Goal: Task Accomplishment & Management: Manage account settings

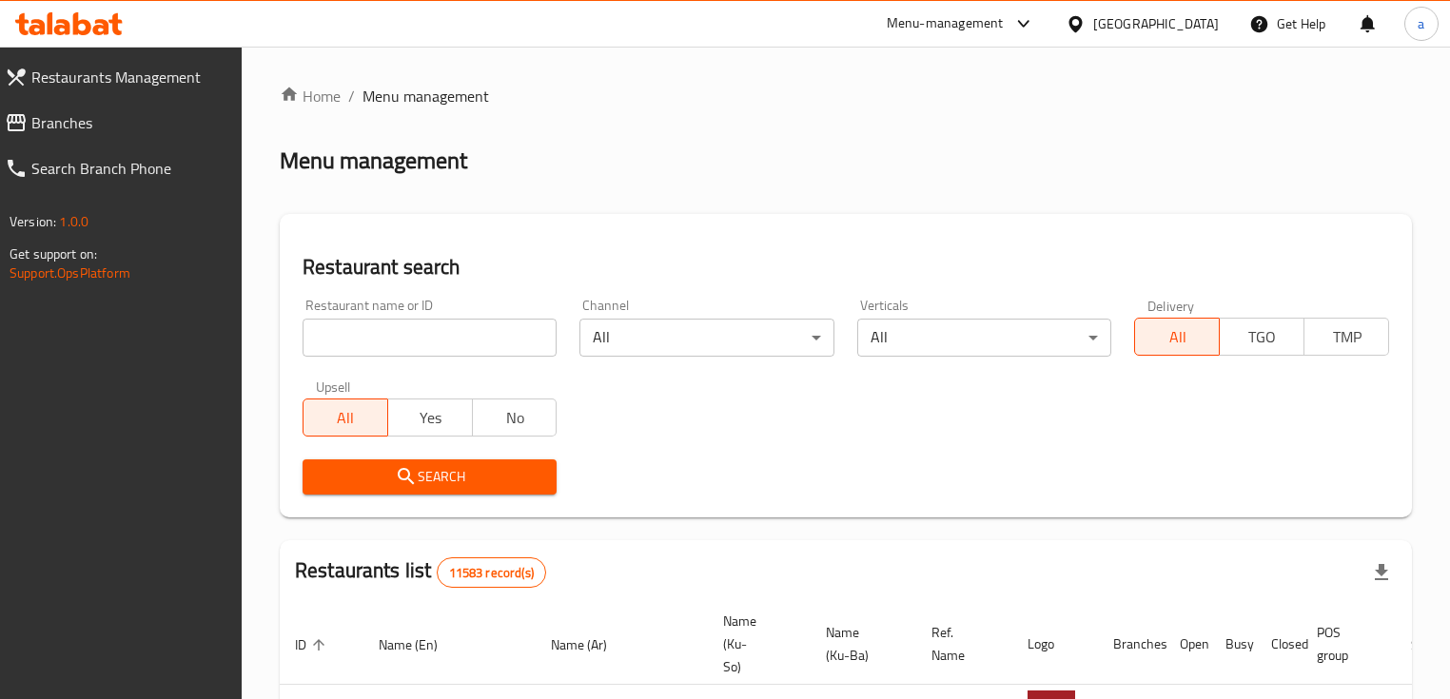
click at [513, 347] on input "search" at bounding box center [430, 338] width 254 height 38
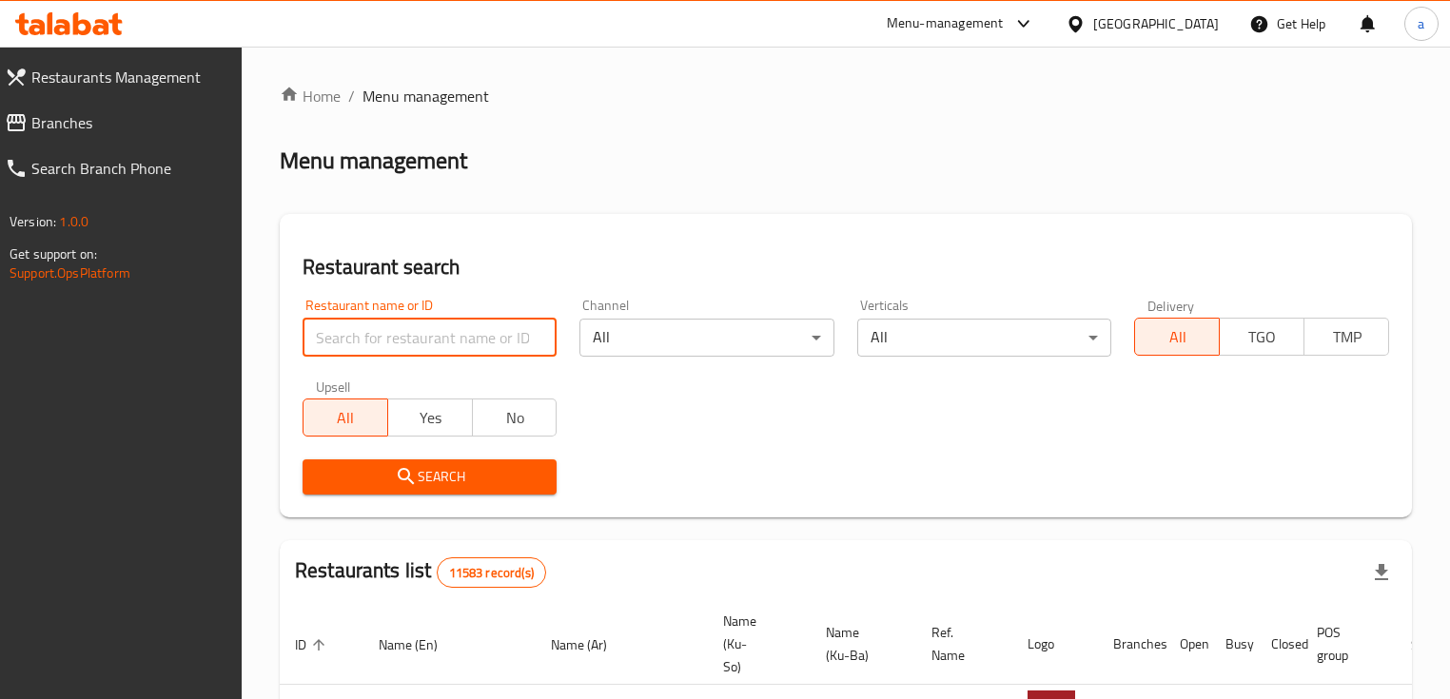
paste input "670459"
type input "670459"
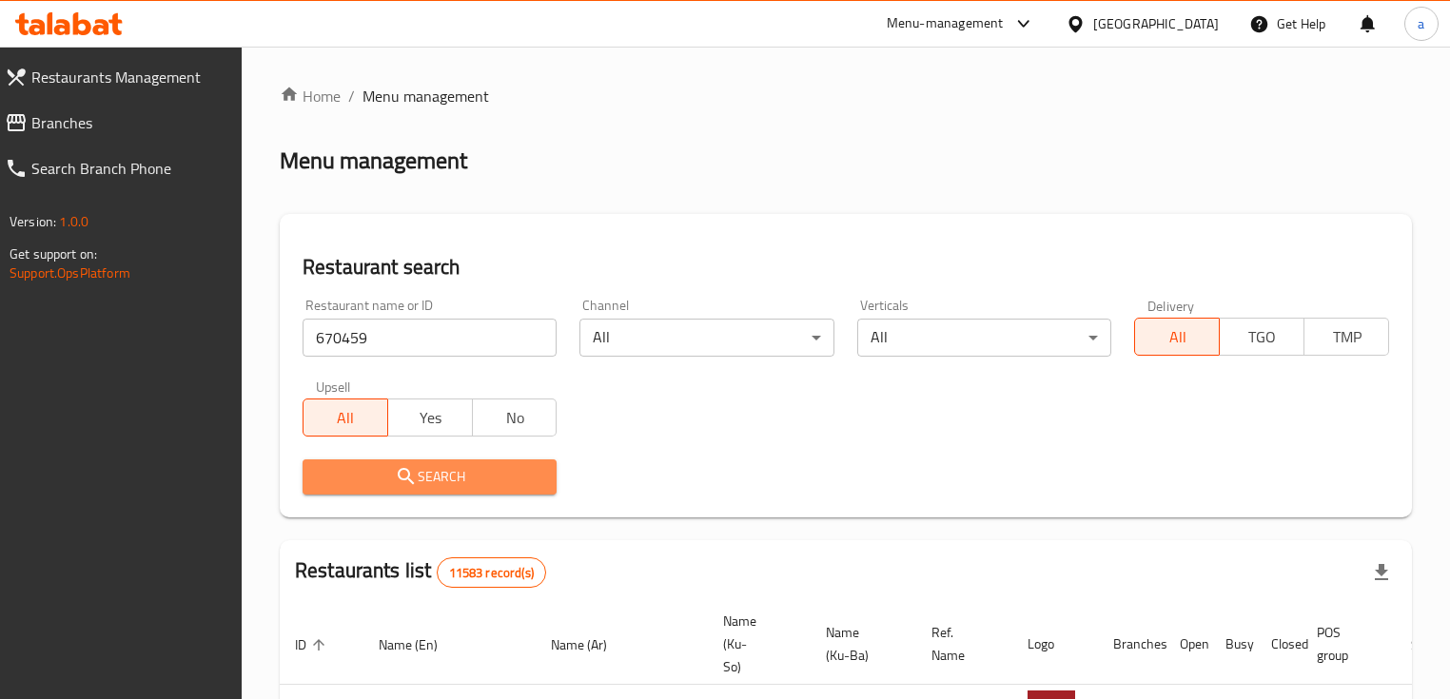
click at [474, 469] on span "Search" at bounding box center [430, 477] width 224 height 24
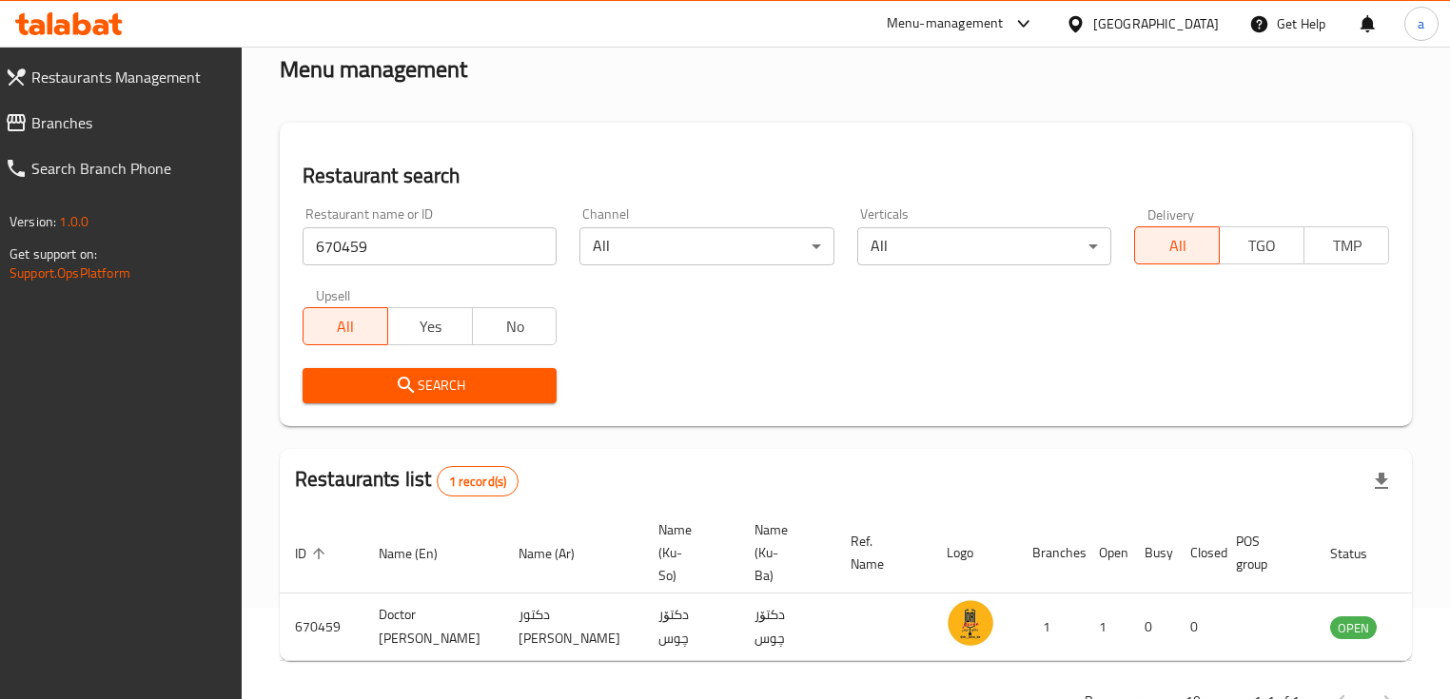
scroll to position [127, 0]
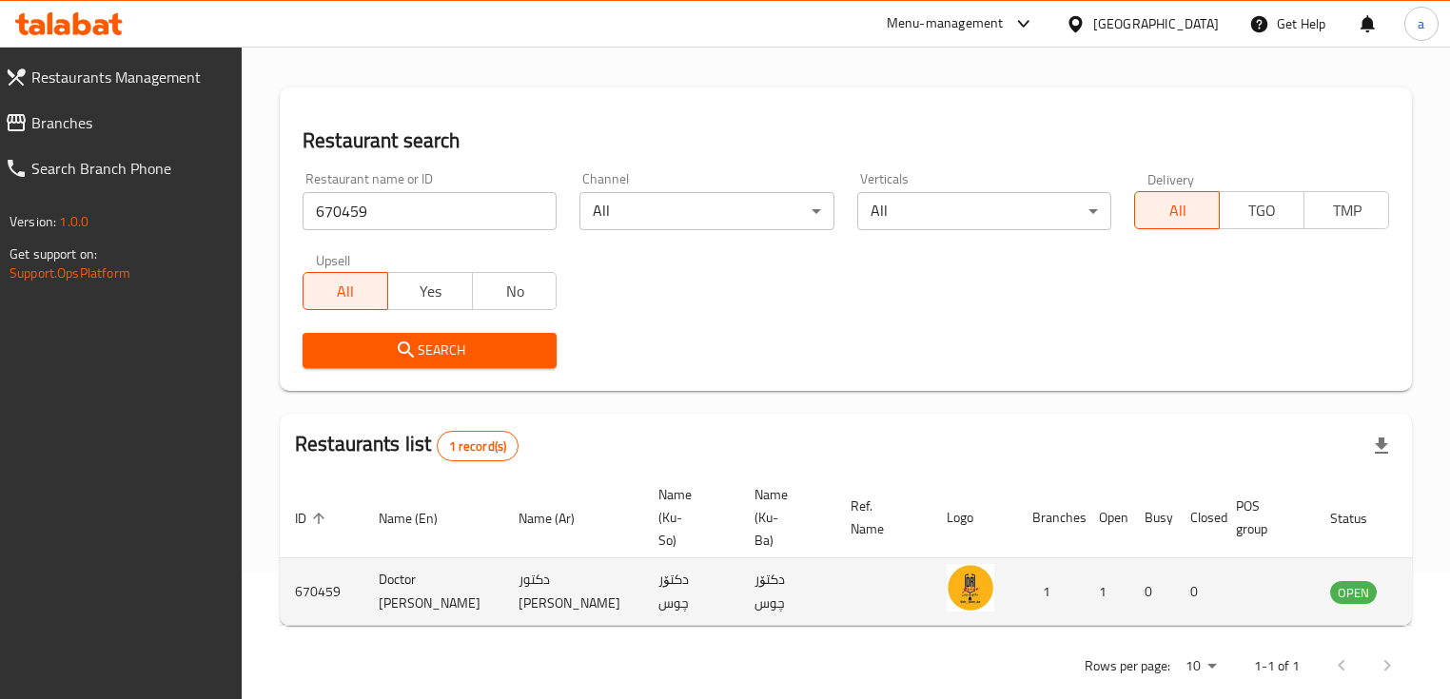
click at [1415, 603] on td "enhanced table" at bounding box center [1448, 593] width 66 height 68
click at [1431, 597] on icon "enhanced table" at bounding box center [1441, 593] width 21 height 16
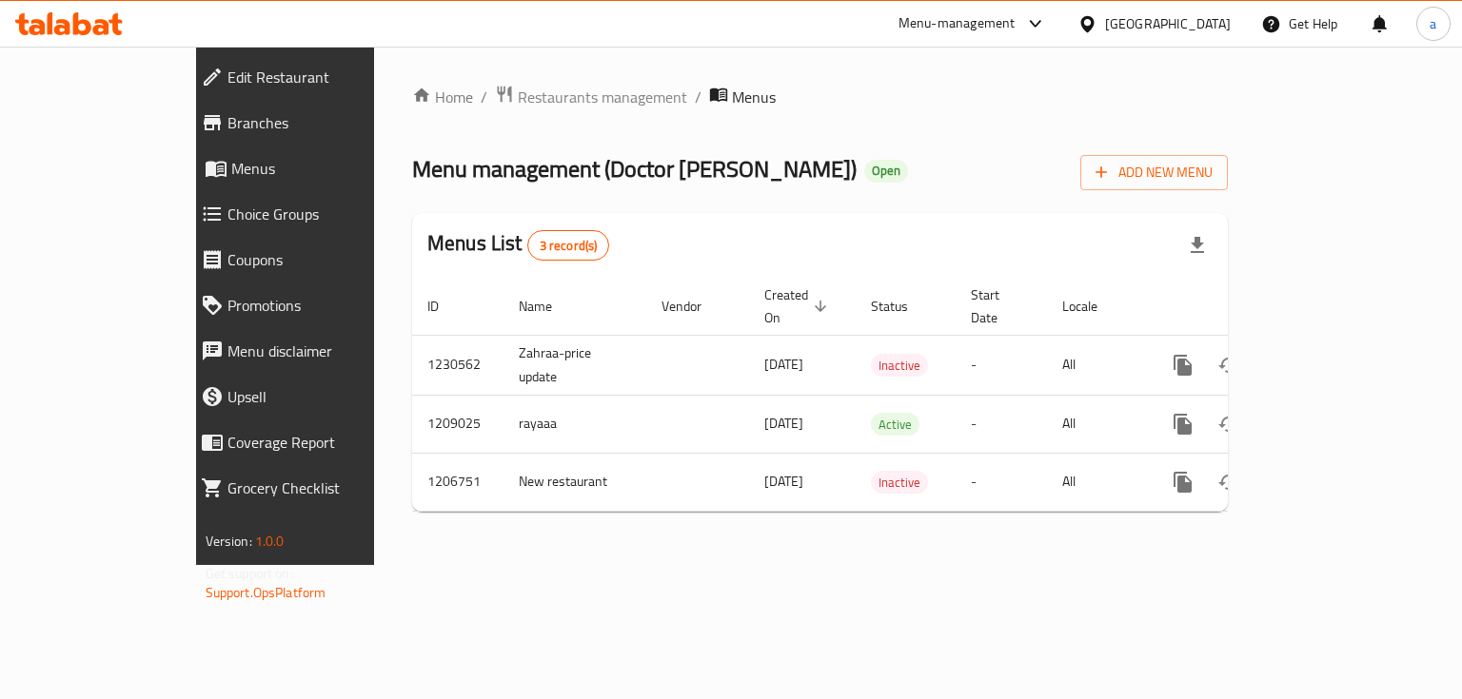
click at [227, 127] on span "Branches" at bounding box center [326, 122] width 198 height 23
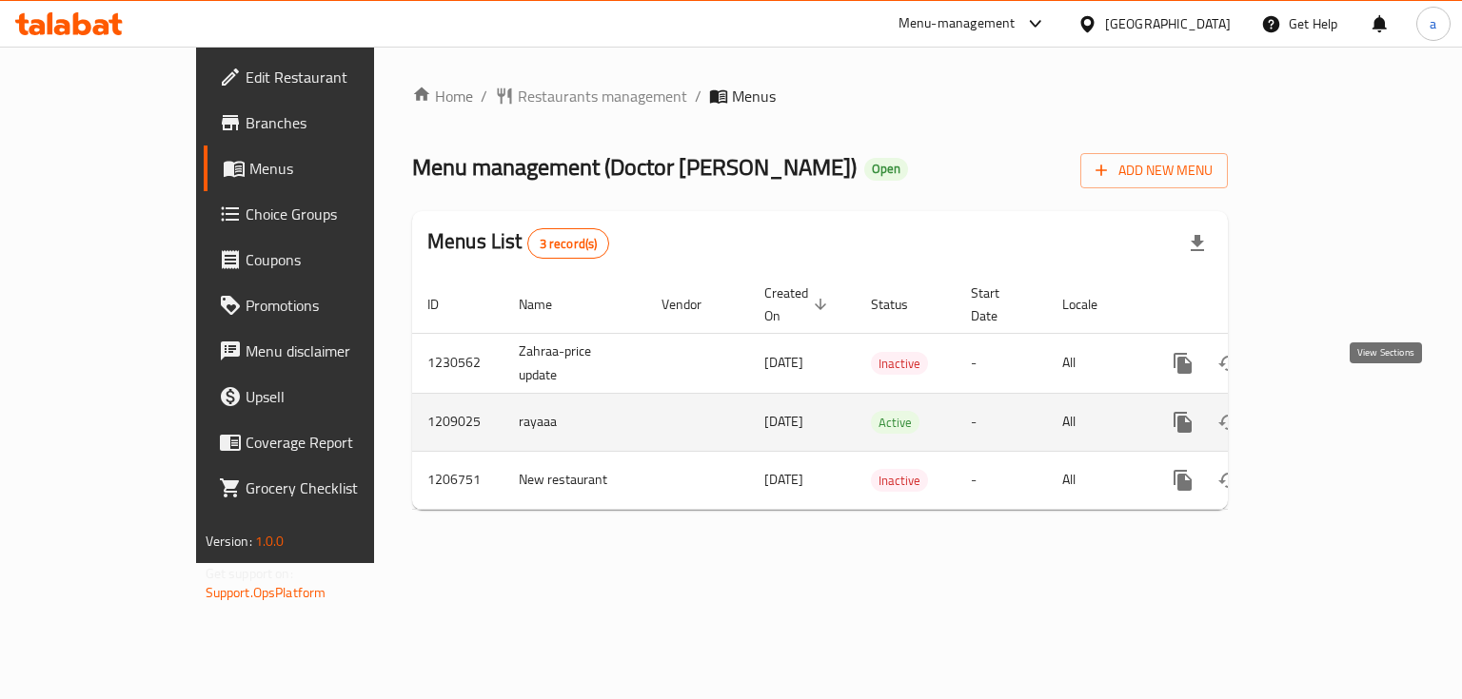
click at [1331, 411] on icon "enhanced table" at bounding box center [1319, 422] width 23 height 23
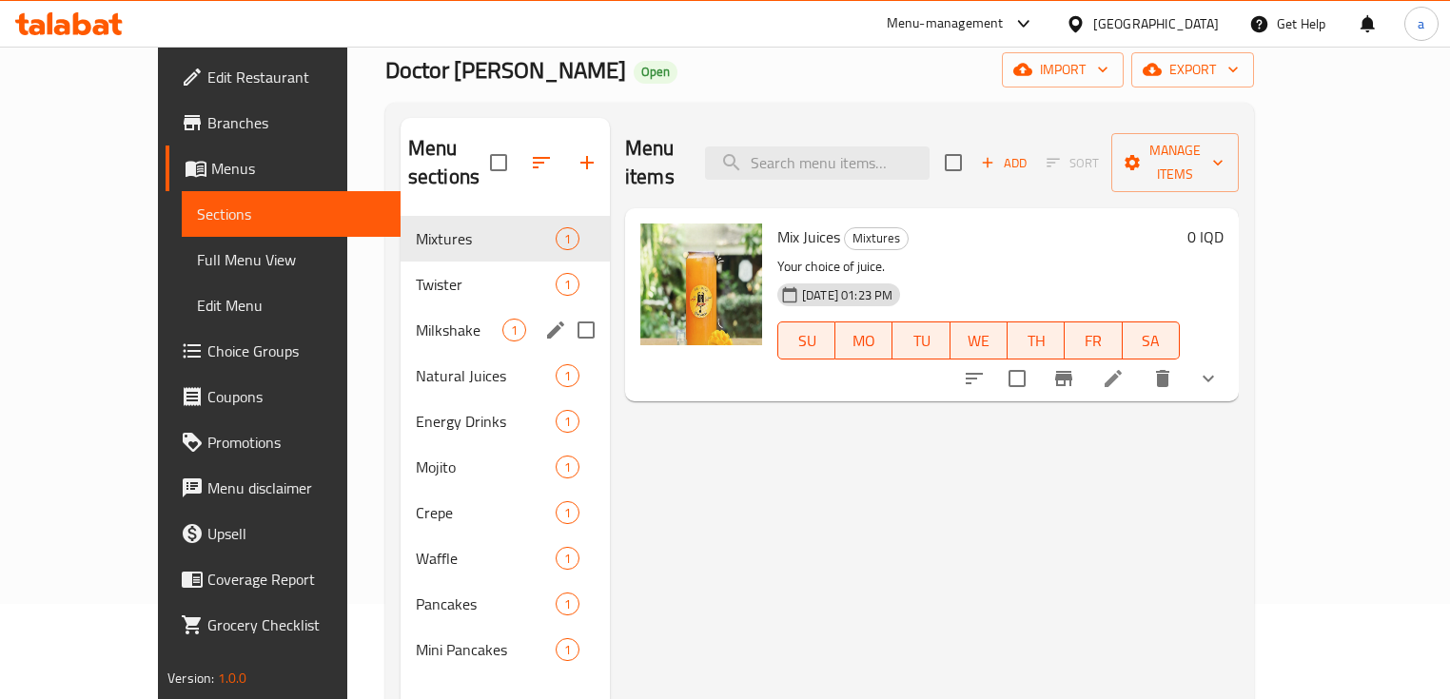
scroll to position [127, 0]
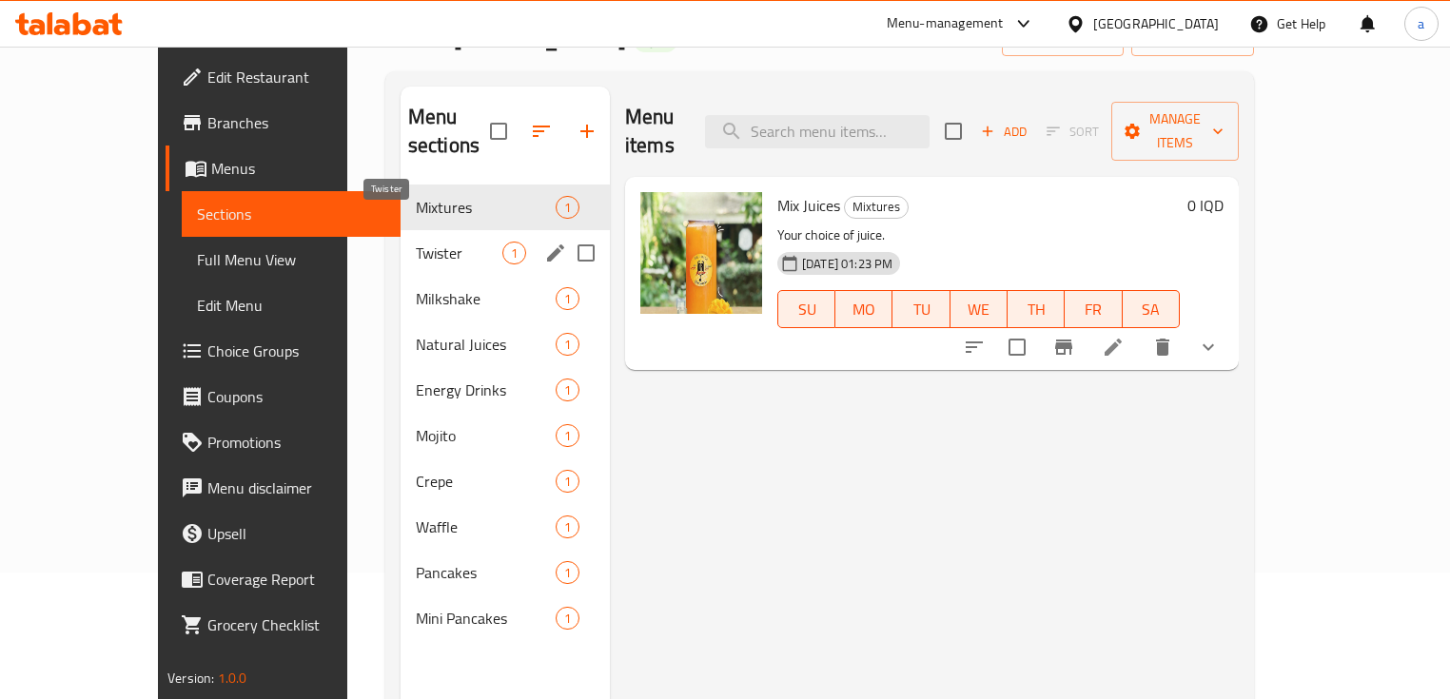
click at [416, 242] on span "Twister" at bounding box center [459, 253] width 87 height 23
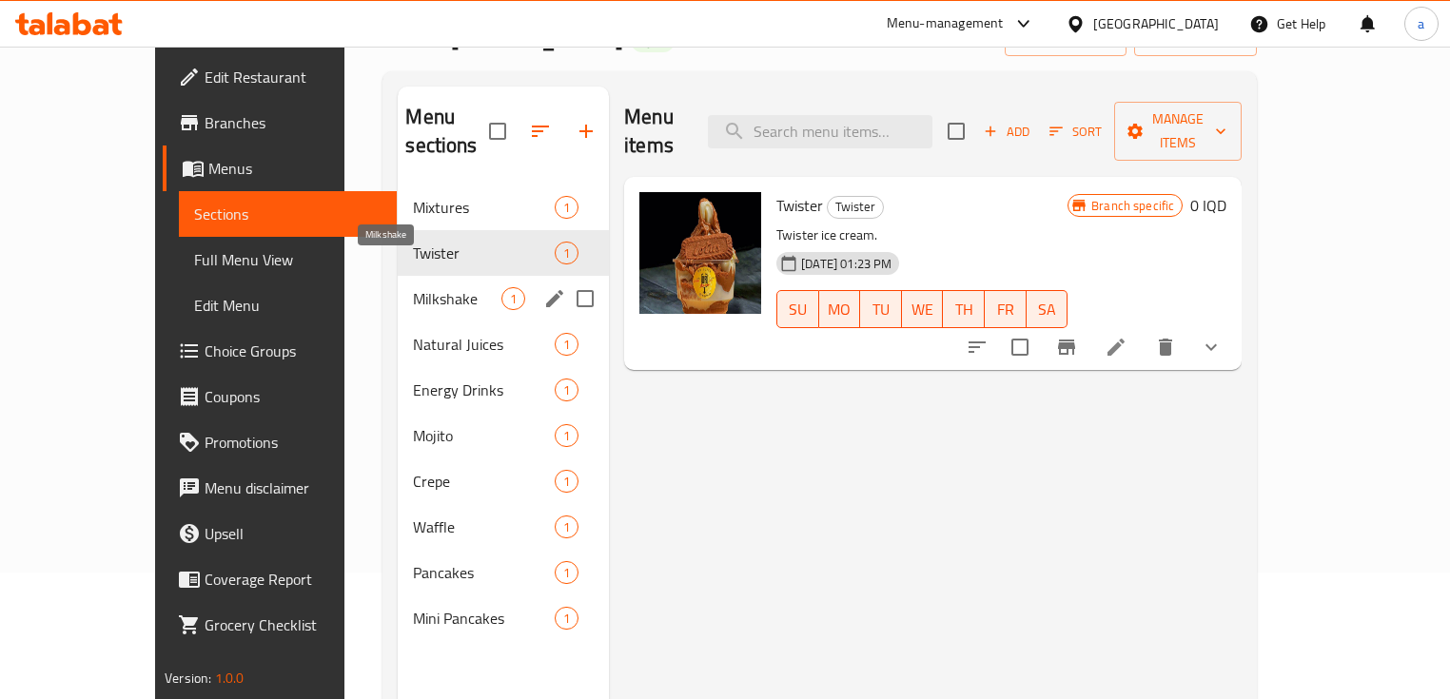
click at [413, 287] on span "Milkshake" at bounding box center [457, 298] width 88 height 23
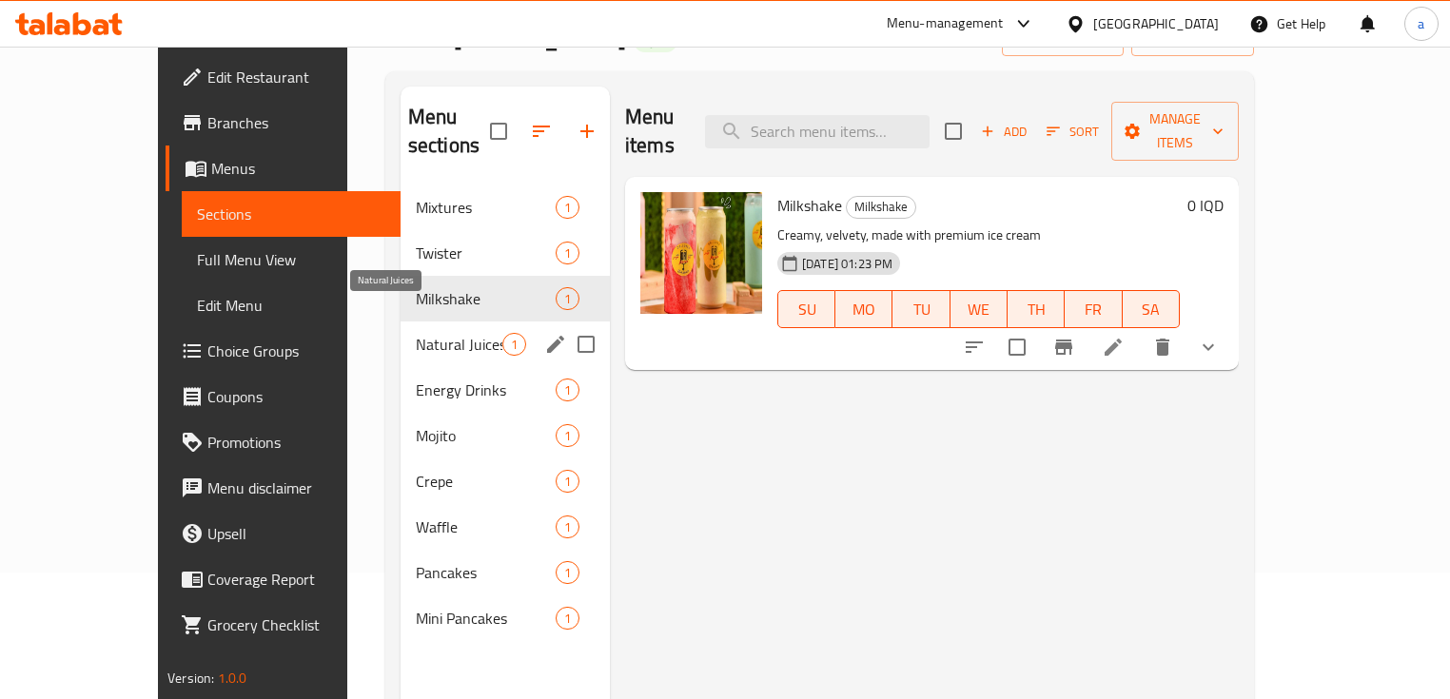
click at [416, 333] on span "Natural Juices" at bounding box center [459, 344] width 87 height 23
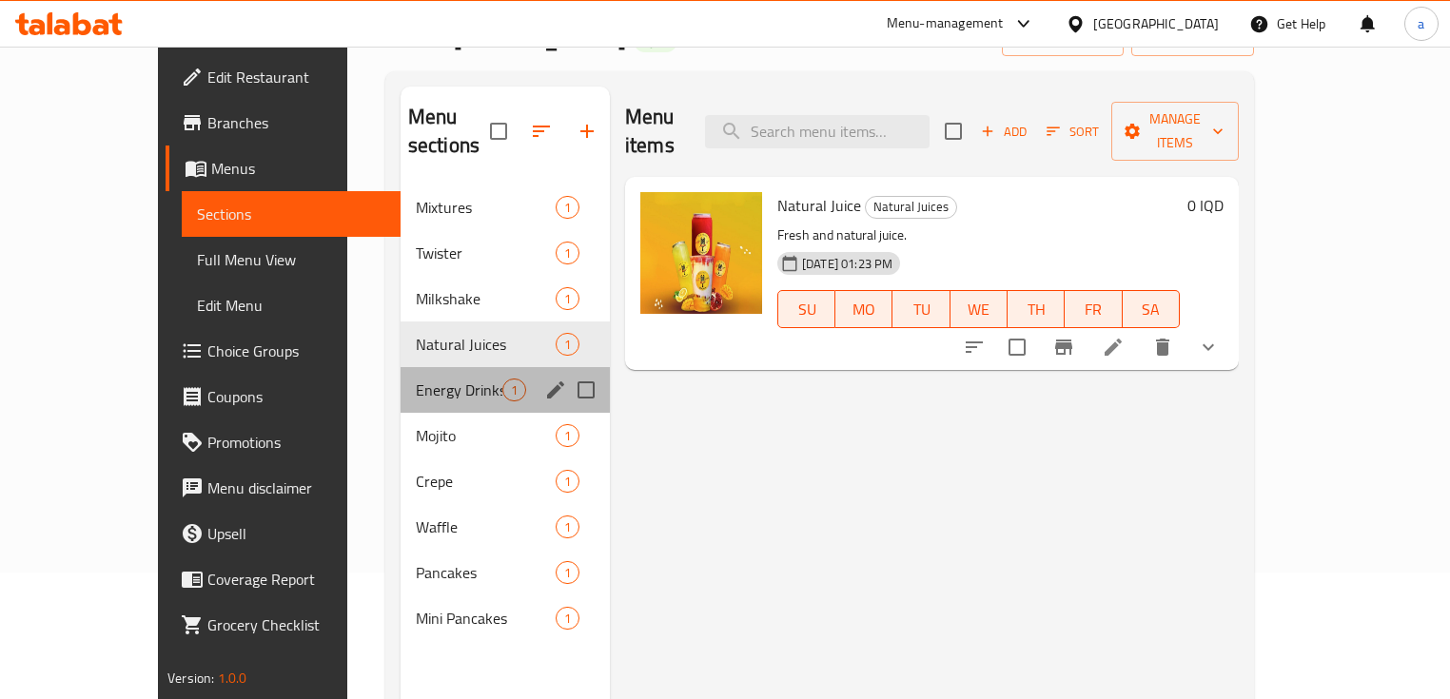
click at [409, 367] on div "Energy Drinks 1" at bounding box center [505, 390] width 209 height 46
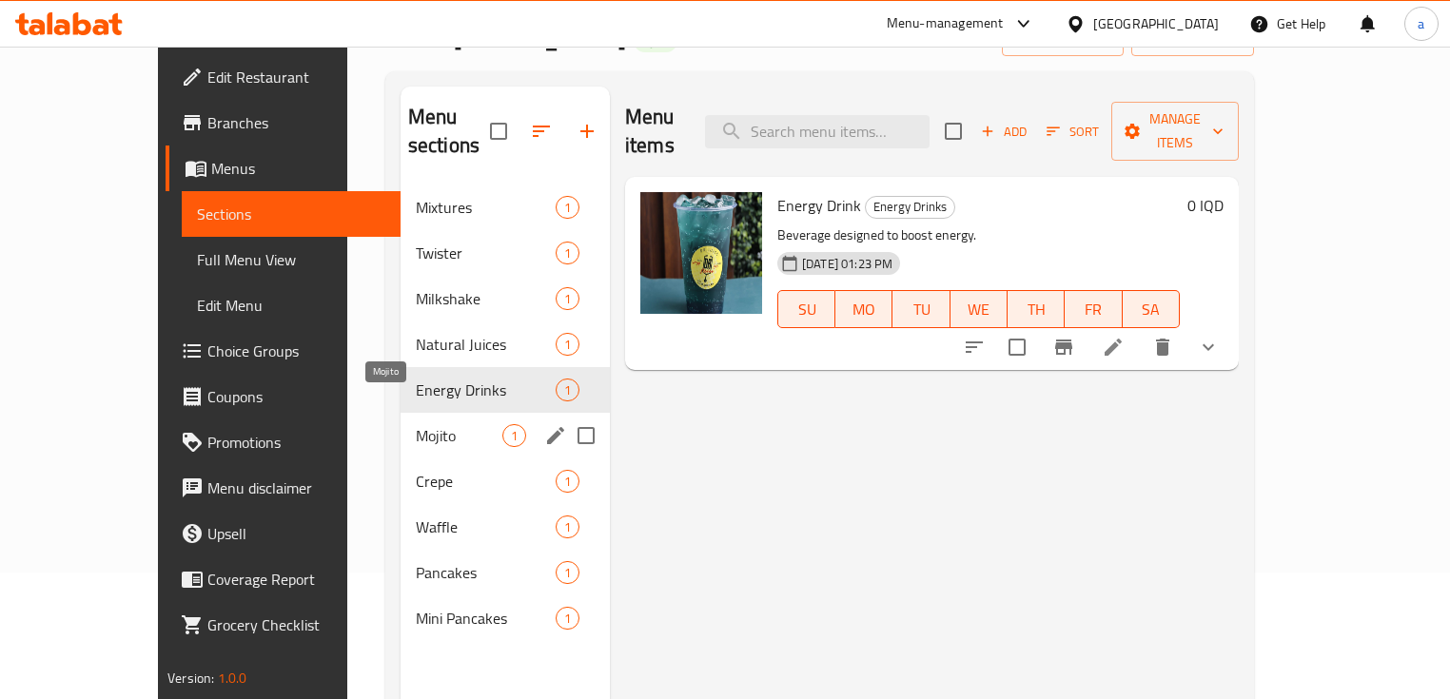
click at [416, 424] on span "Mojito" at bounding box center [459, 435] width 87 height 23
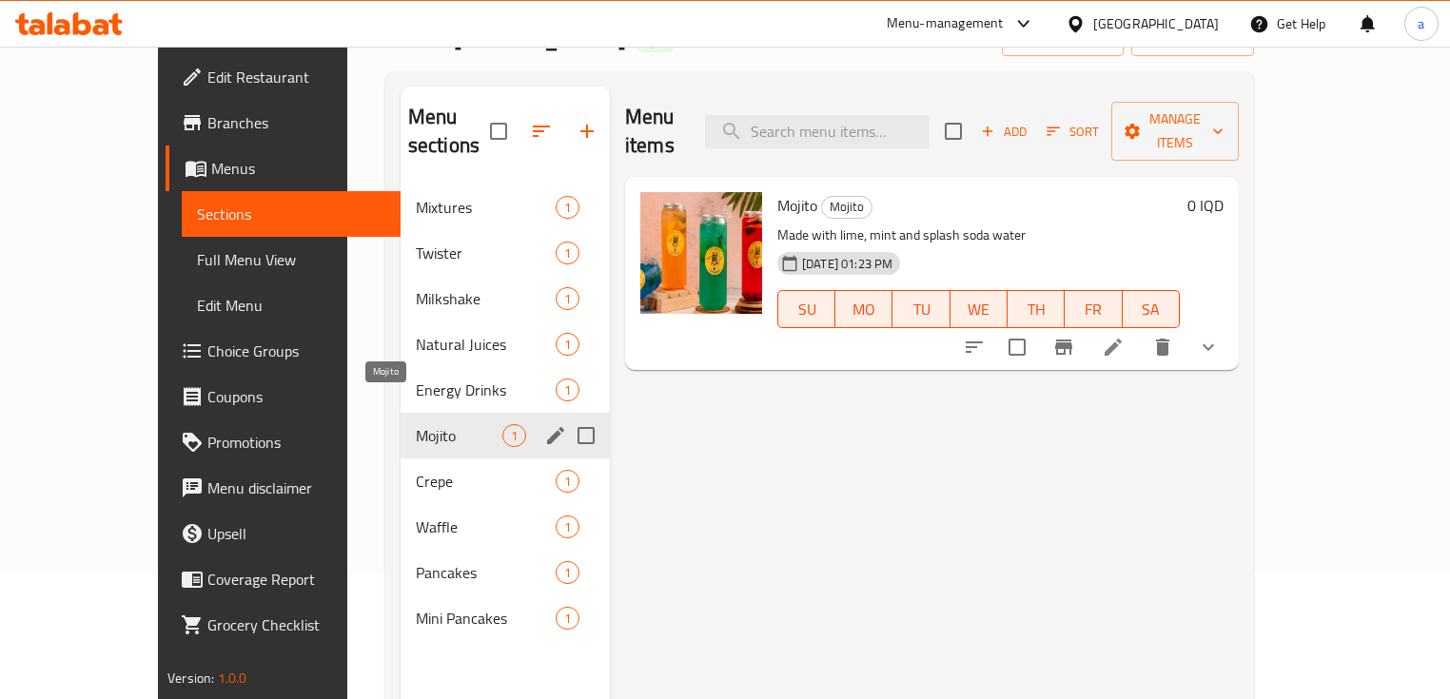
click at [416, 470] on span "Crepe" at bounding box center [486, 481] width 140 height 23
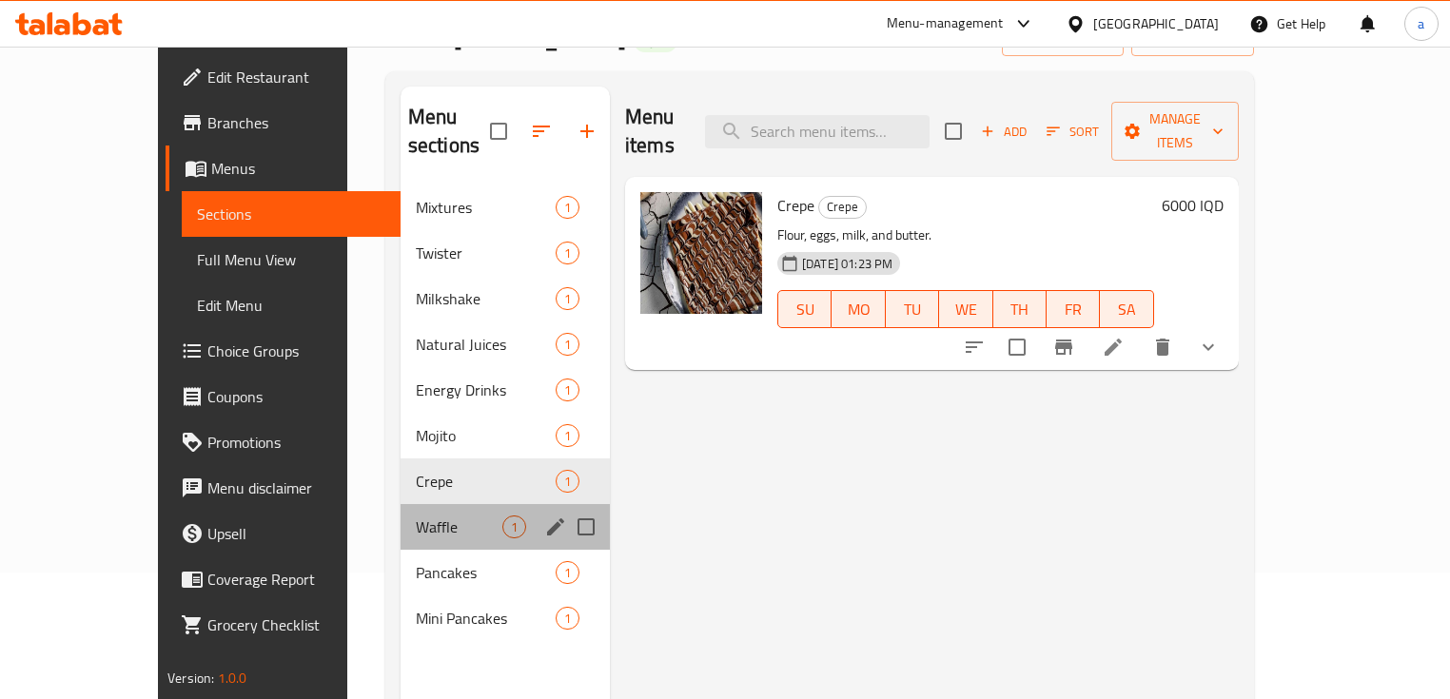
click at [401, 514] on div "Waffle 1" at bounding box center [505, 527] width 209 height 46
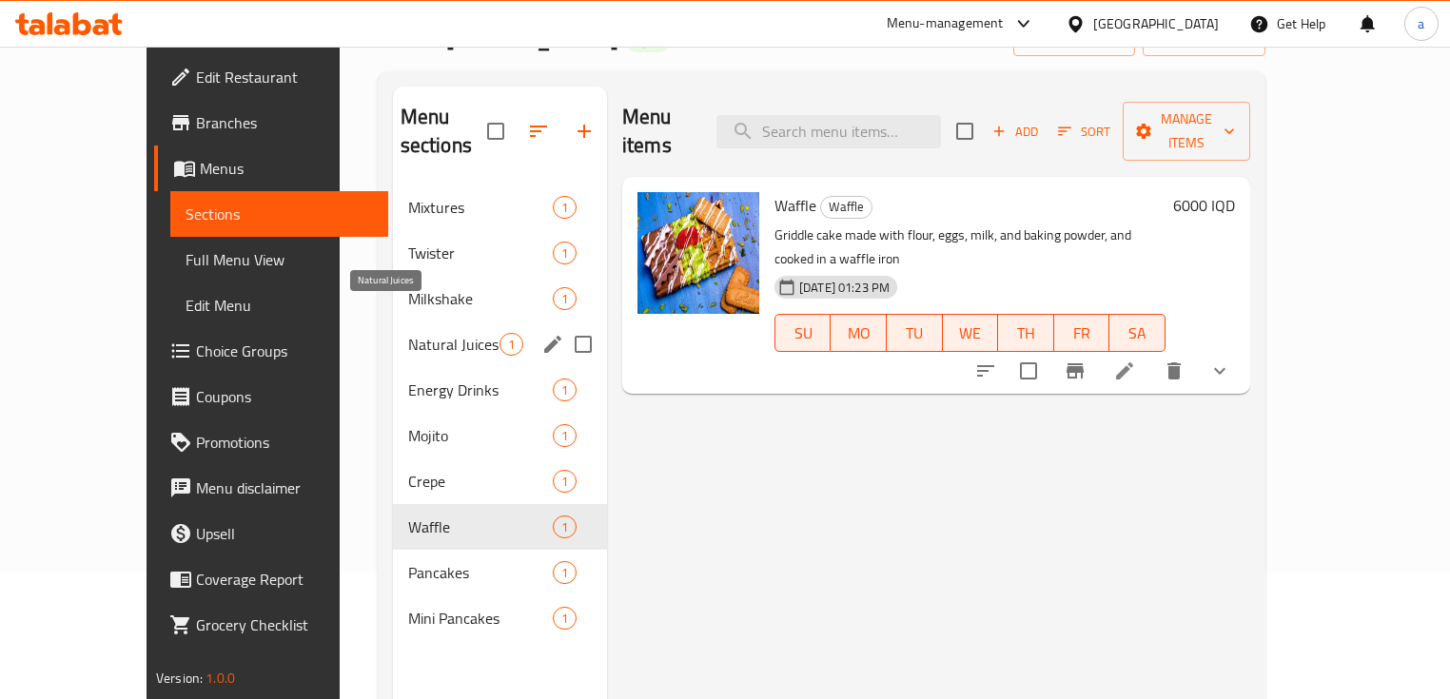
click at [412, 333] on span "Natural Juices" at bounding box center [453, 344] width 91 height 23
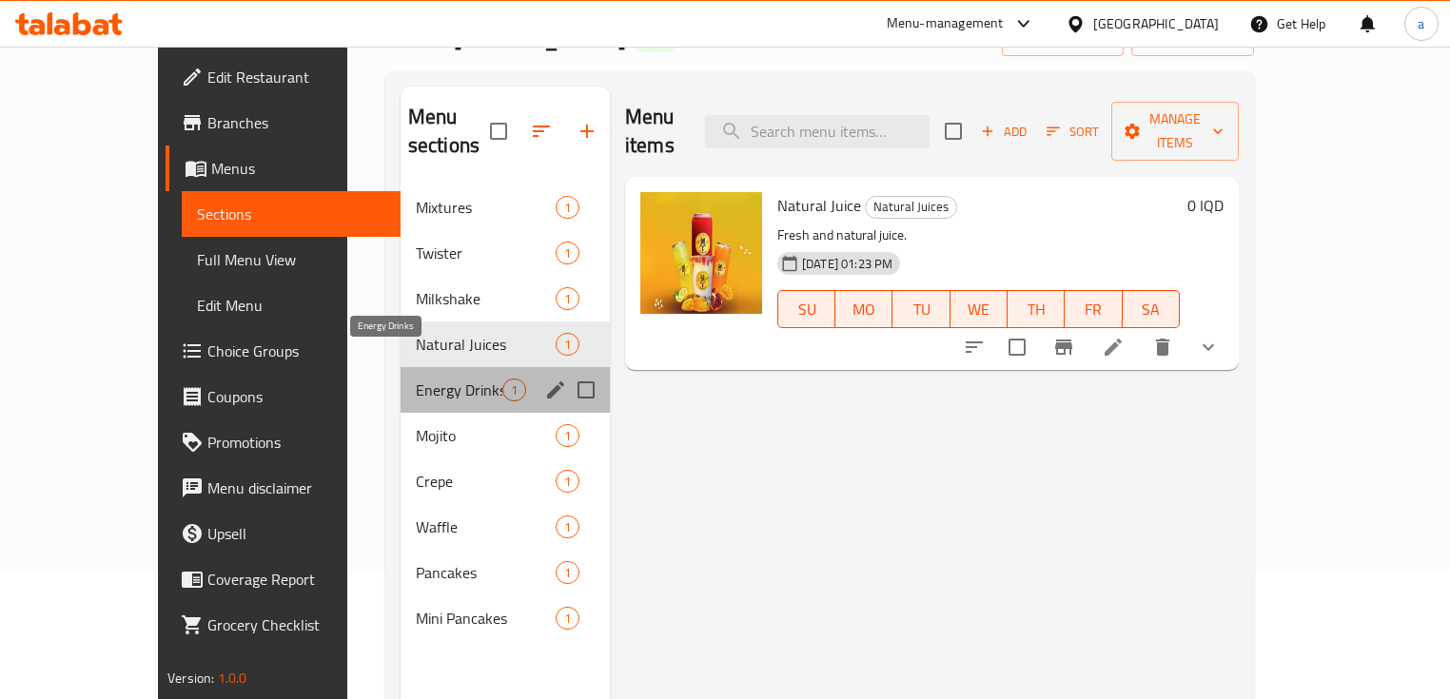
click at [430, 379] on span "Energy Drinks" at bounding box center [459, 390] width 87 height 23
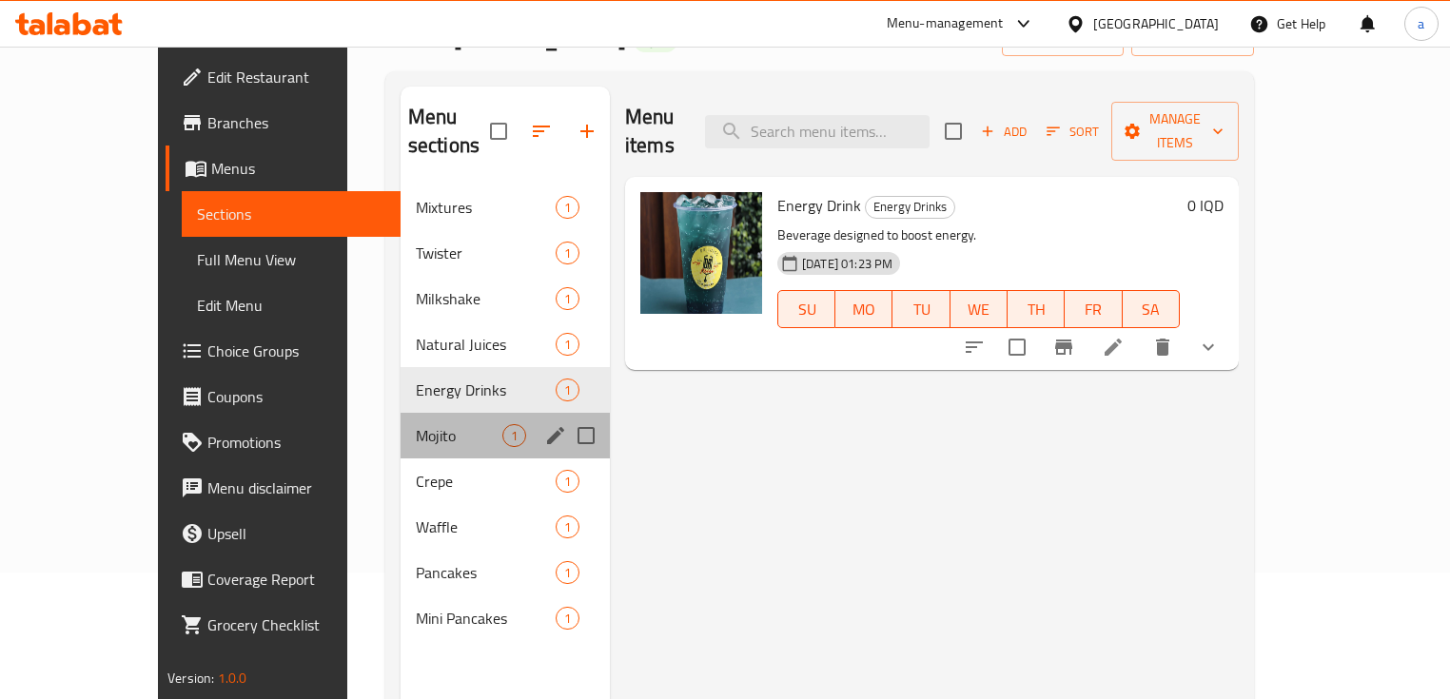
click at [402, 422] on div "Mojito 1" at bounding box center [505, 436] width 209 height 46
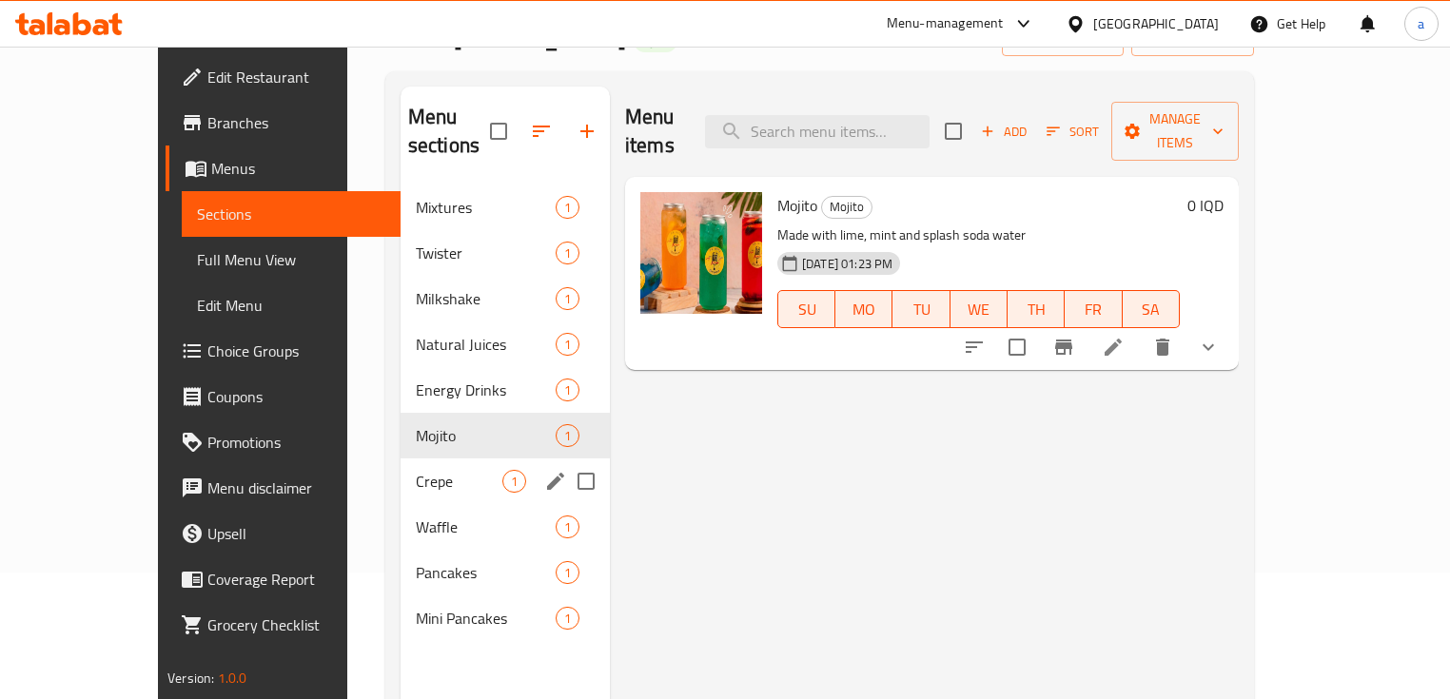
click at [416, 470] on span "Crepe" at bounding box center [459, 481] width 87 height 23
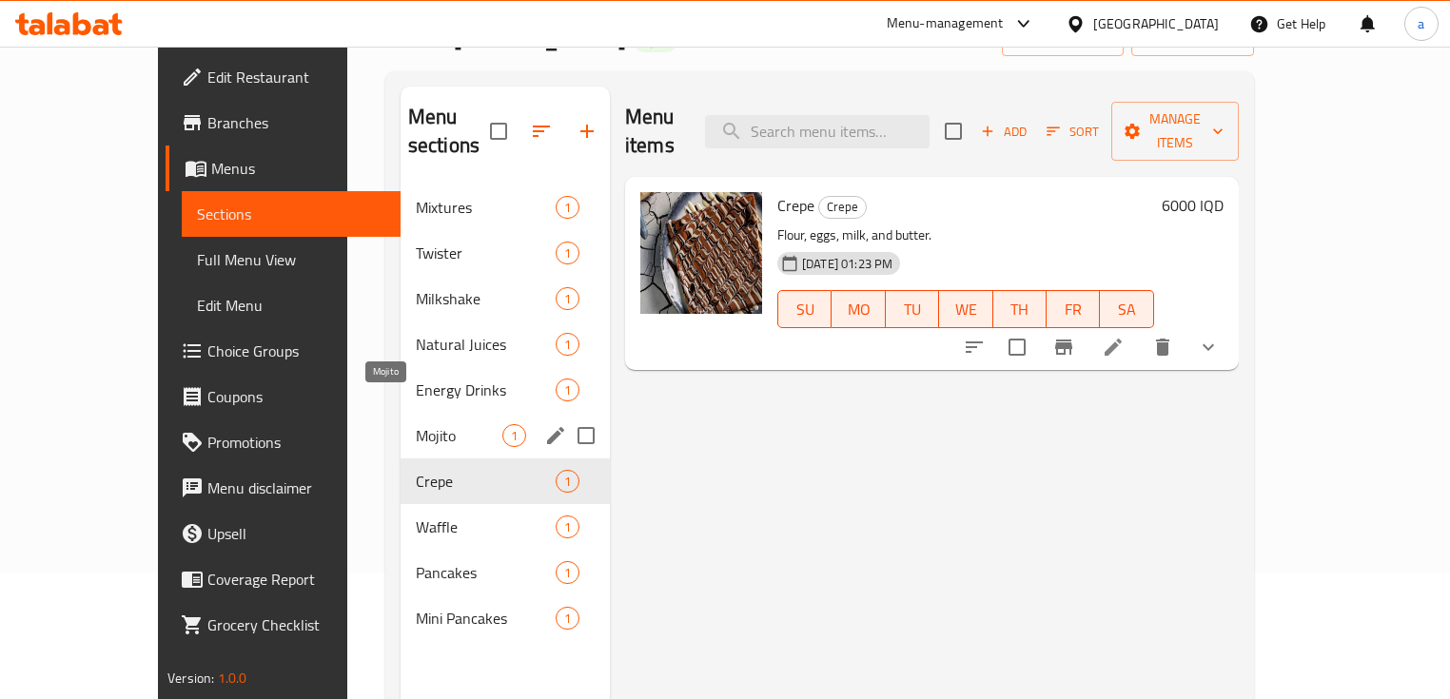
click at [416, 424] on span "Mojito" at bounding box center [459, 435] width 87 height 23
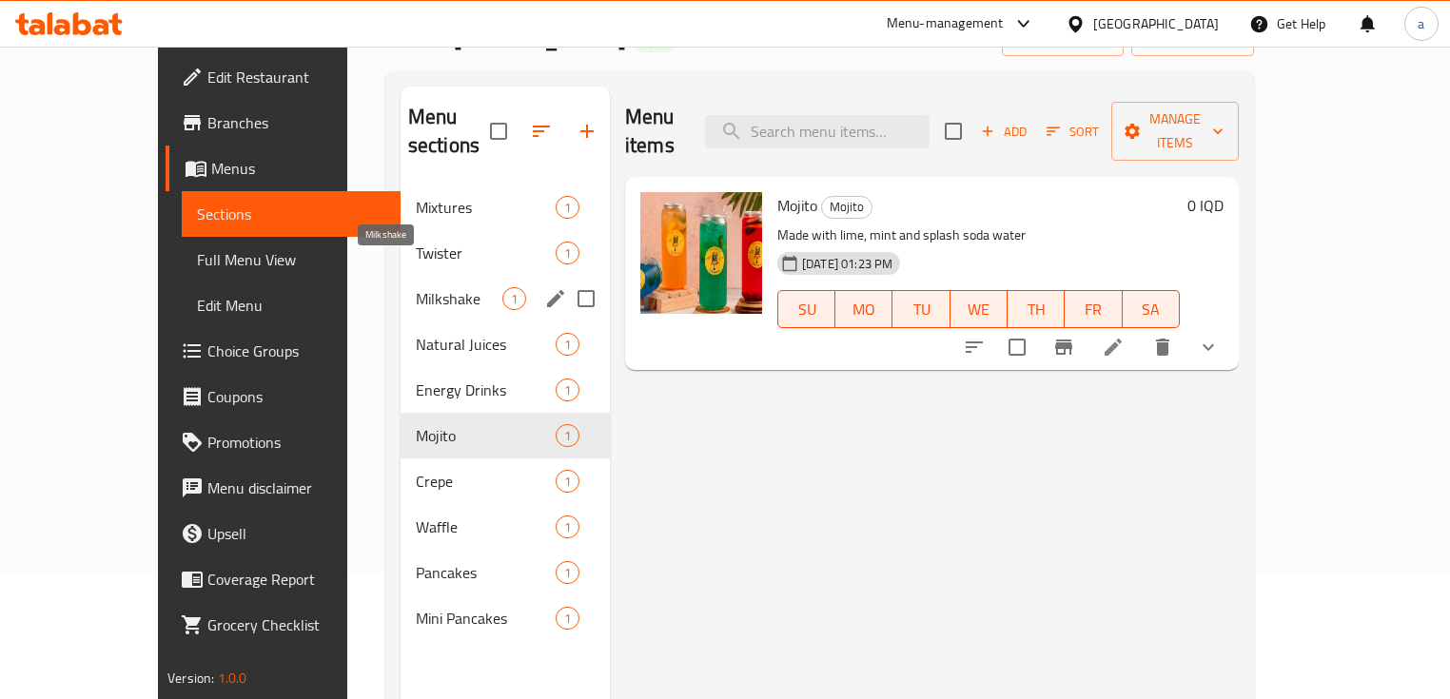
click at [416, 287] on span "Milkshake" at bounding box center [459, 298] width 87 height 23
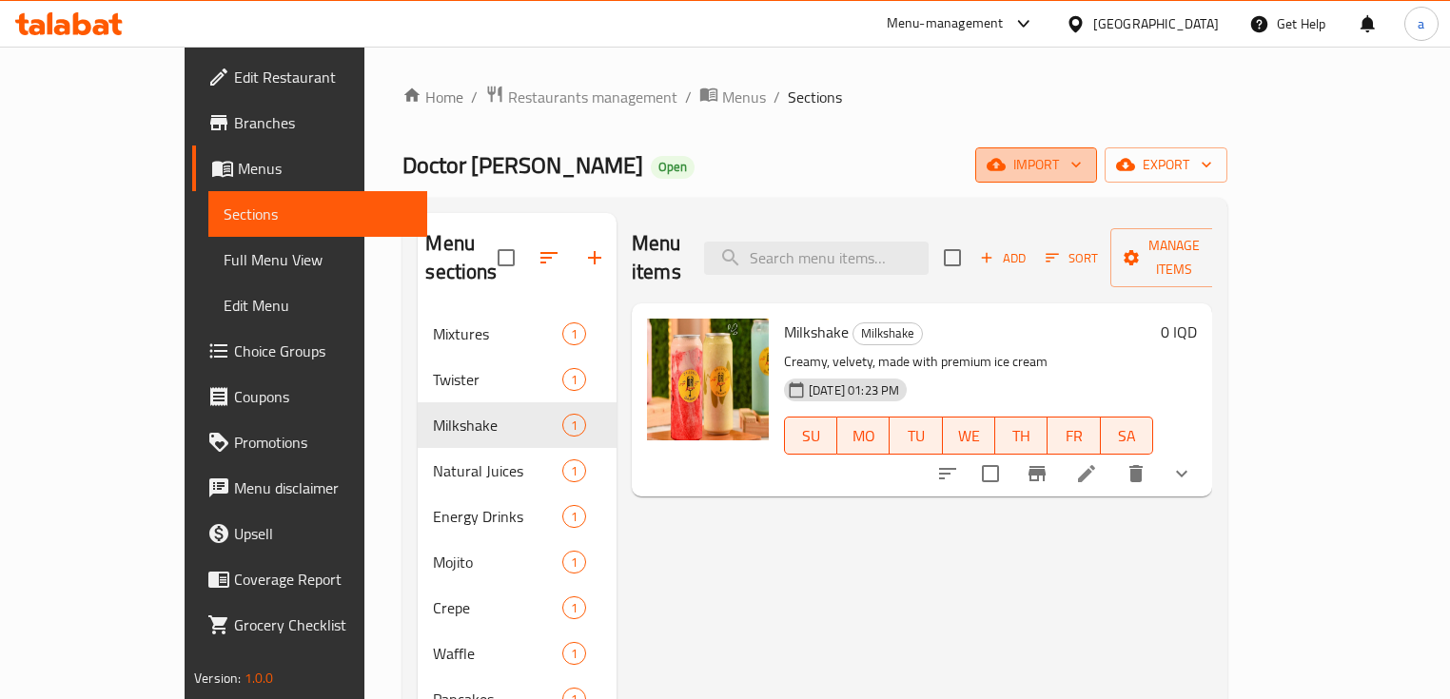
click at [1097, 150] on button "import" at bounding box center [1036, 164] width 122 height 35
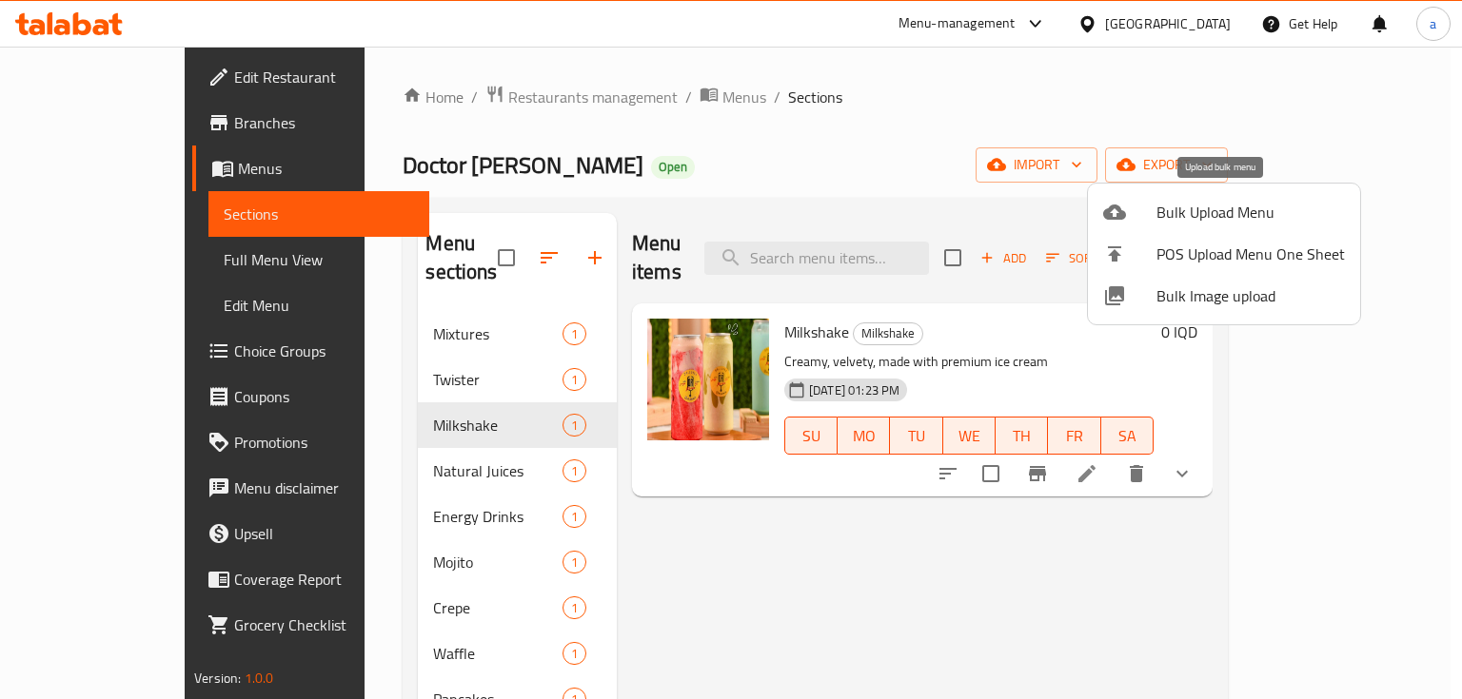
click at [1218, 204] on span "Bulk Upload Menu" at bounding box center [1250, 212] width 188 height 23
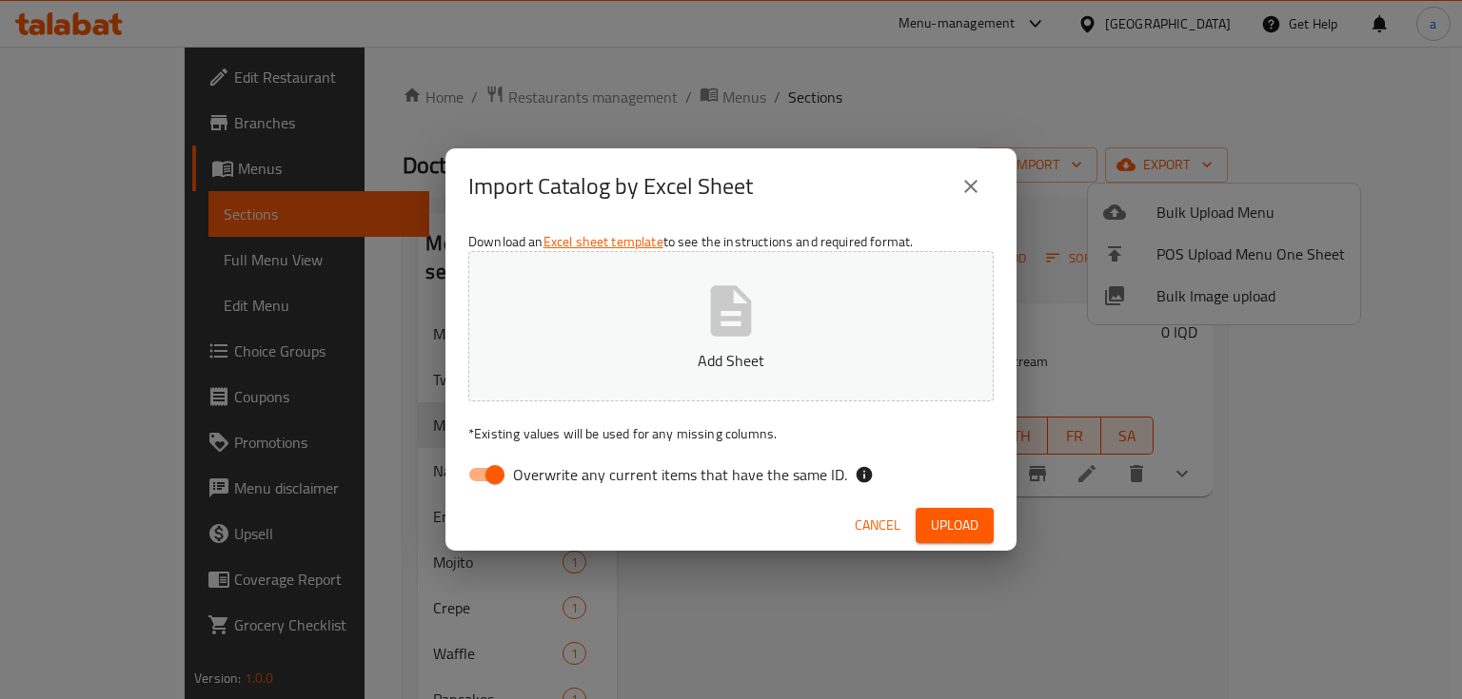
click at [482, 470] on input "Overwrite any current items that have the same ID." at bounding box center [495, 475] width 108 height 36
checkbox input "false"
click at [799, 247] on div "Download an Excel sheet template to see the instructions and required format. A…" at bounding box center [730, 363] width 571 height 276
click at [701, 295] on icon "button" at bounding box center [730, 311] width 61 height 61
click at [936, 517] on span "Upload" at bounding box center [955, 526] width 48 height 24
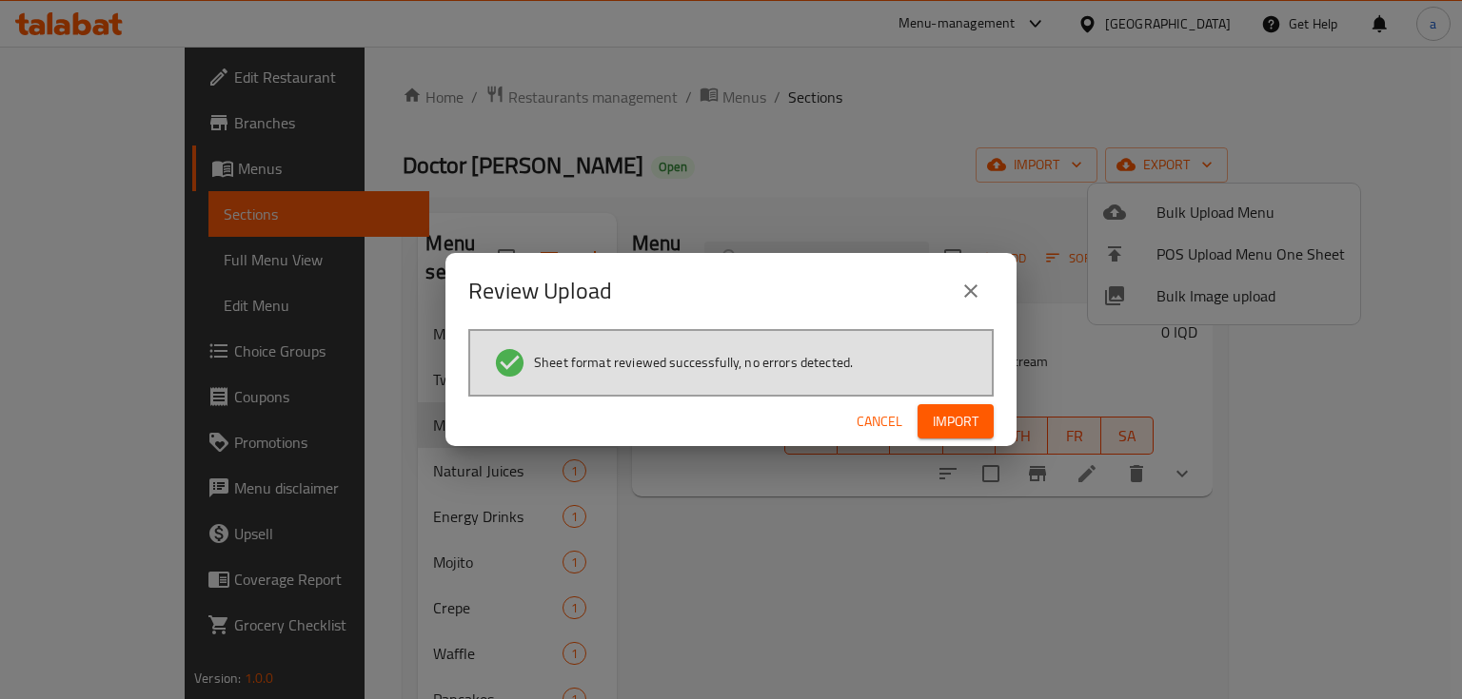
click at [961, 404] on button "Import" at bounding box center [955, 421] width 76 height 35
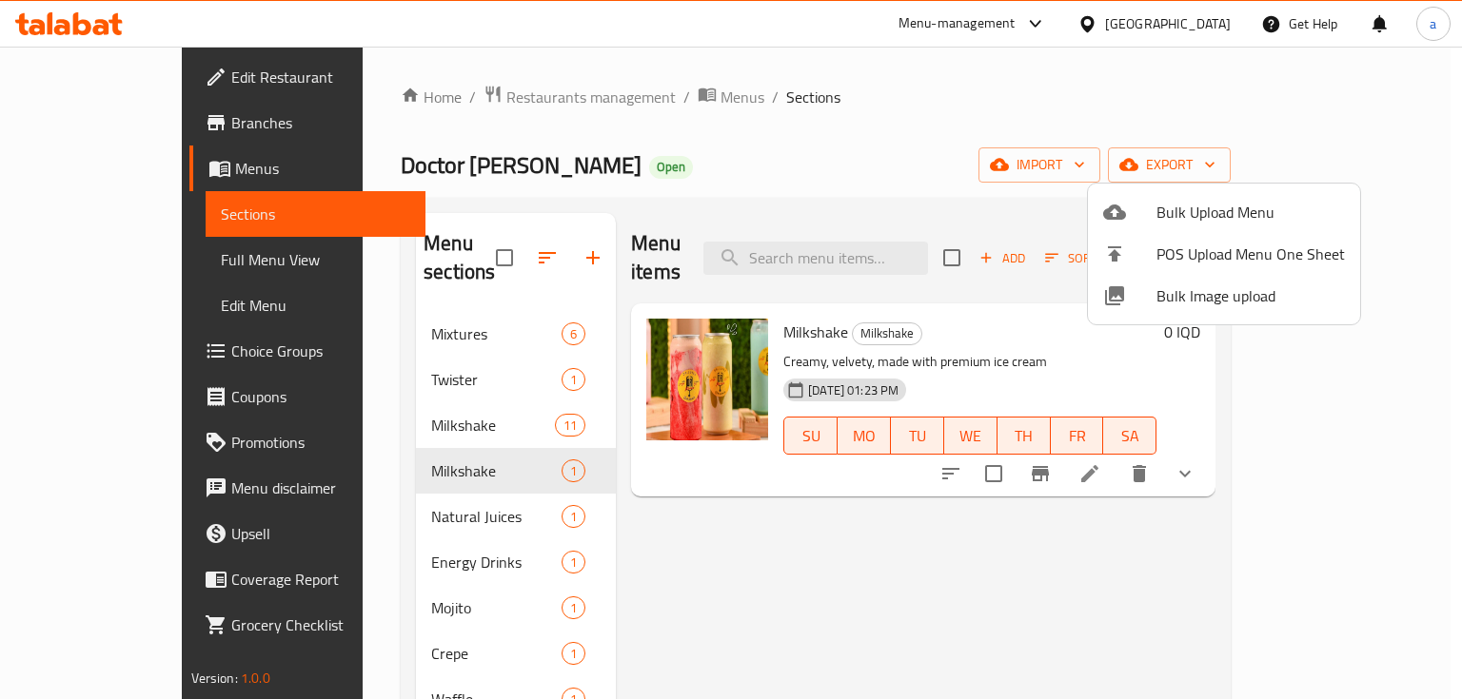
click at [1118, 544] on div at bounding box center [731, 349] width 1462 height 699
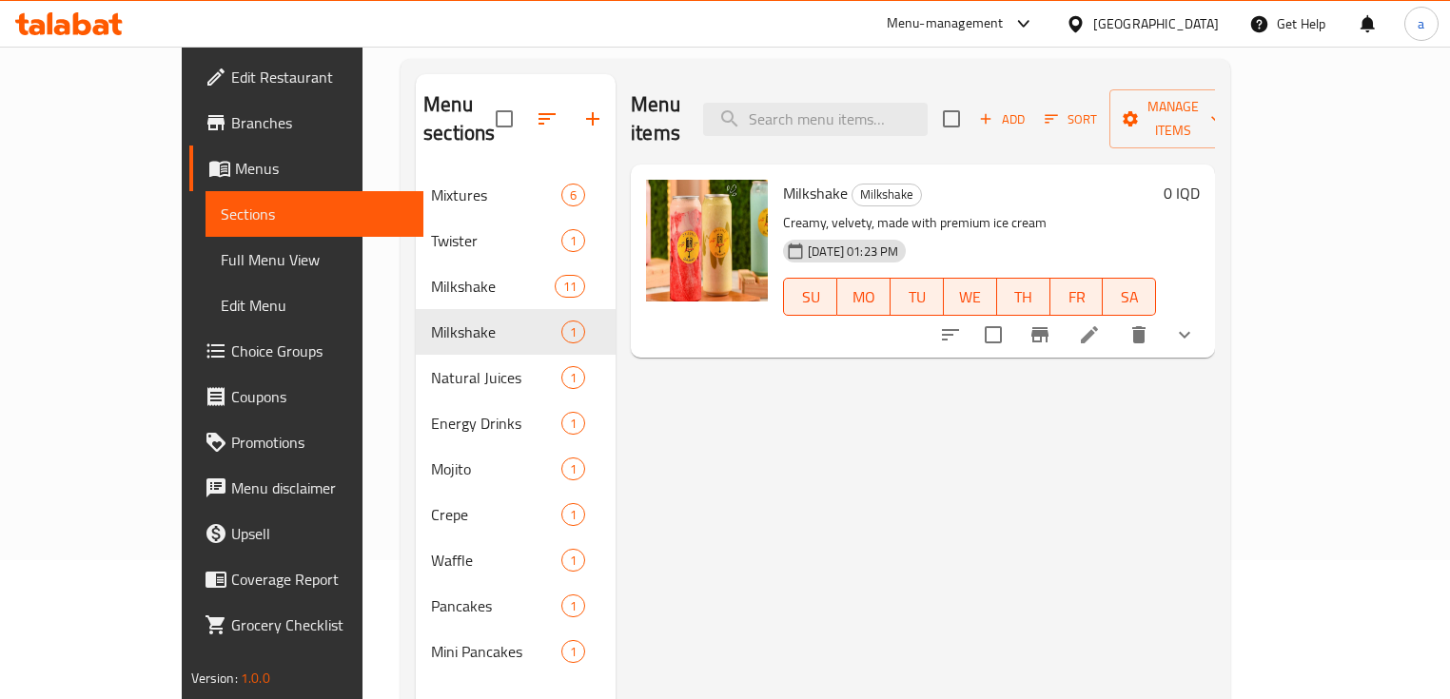
scroll to position [253, 0]
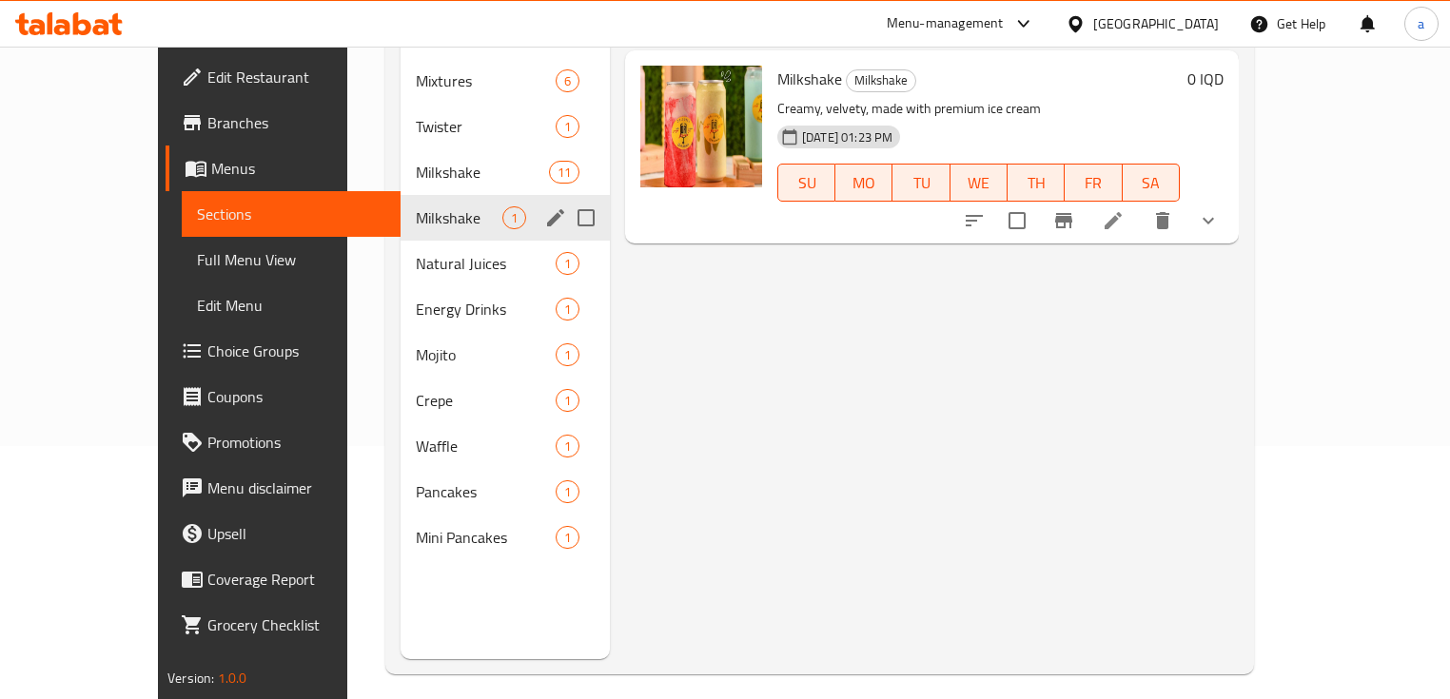
click at [401, 195] on div "Milkshake 1" at bounding box center [505, 218] width 209 height 46
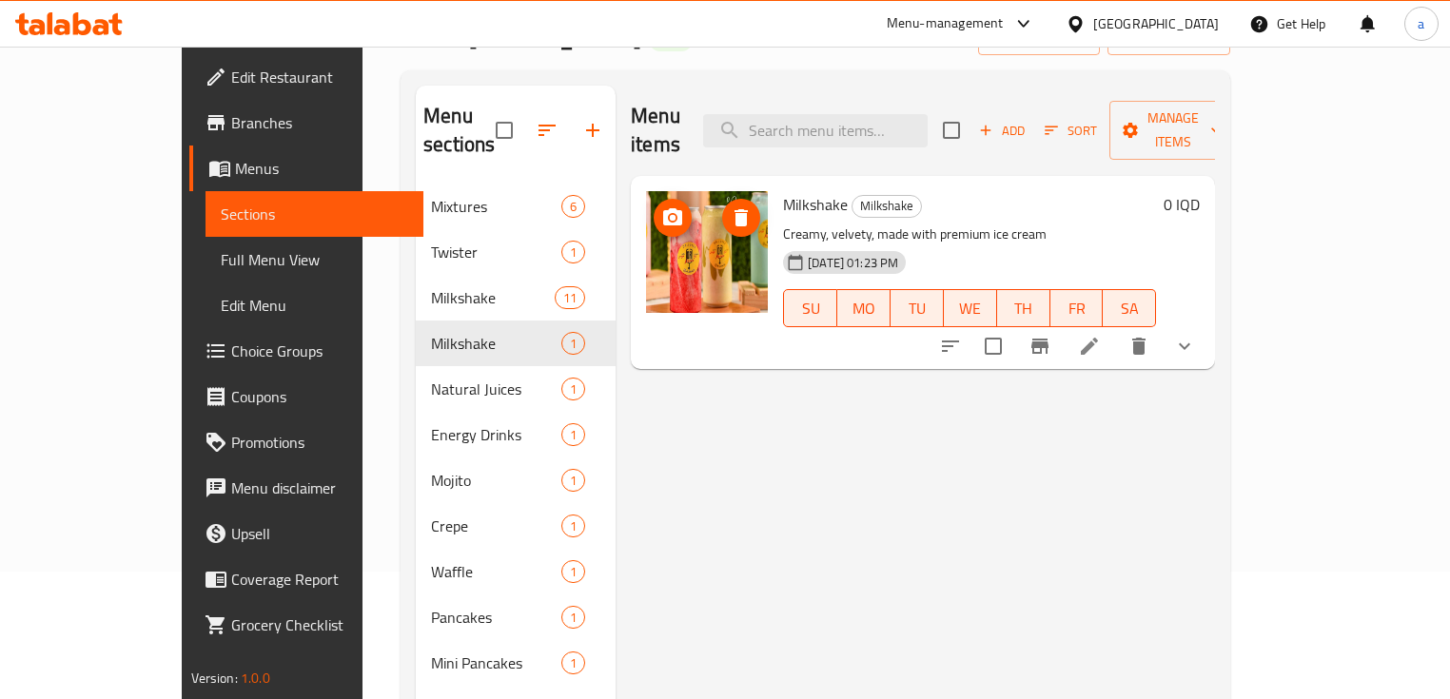
scroll to position [127, 0]
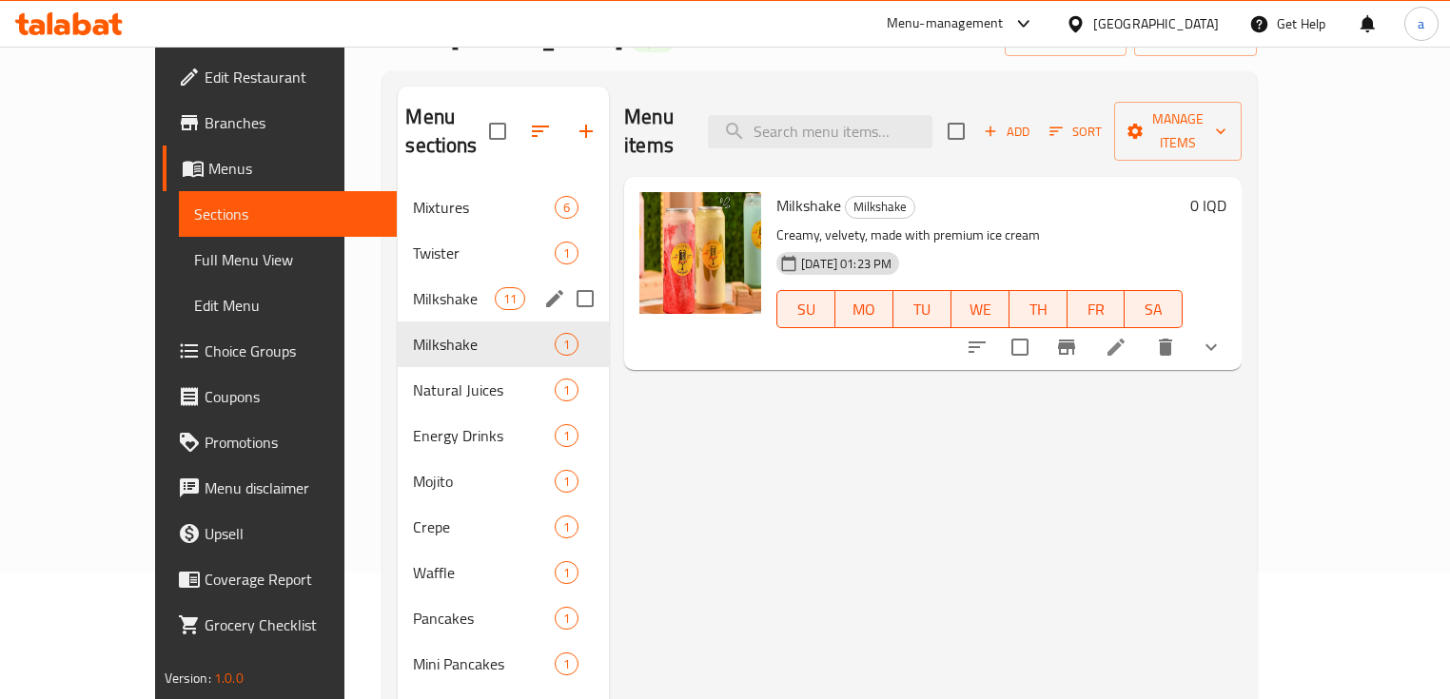
click at [413, 287] on span "Milkshake" at bounding box center [453, 298] width 81 height 23
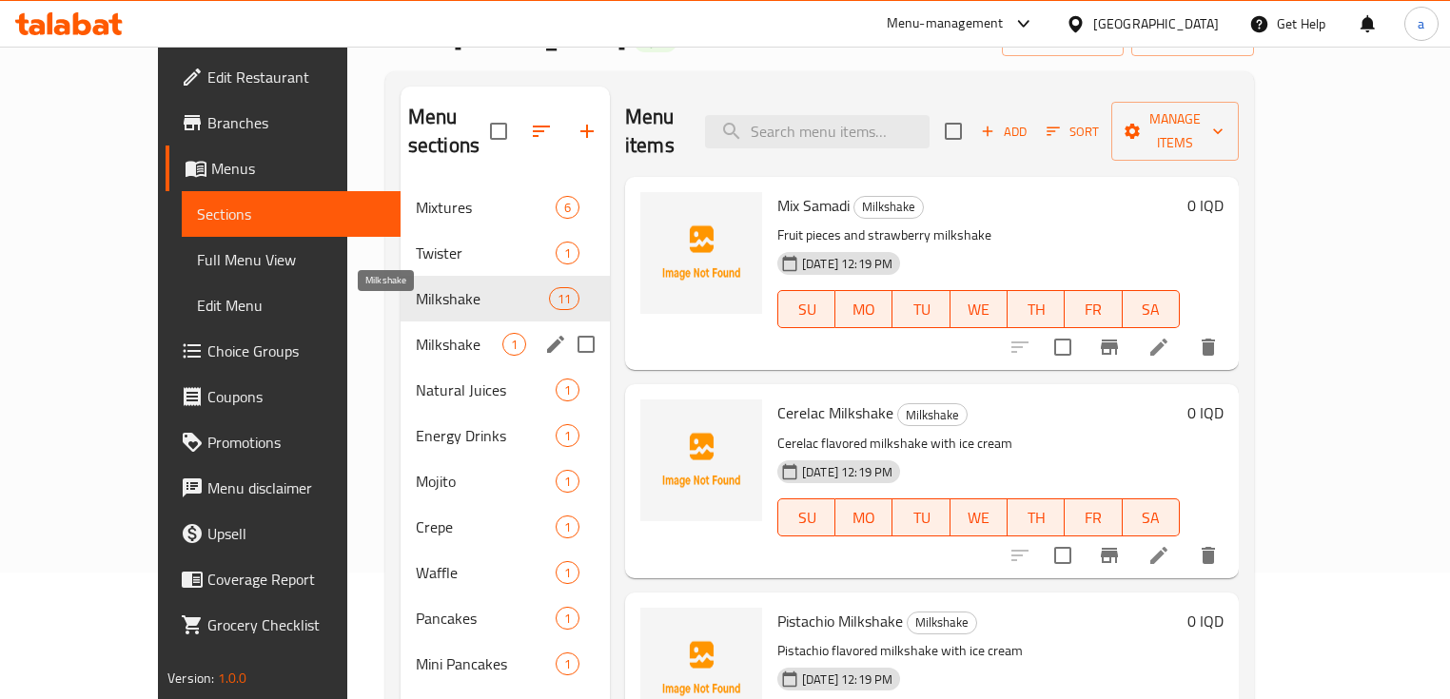
click at [416, 333] on span "Milkshake" at bounding box center [459, 344] width 87 height 23
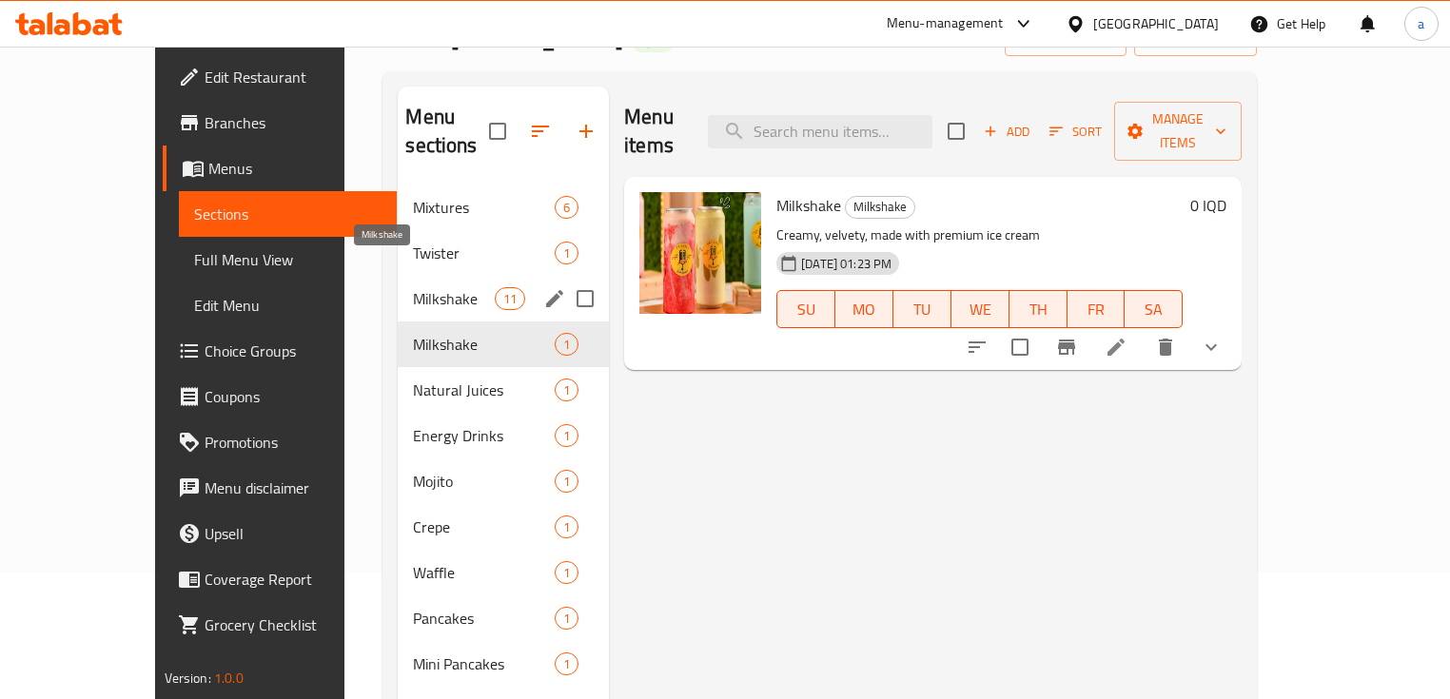
click at [413, 287] on span "Milkshake" at bounding box center [453, 298] width 81 height 23
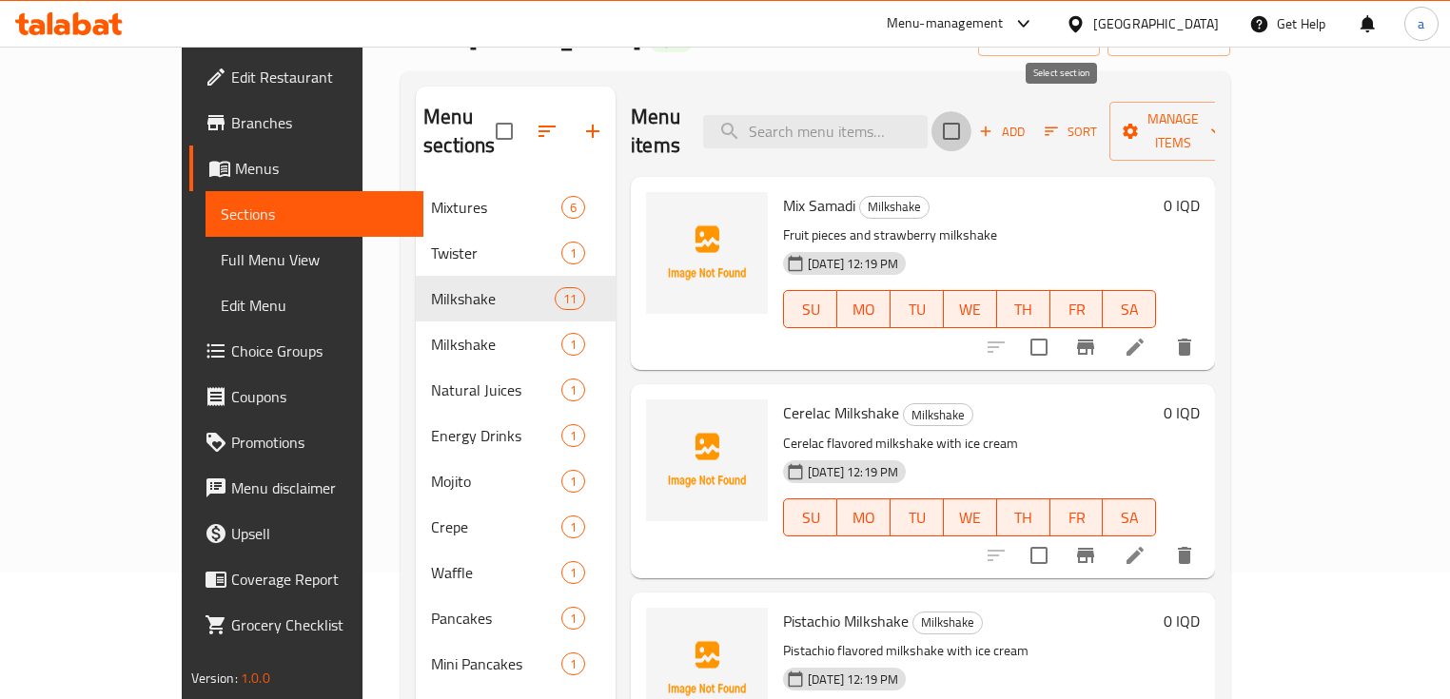
click at [972, 121] on input "checkbox" at bounding box center [952, 131] width 40 height 40
checkbox input "true"
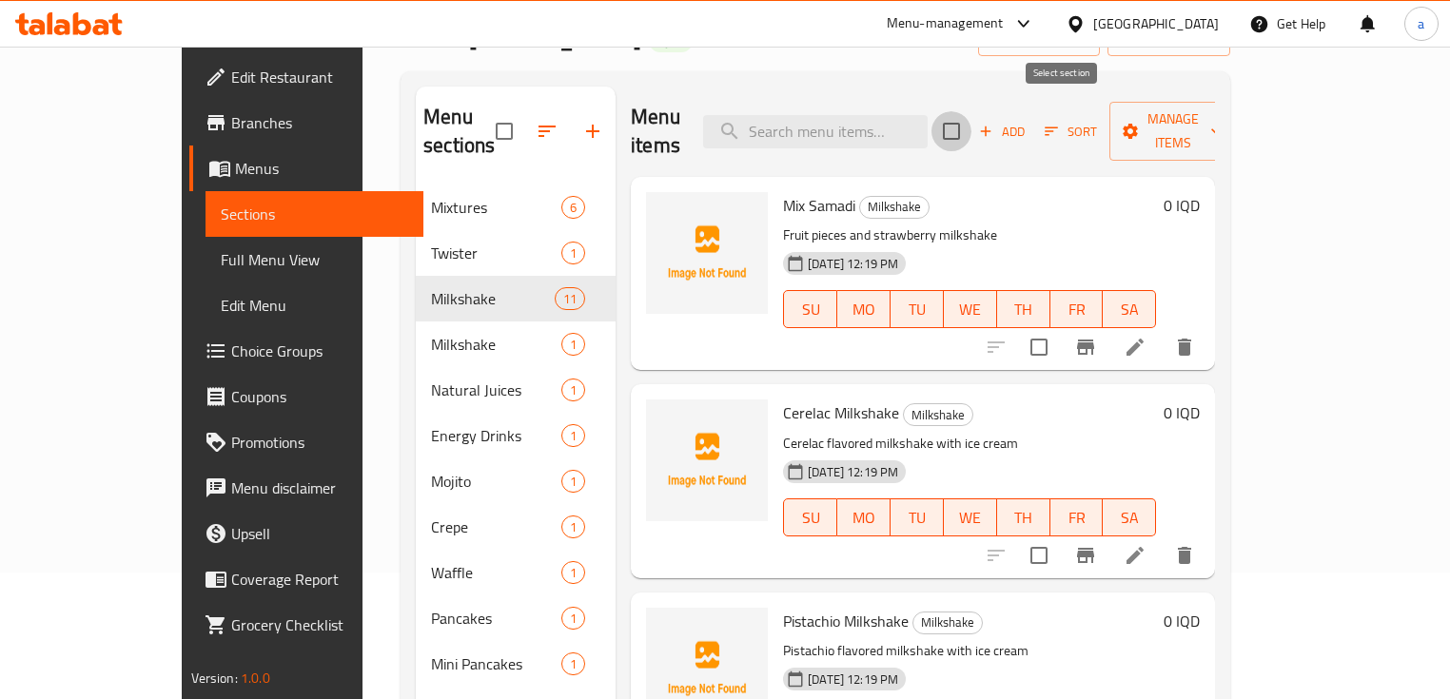
checkbox input "true"
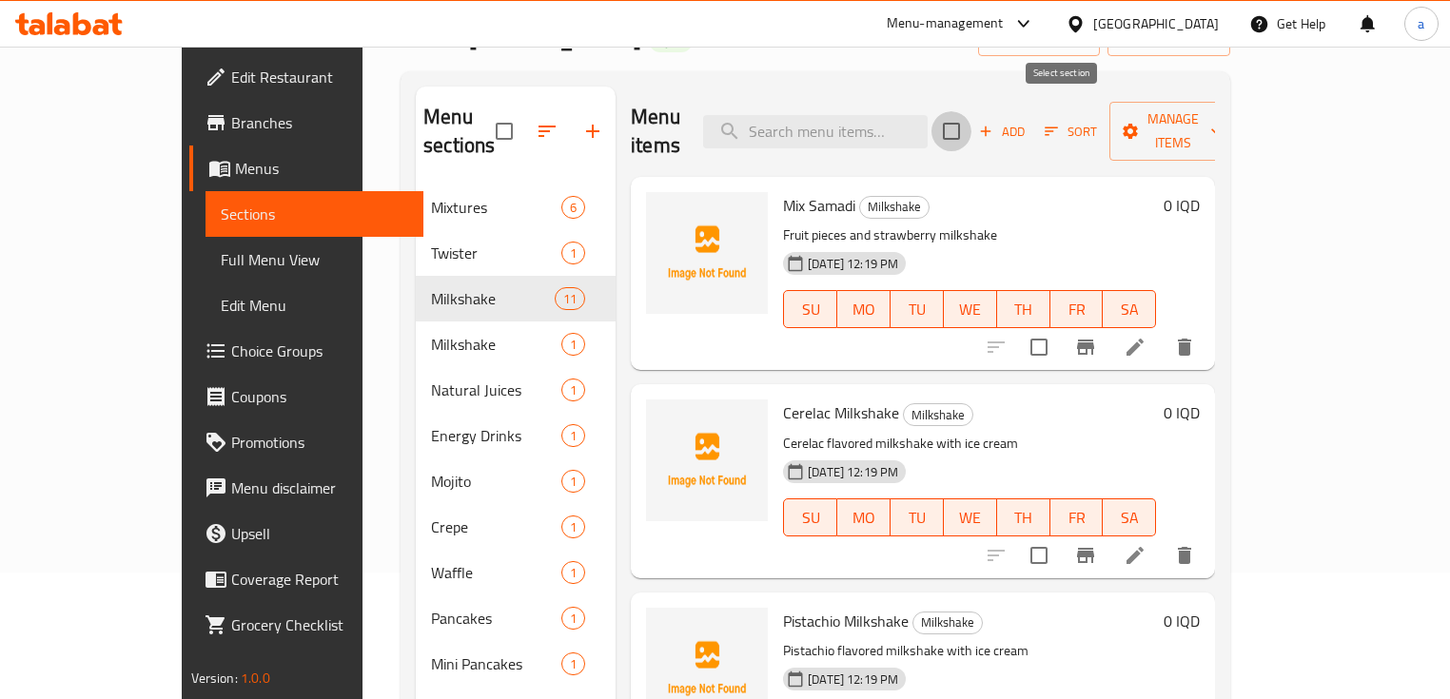
checkbox input "true"
click at [1237, 102] on div "Add Sort Manage items" at bounding box center [1090, 131] width 294 height 59
click at [1222, 108] on span "Manage items" at bounding box center [1173, 132] width 97 height 48
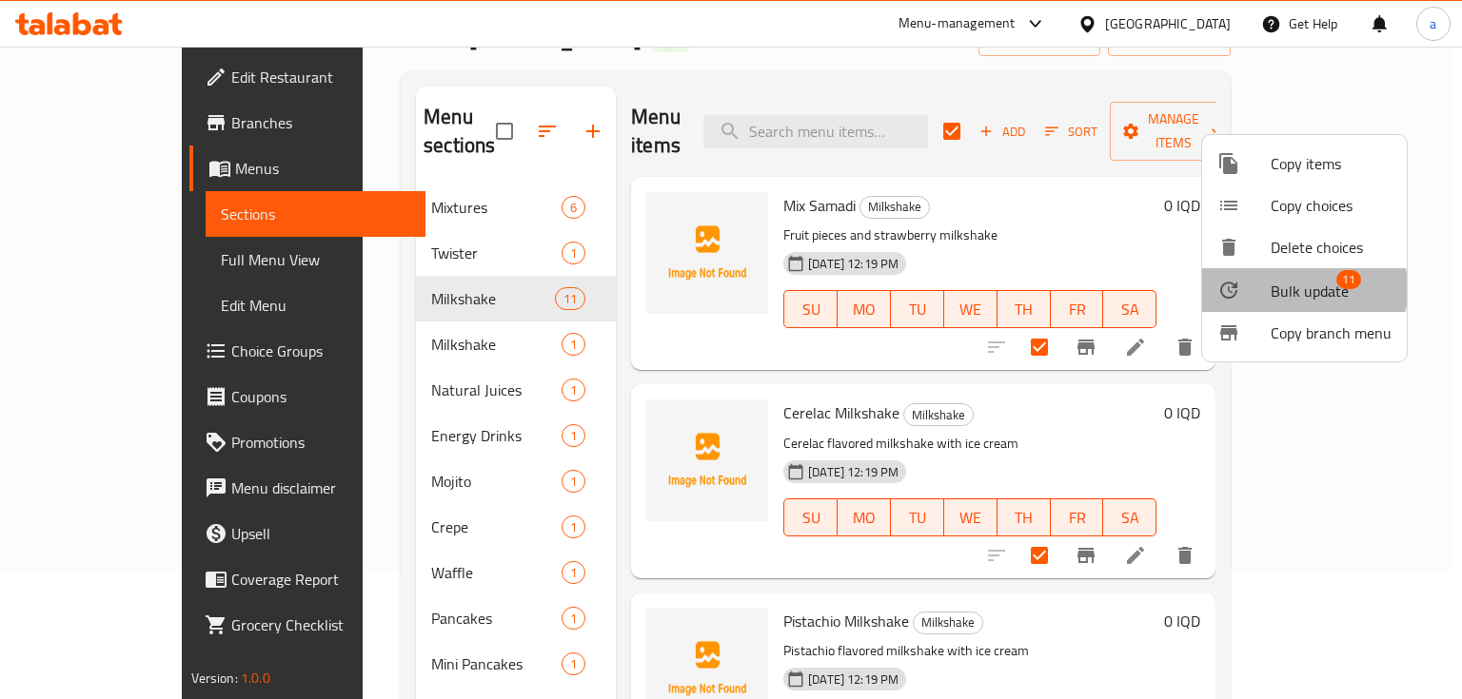
click at [1286, 289] on span "Bulk update" at bounding box center [1309, 291] width 78 height 23
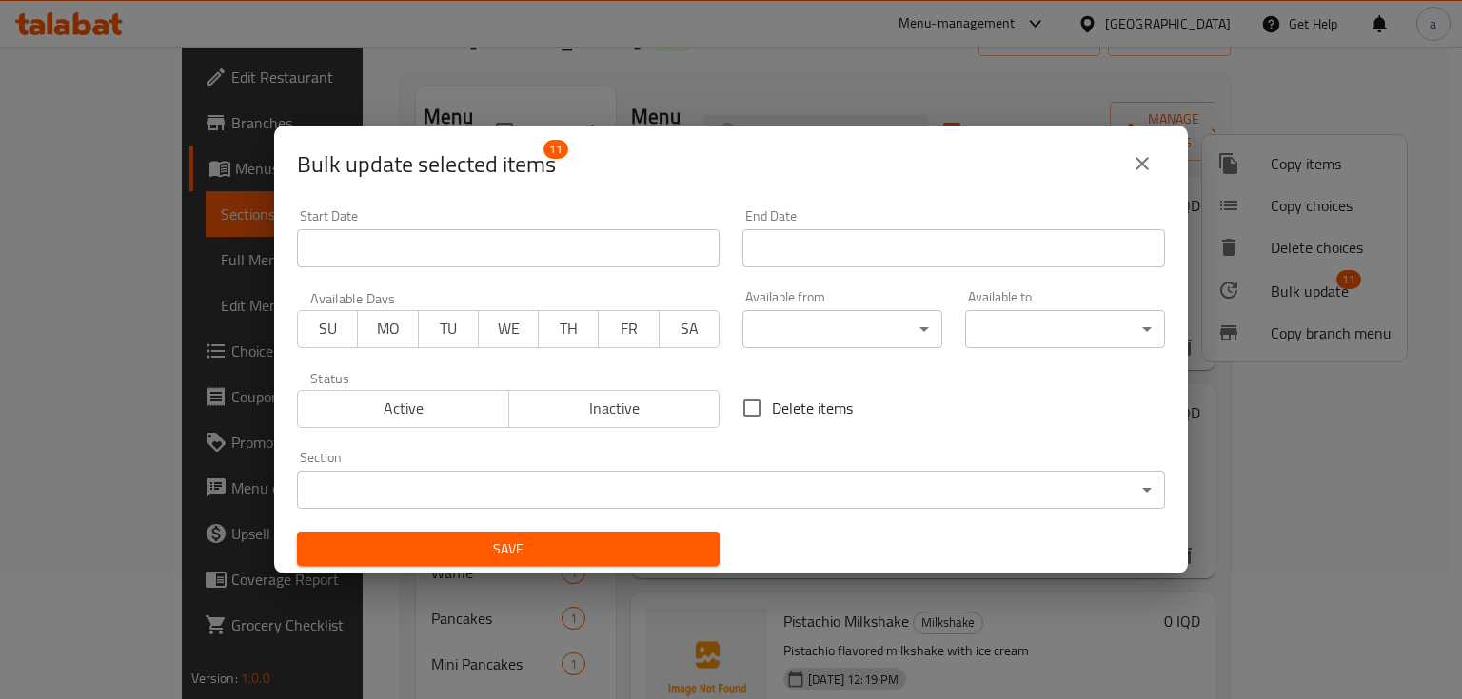
click at [384, 474] on body "​ Menu-management Iraq Get Help a Edit Restaurant Branches Menus Sections Full …" at bounding box center [731, 246] width 1462 height 653
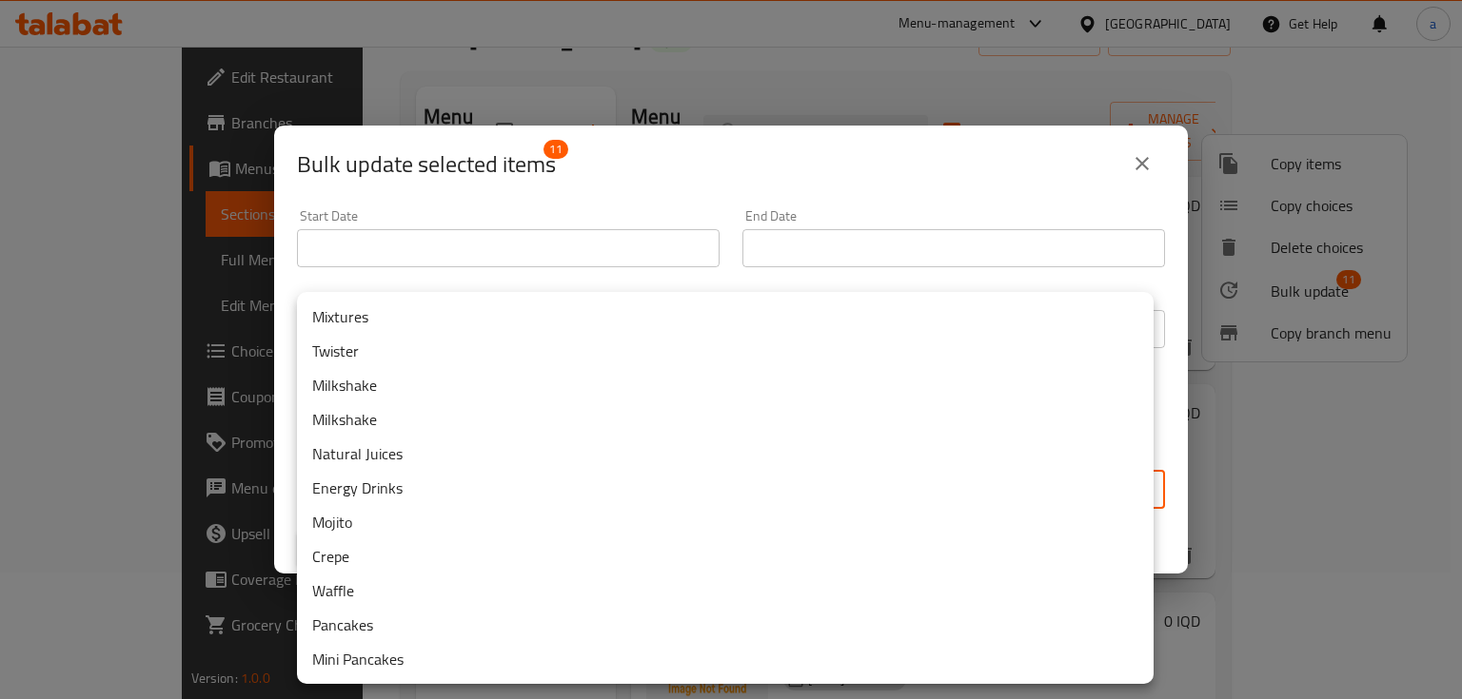
click at [423, 405] on li "Milkshake" at bounding box center [725, 420] width 856 height 34
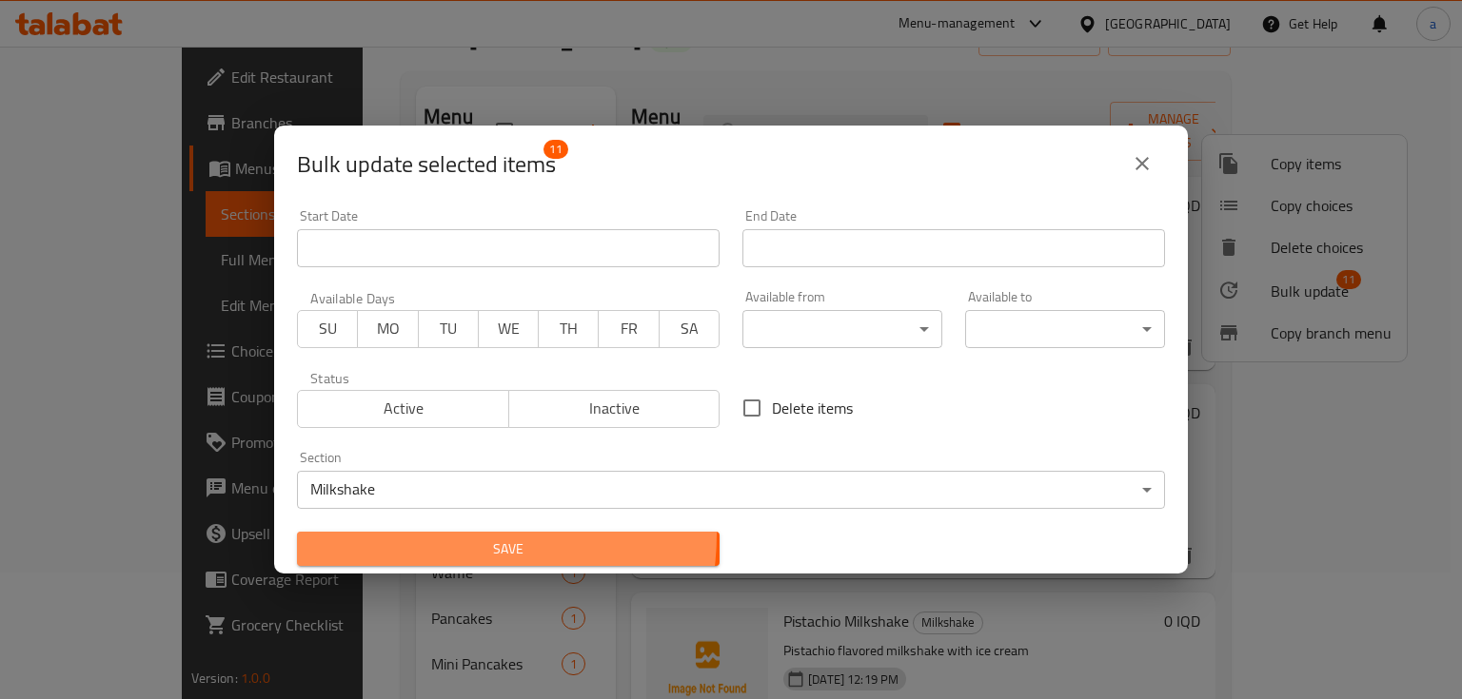
click at [449, 535] on button "Save" at bounding box center [508, 549] width 422 height 35
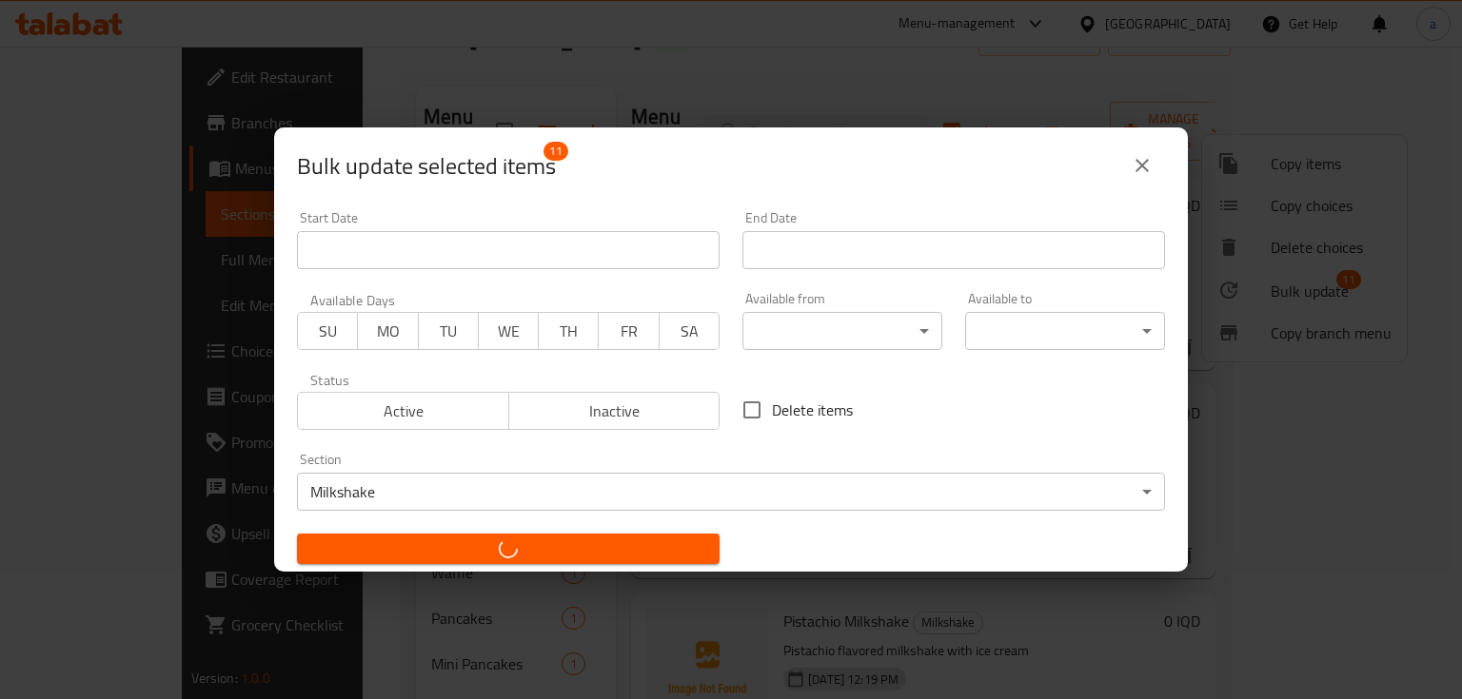
checkbox input "false"
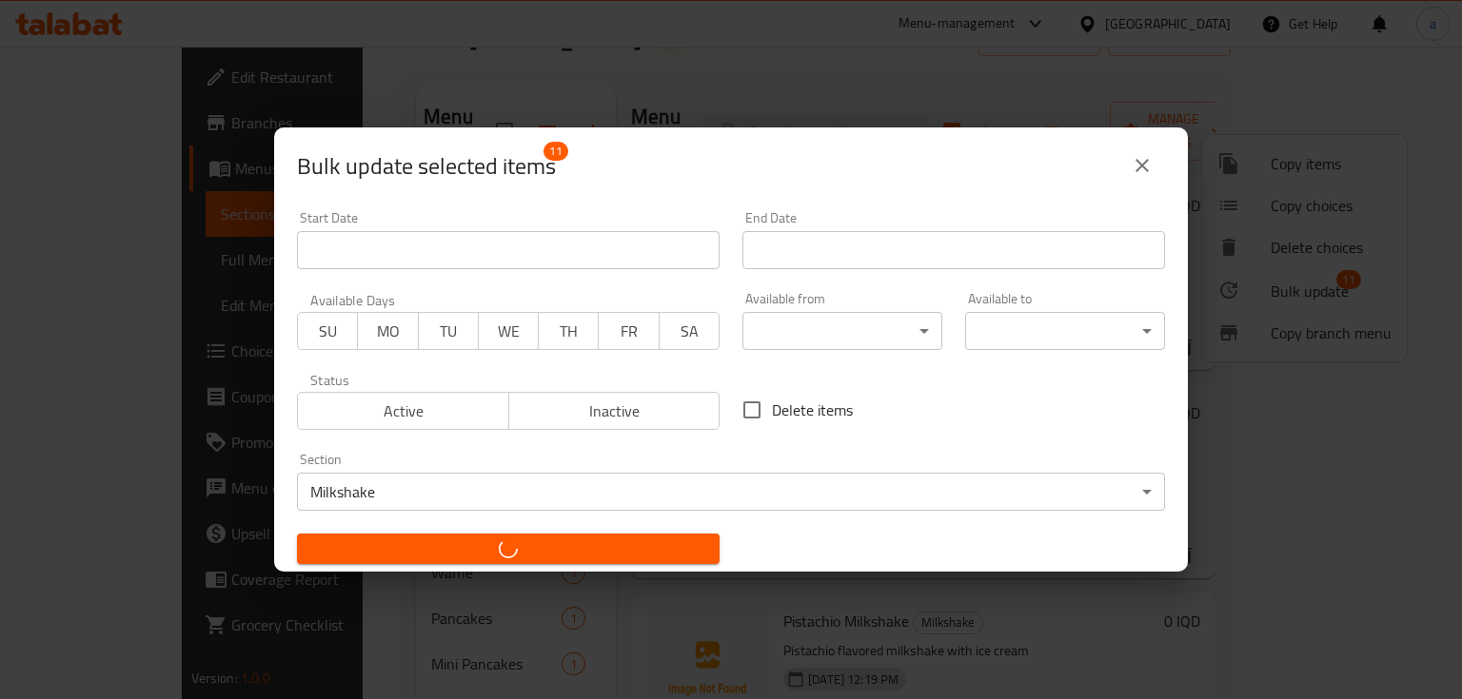
checkbox input "false"
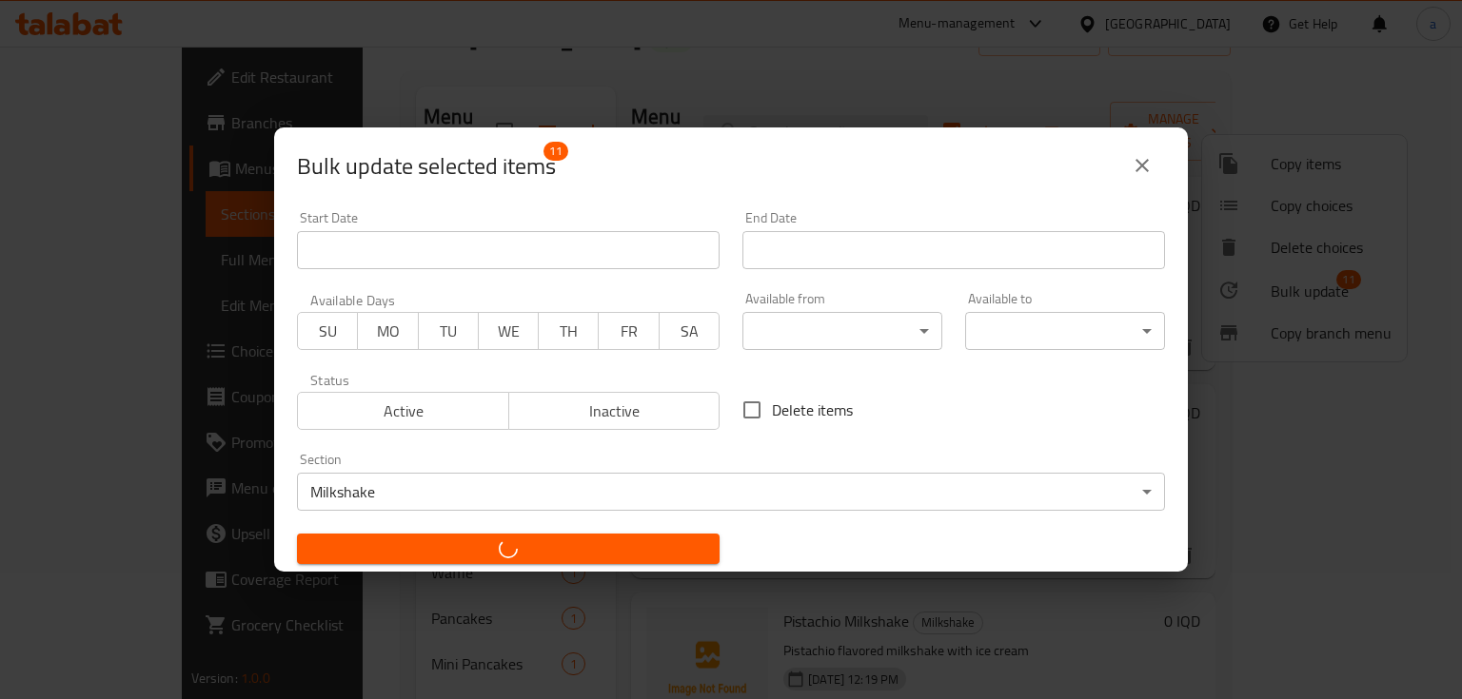
checkbox input "false"
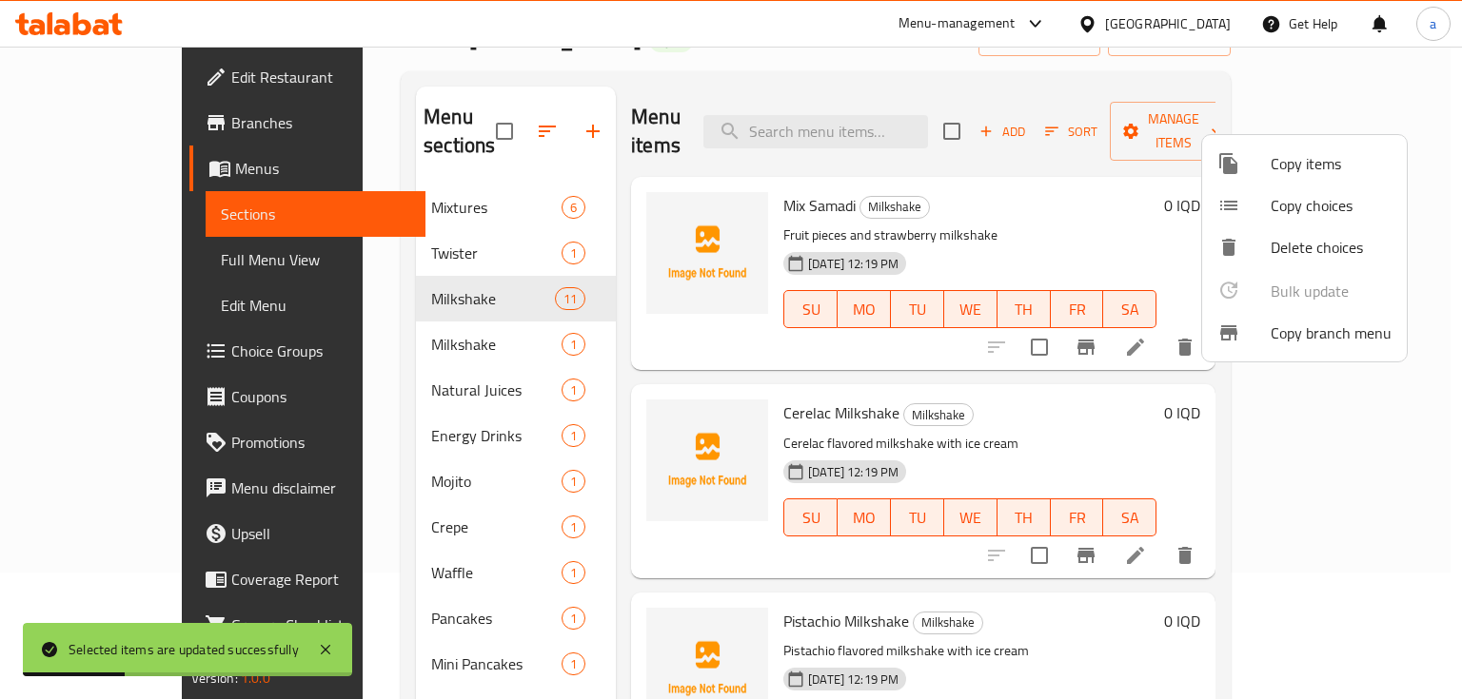
click at [575, 333] on div at bounding box center [731, 349] width 1462 height 699
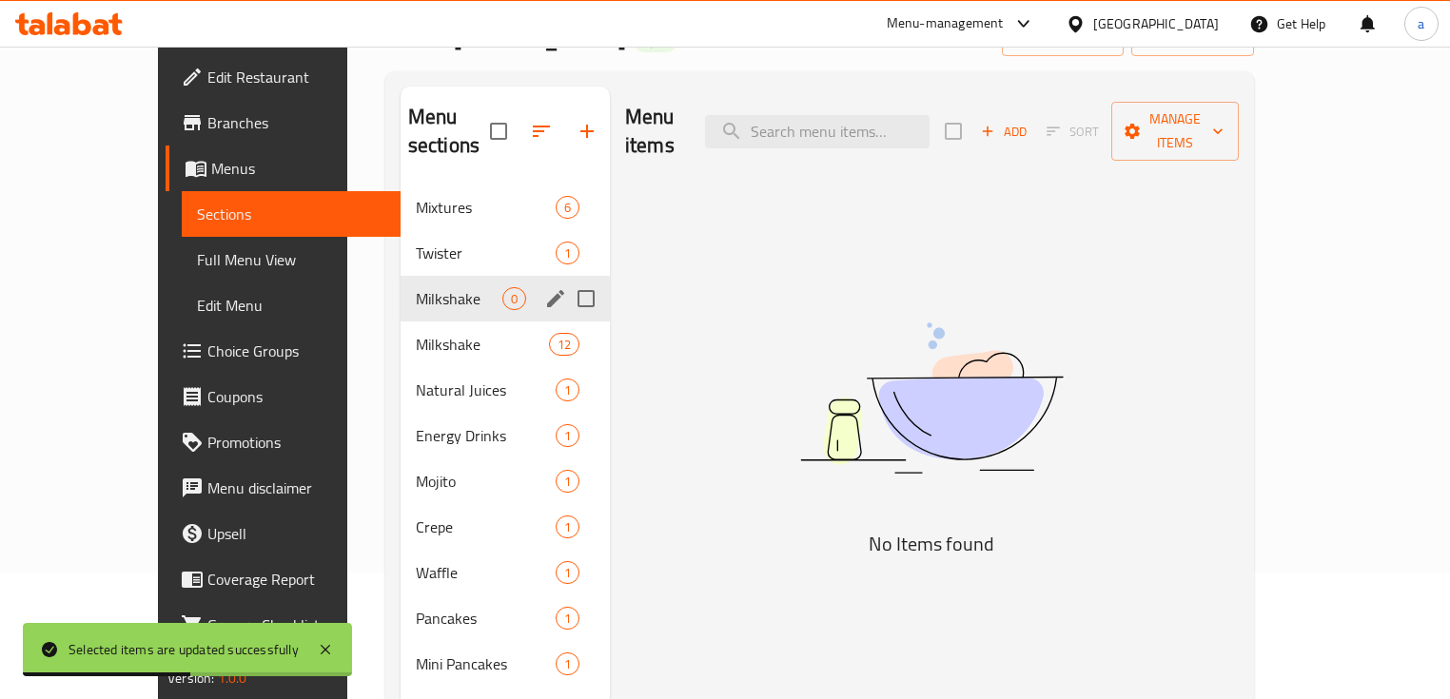
click at [566, 279] on input "Menu sections" at bounding box center [586, 299] width 40 height 40
checkbox input "true"
click at [522, 128] on icon "button" at bounding box center [530, 131] width 17 height 17
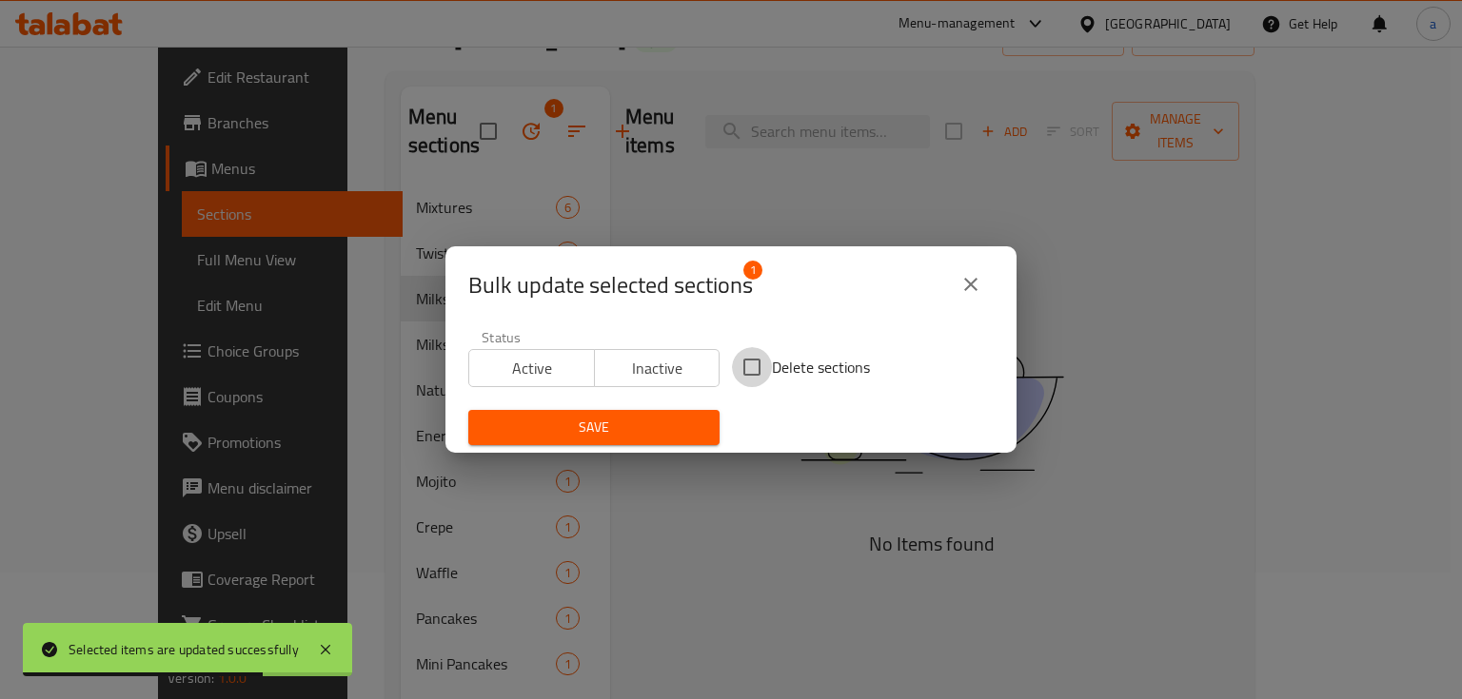
click at [764, 362] on input "Delete sections" at bounding box center [752, 367] width 40 height 40
checkbox input "true"
click at [672, 411] on button "Save" at bounding box center [593, 427] width 251 height 35
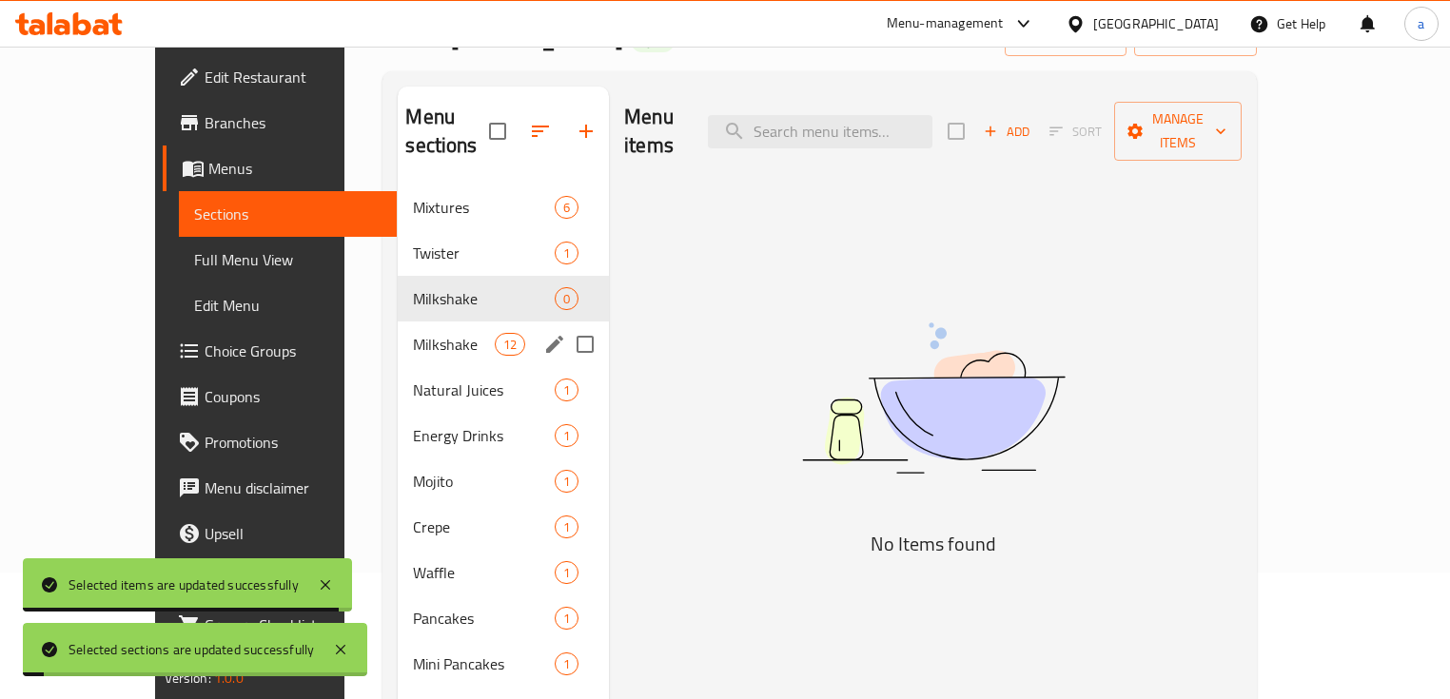
click at [398, 322] on div "Milkshake 12" at bounding box center [503, 345] width 211 height 46
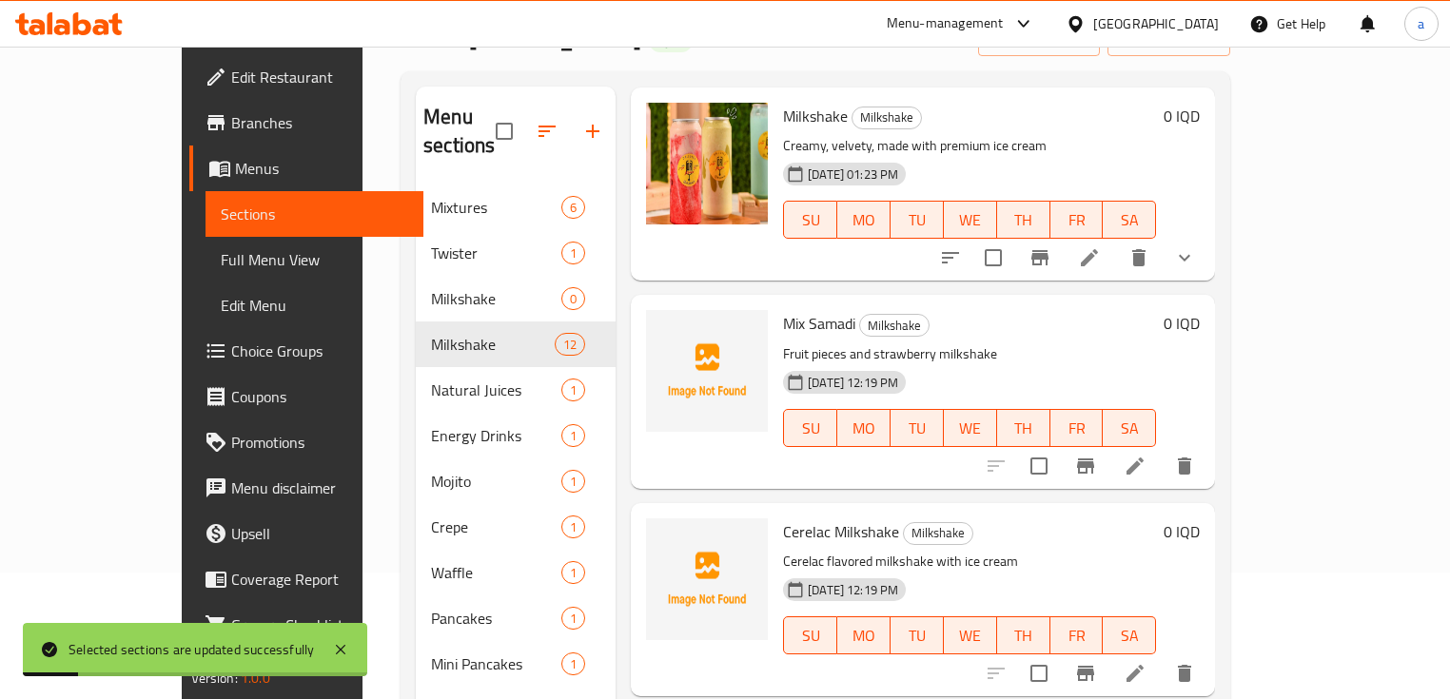
scroll to position [127, 0]
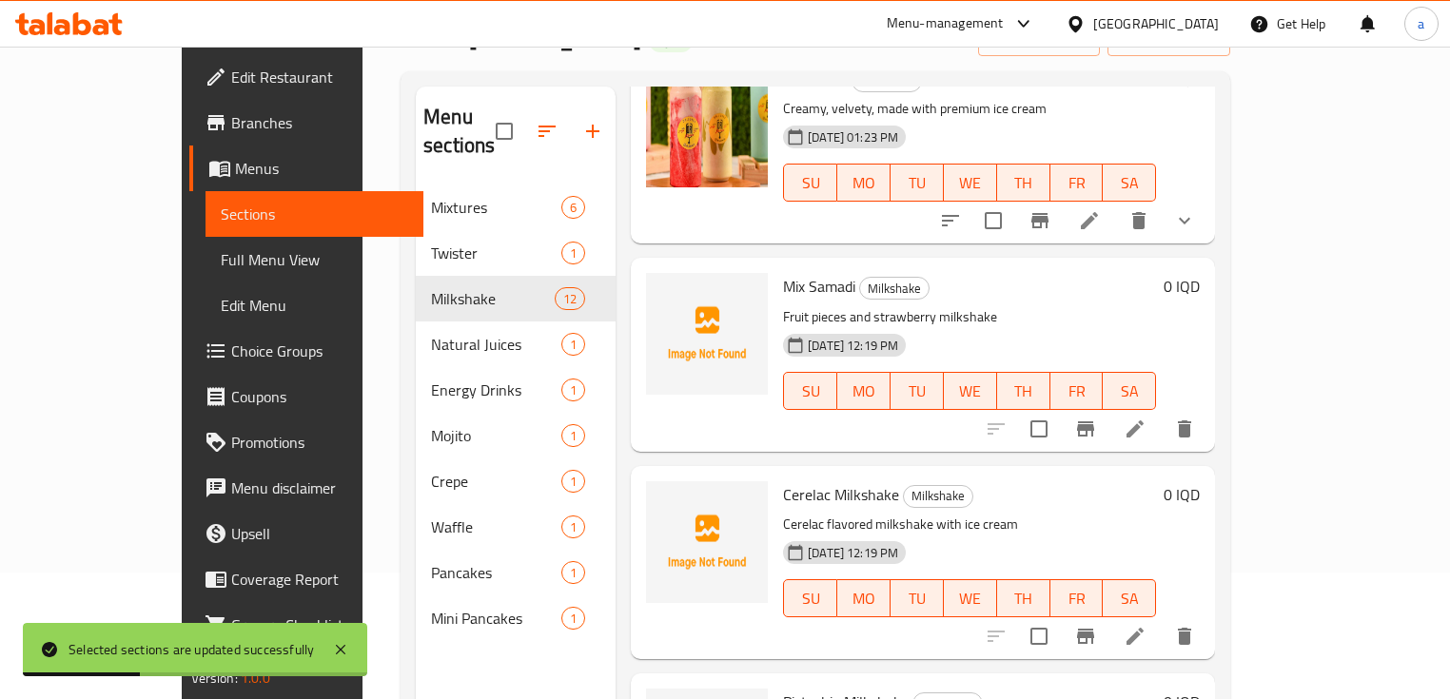
click at [231, 340] on span "Choice Groups" at bounding box center [320, 351] width 178 height 23
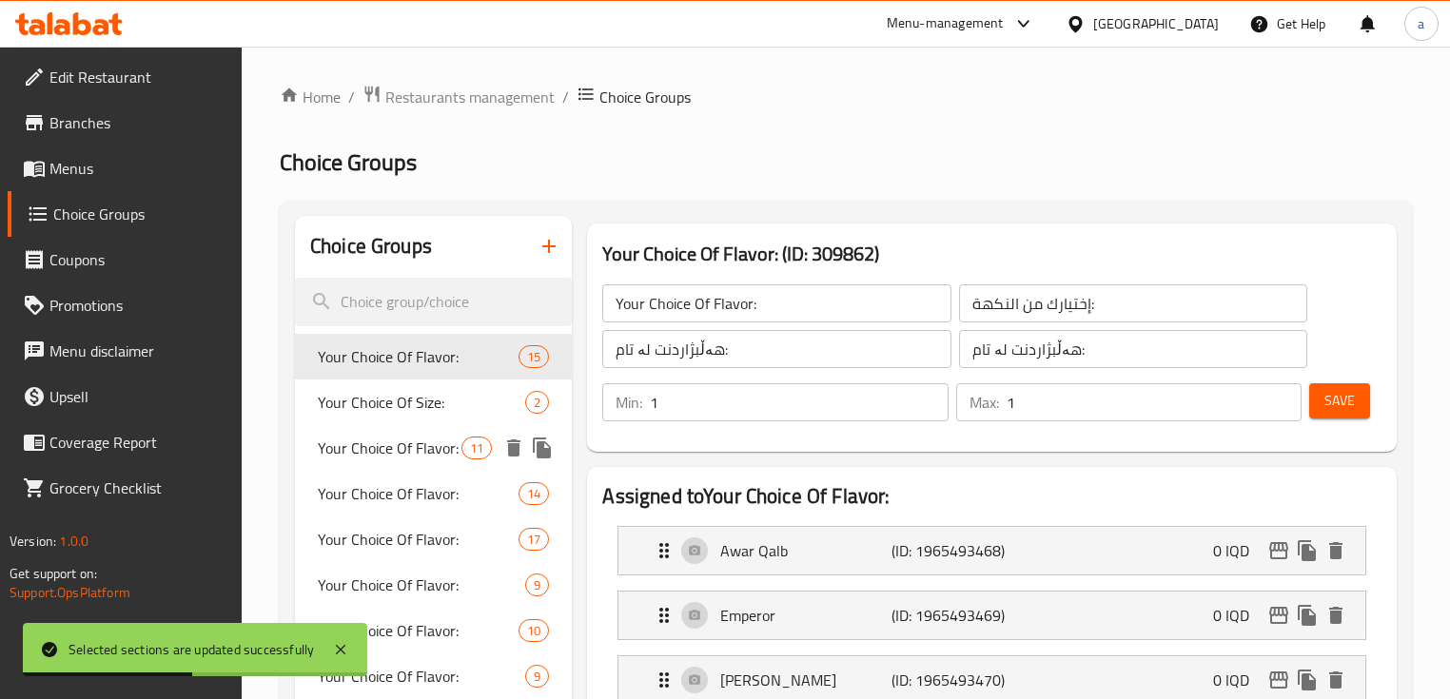
scroll to position [253, 0]
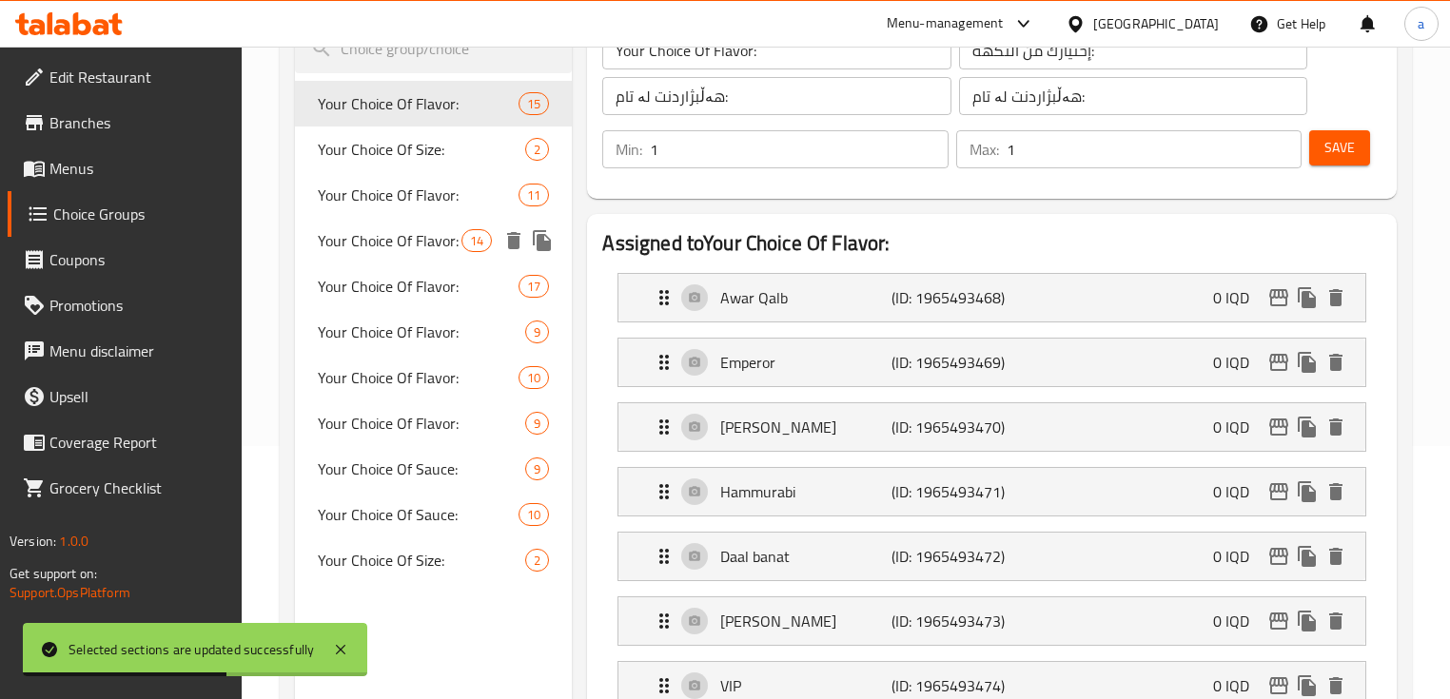
click at [383, 217] on div "Your Choice Of Flavor: 11" at bounding box center [433, 195] width 277 height 46
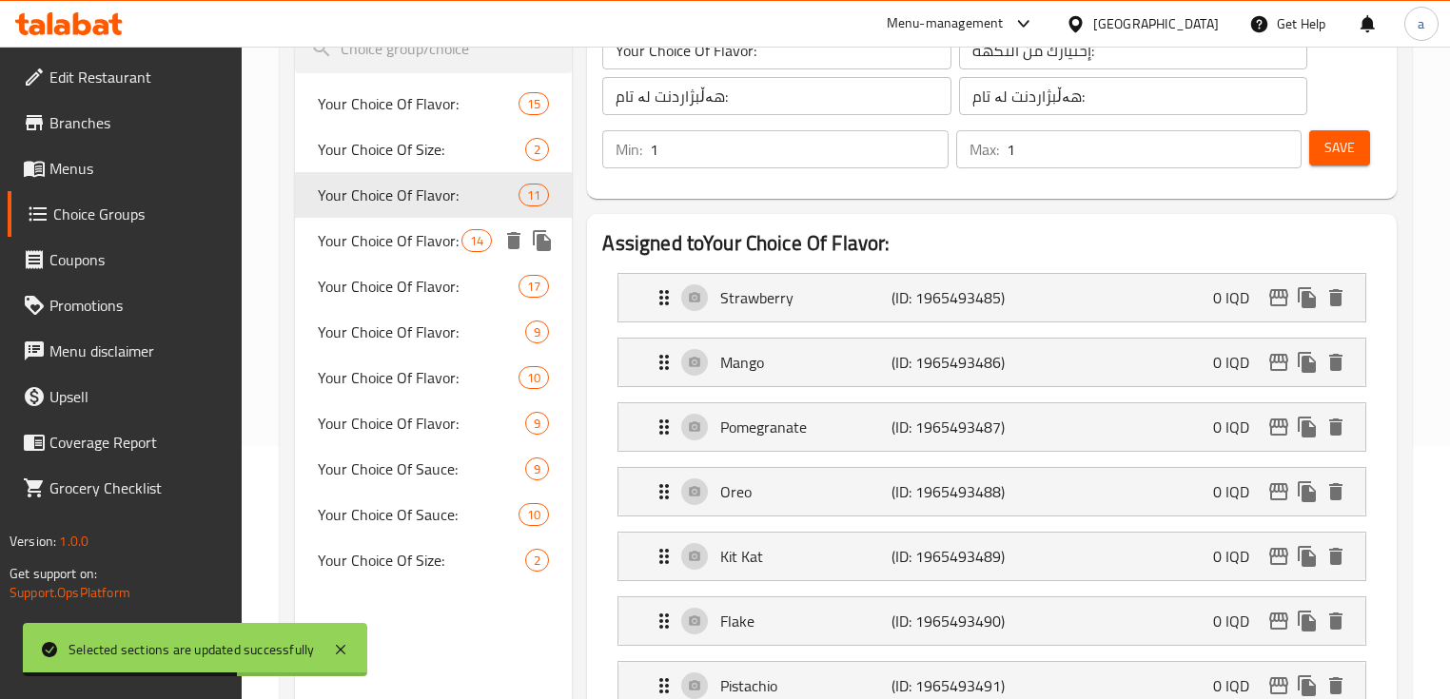
click at [394, 247] on span "Your Choice Of Flavor:" at bounding box center [390, 240] width 144 height 23
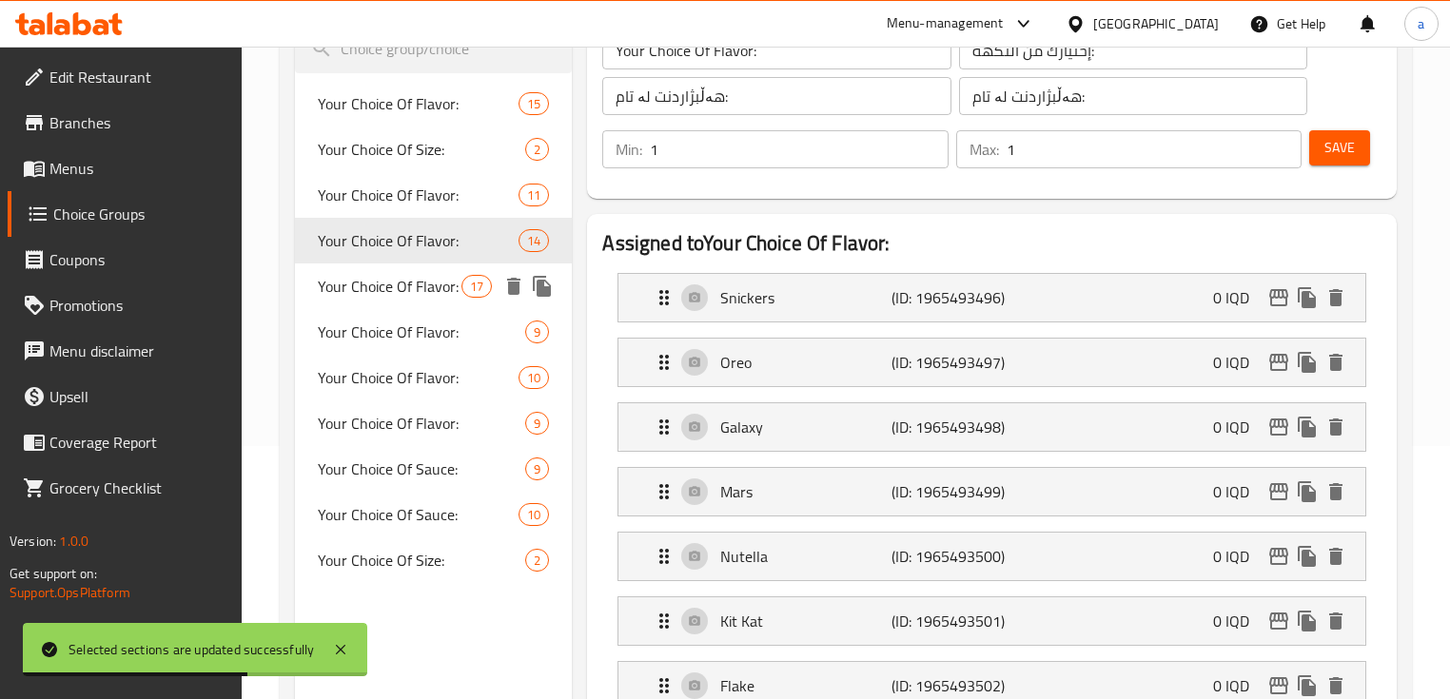
click at [397, 269] on div "Your Choice Of Flavor: 17" at bounding box center [433, 287] width 277 height 46
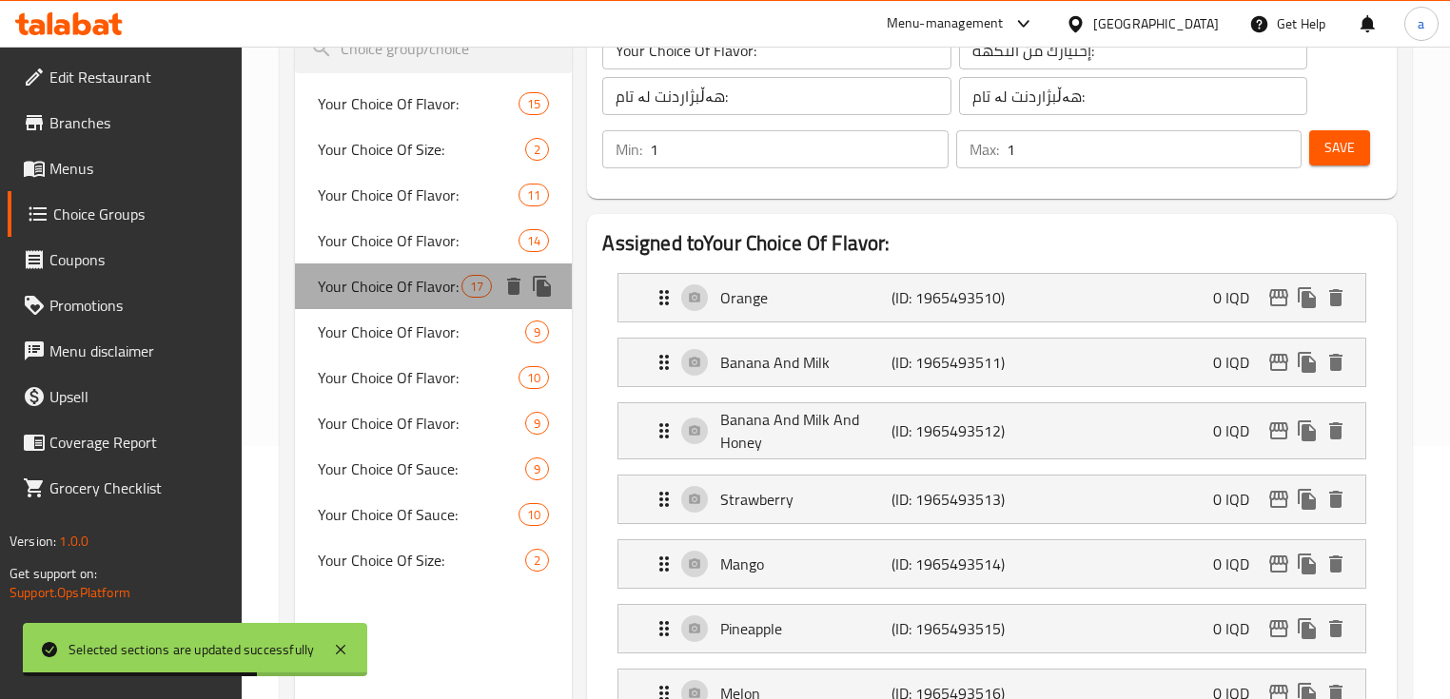
click at [399, 298] on span "Your Choice Of Flavor:" at bounding box center [390, 286] width 144 height 23
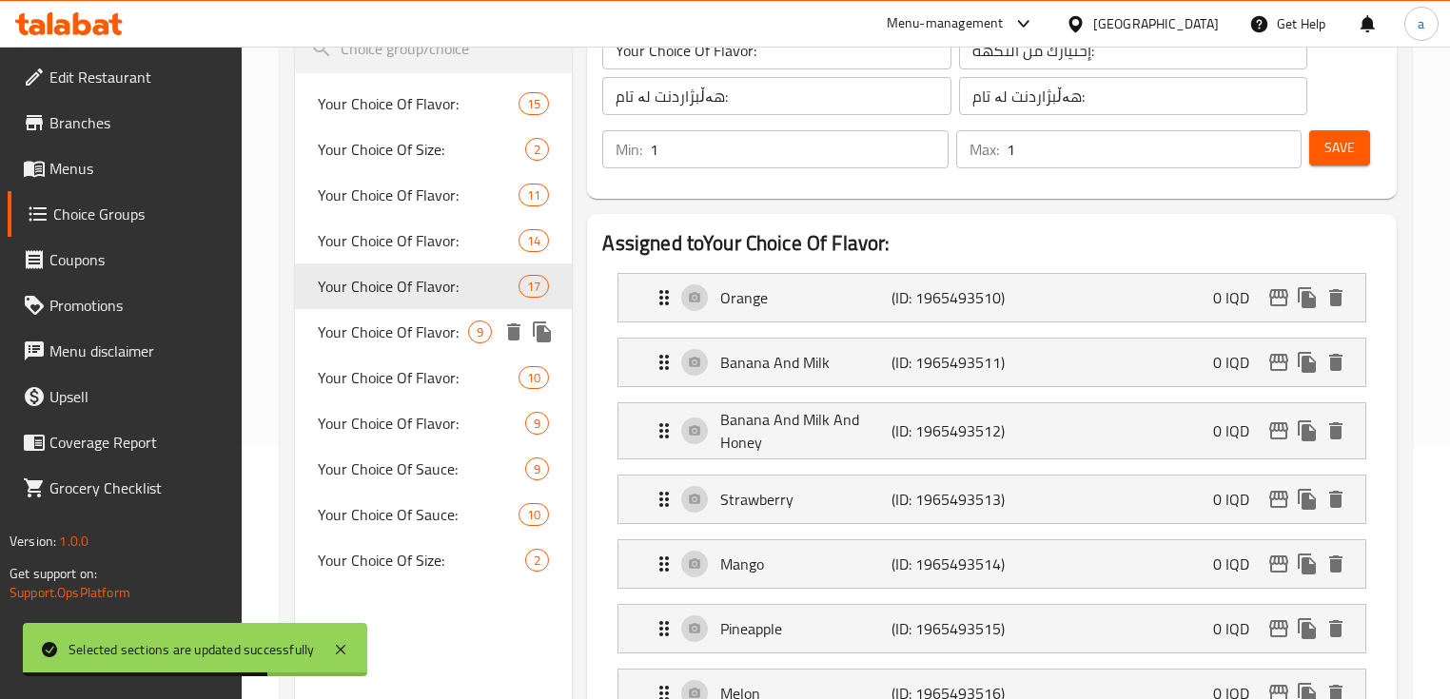
click at [406, 321] on span "Your Choice Of Flavor:" at bounding box center [393, 332] width 150 height 23
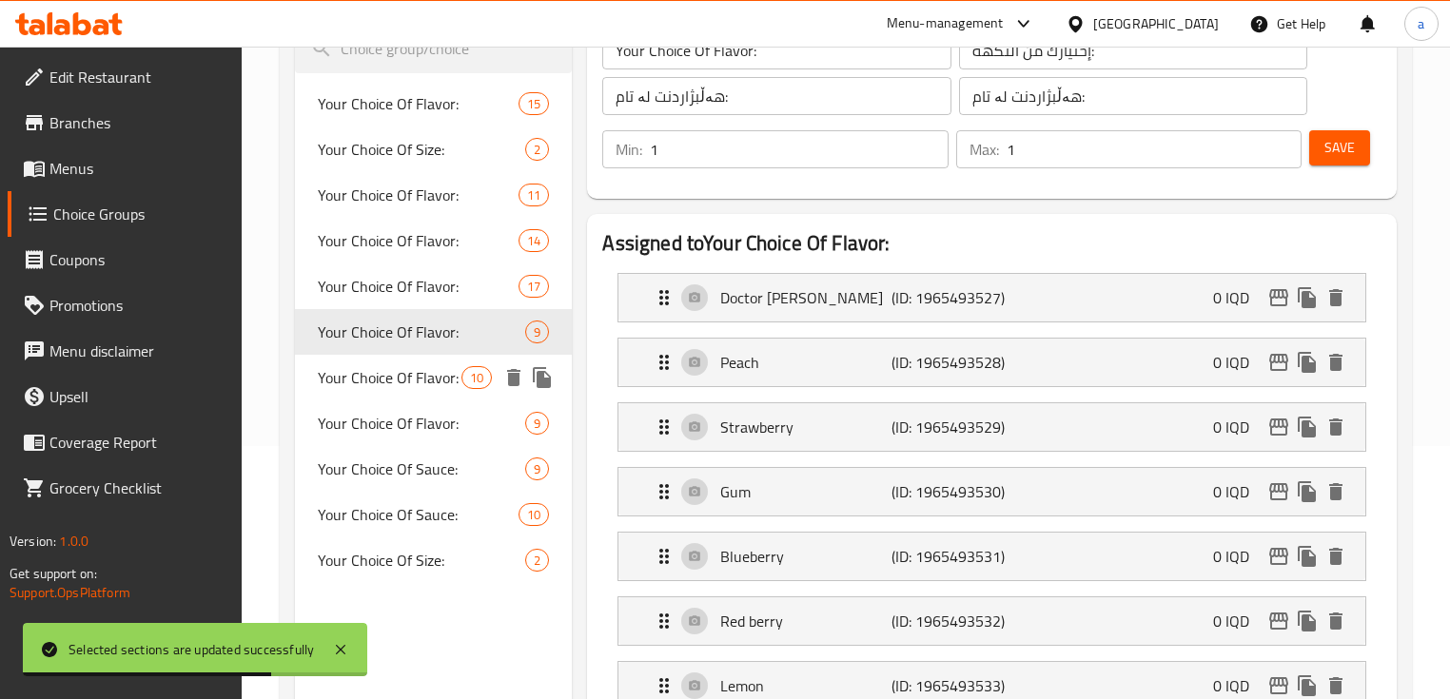
click at [415, 356] on div "Your Choice Of Flavor: 10" at bounding box center [433, 378] width 277 height 46
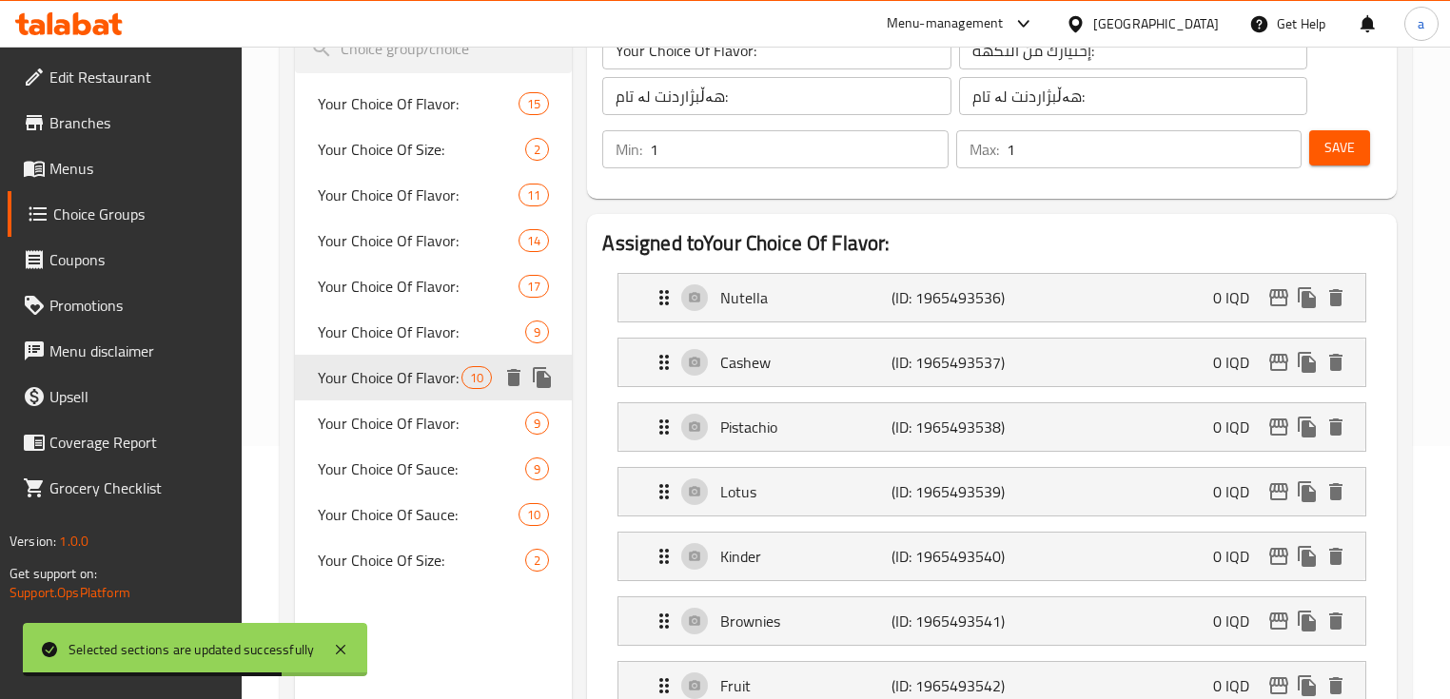
click at [417, 382] on span "Your Choice Of Flavor:" at bounding box center [390, 377] width 144 height 23
click at [421, 401] on div "Your Choice Of Flavor: 9" at bounding box center [433, 424] width 277 height 46
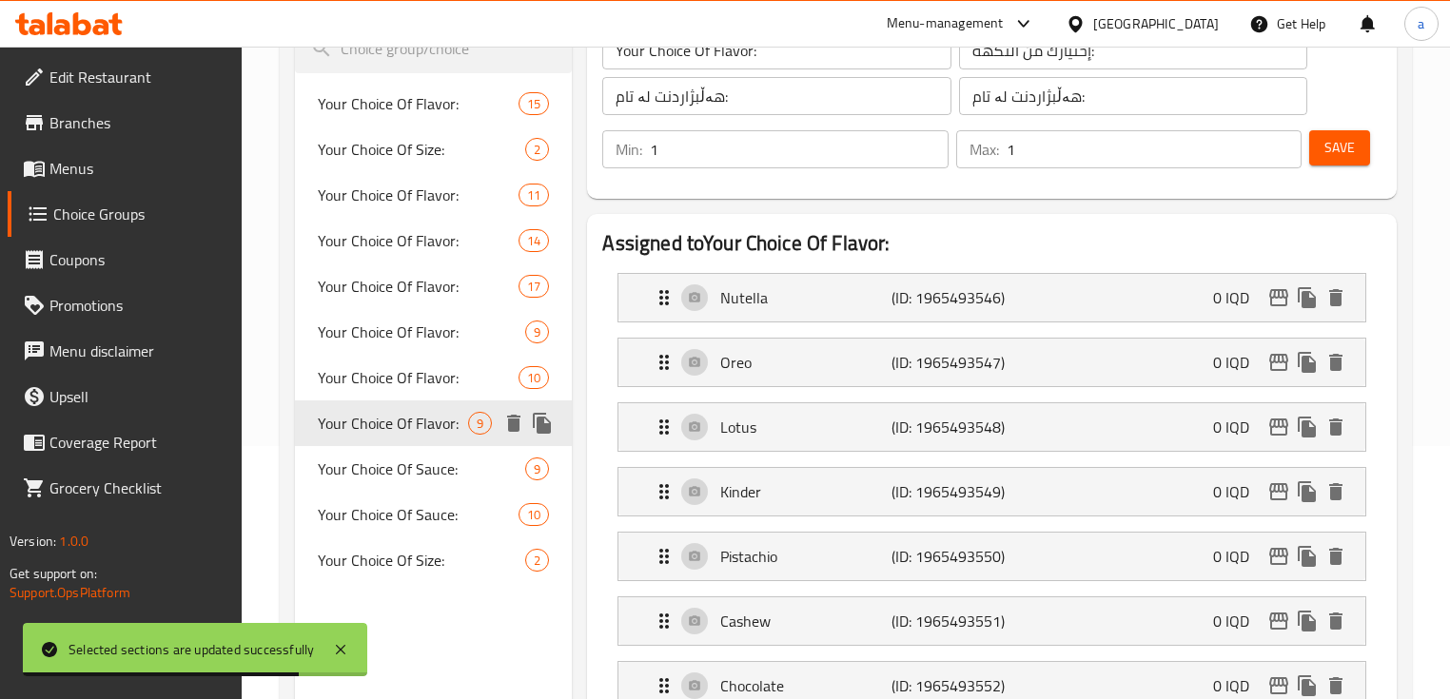
click at [423, 428] on span "Your Choice Of Flavor:" at bounding box center [393, 423] width 150 height 23
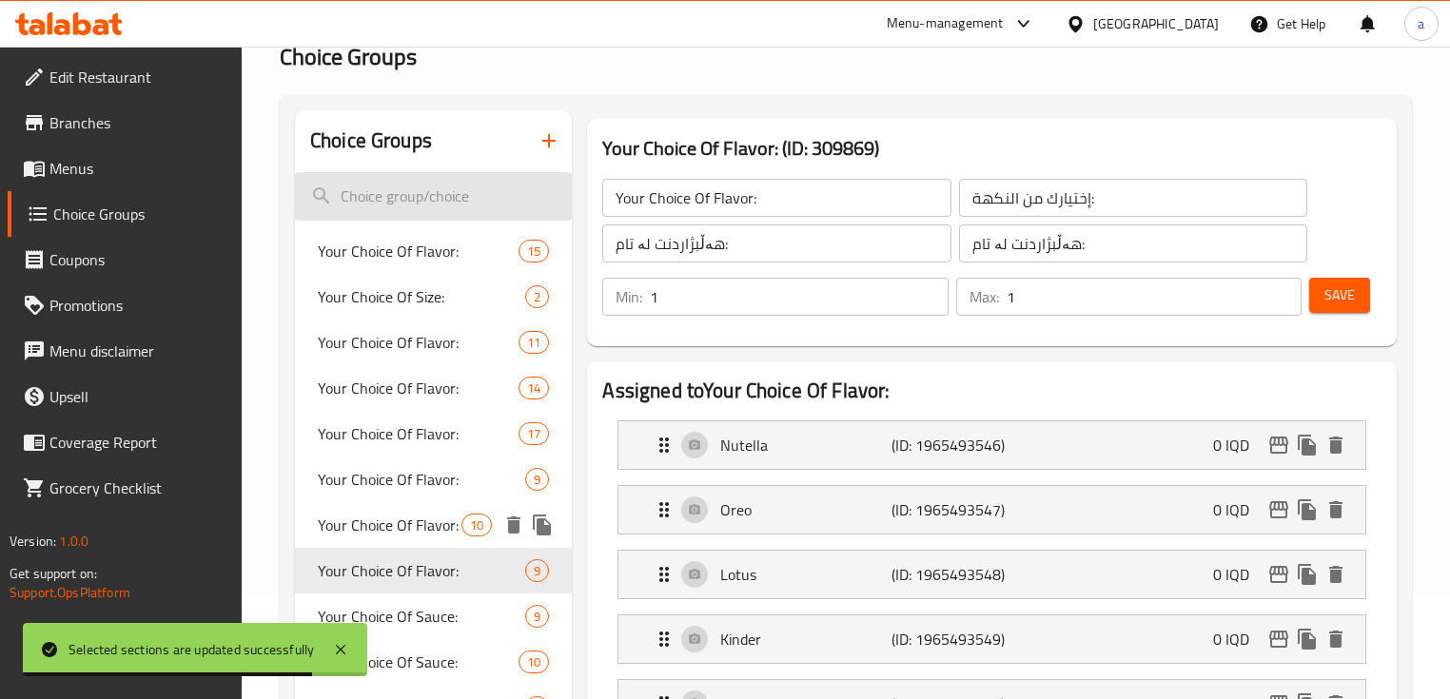
scroll to position [0, 0]
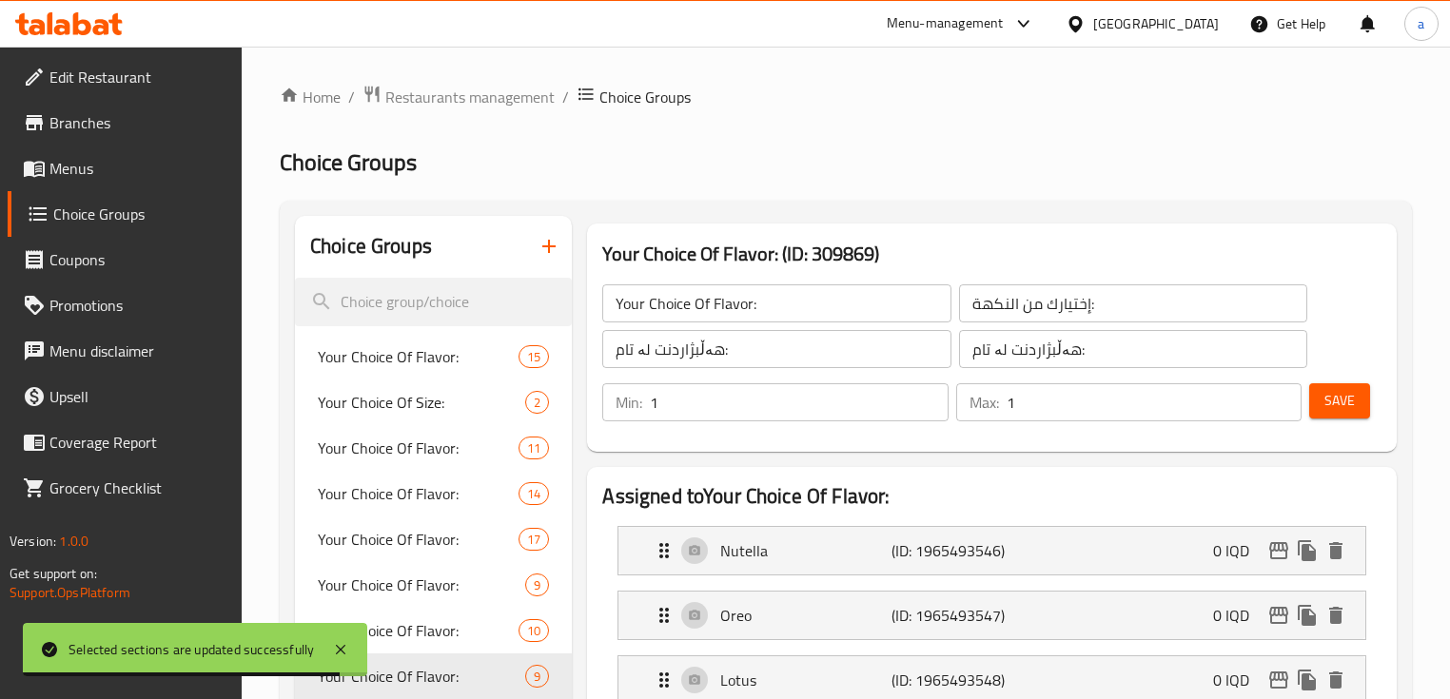
click at [532, 251] on button "button" at bounding box center [549, 247] width 46 height 46
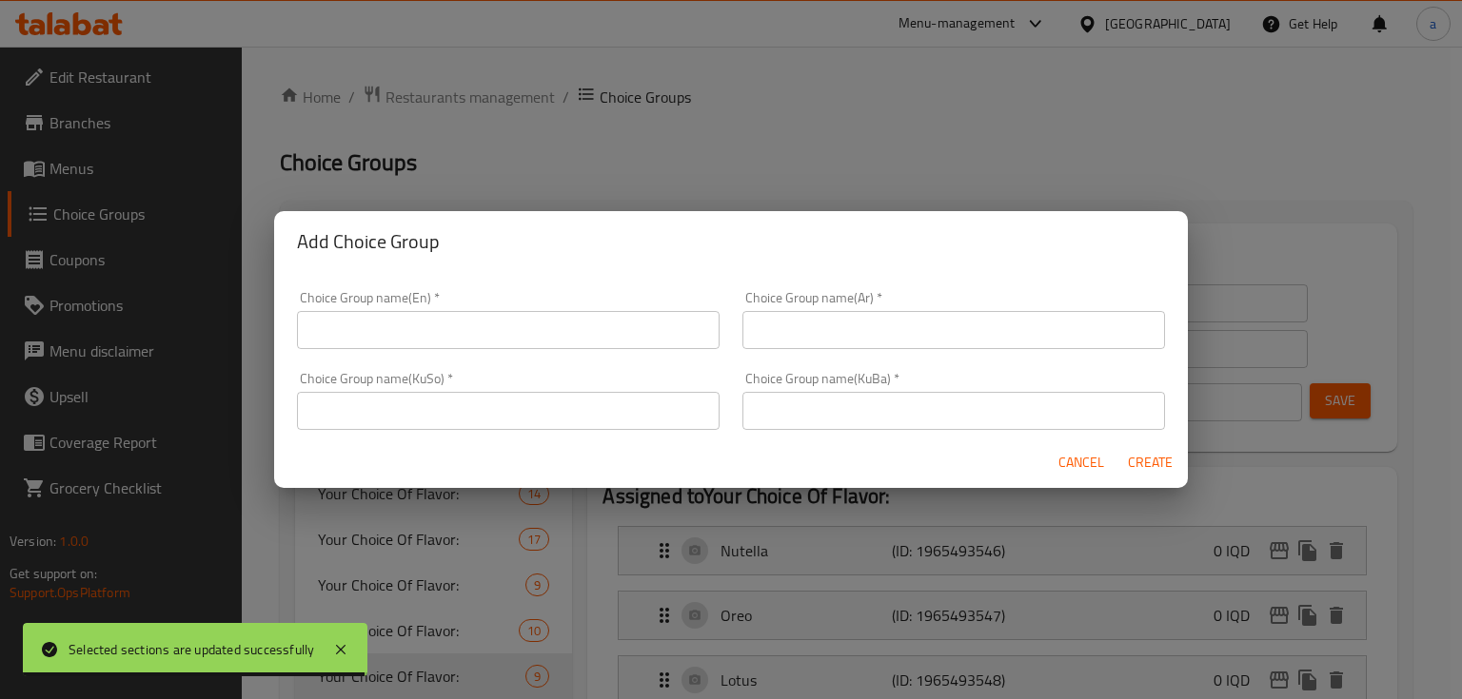
click at [447, 327] on input "text" at bounding box center [508, 330] width 422 height 38
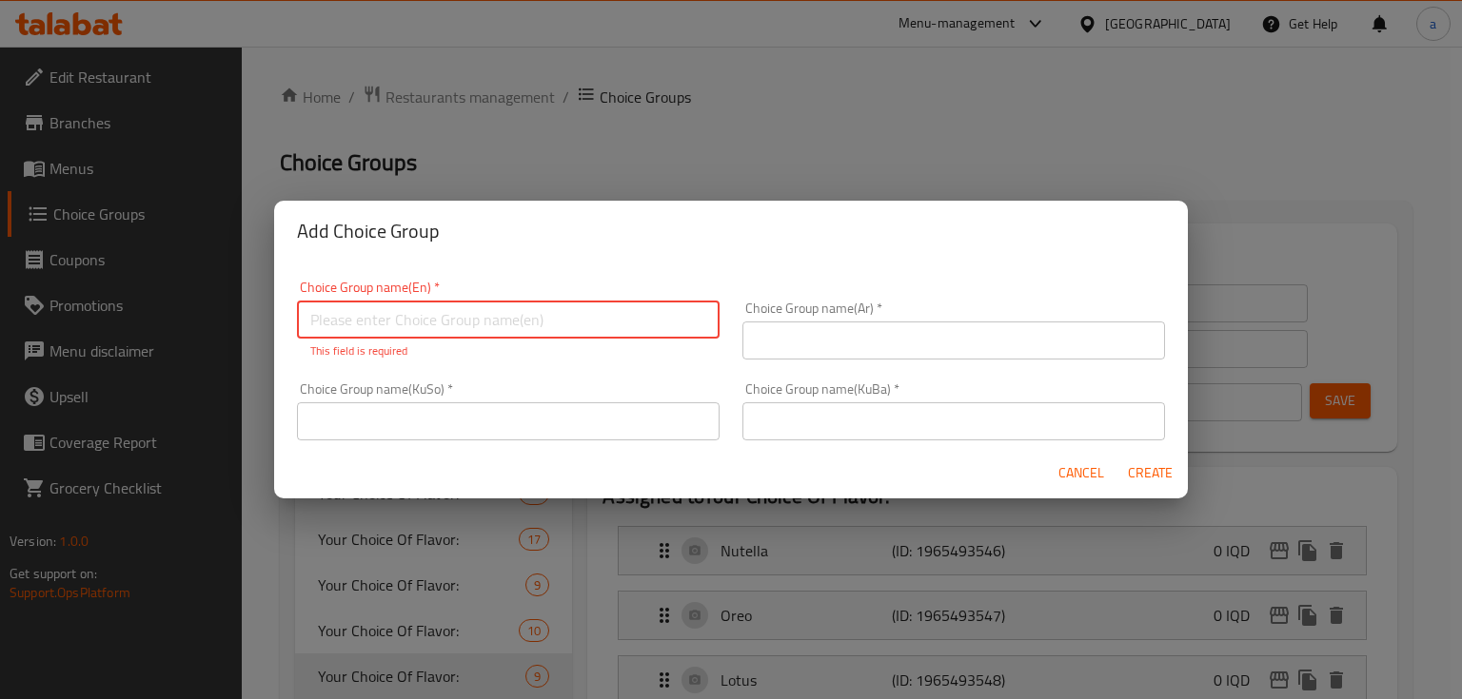
paste input "Your Choice Of Size:"
type input "Your Choice Of Size:"
drag, startPoint x: 757, startPoint y: 326, endPoint x: 773, endPoint y: 343, distance: 22.2
click at [759, 327] on input "text" at bounding box center [953, 341] width 422 height 38
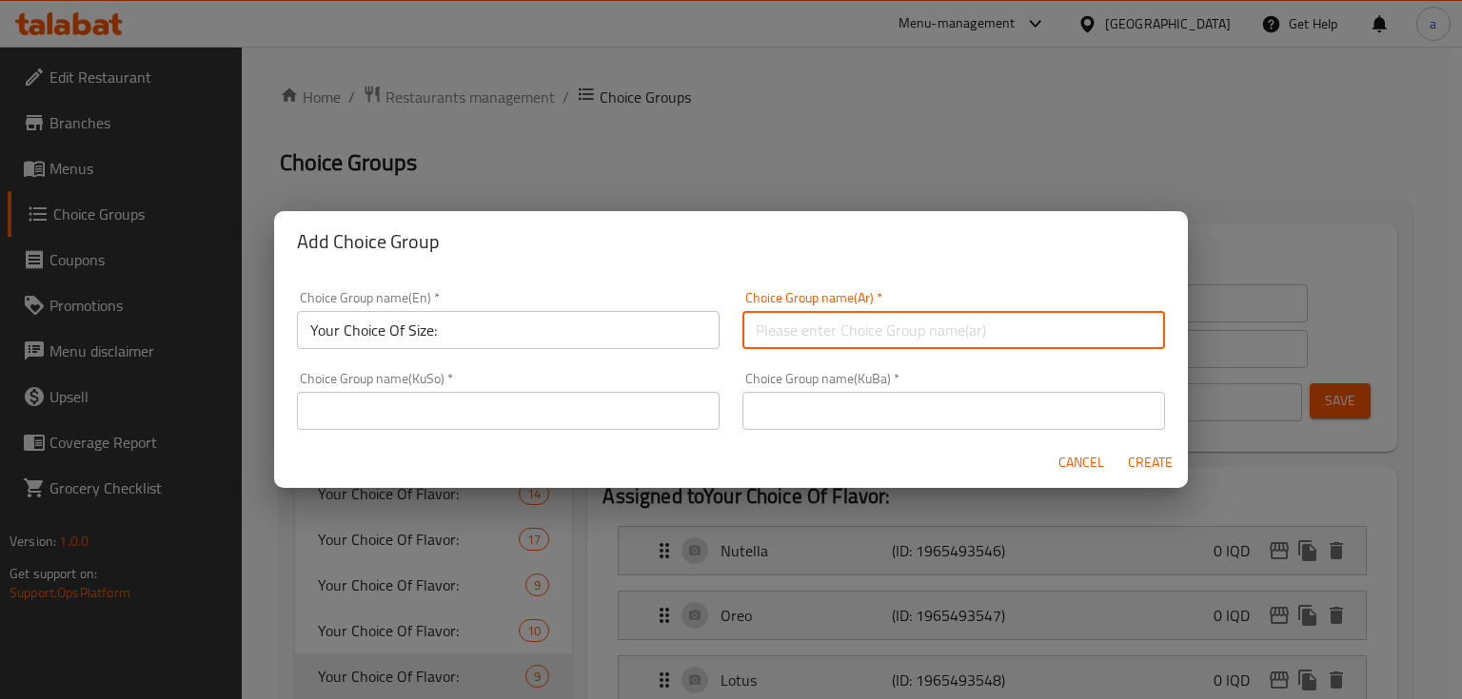
paste input "إختيارك من الحجم:"
type input "إختيارك من الحجم:"
click at [665, 426] on input "text" at bounding box center [508, 411] width 422 height 38
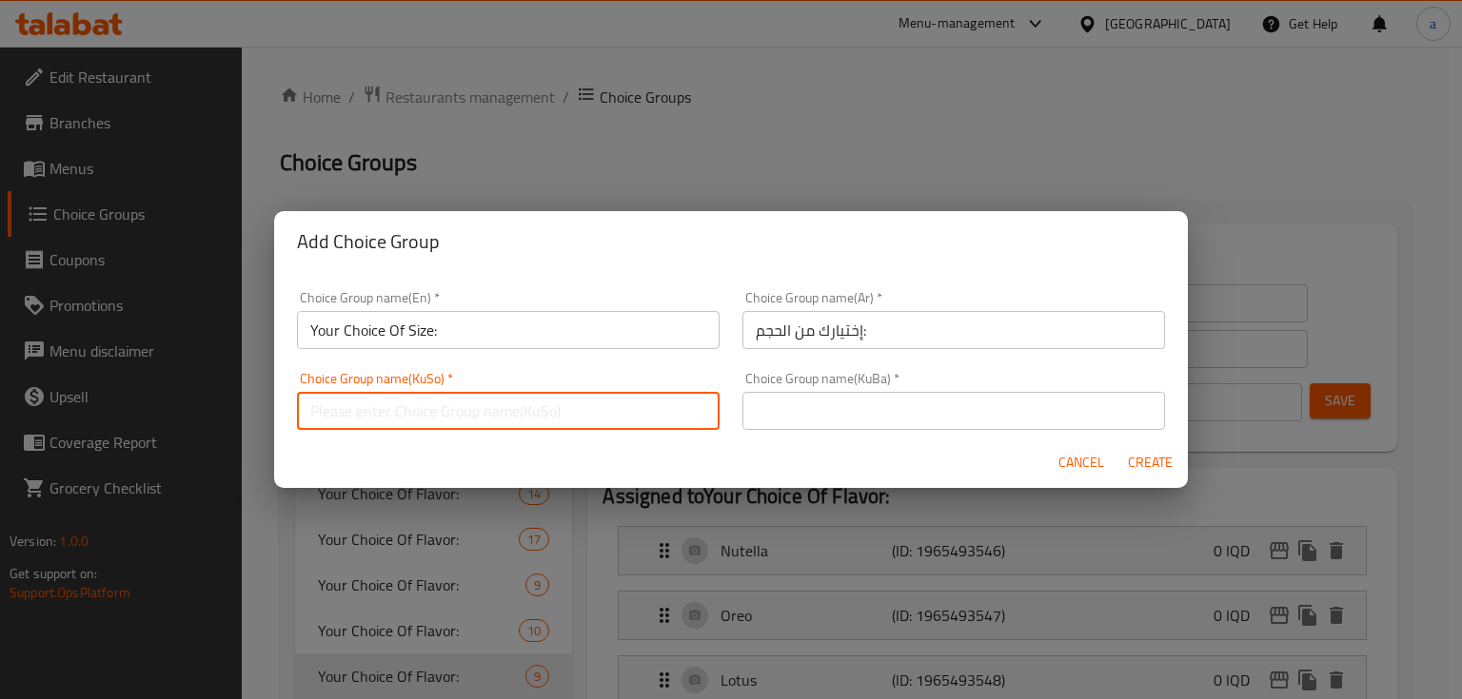
paste input "هەڵبژاردنت لە قەبارە:"
type input "هەڵبژاردنت لە قەبارە:"
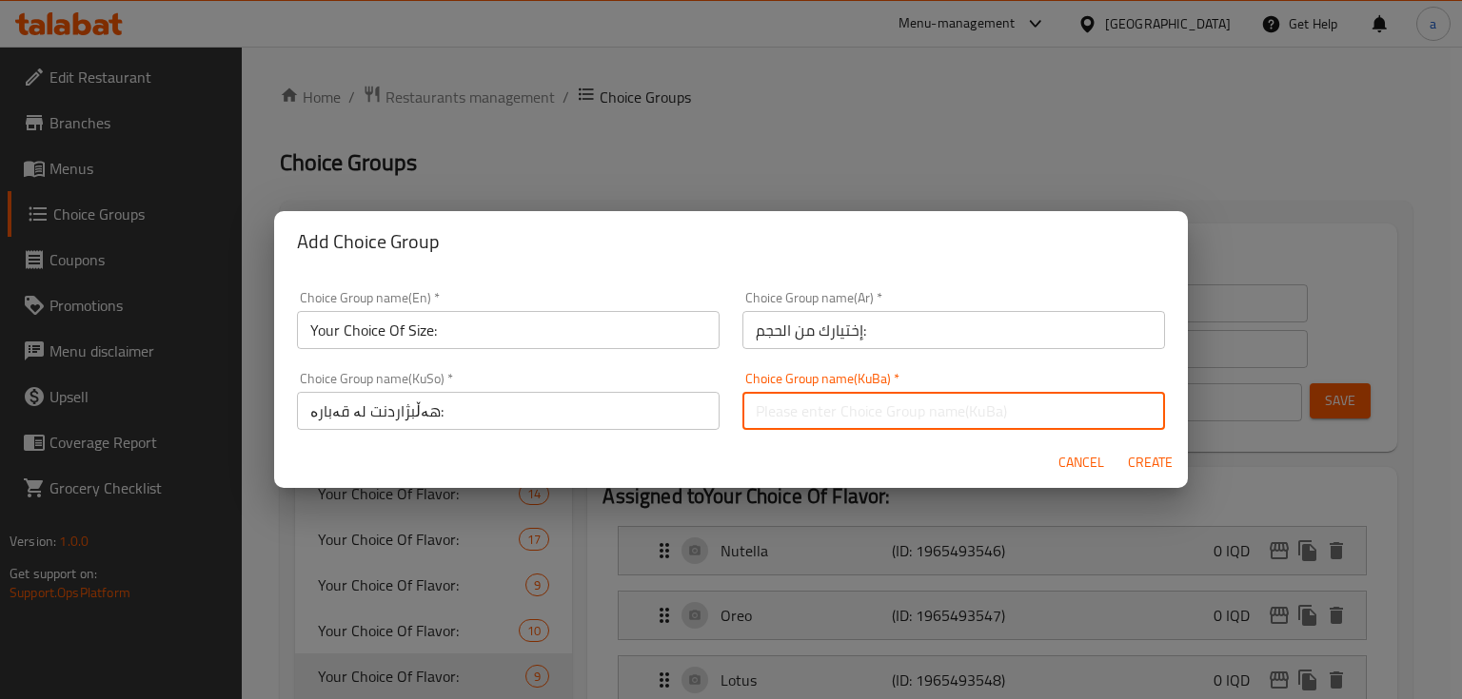
click at [766, 416] on input "text" at bounding box center [953, 411] width 422 height 38
paste input "هەڵبژاردنت لە قەبارە:"
type input "هەڵبژاردنت لە قەبارە:"
click at [1139, 461] on span "Create" at bounding box center [1150, 463] width 46 height 24
type input "Your Choice Of Size:"
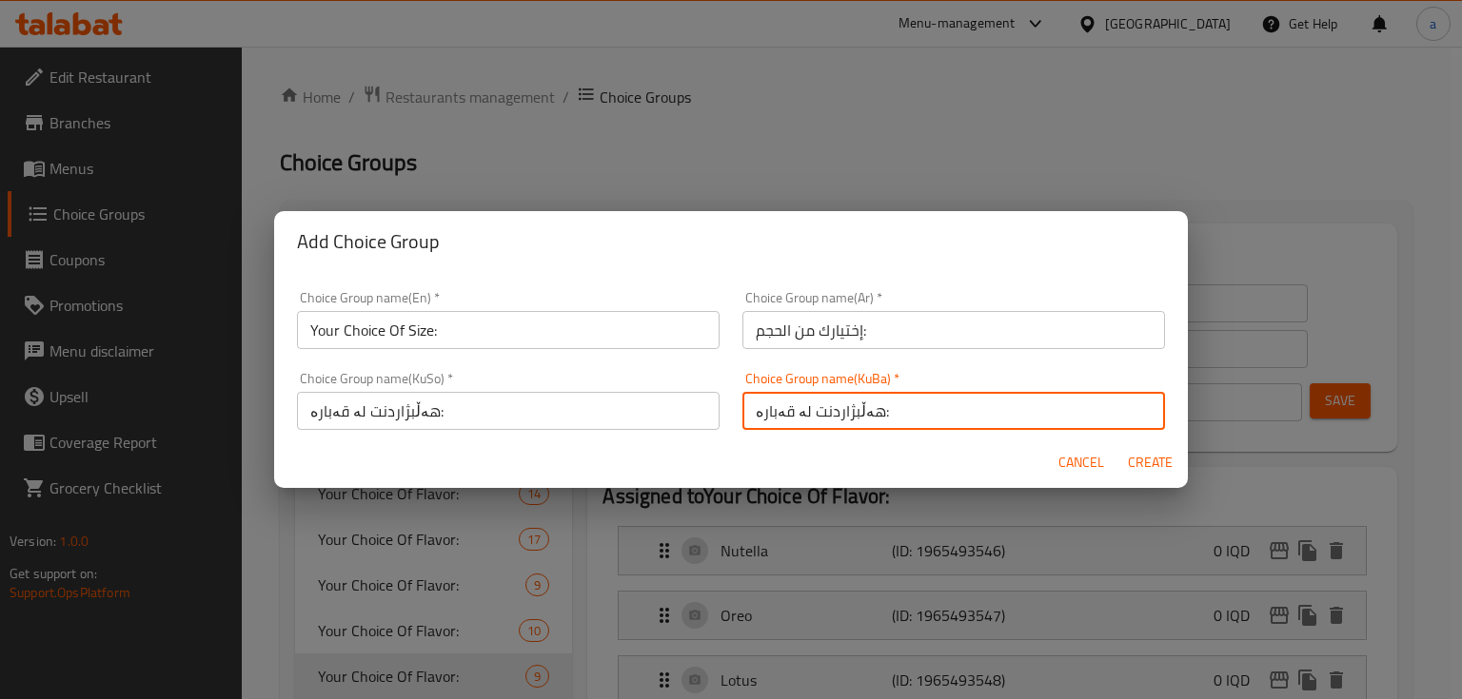
type input "إختيارك من الحجم:"
type input "هەڵبژاردنت لە قەبارە:"
type input "0"
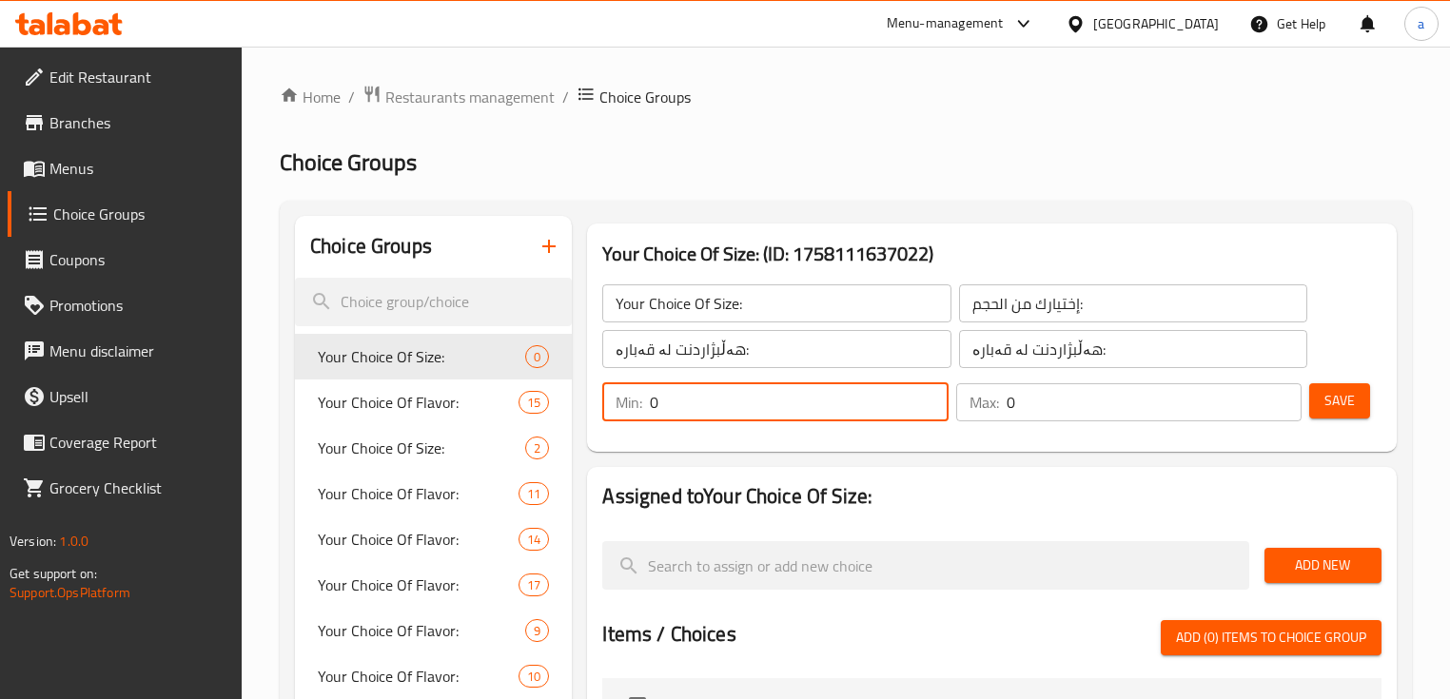
drag, startPoint x: 637, startPoint y: 423, endPoint x: 602, endPoint y: 434, distance: 35.8
click at [602, 434] on div "Your Choice Of Size: ​ إختيارك من الحجم: ​ هەڵبژاردنت لە قەبارە: ​ هەڵبژاردنت ل…" at bounding box center [992, 353] width 794 height 183
type input "1"
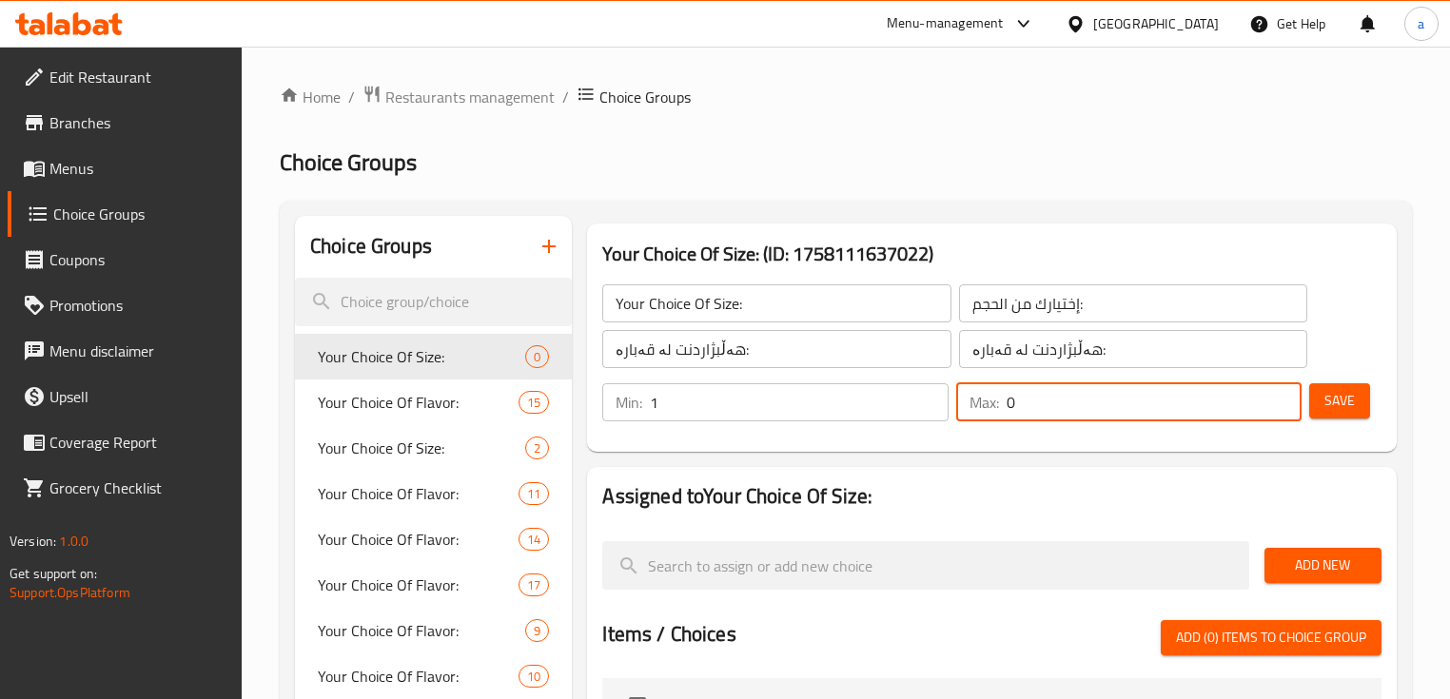
drag, startPoint x: 1076, startPoint y: 410, endPoint x: 1016, endPoint y: 437, distance: 65.6
click at [967, 429] on div "Min: 1 ​ Max: 0 ​" at bounding box center [952, 402] width 714 height 53
type input "1"
drag, startPoint x: 1353, startPoint y: 415, endPoint x: 1302, endPoint y: 424, distance: 52.3
click at [1352, 415] on button "Save" at bounding box center [1339, 400] width 61 height 35
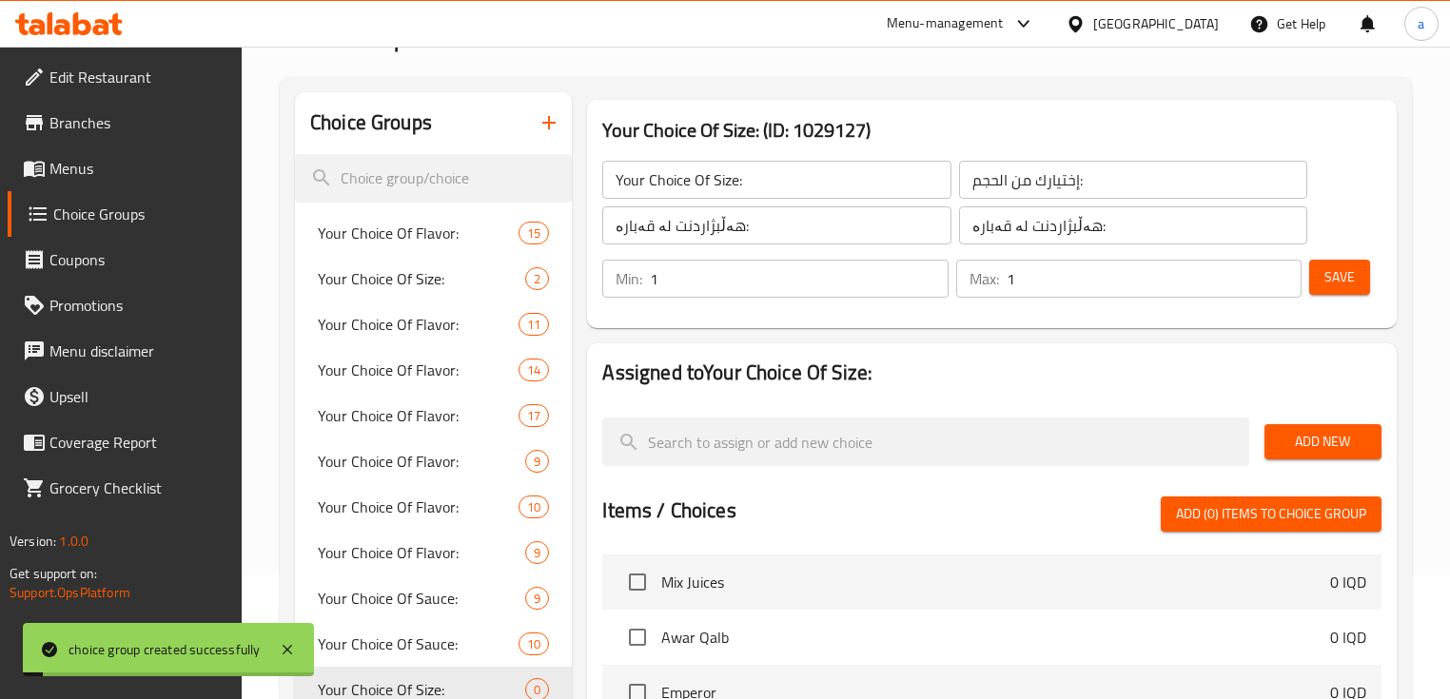
scroll to position [127, 0]
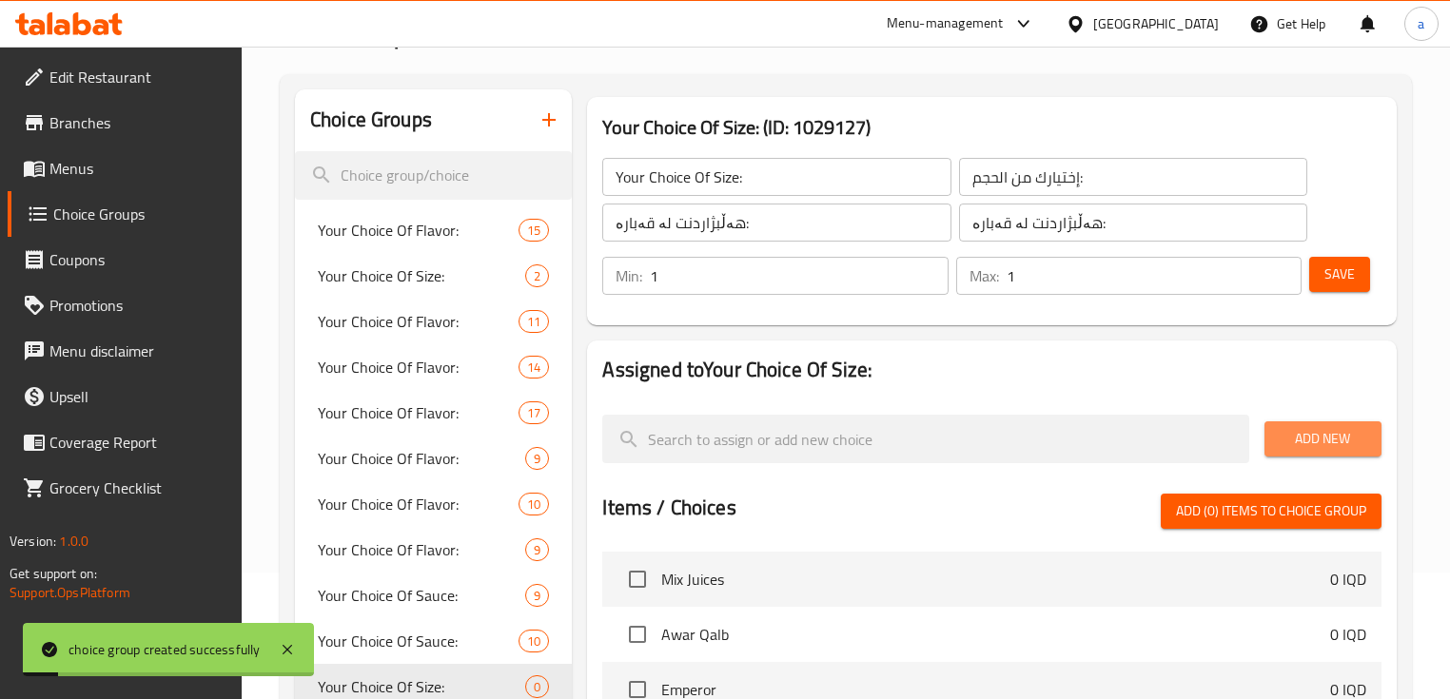
click at [1311, 445] on span "Add New" at bounding box center [1323, 439] width 87 height 24
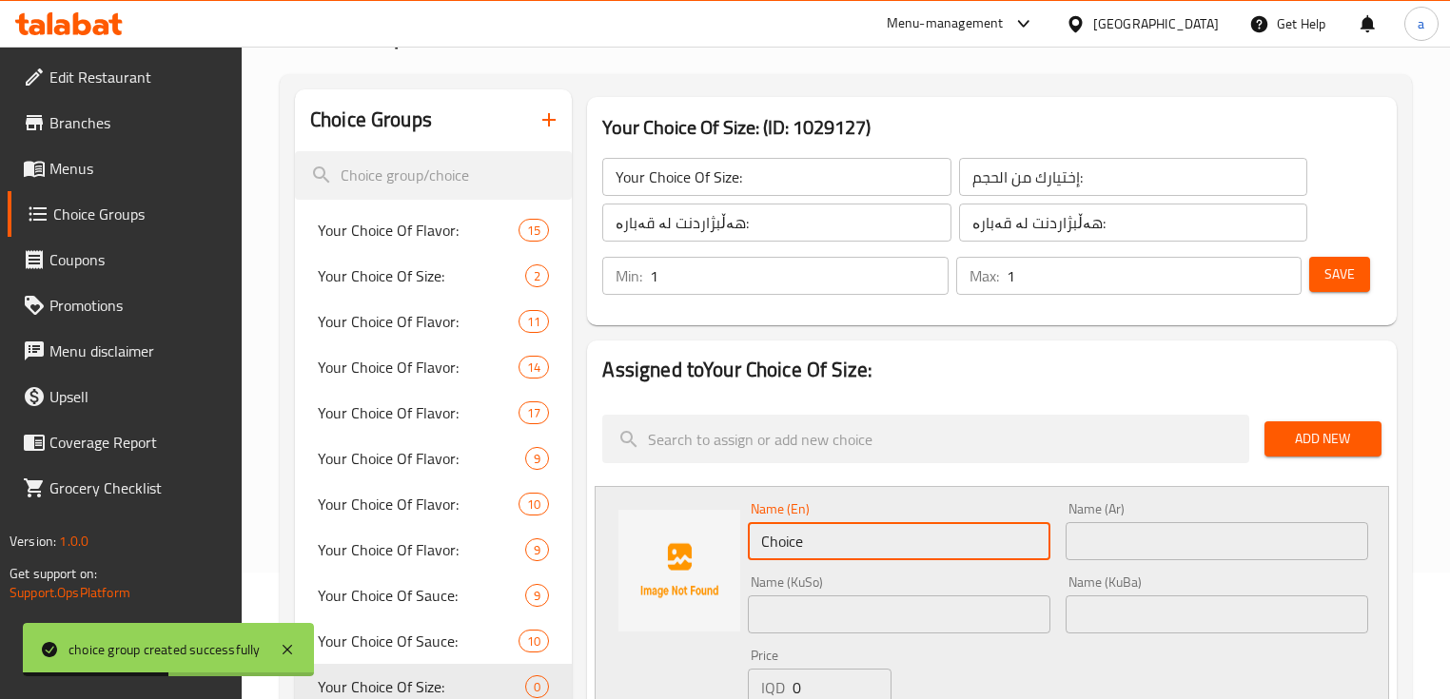
drag, startPoint x: 820, startPoint y: 537, endPoint x: 730, endPoint y: 558, distance: 92.8
click at [730, 558] on div "Name (En) Choice Name (En) Name (Ar) Name (Ar) Name (KuSo) Name (KuSo) Name (Ku…" at bounding box center [992, 630] width 794 height 288
paste input "Medium"
type input "Medium"
click at [1168, 554] on input "text" at bounding box center [1217, 541] width 303 height 38
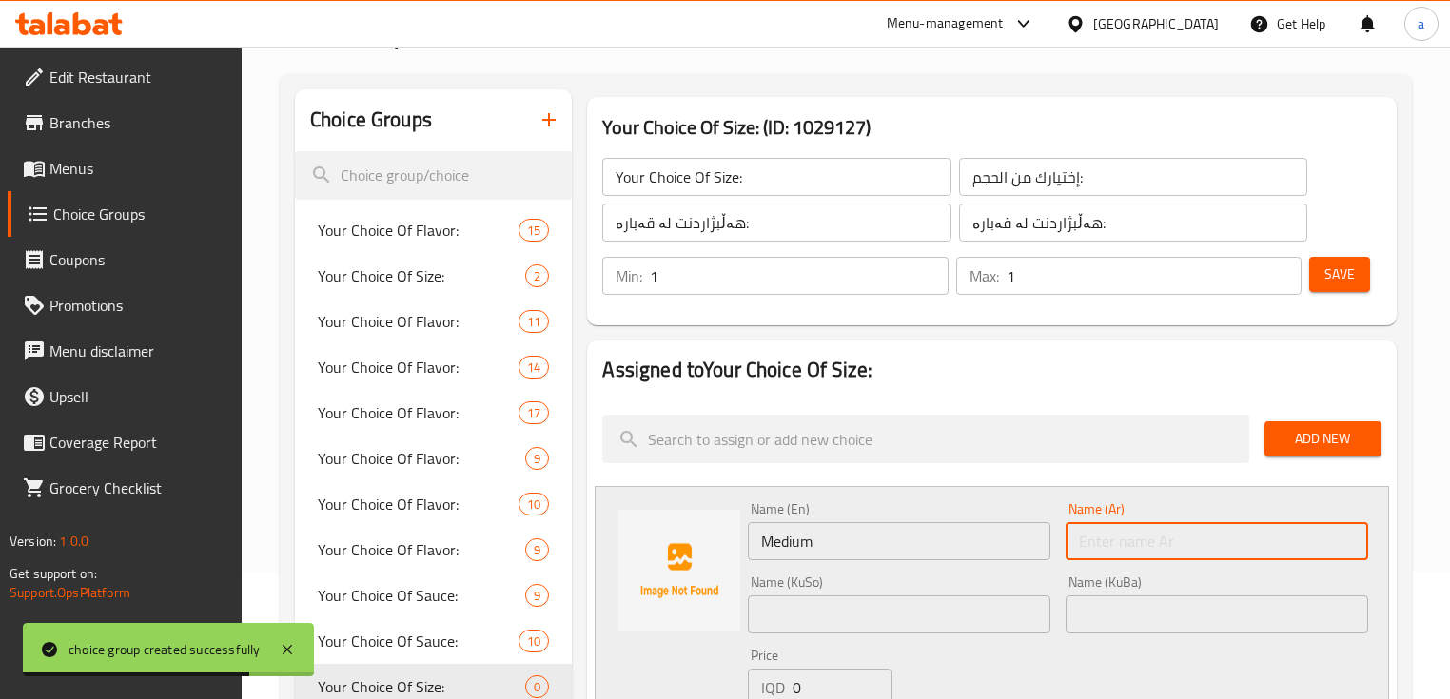
paste input "وسط"
type input "وسط"
click at [953, 603] on input "text" at bounding box center [899, 615] width 303 height 38
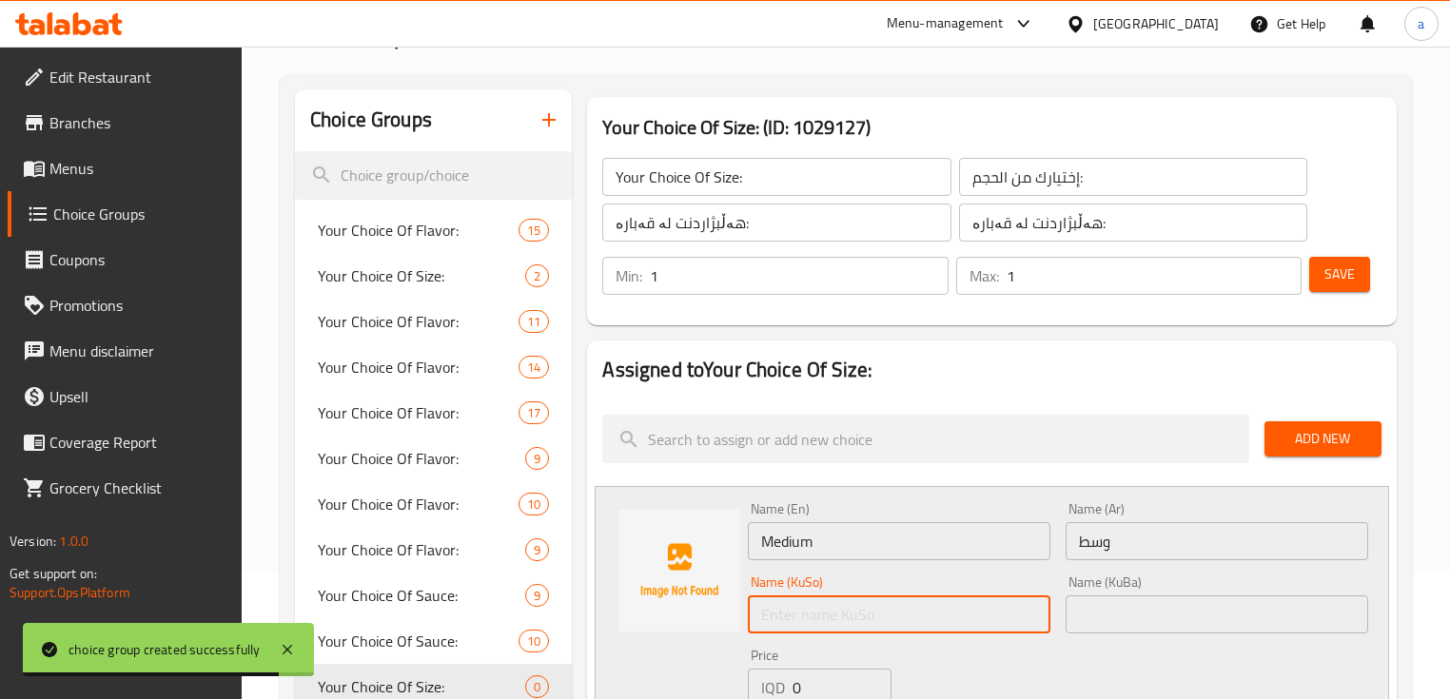
paste input "ناوەند"
type input "ناوەند"
click at [1137, 619] on input "text" at bounding box center [1217, 615] width 303 height 38
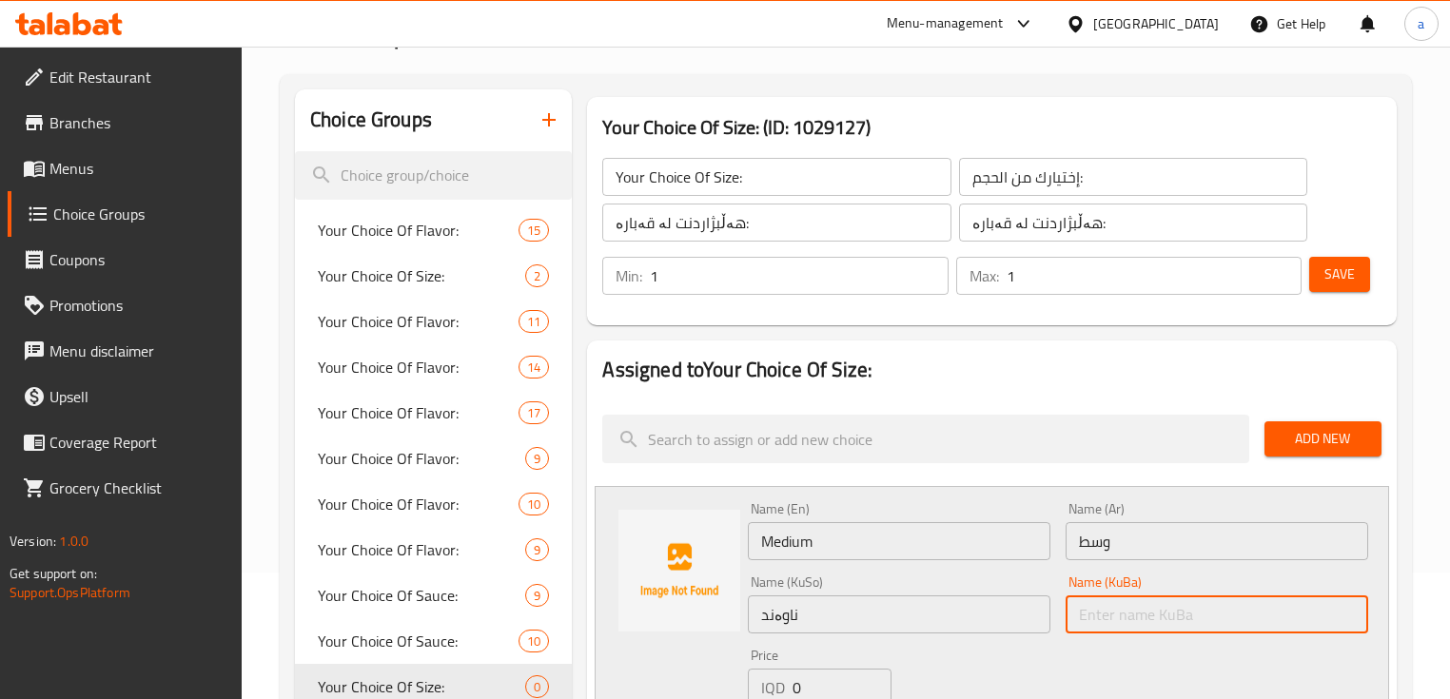
paste input "ناوەند"
type input "ناوەند"
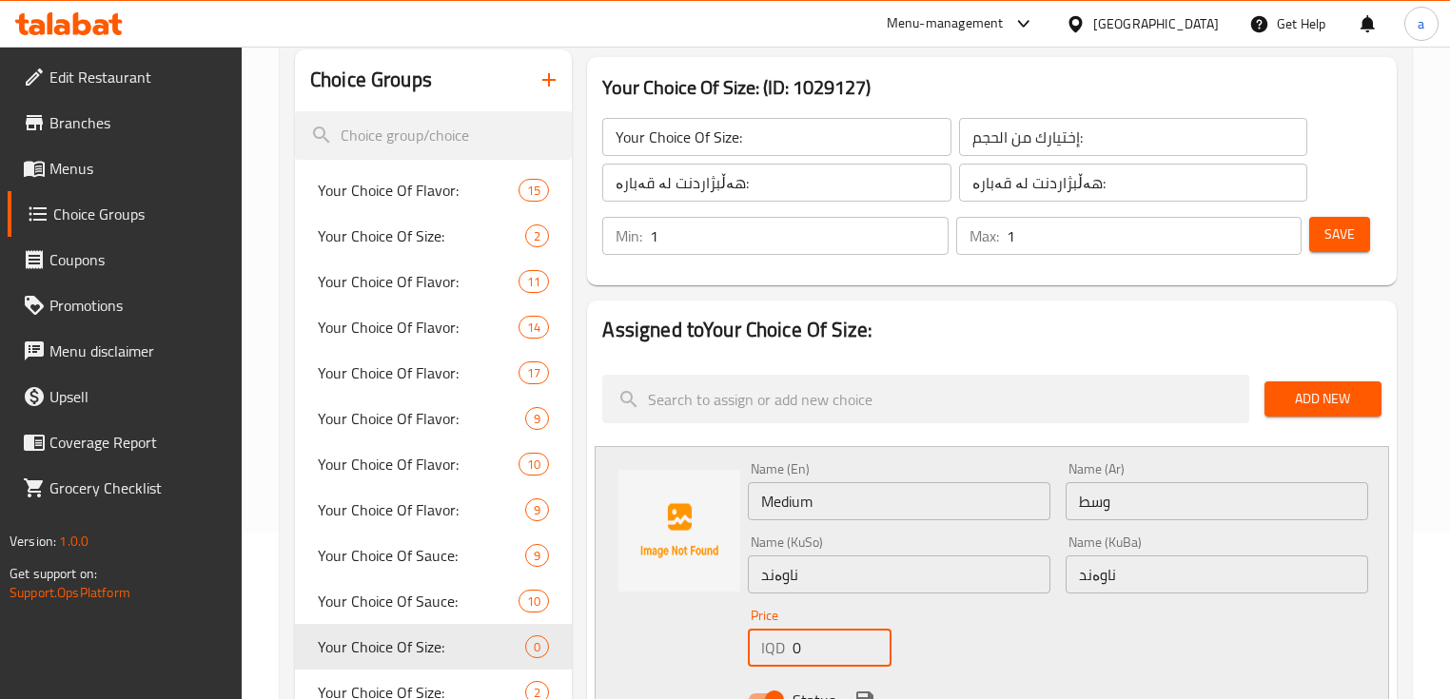
drag, startPoint x: 840, startPoint y: 677, endPoint x: 776, endPoint y: 690, distance: 66.1
click at [776, 690] on div "Name (En) Medium Name (En) Name (Ar) وسط Name (Ar) Name (KuSo) ناوەند Name (KuS…" at bounding box center [1057, 590] width 635 height 271
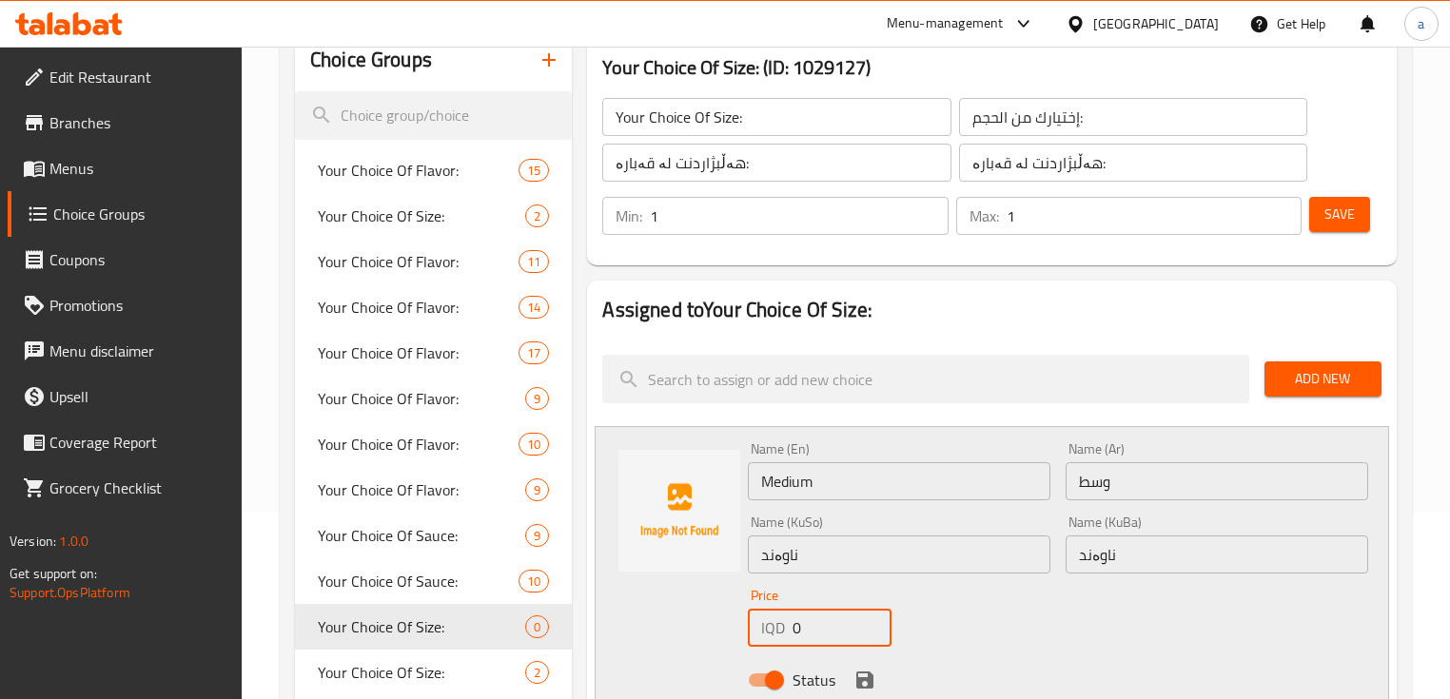
paste input "450"
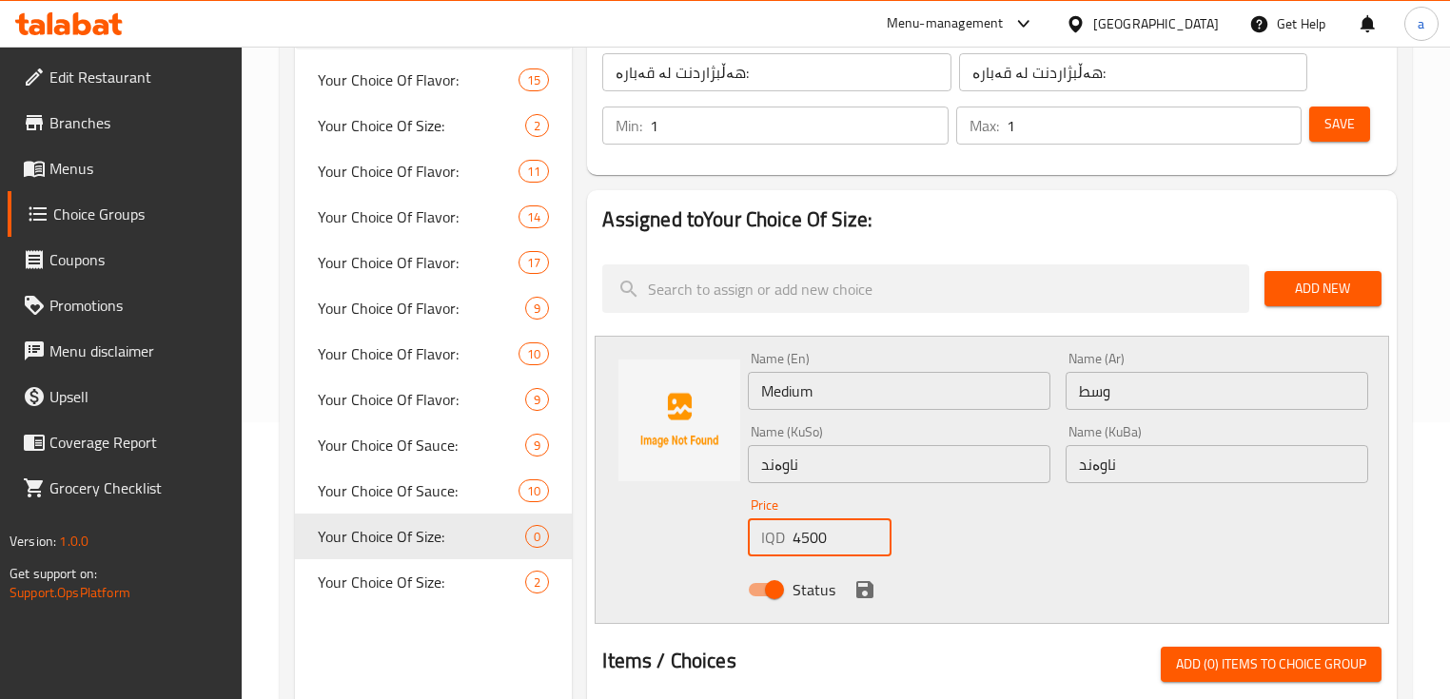
scroll to position [313, 0]
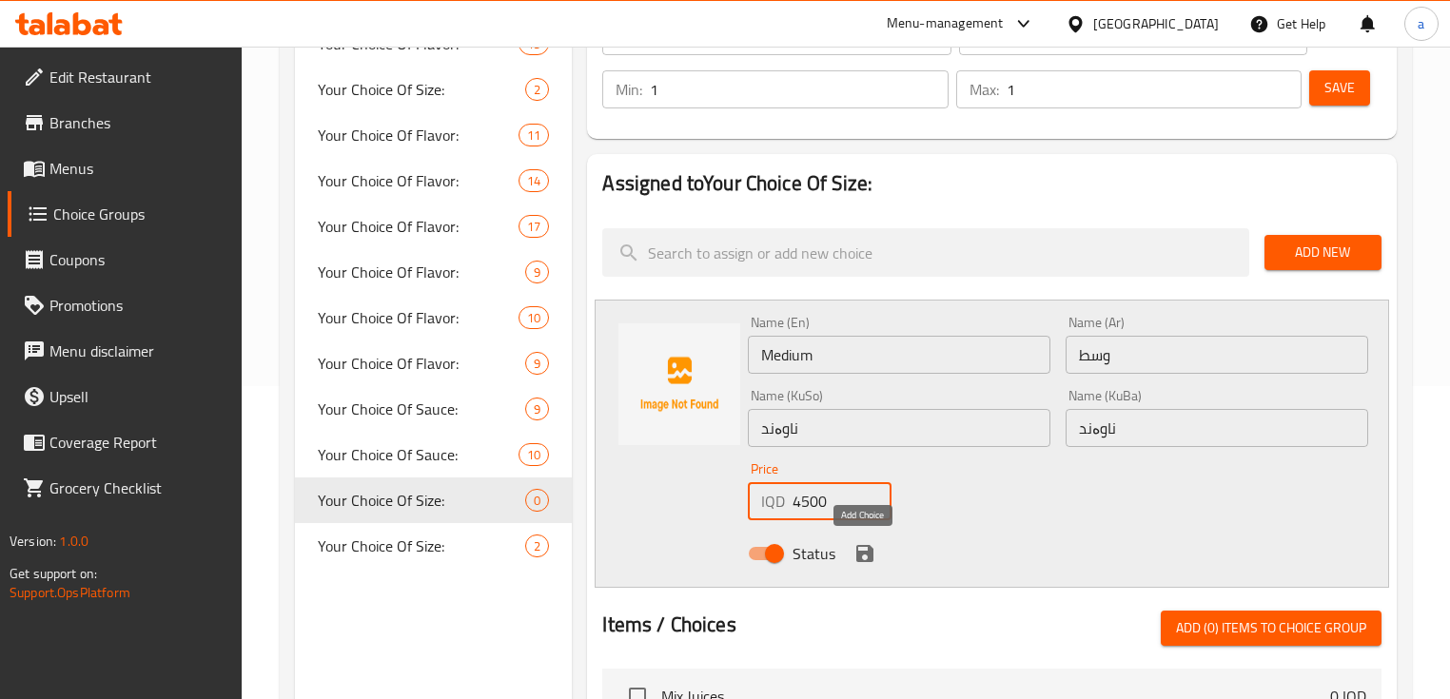
type input "4500"
click at [870, 543] on icon "save" at bounding box center [865, 553] width 23 height 23
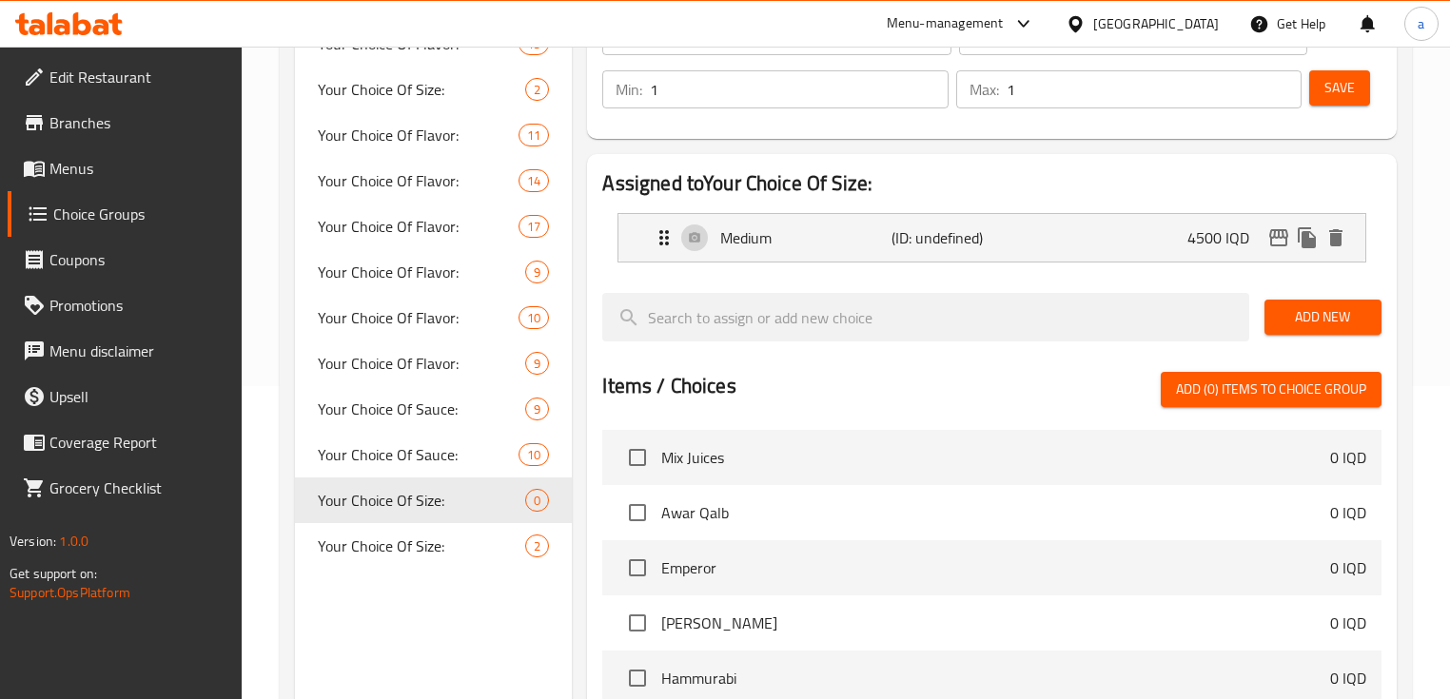
click at [1264, 319] on div "Add New" at bounding box center [1323, 317] width 132 height 64
click at [1277, 326] on button "Add New" at bounding box center [1323, 317] width 117 height 35
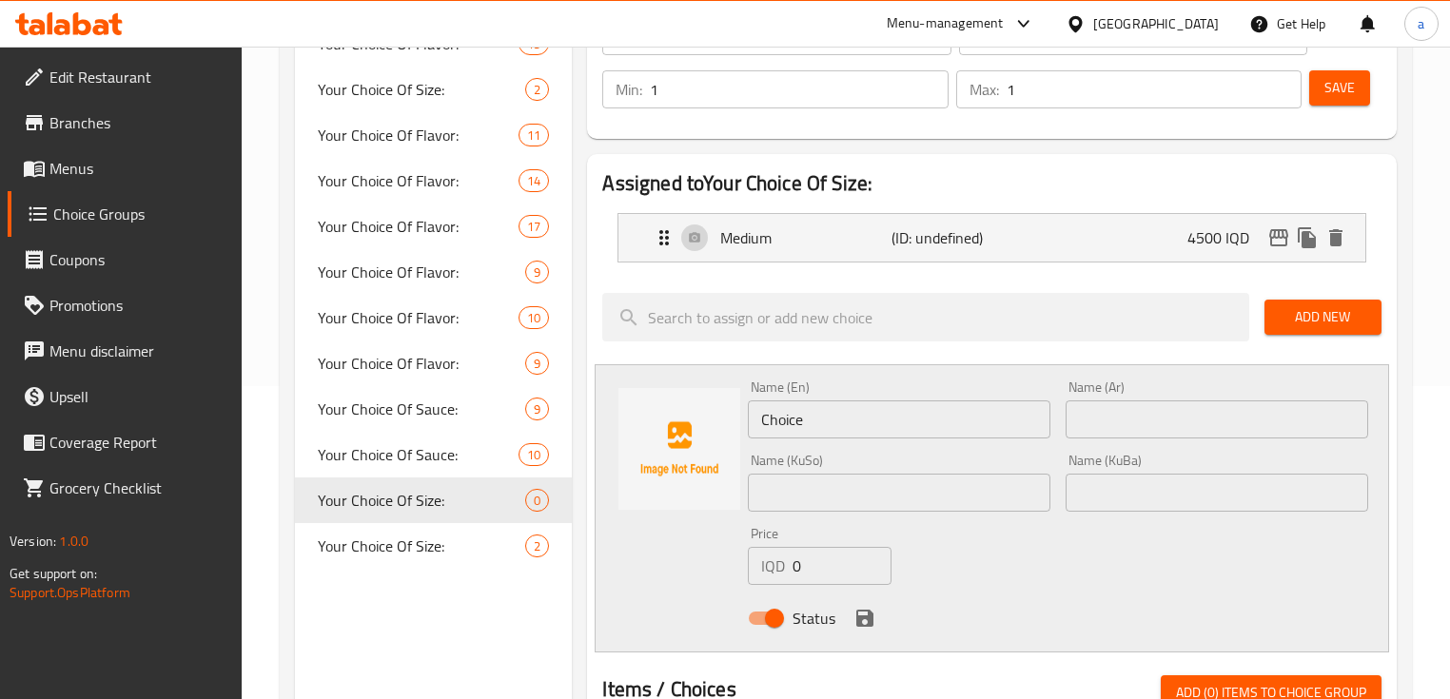
click at [883, 483] on input "text" at bounding box center [899, 493] width 303 height 38
paste input "گەورە"
type input "گەورە"
click at [1169, 482] on input "text" at bounding box center [1217, 493] width 303 height 38
paste input "گەورە"
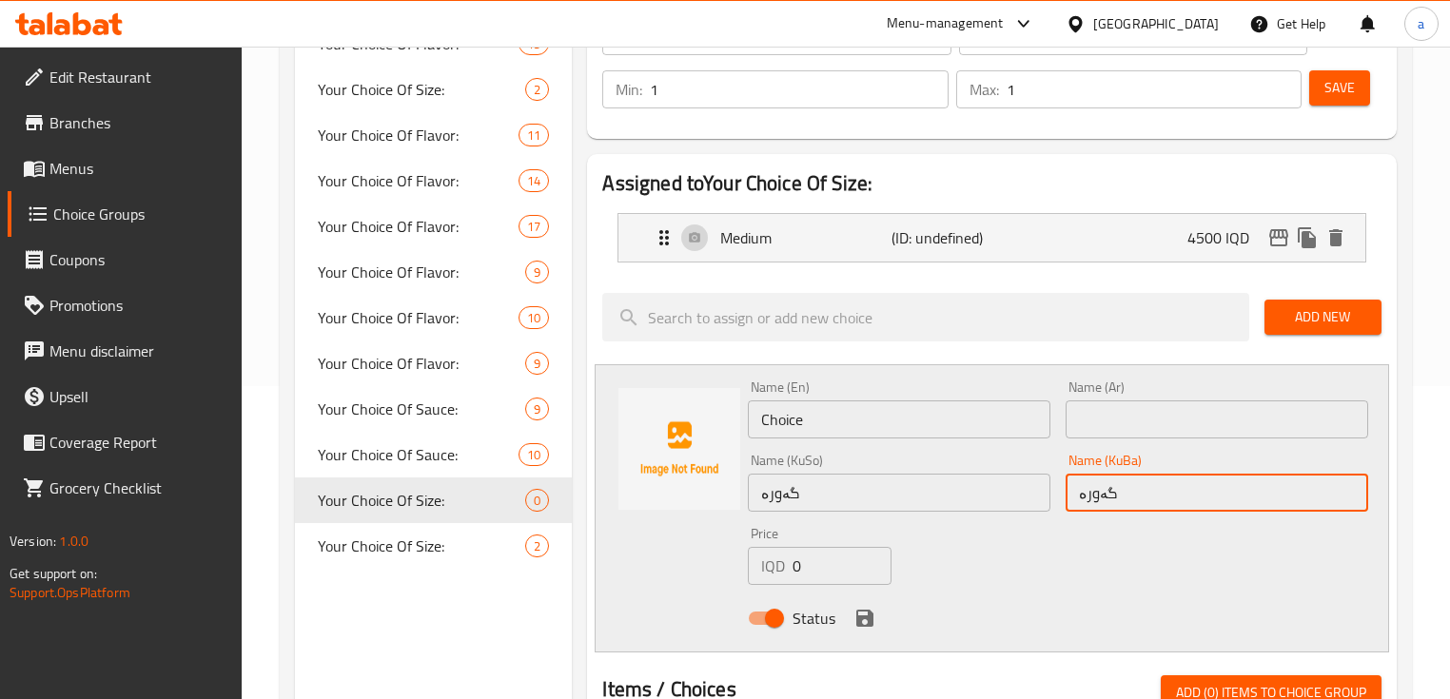
type input "گەورە"
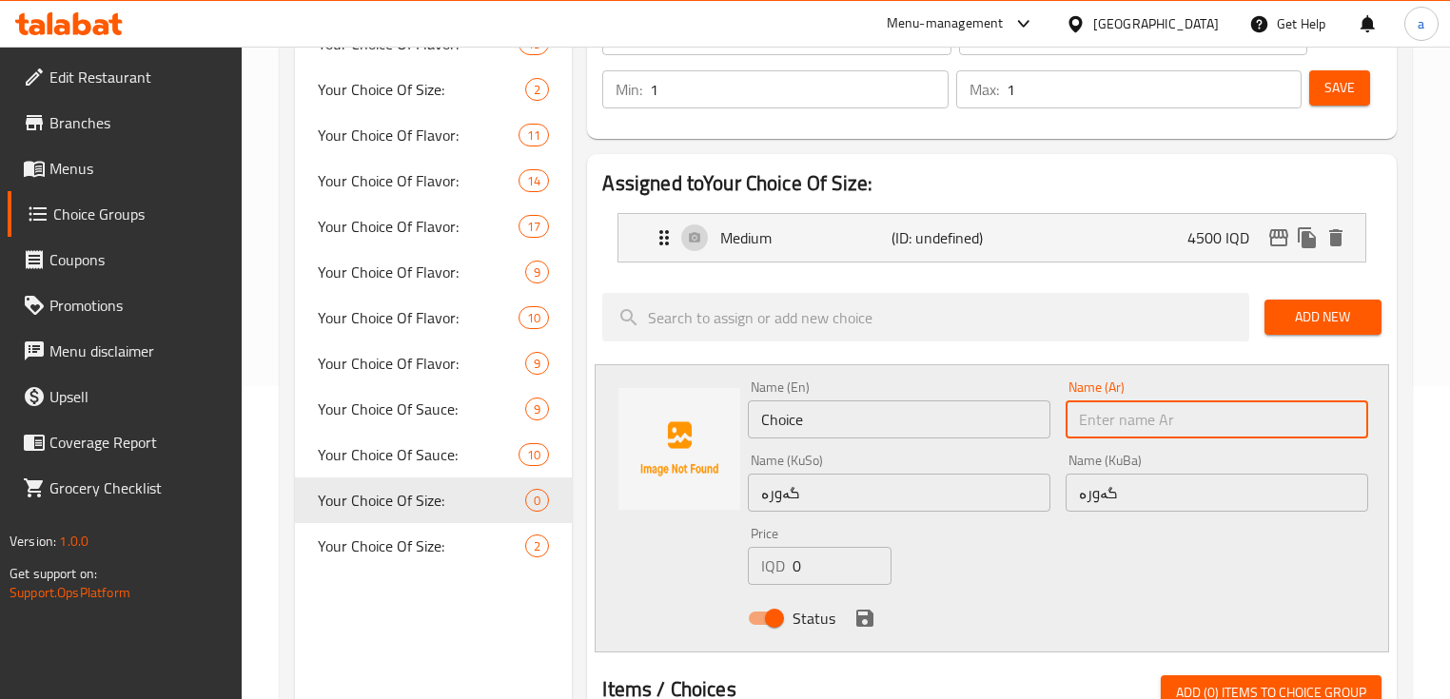
click at [1149, 425] on input "text" at bounding box center [1217, 420] width 303 height 38
paste input "كبير"
type input "كبير"
click at [996, 425] on input "Choice" at bounding box center [899, 420] width 303 height 38
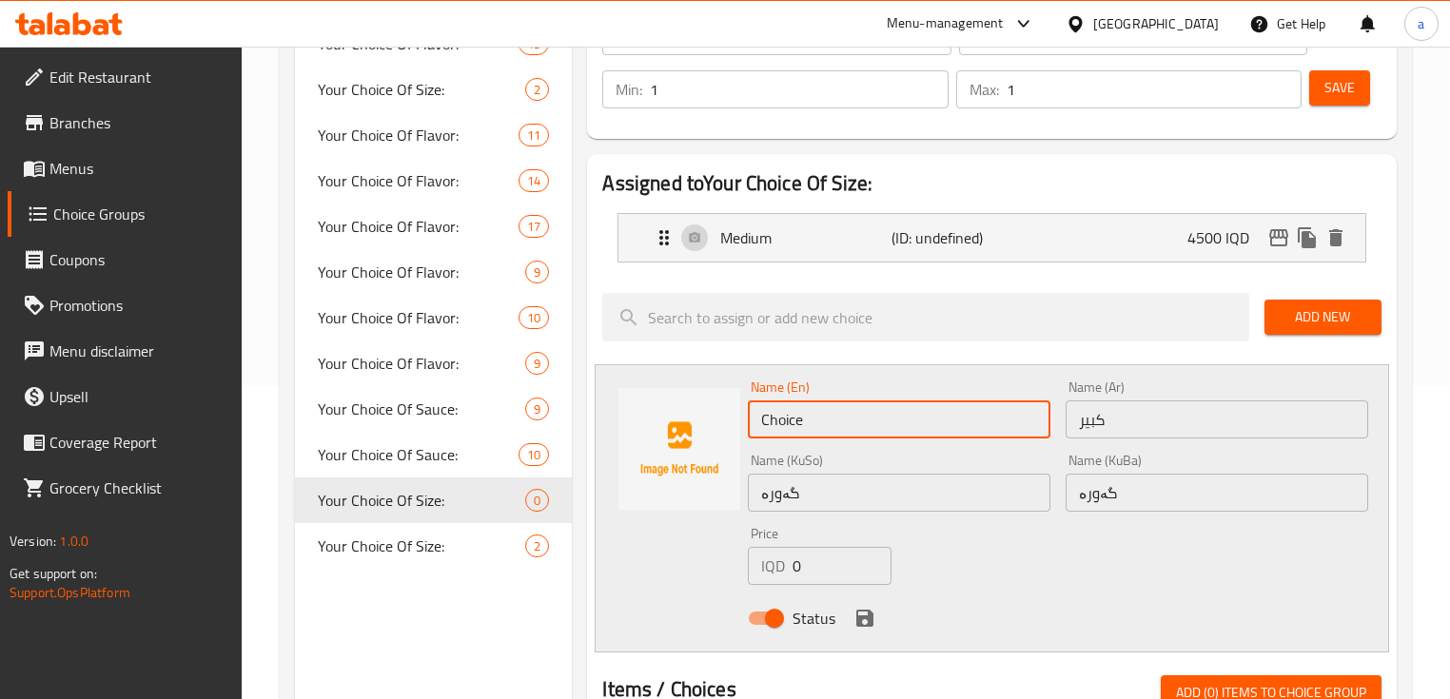
drag, startPoint x: 780, startPoint y: 422, endPoint x: 730, endPoint y: 429, distance: 50.9
click at [730, 429] on div "Name (En) Choice Name (En) Name (Ar) كبير Name (Ar) Name (KuSo) گەورە Name (KuS…" at bounding box center [992, 508] width 794 height 288
paste input "Larg"
type input "Large"
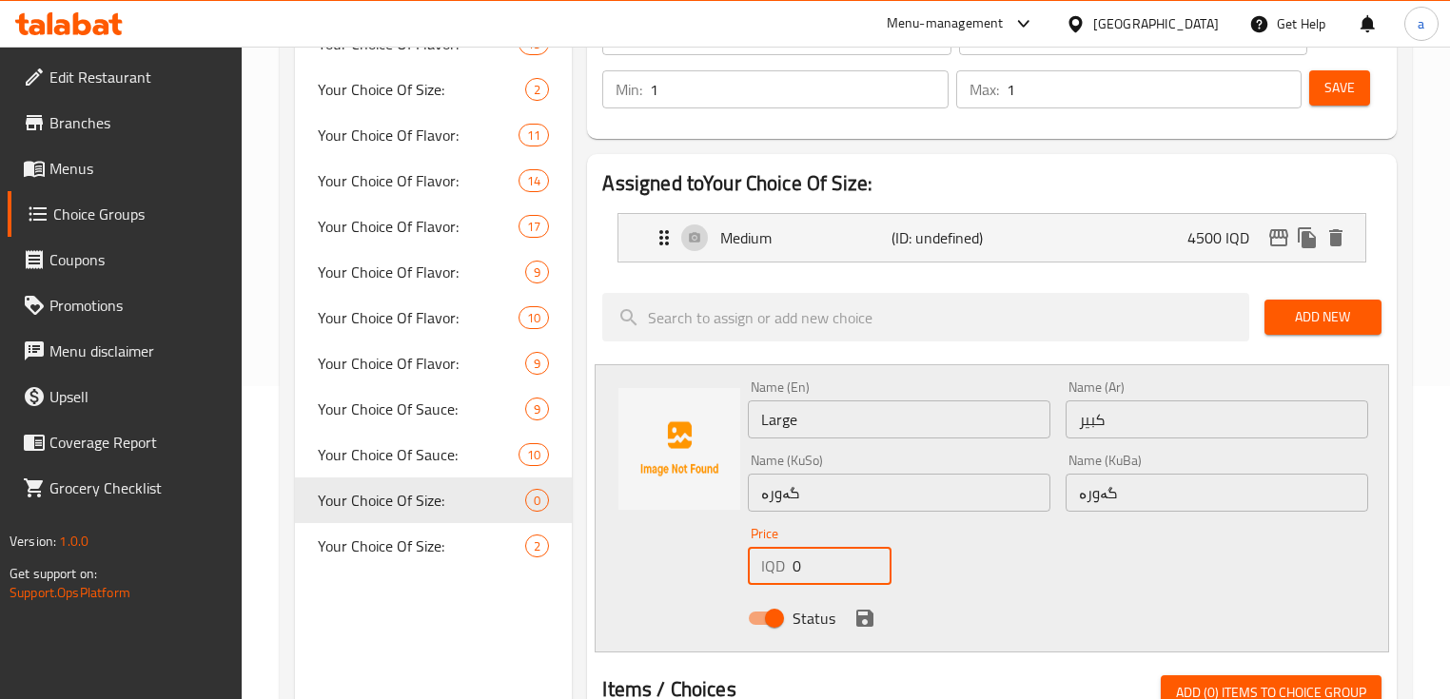
drag, startPoint x: 821, startPoint y: 571, endPoint x: 766, endPoint y: 579, distance: 55.9
click at [766, 579] on div "IQD 0 Price" at bounding box center [820, 566] width 144 height 38
paste input "550"
type input "5500"
click at [856, 614] on icon "save" at bounding box center [864, 618] width 17 height 17
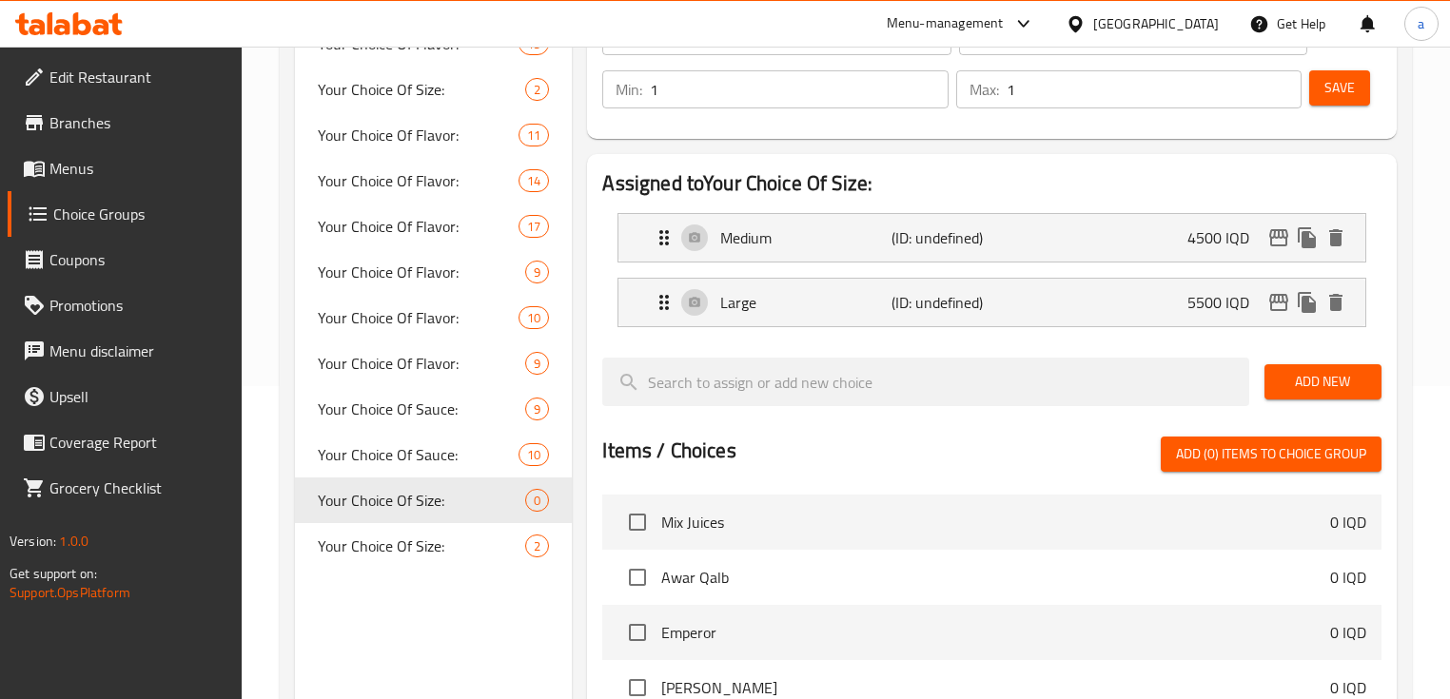
click at [1340, 87] on span "Save" at bounding box center [1340, 88] width 30 height 24
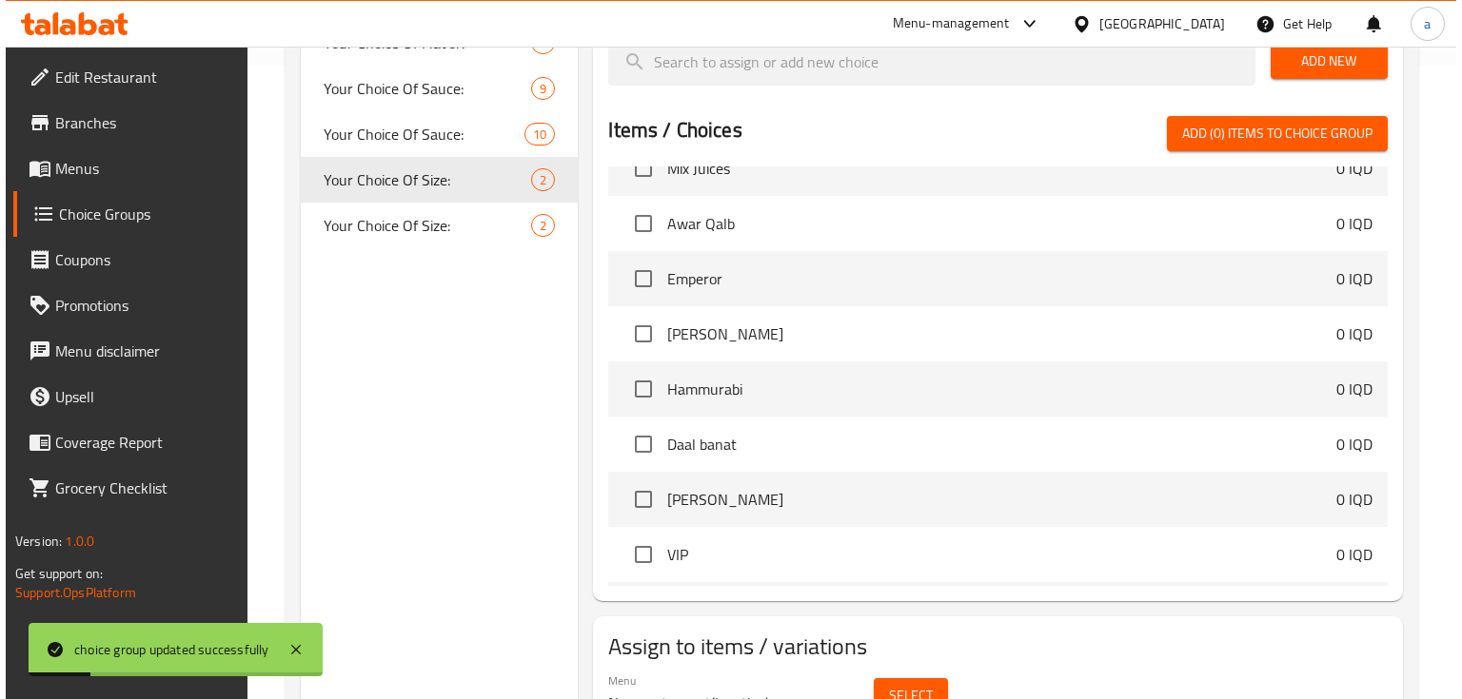
scroll to position [0, 0]
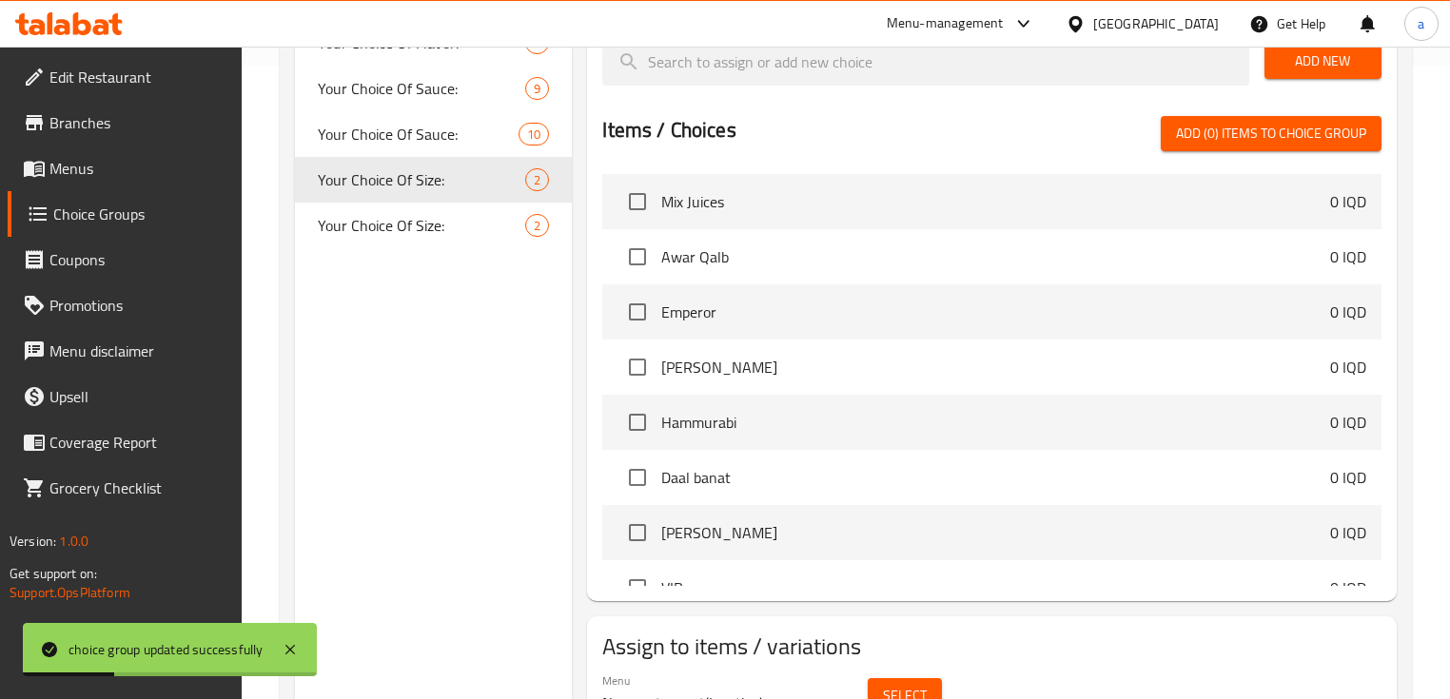
click at [910, 680] on button "Select" at bounding box center [905, 695] width 74 height 35
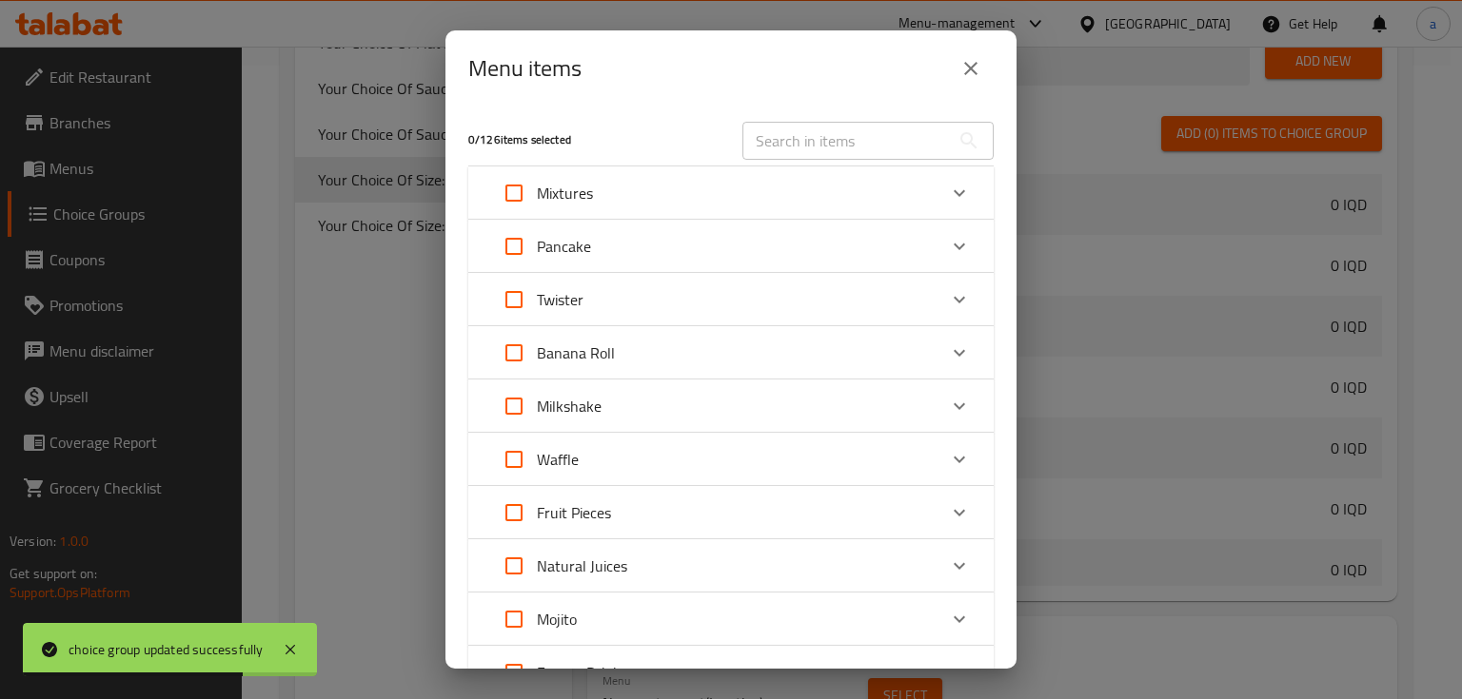
click at [953, 405] on icon "Expand" at bounding box center [959, 406] width 23 height 23
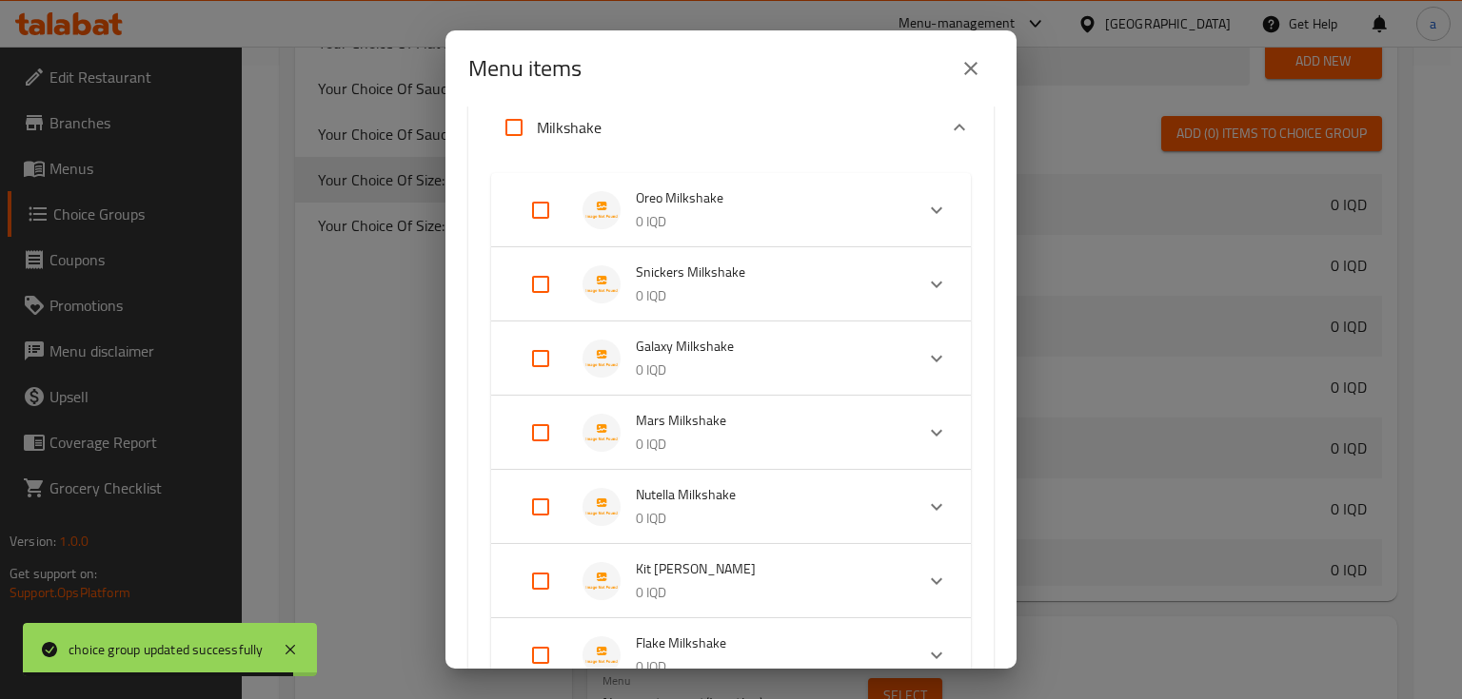
scroll to position [253, 0]
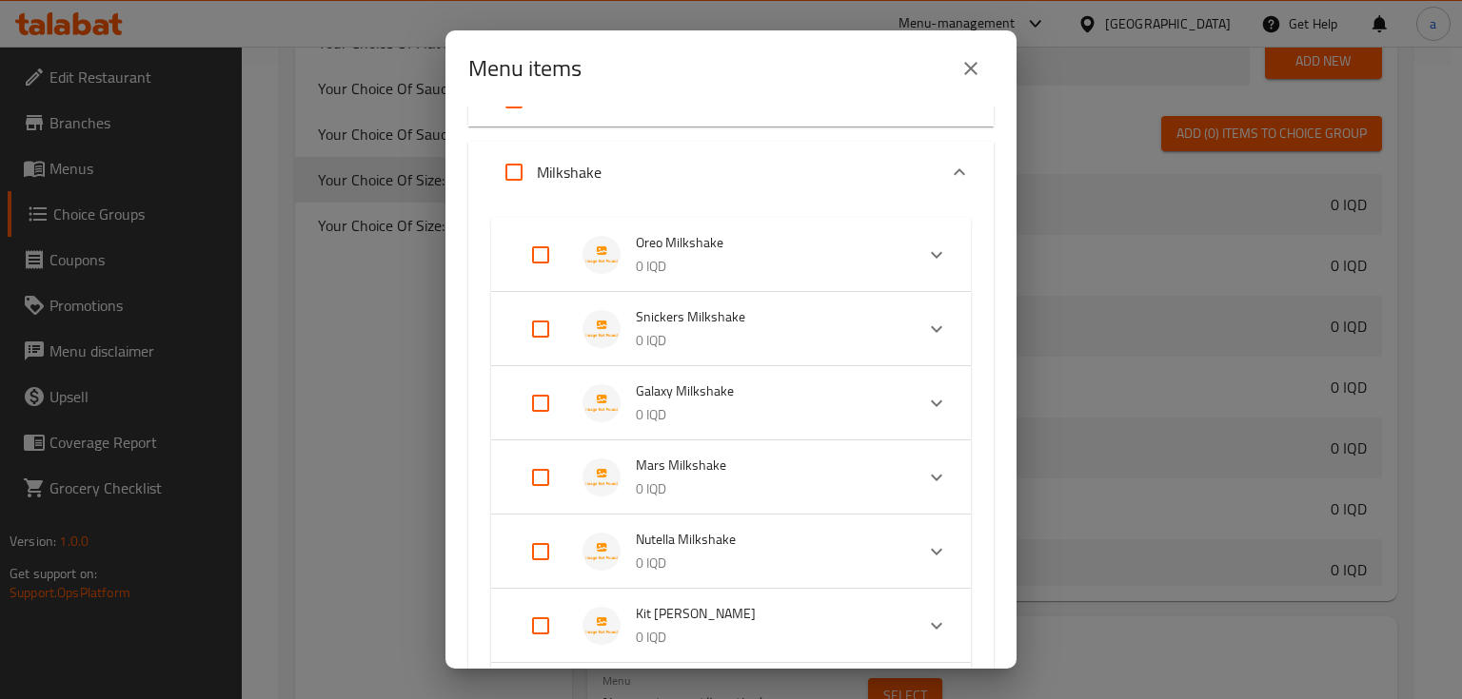
click at [534, 255] on input "Expand" at bounding box center [541, 255] width 46 height 46
checkbox input "true"
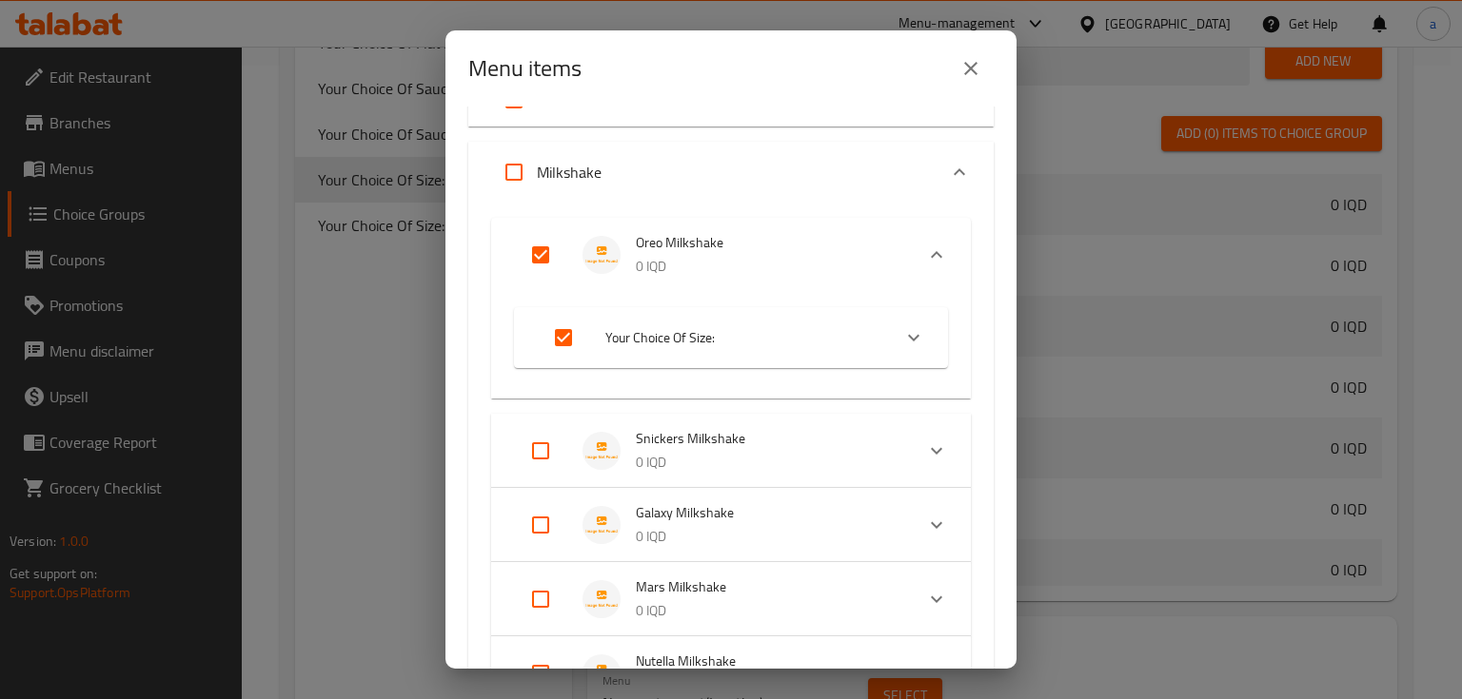
click at [533, 437] on input "Expand" at bounding box center [541, 451] width 46 height 46
checkbox input "true"
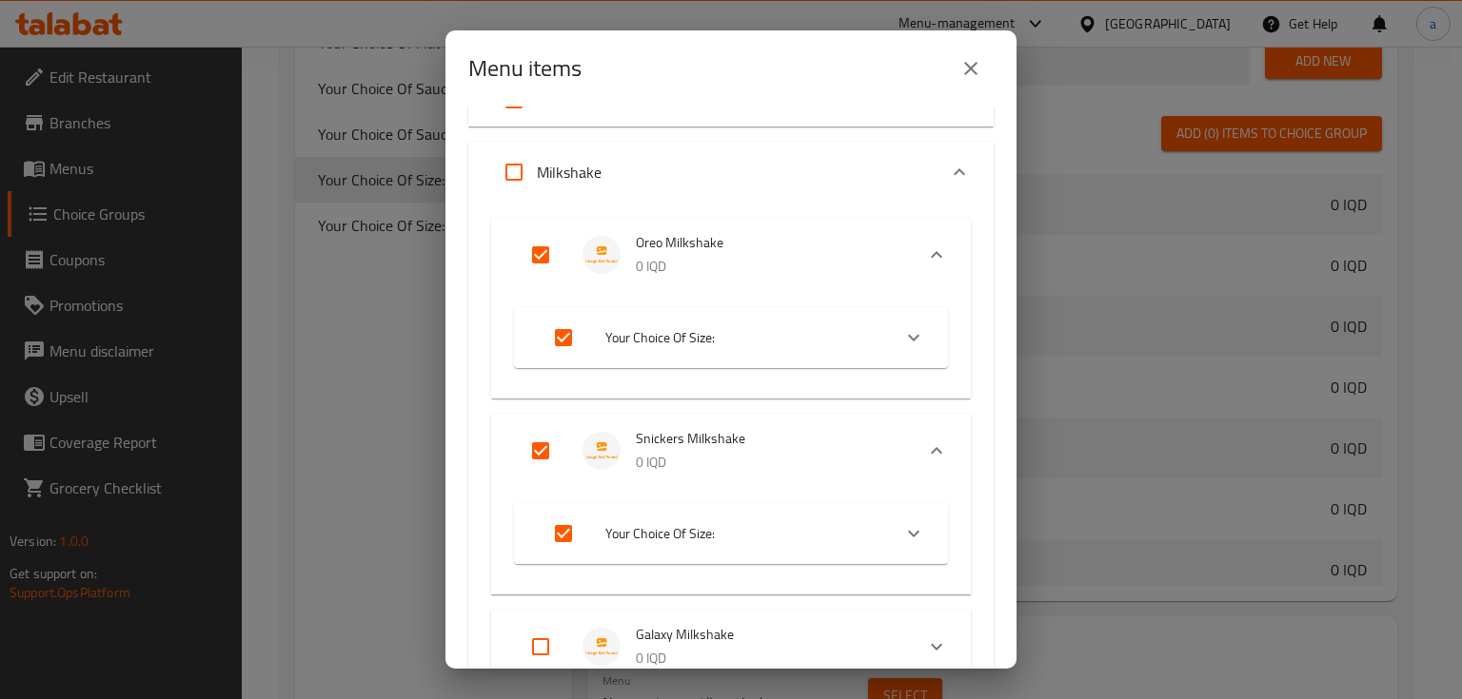
scroll to position [381, 0]
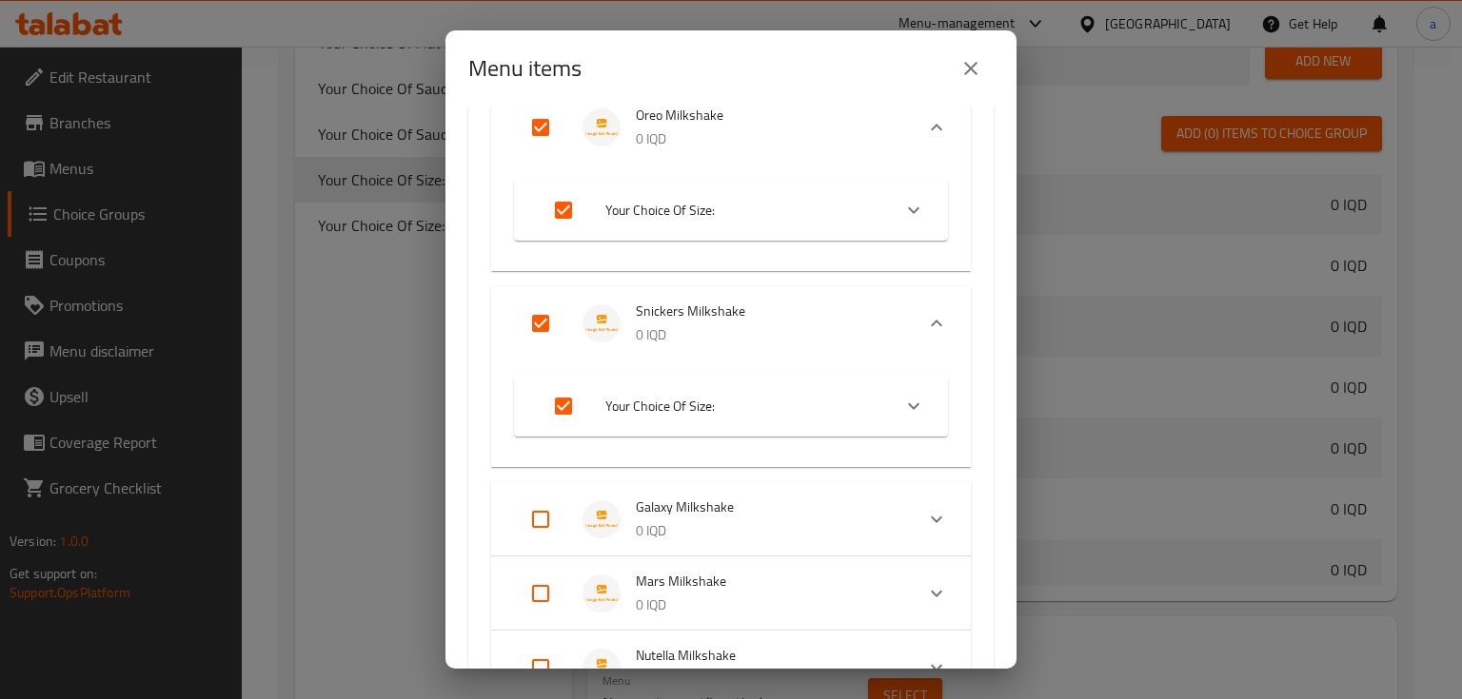
click at [540, 516] on input "Expand" at bounding box center [541, 520] width 46 height 46
checkbox input "true"
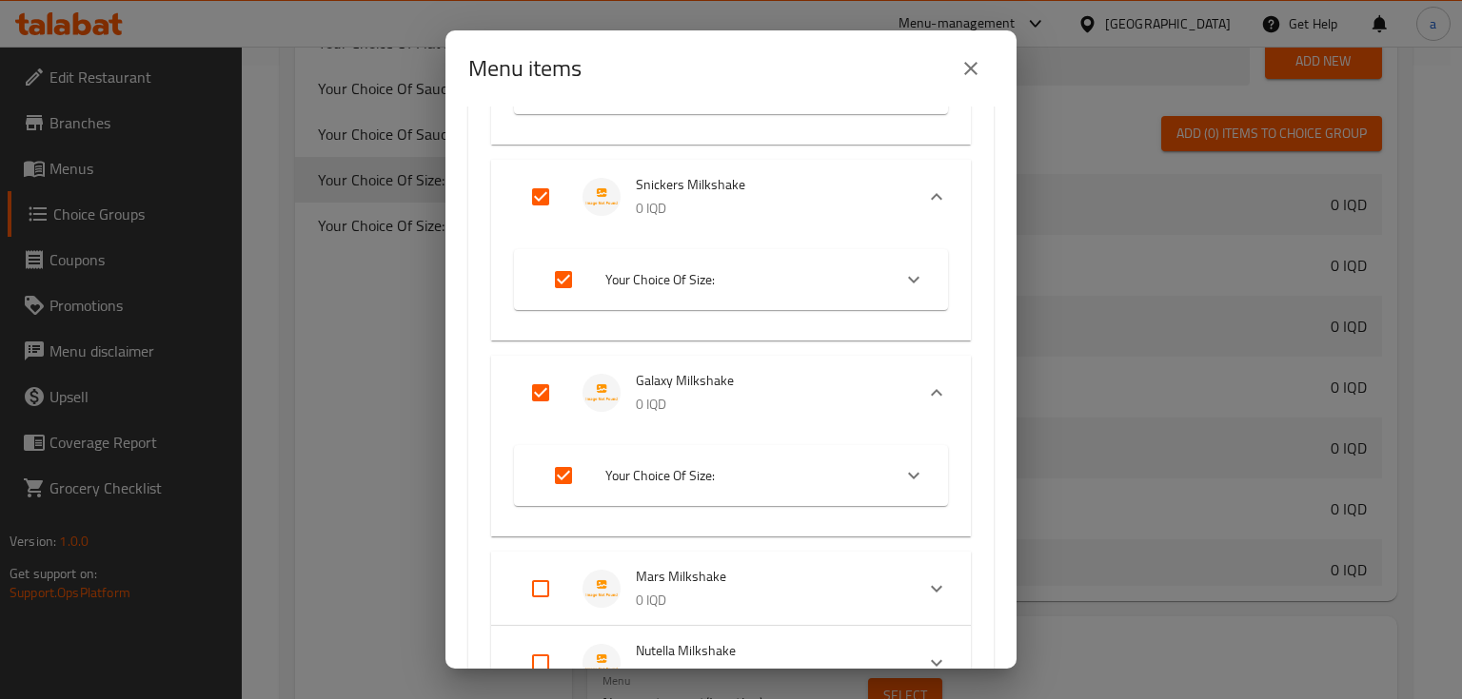
scroll to position [634, 0]
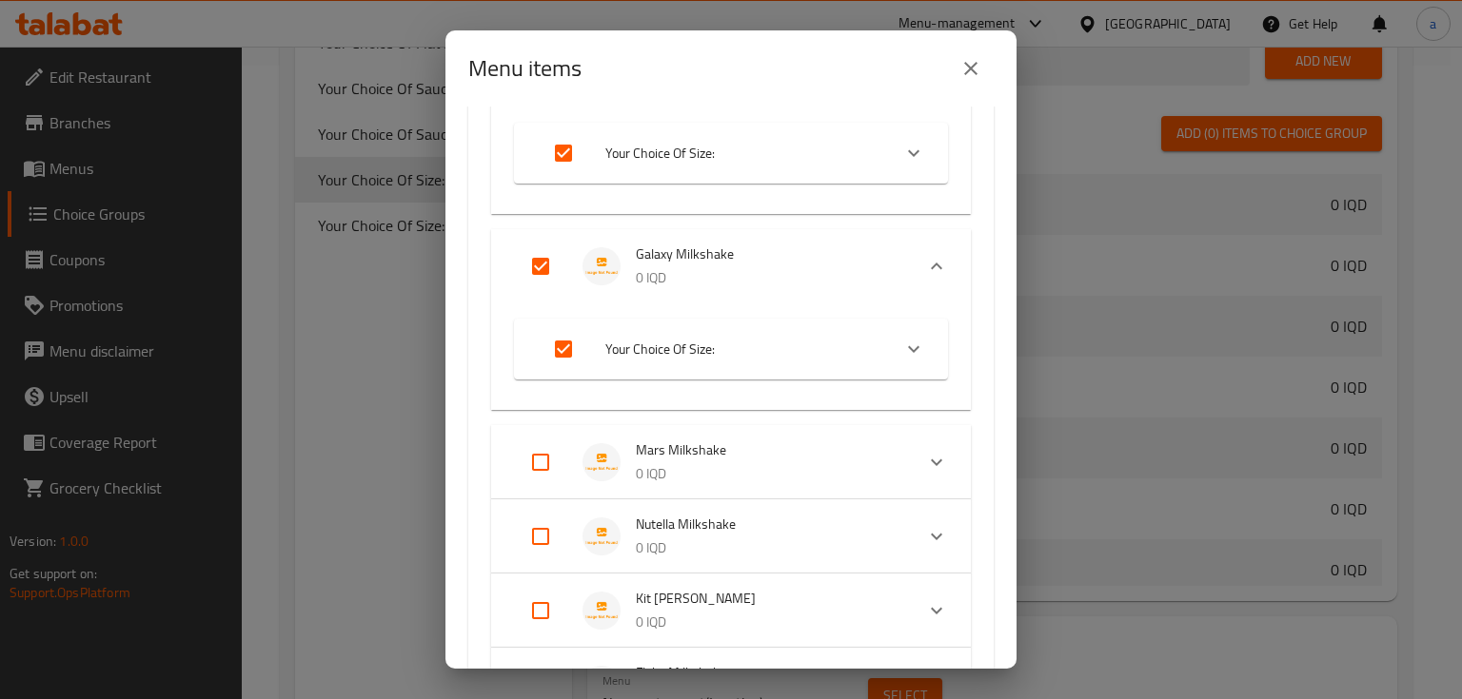
click at [543, 463] on input "Expand" at bounding box center [541, 463] width 46 height 46
checkbox input "true"
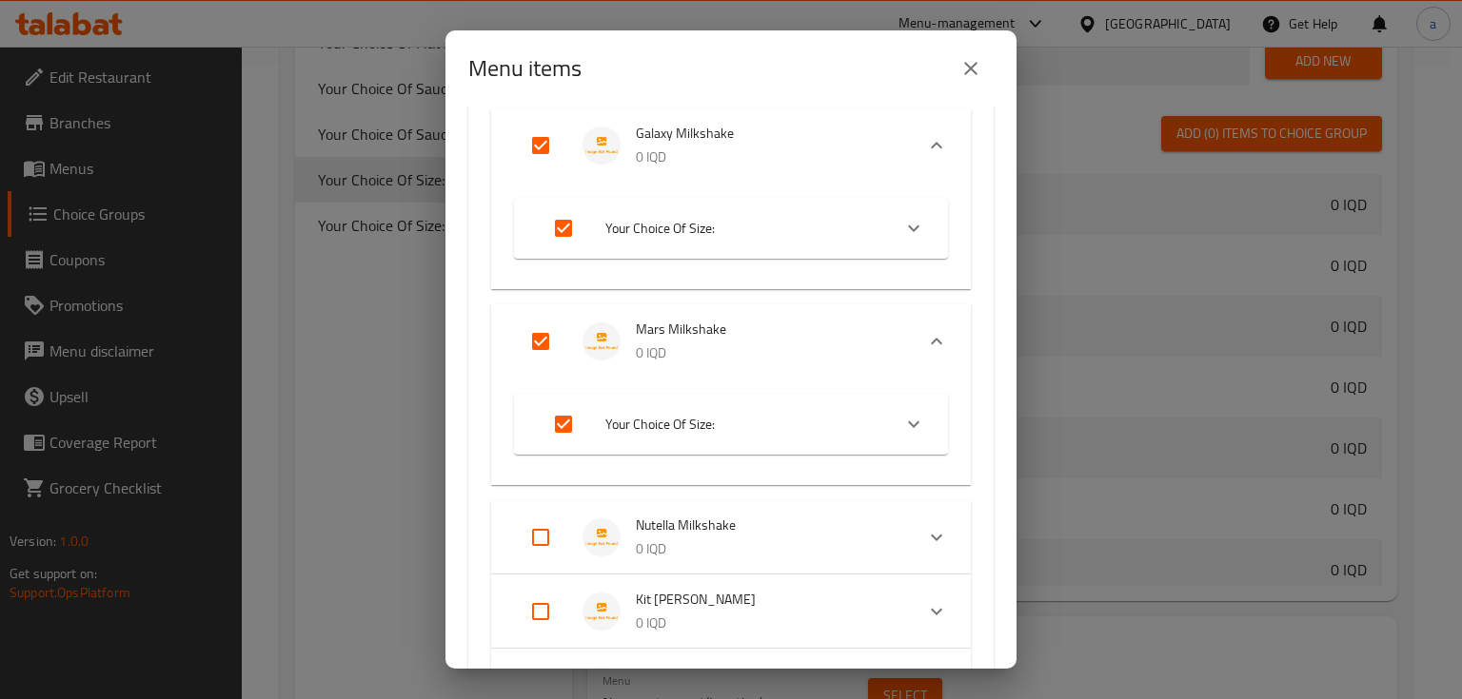
scroll to position [888, 0]
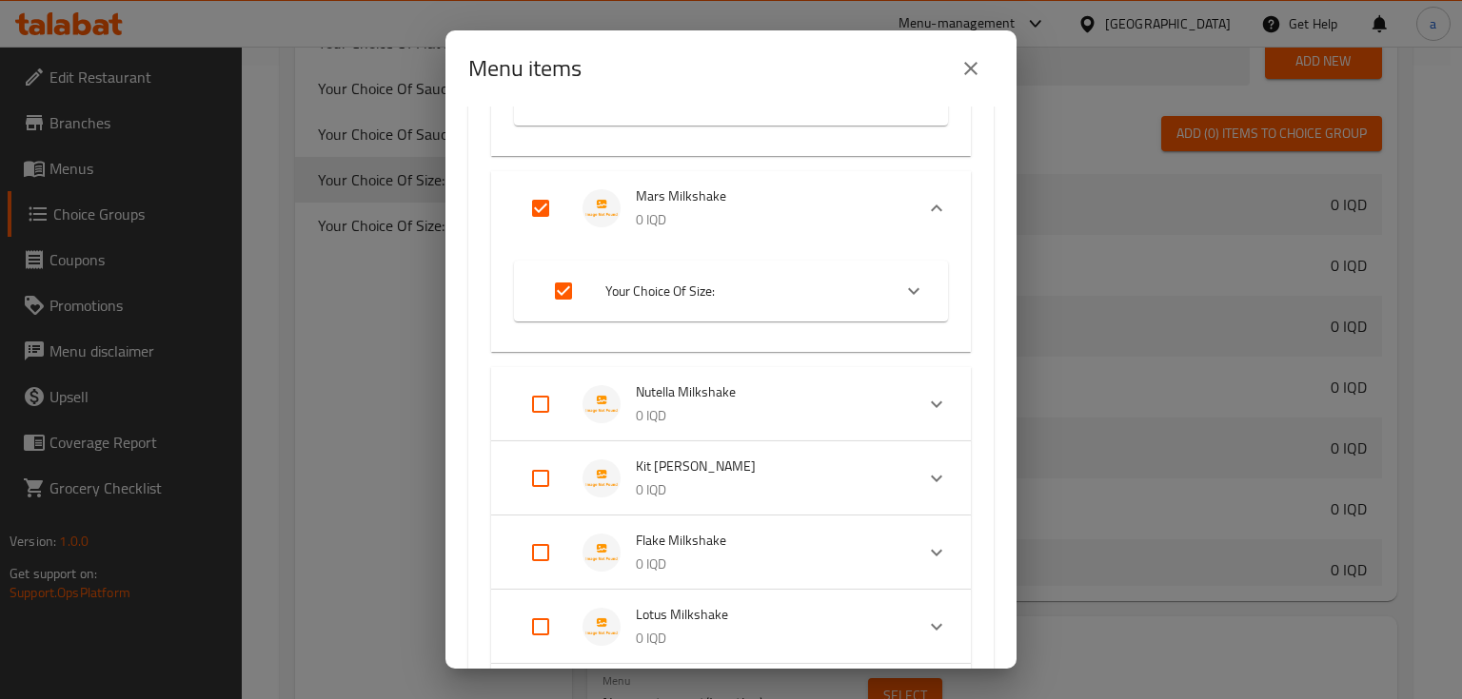
click at [902, 300] on icon "Expand" at bounding box center [913, 291] width 23 height 23
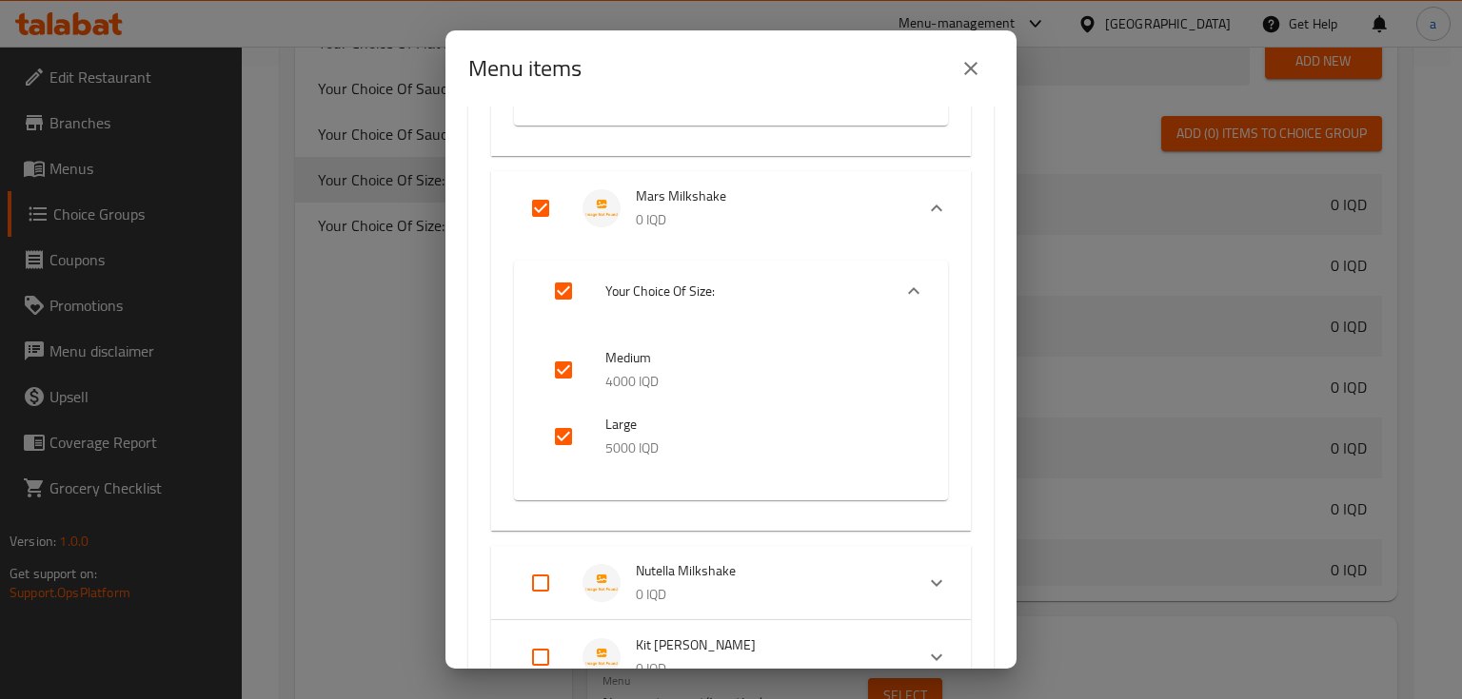
click at [902, 300] on icon "Expand" at bounding box center [913, 291] width 23 height 23
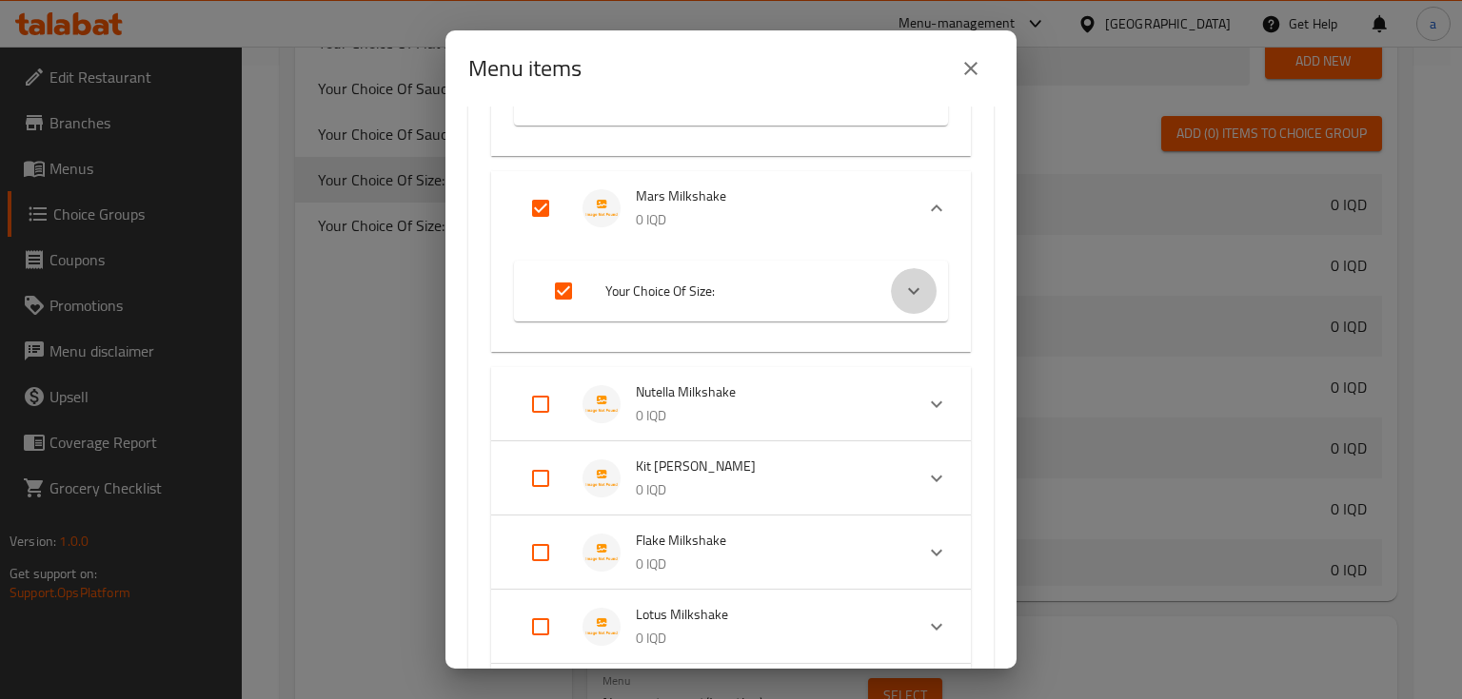
click at [902, 300] on icon "Expand" at bounding box center [913, 291] width 23 height 23
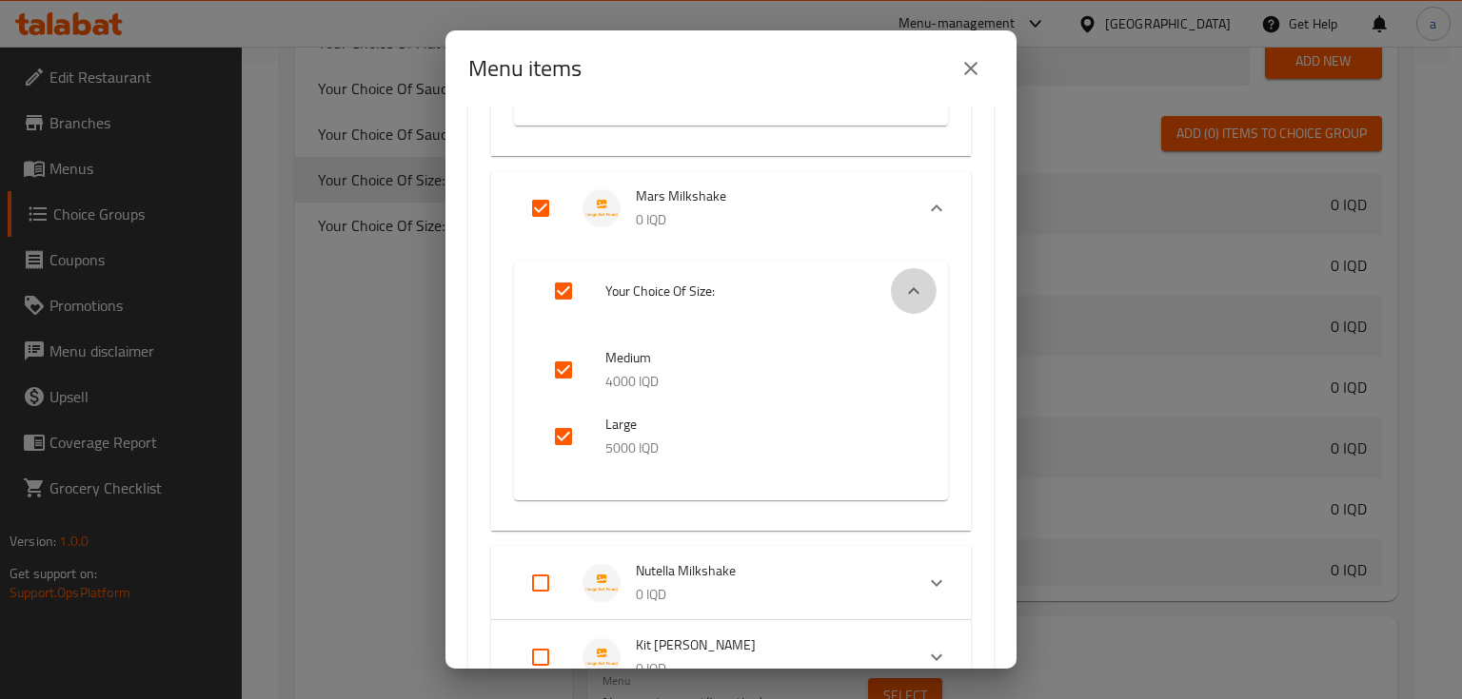
click at [902, 300] on icon "Expand" at bounding box center [913, 291] width 23 height 23
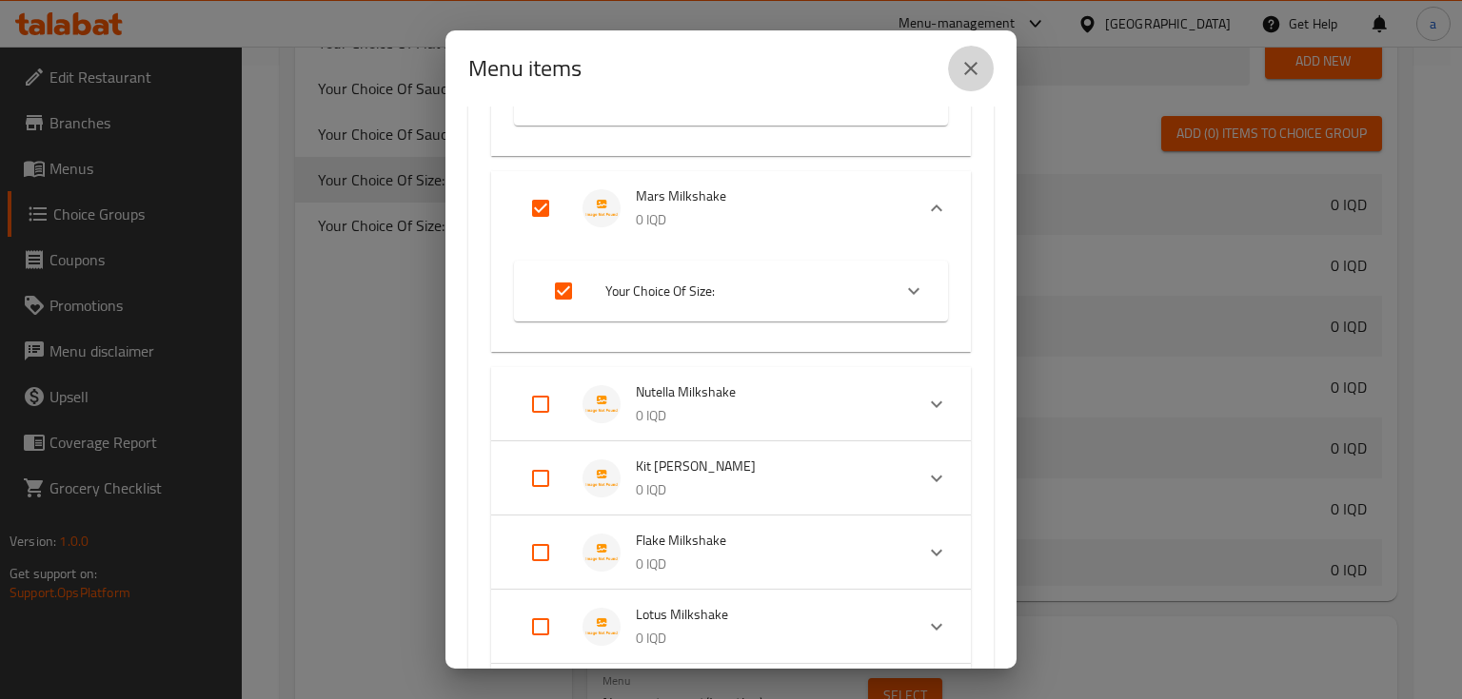
click at [975, 72] on icon "close" at bounding box center [970, 68] width 13 height 13
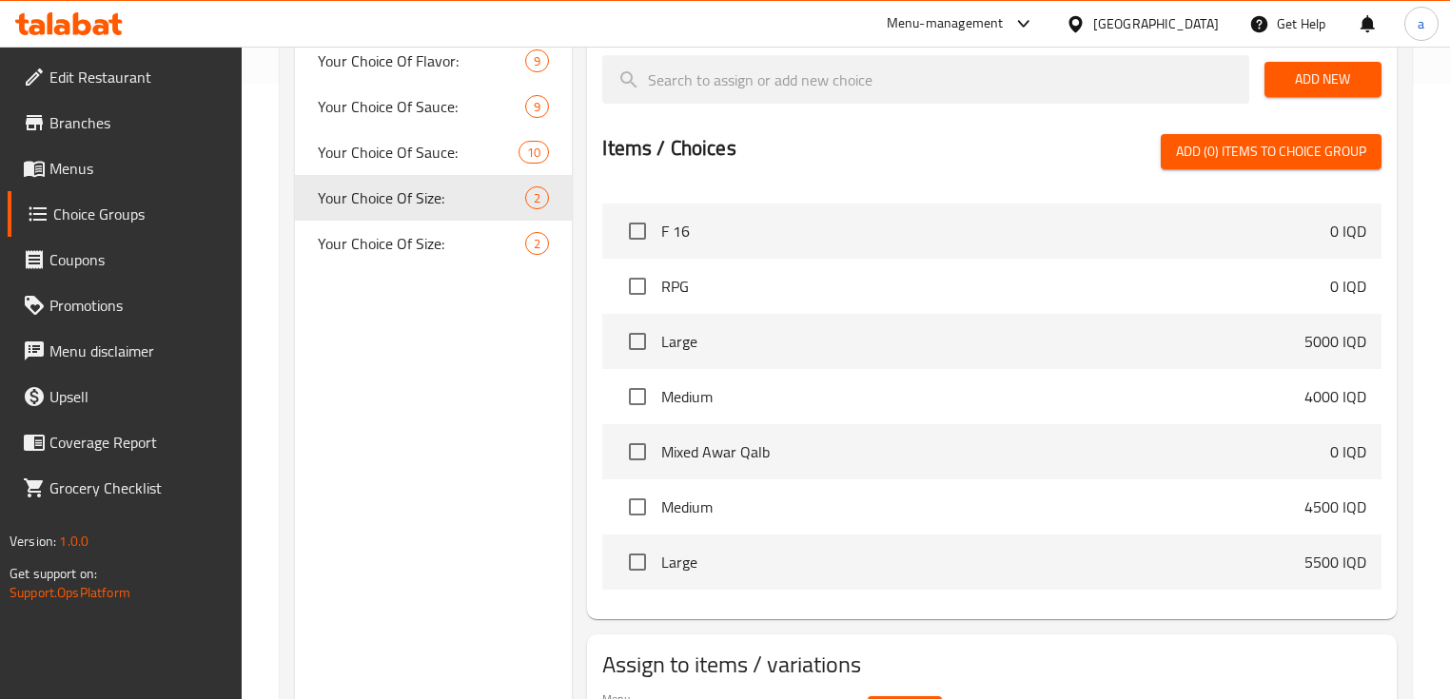
scroll to position [729, 0]
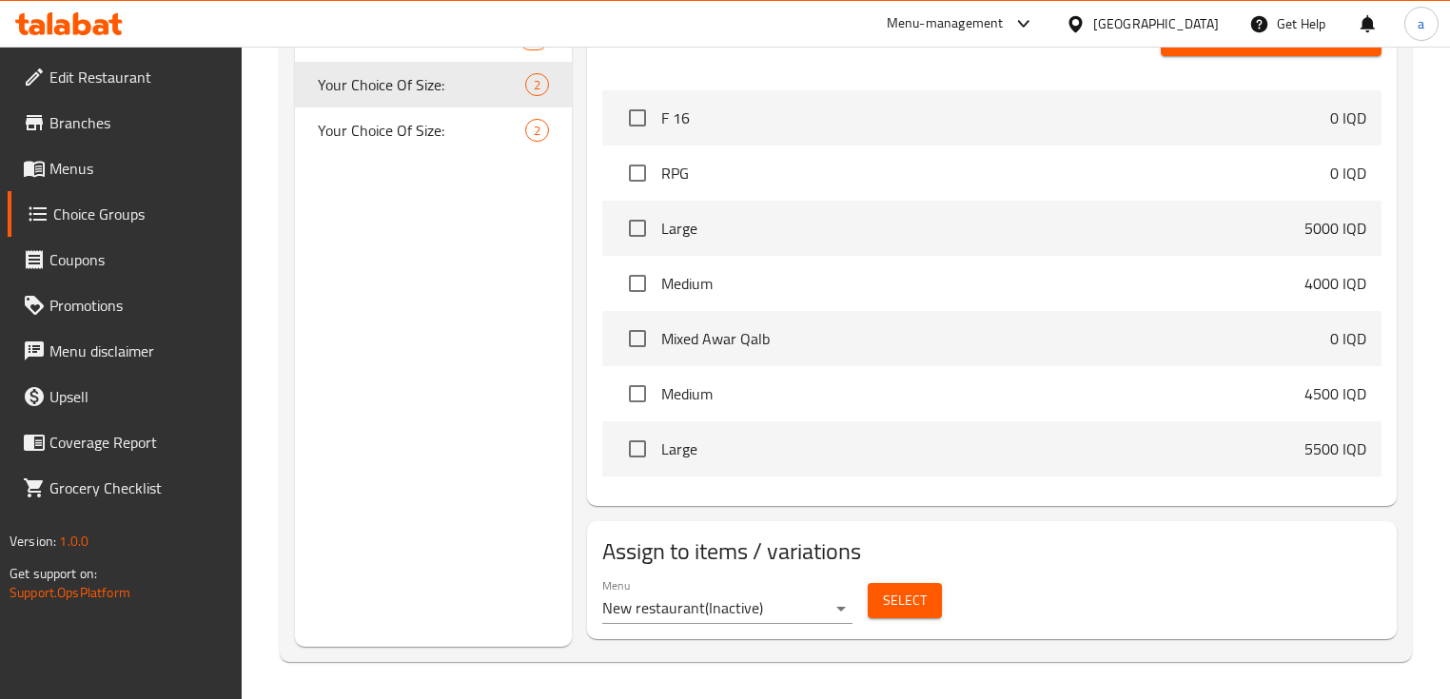
click at [929, 593] on button "Select" at bounding box center [905, 600] width 74 height 35
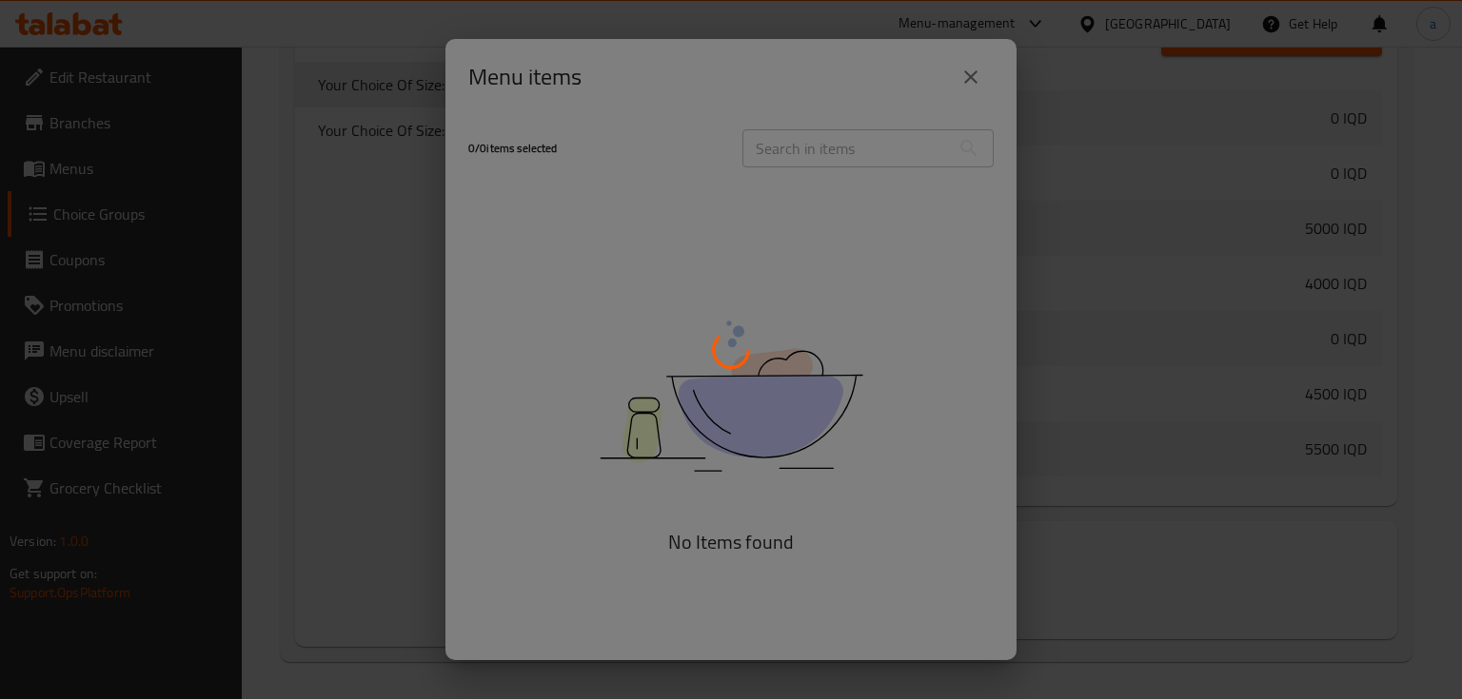
click at [971, 78] on div at bounding box center [731, 349] width 1462 height 699
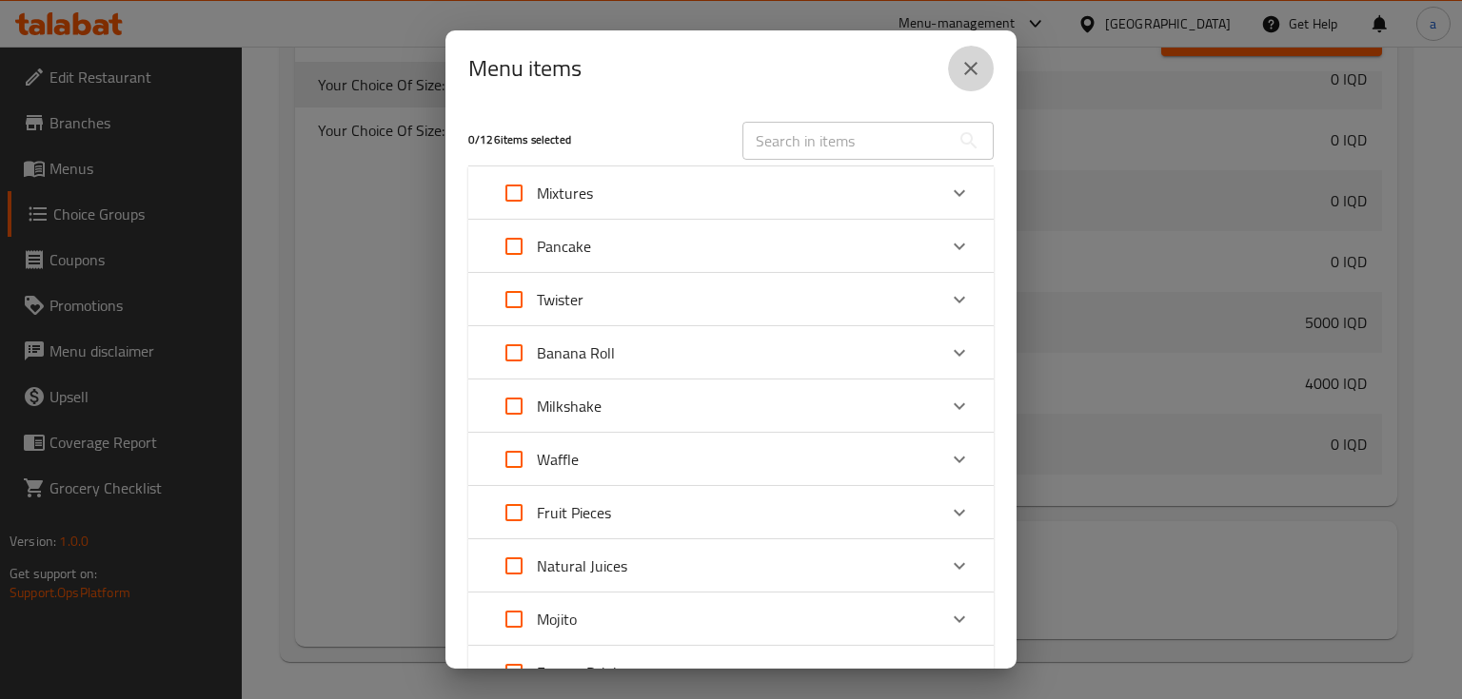
click at [974, 66] on icon "close" at bounding box center [970, 68] width 23 height 23
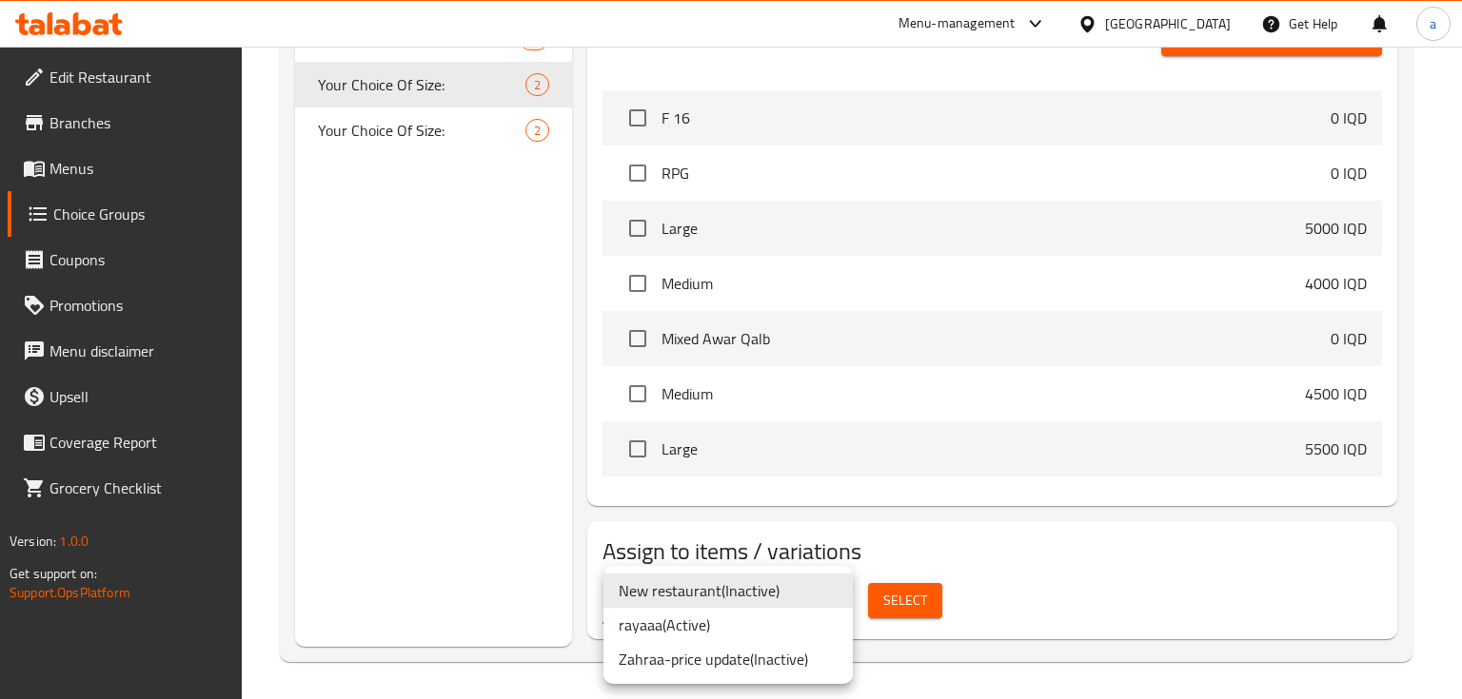
click at [691, 621] on li "rayaaa ( Active )" at bounding box center [727, 625] width 249 height 34
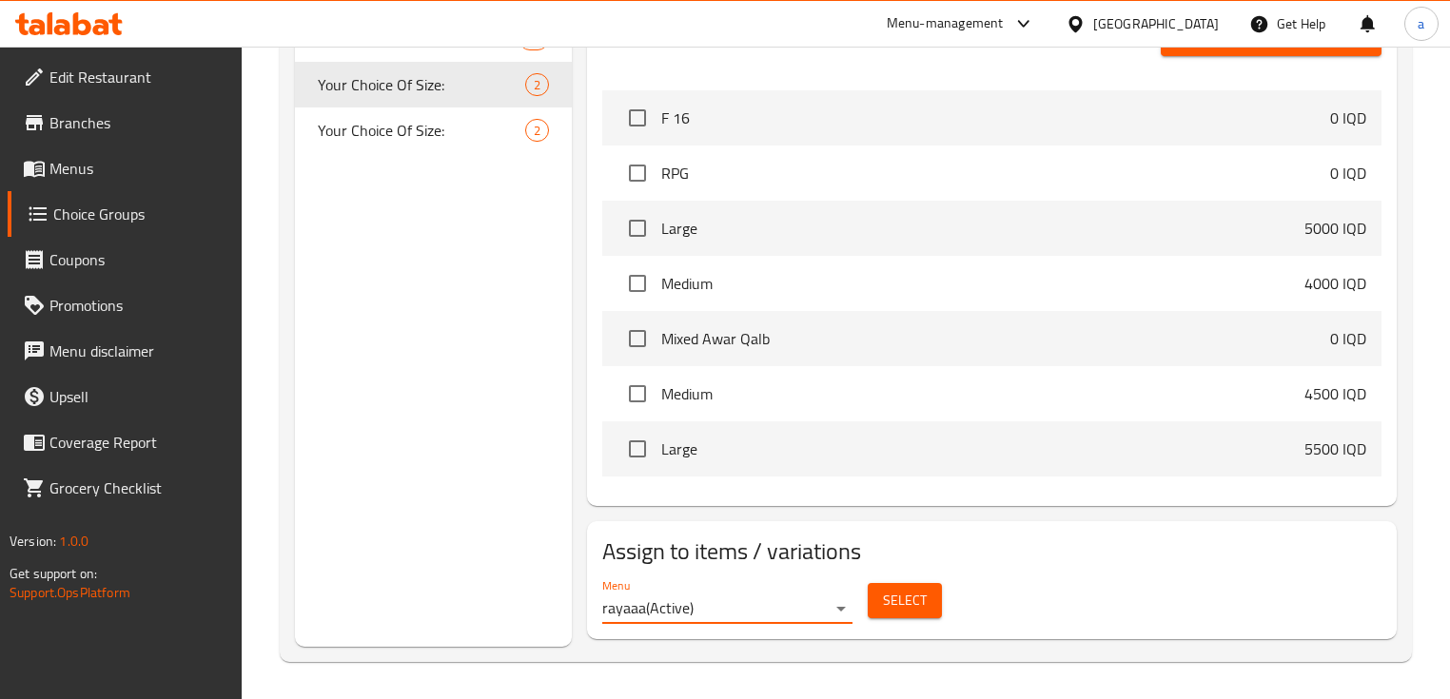
click at [891, 607] on span "Select" at bounding box center [905, 601] width 44 height 24
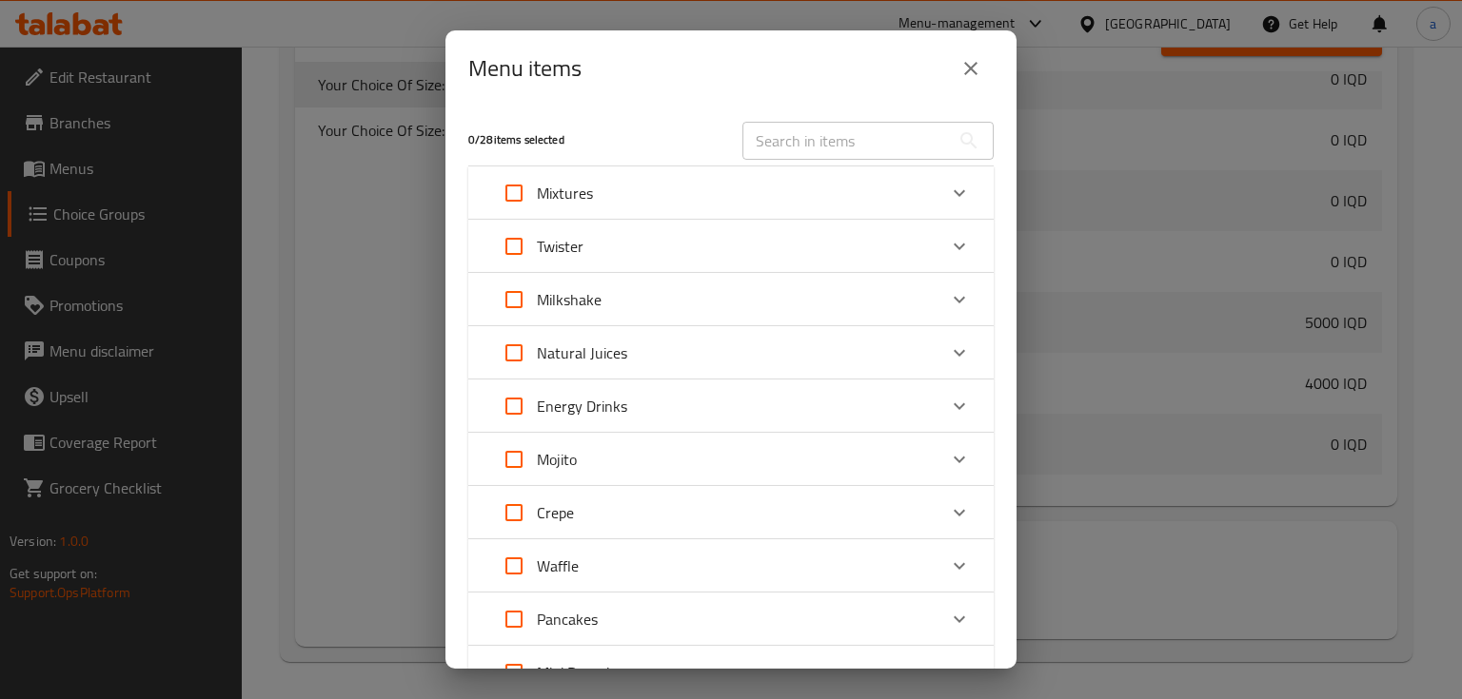
click at [900, 285] on div "Milkshake" at bounding box center [713, 300] width 445 height 46
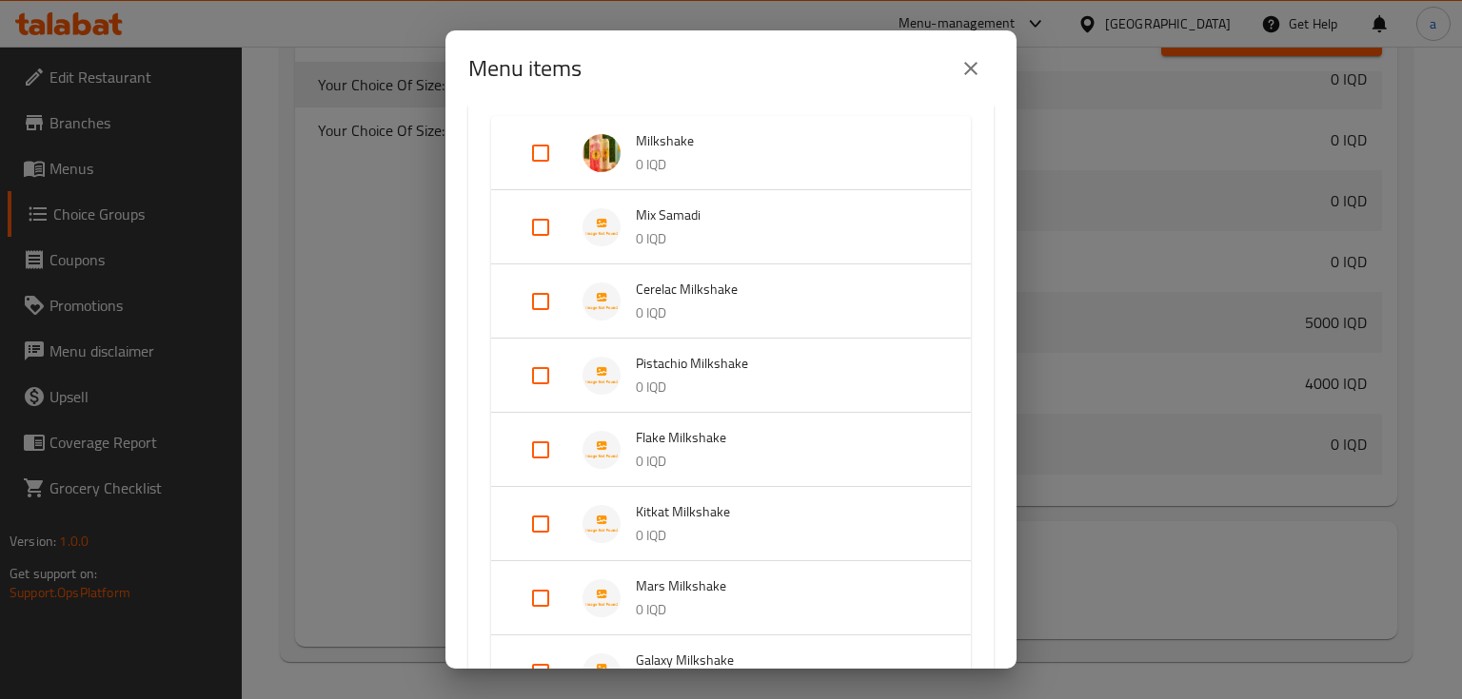
scroll to position [253, 0]
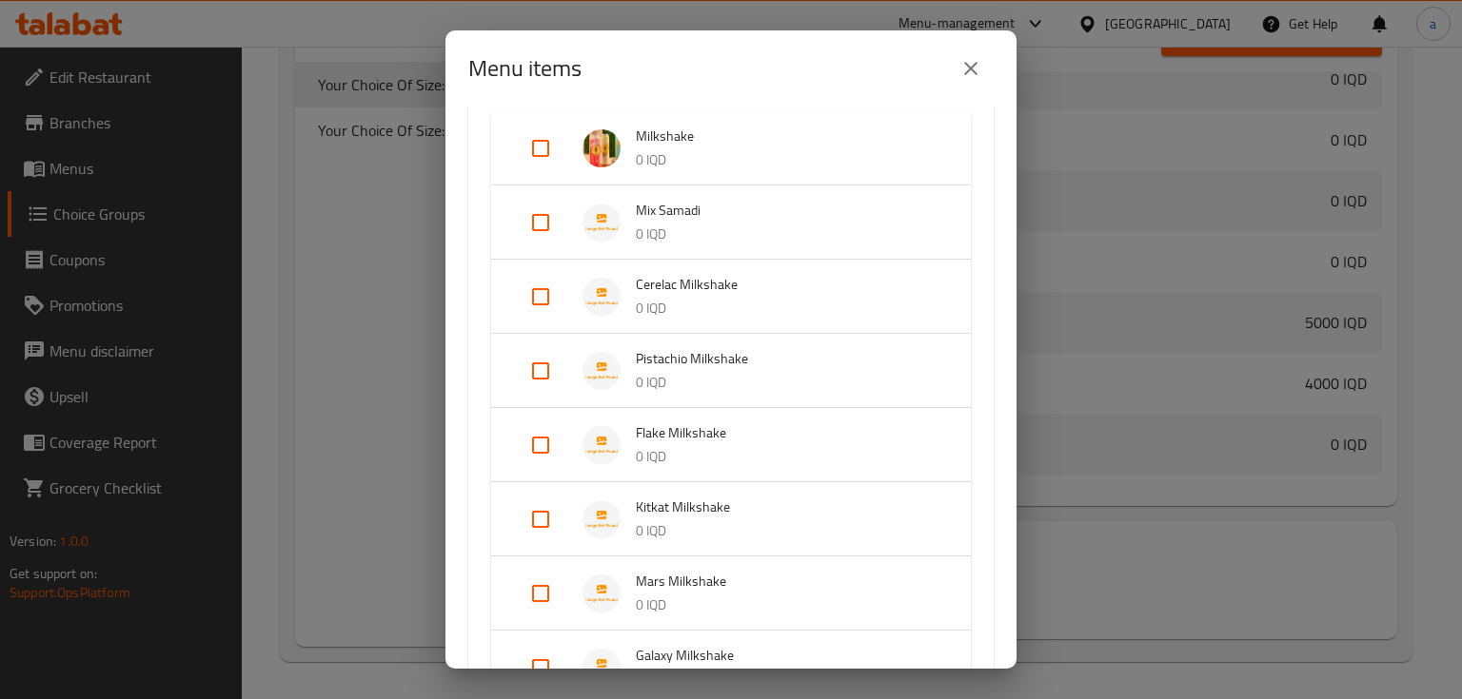
click at [533, 221] on input "Expand" at bounding box center [541, 223] width 46 height 46
checkbox input "true"
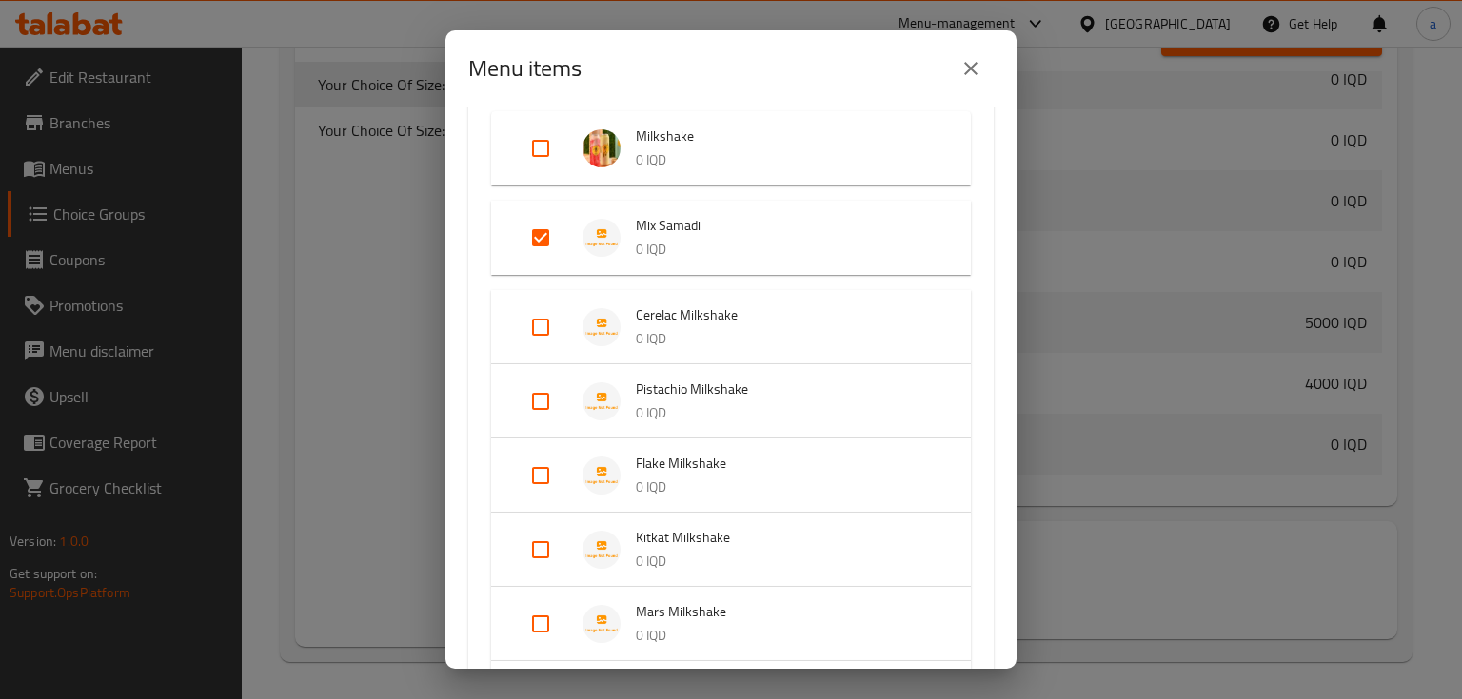
click at [540, 384] on input "Expand" at bounding box center [541, 402] width 46 height 46
checkbox input "true"
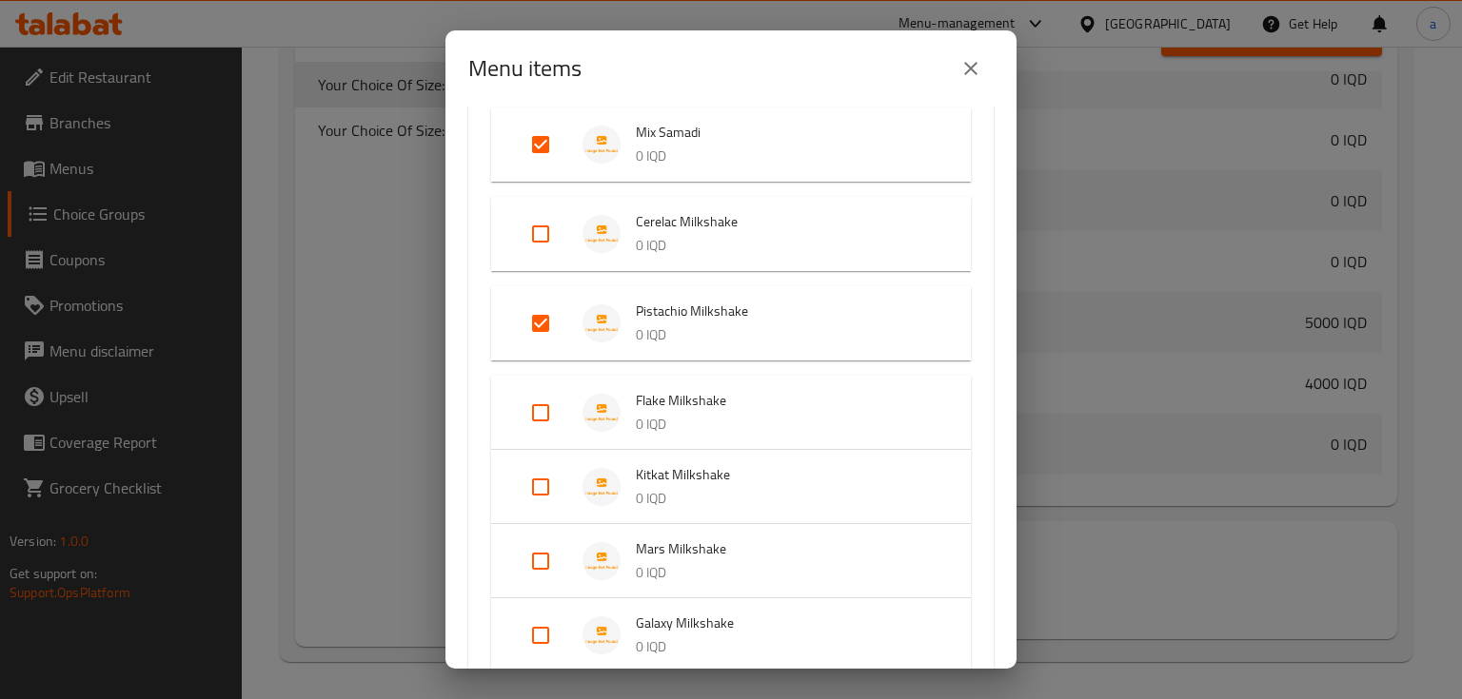
scroll to position [381, 0]
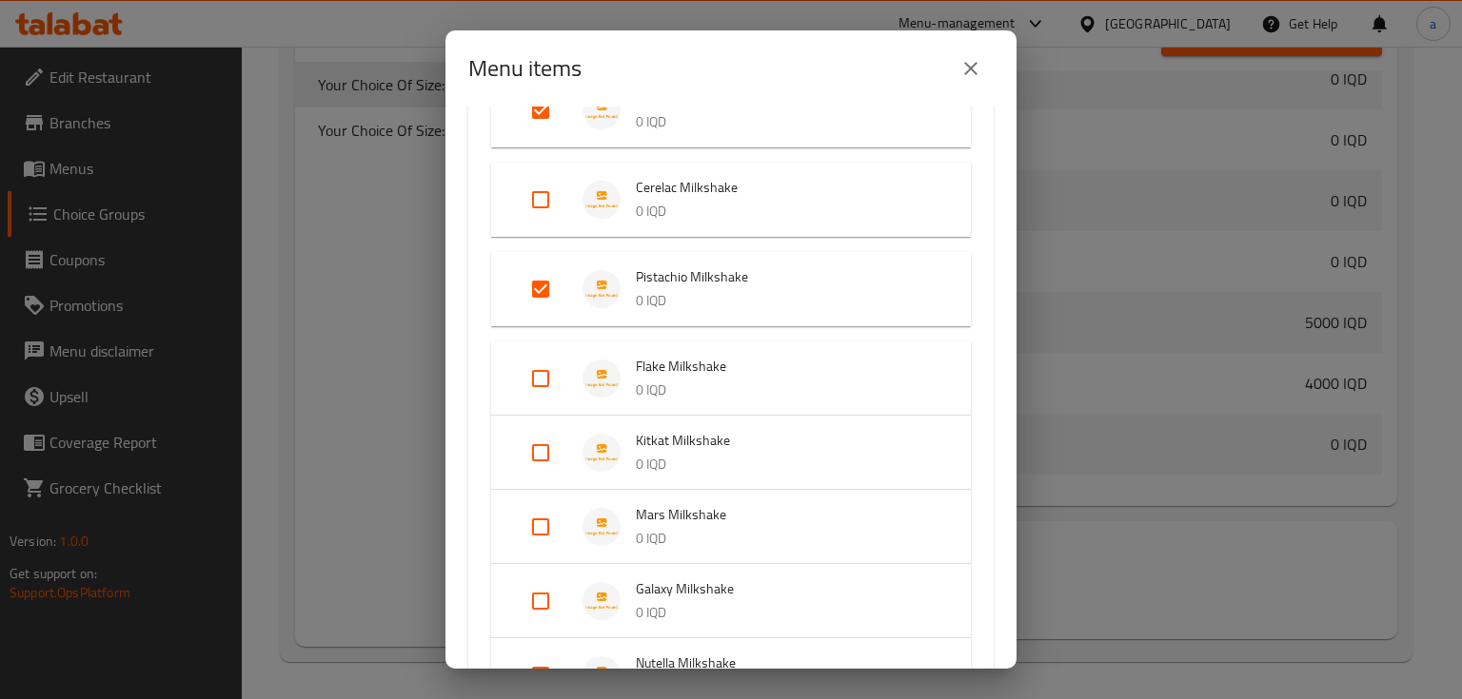
click at [540, 379] on input "Expand" at bounding box center [541, 379] width 46 height 46
checkbox input "true"
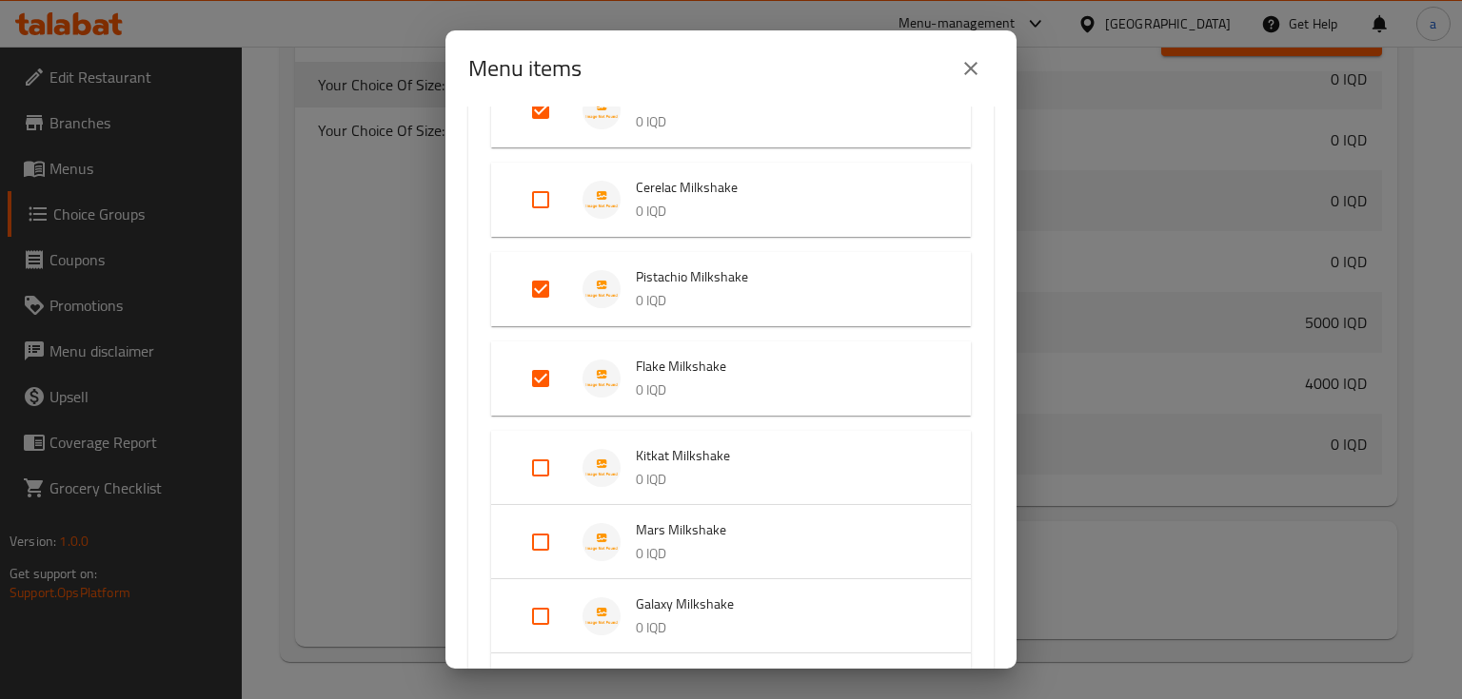
click at [538, 466] on input "Expand" at bounding box center [541, 468] width 46 height 46
checkbox input "true"
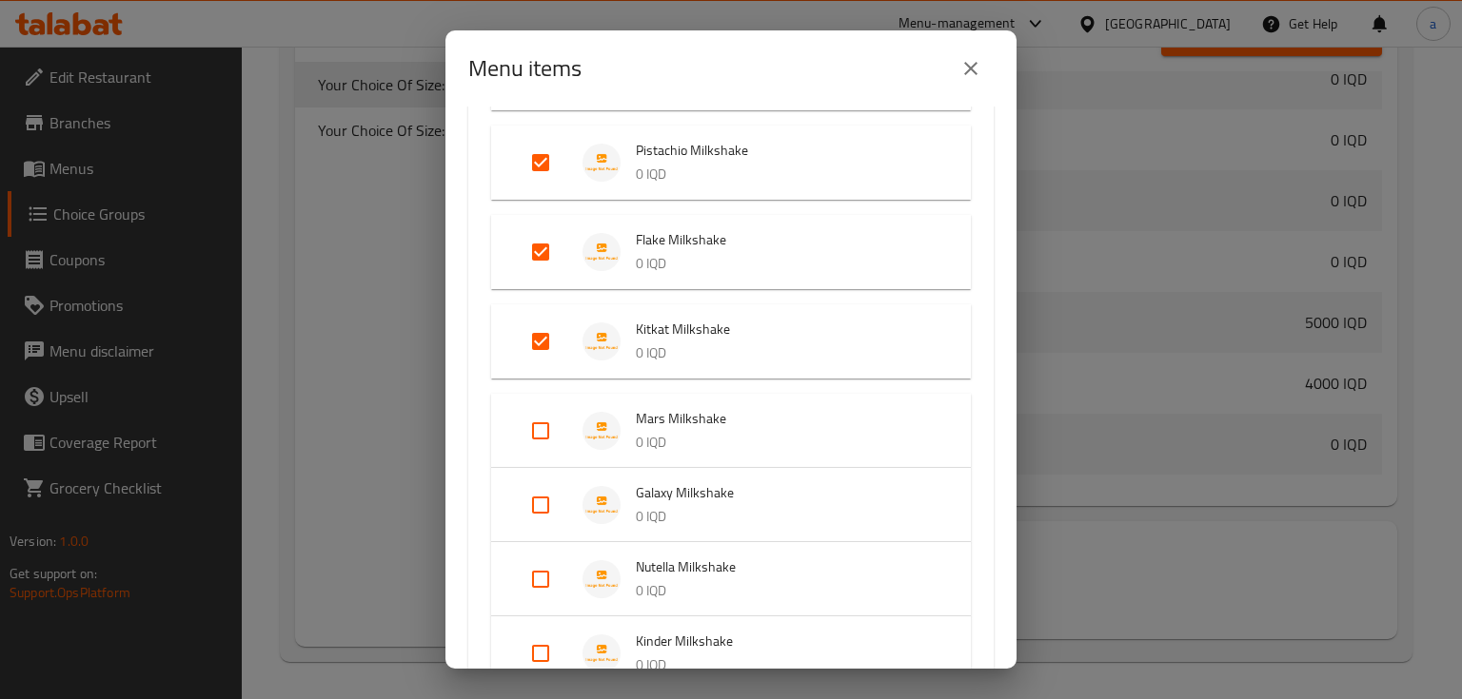
click at [544, 424] on input "Expand" at bounding box center [541, 431] width 46 height 46
checkbox input "true"
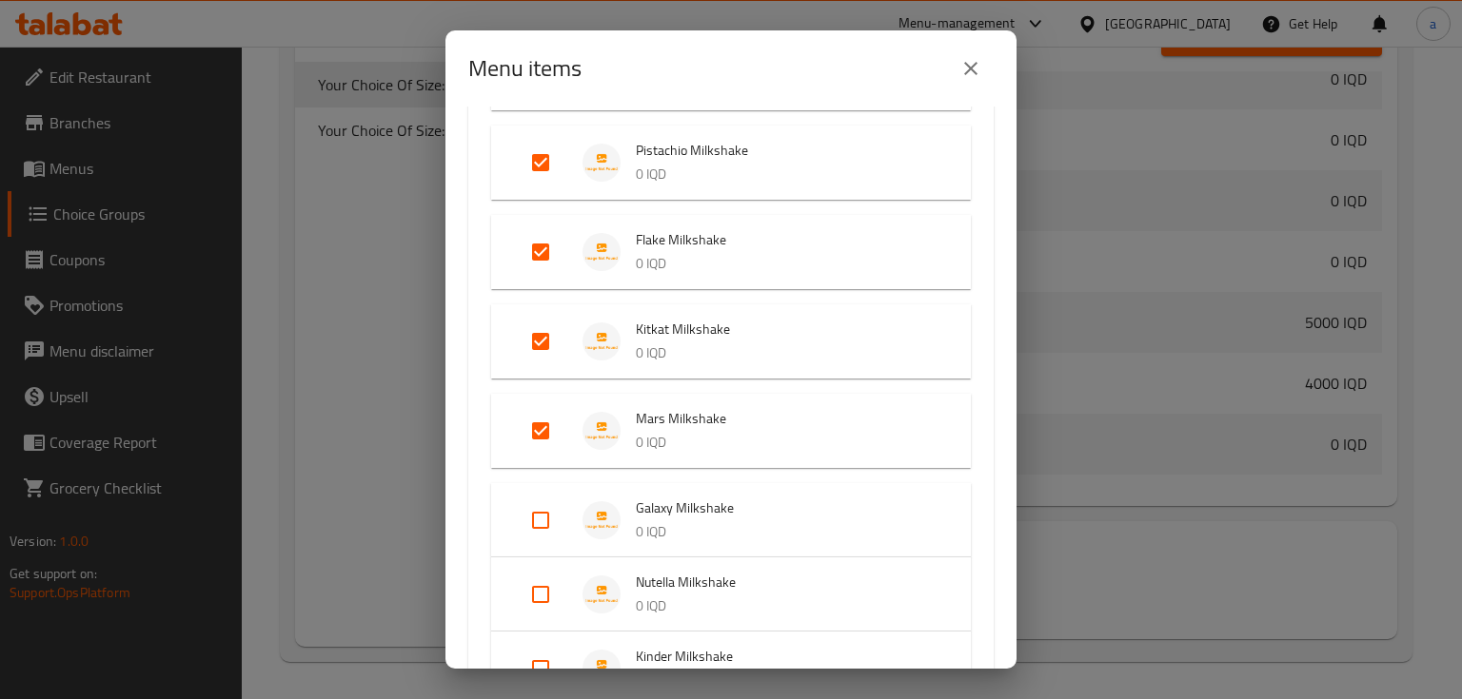
click at [533, 499] on input "Expand" at bounding box center [541, 521] width 46 height 46
checkbox input "true"
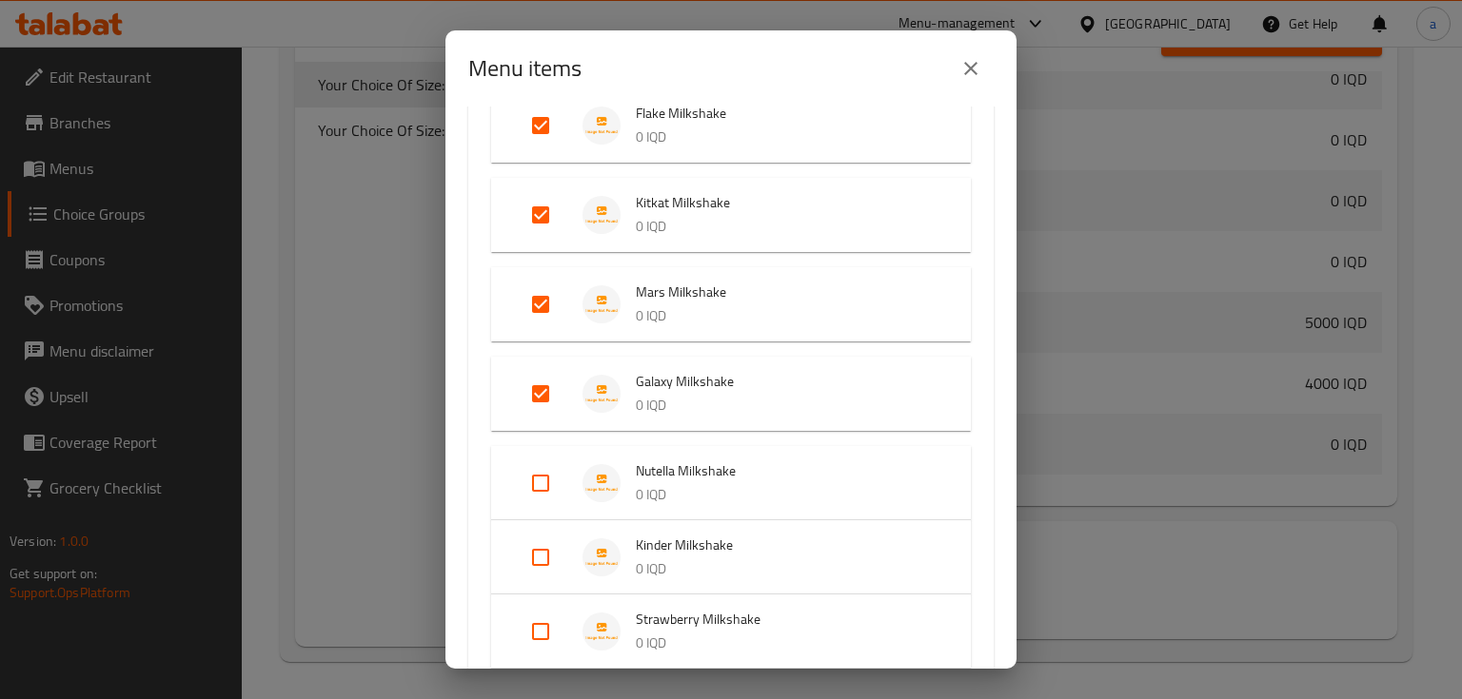
click at [542, 472] on input "Expand" at bounding box center [541, 484] width 46 height 46
checkbox input "true"
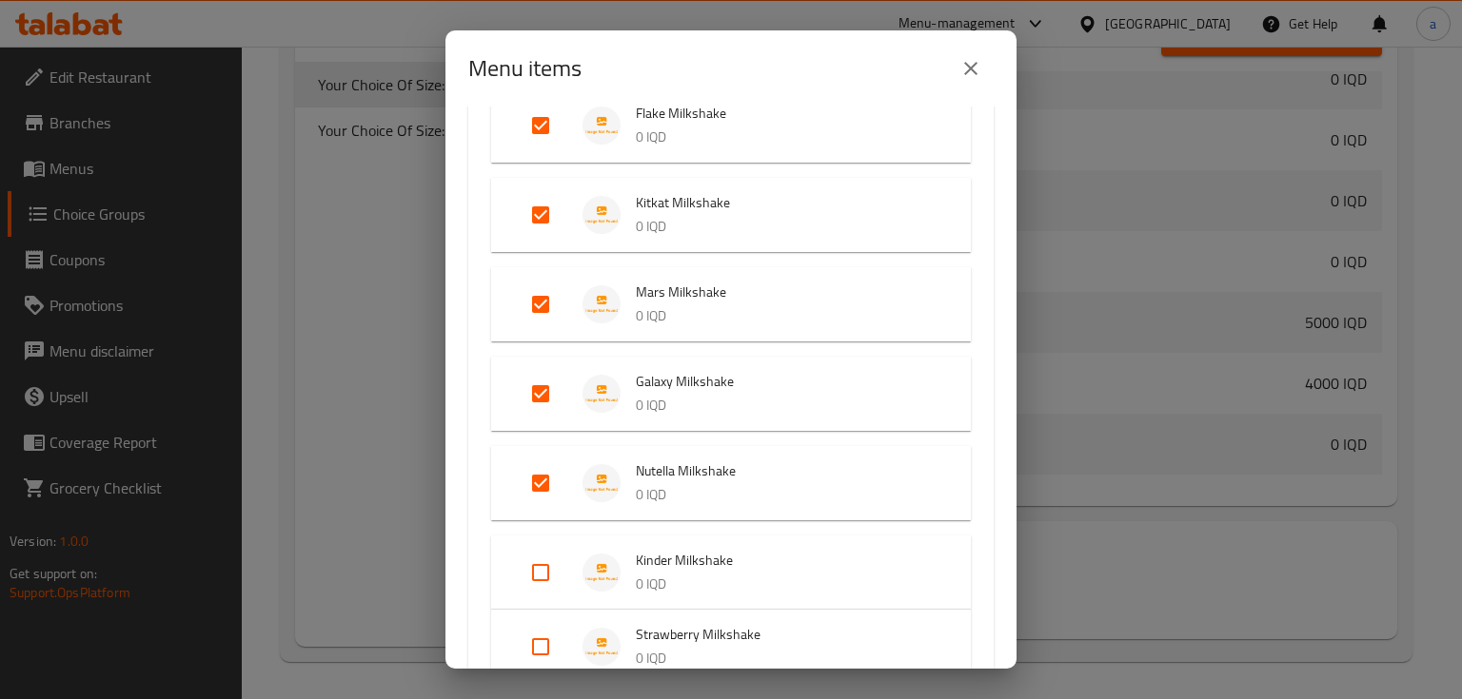
scroll to position [888, 0]
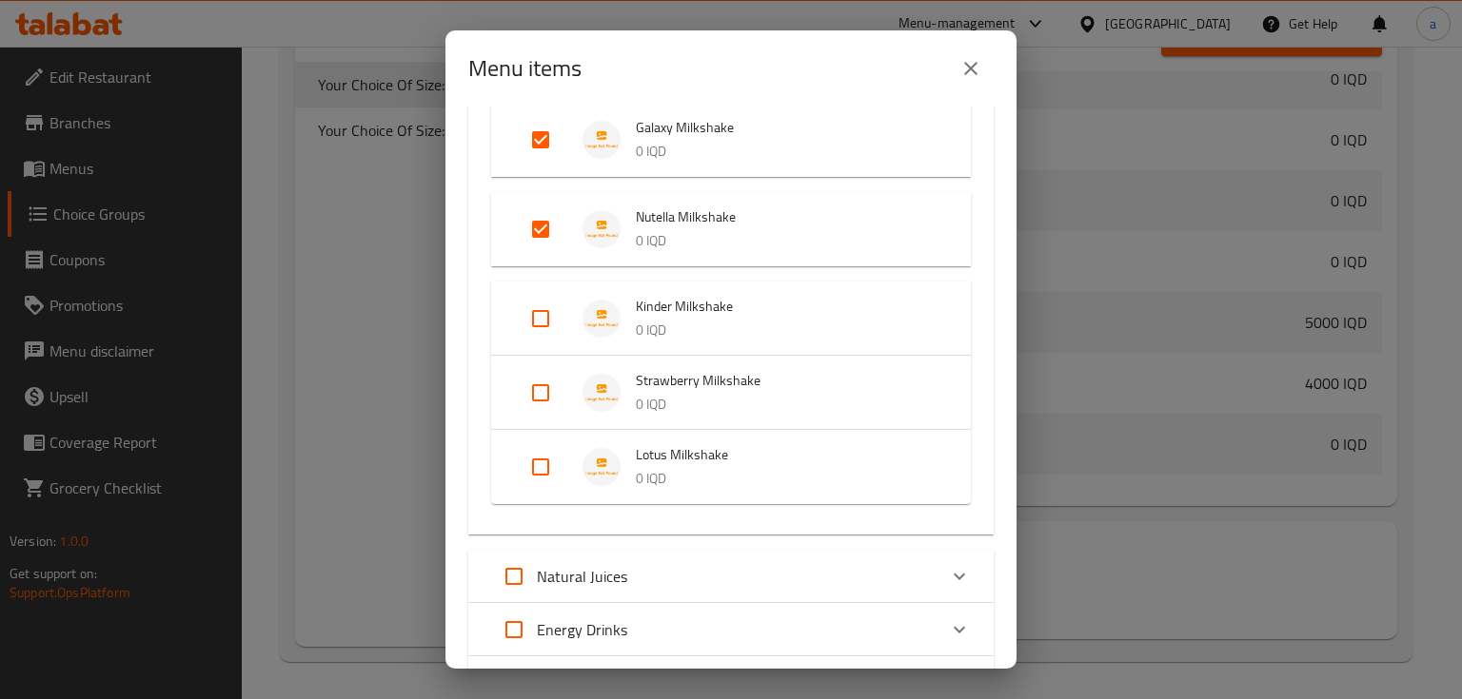
click at [548, 324] on input "Expand" at bounding box center [541, 319] width 46 height 46
checkbox input "true"
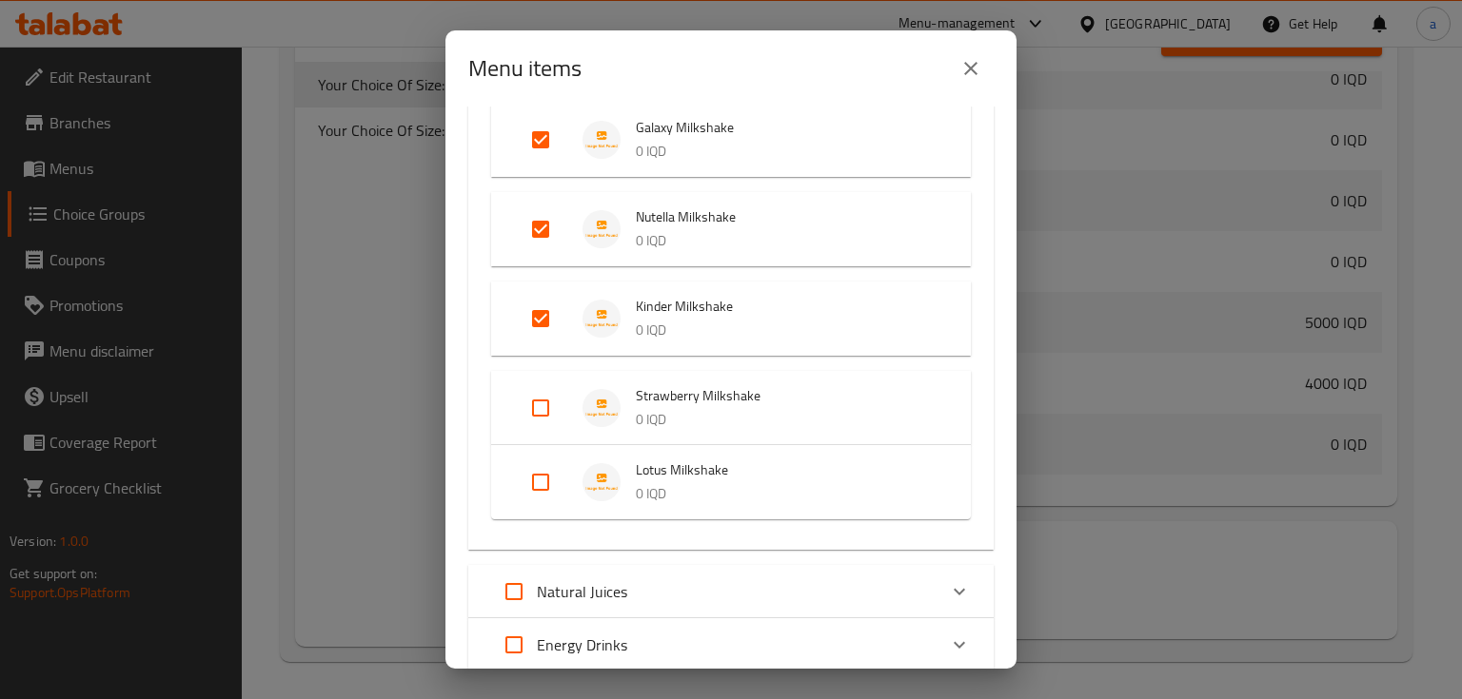
click at [537, 483] on input "Expand" at bounding box center [541, 483] width 46 height 46
checkbox input "true"
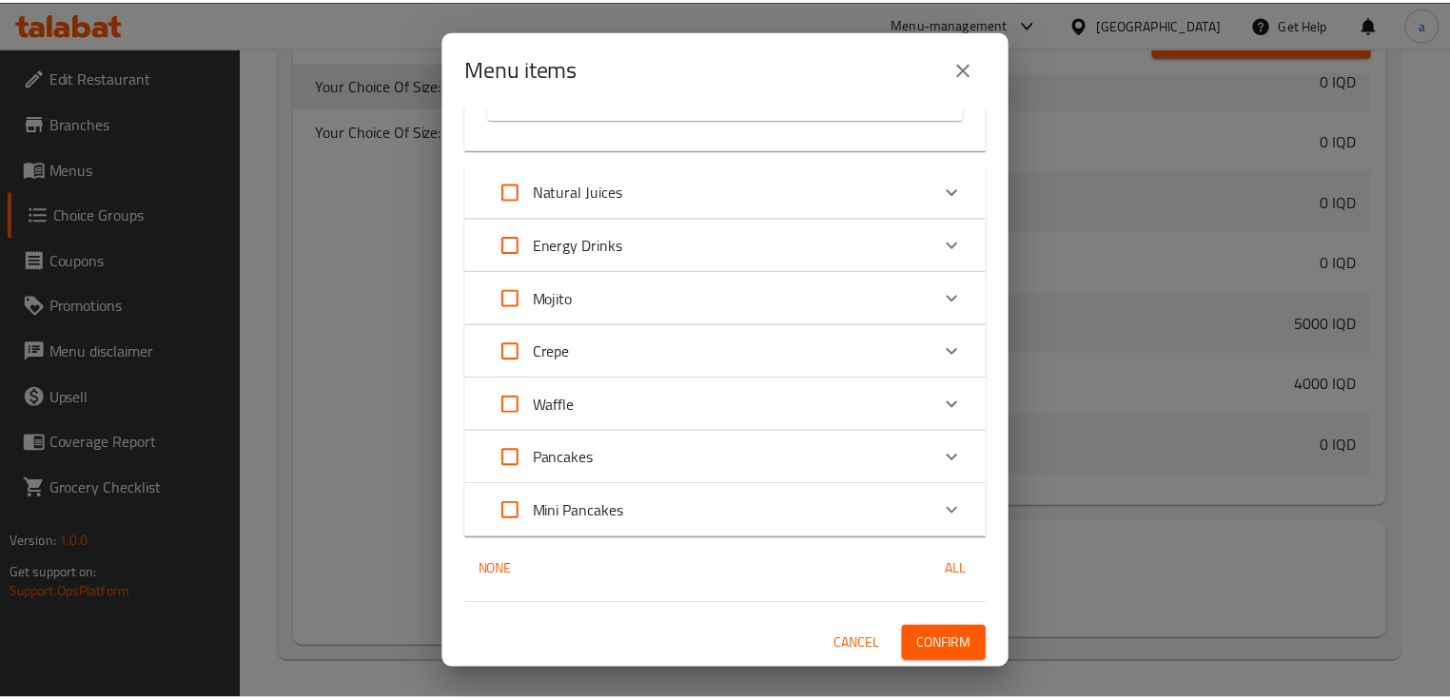
scroll to position [1305, 0]
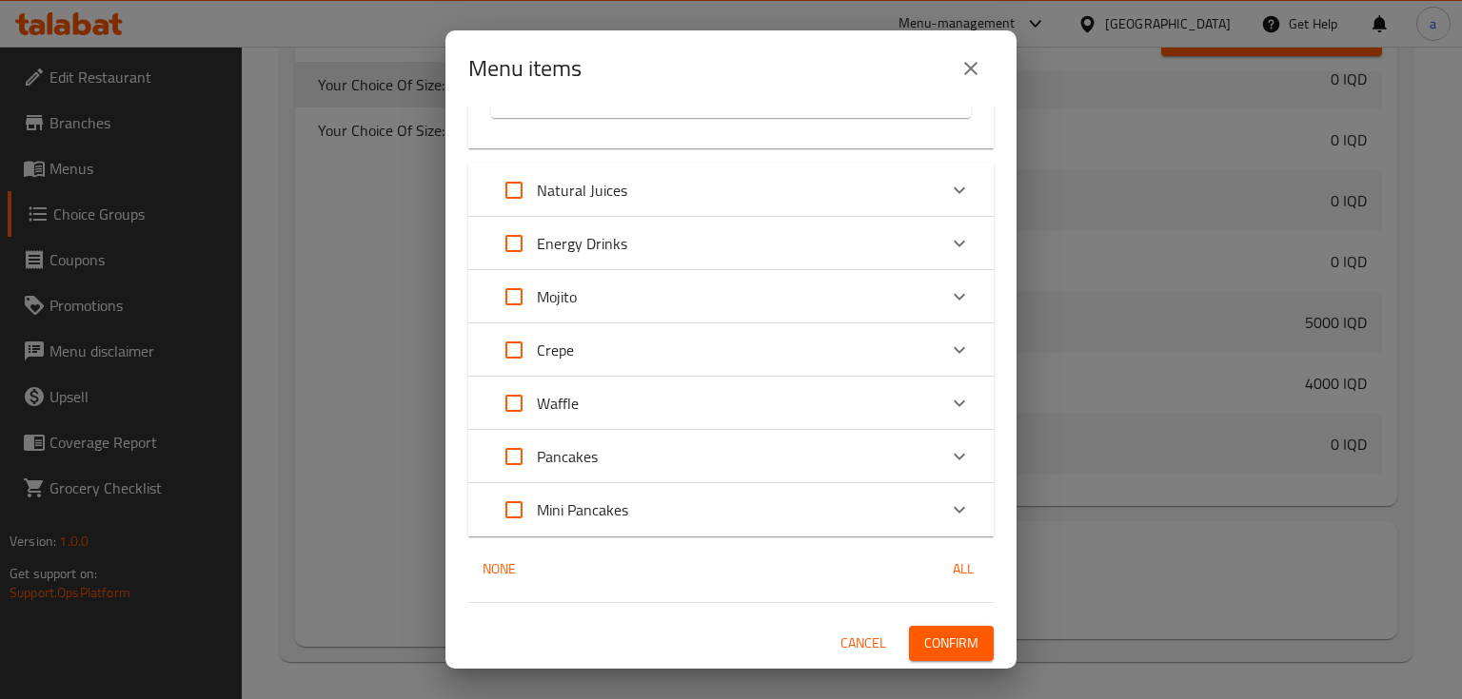
click at [940, 632] on span "Confirm" at bounding box center [951, 644] width 54 height 24
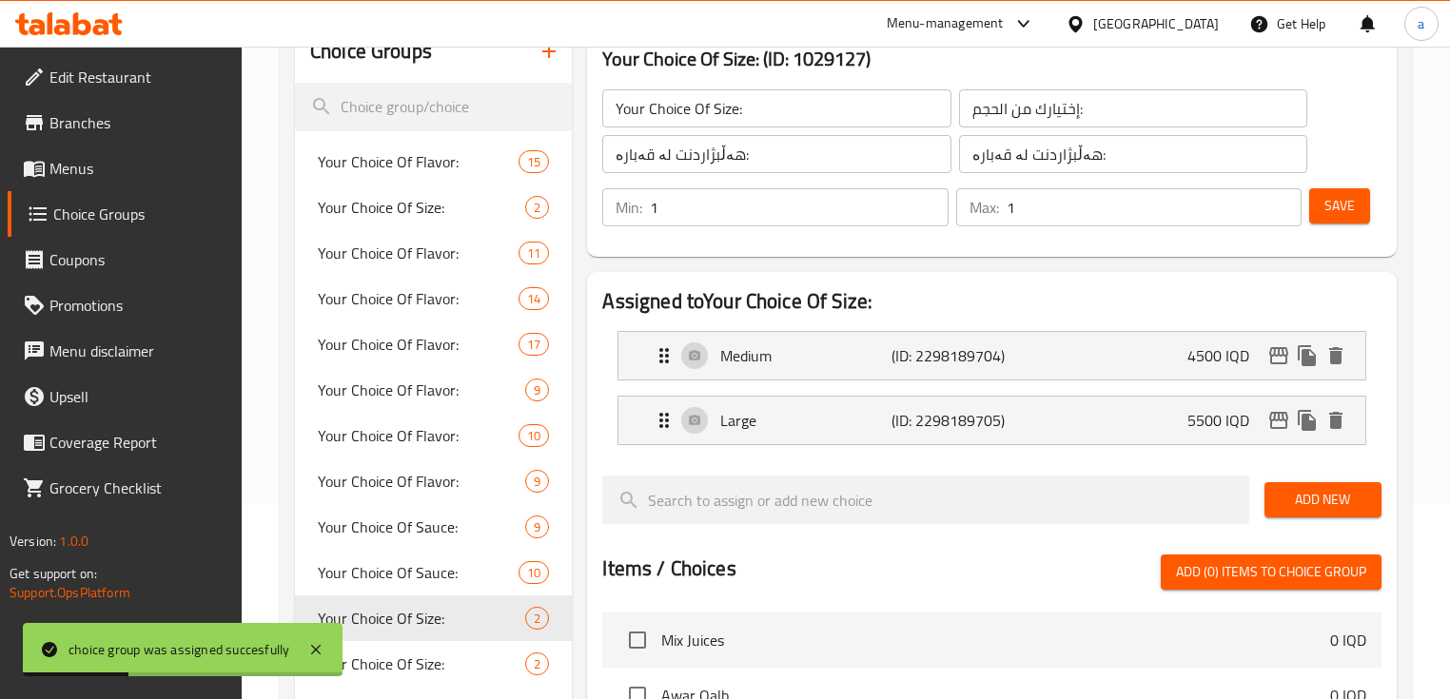
scroll to position [0, 0]
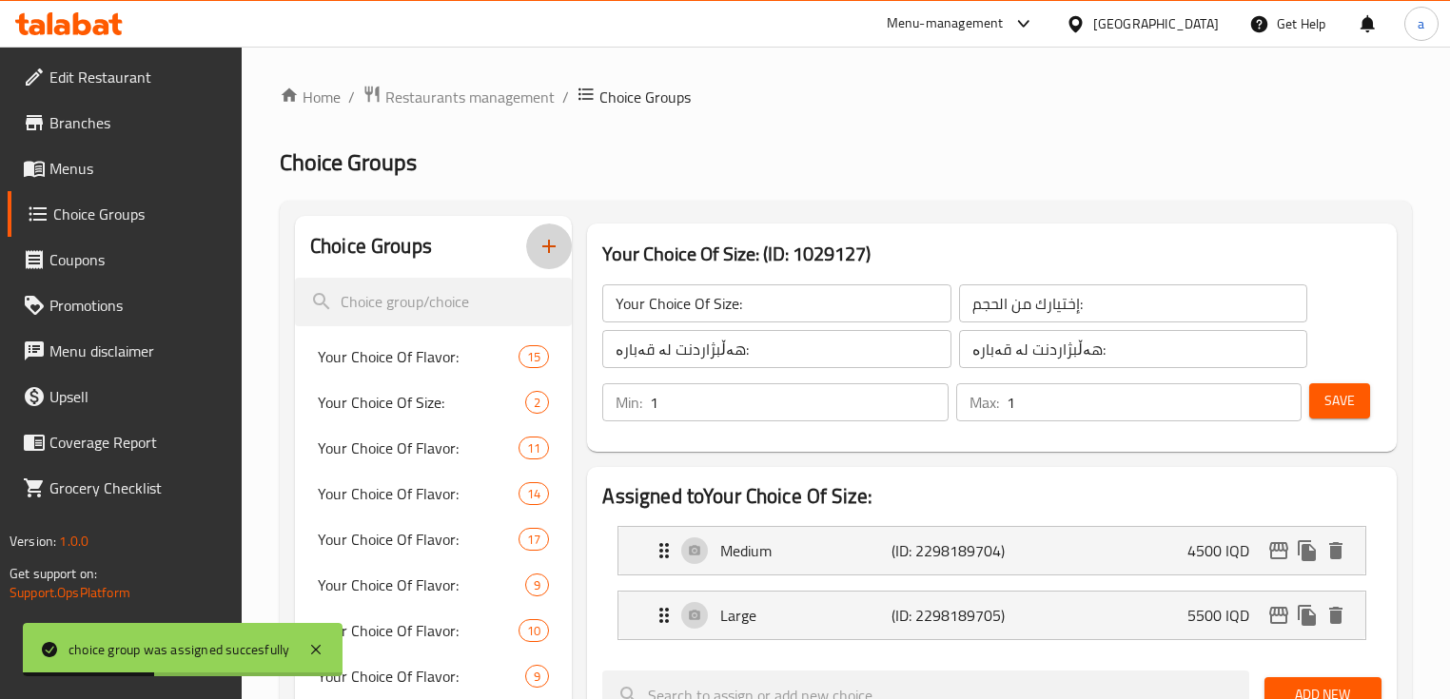
click at [544, 233] on button "button" at bounding box center [549, 247] width 46 height 46
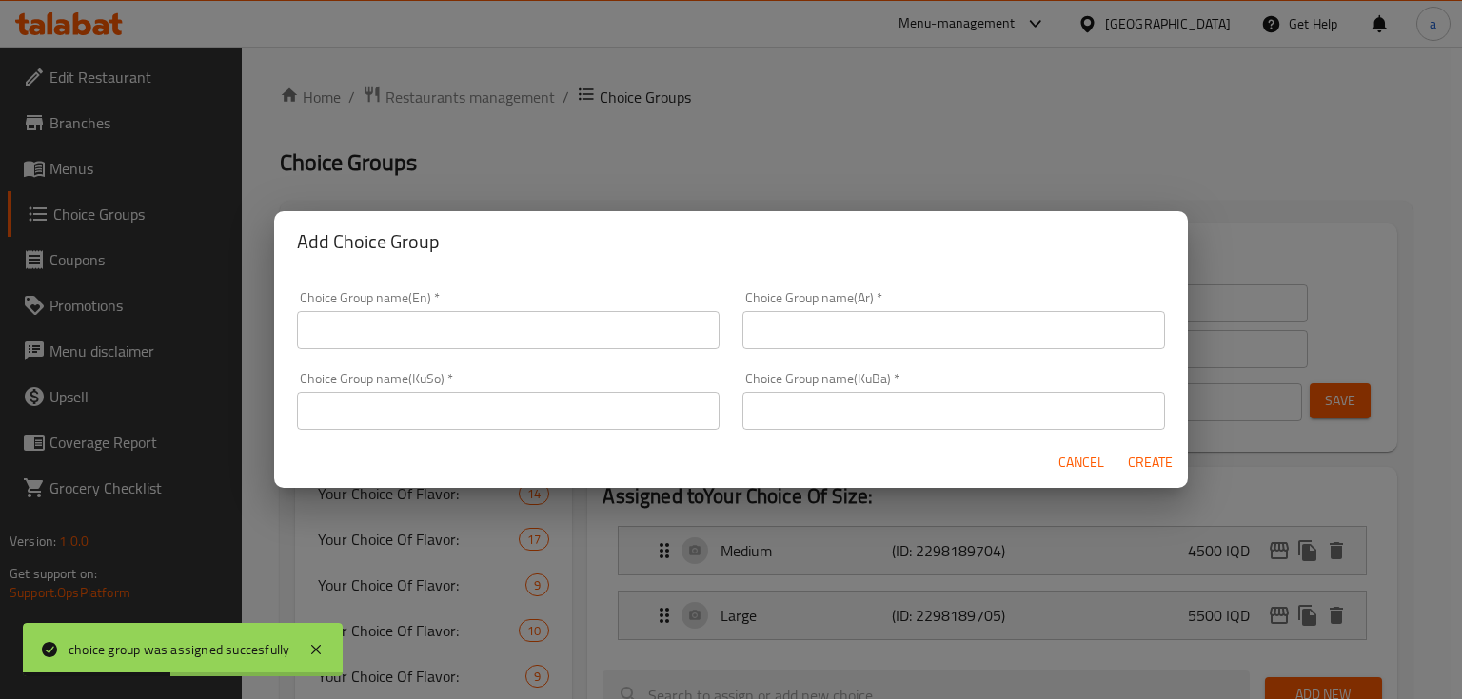
click at [491, 322] on input "text" at bounding box center [508, 330] width 422 height 38
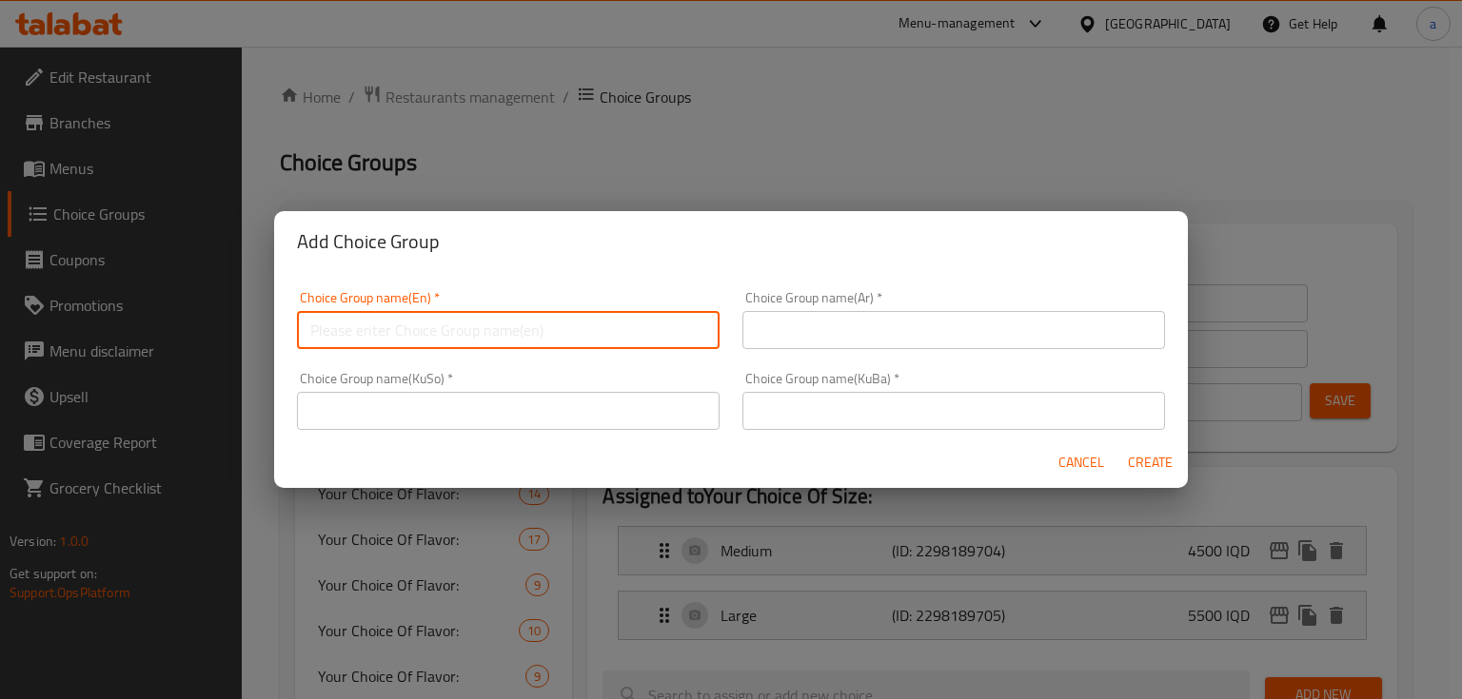
paste input "Your Choice Of Size:"
type input "Your Choice Of Size:"
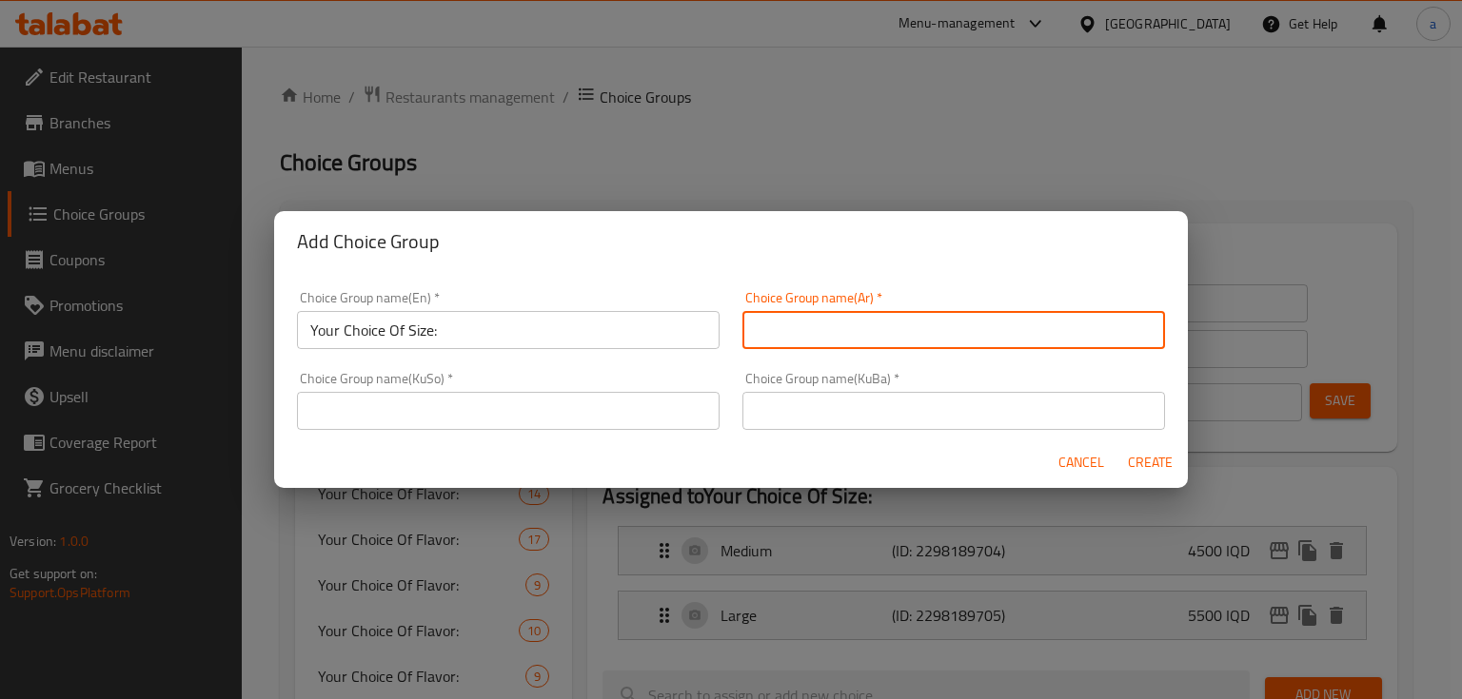
click at [765, 341] on input "text" at bounding box center [953, 330] width 422 height 38
paste input "إختيارك من الحجم:"
type input "إختيارك من الحجم:"
click at [579, 407] on input "text" at bounding box center [508, 411] width 422 height 38
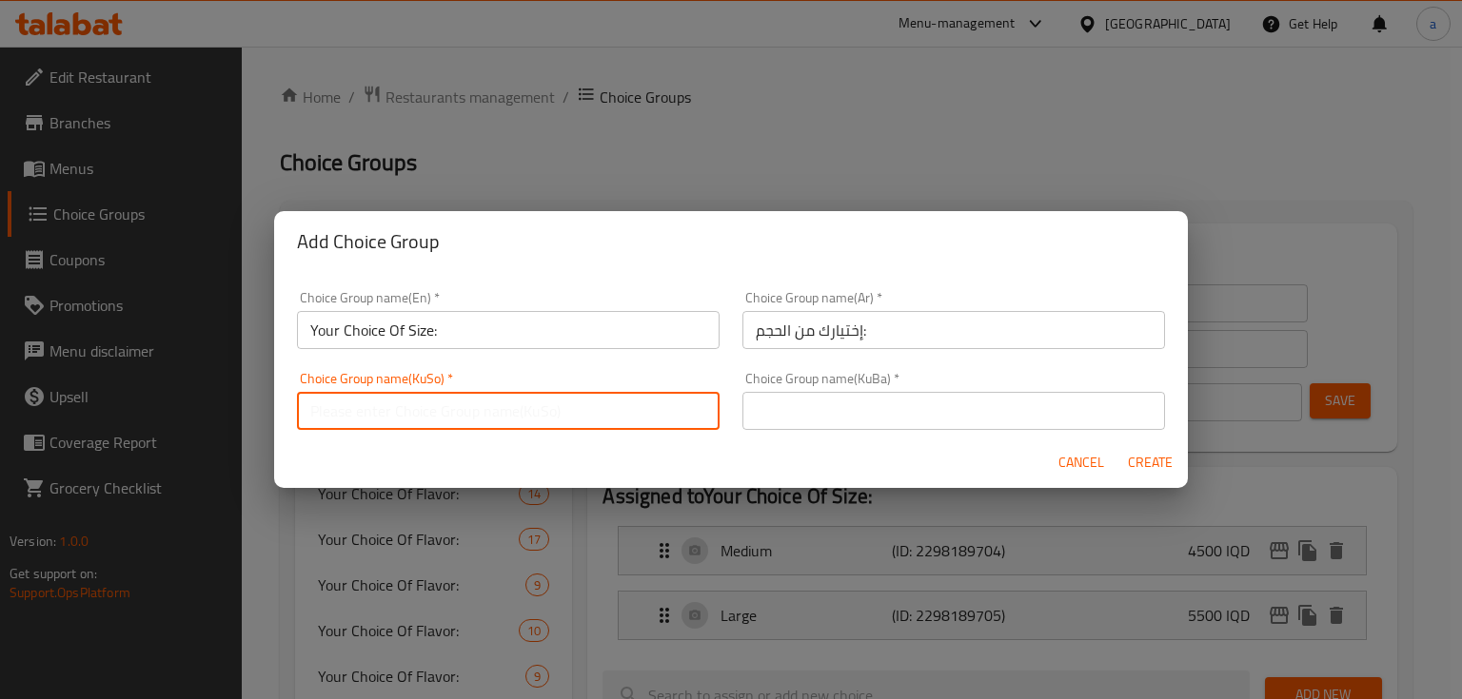
paste input "هەڵبژاردنت لە قەبارە:"
type input "هەڵبژاردنت لە قەبارە:"
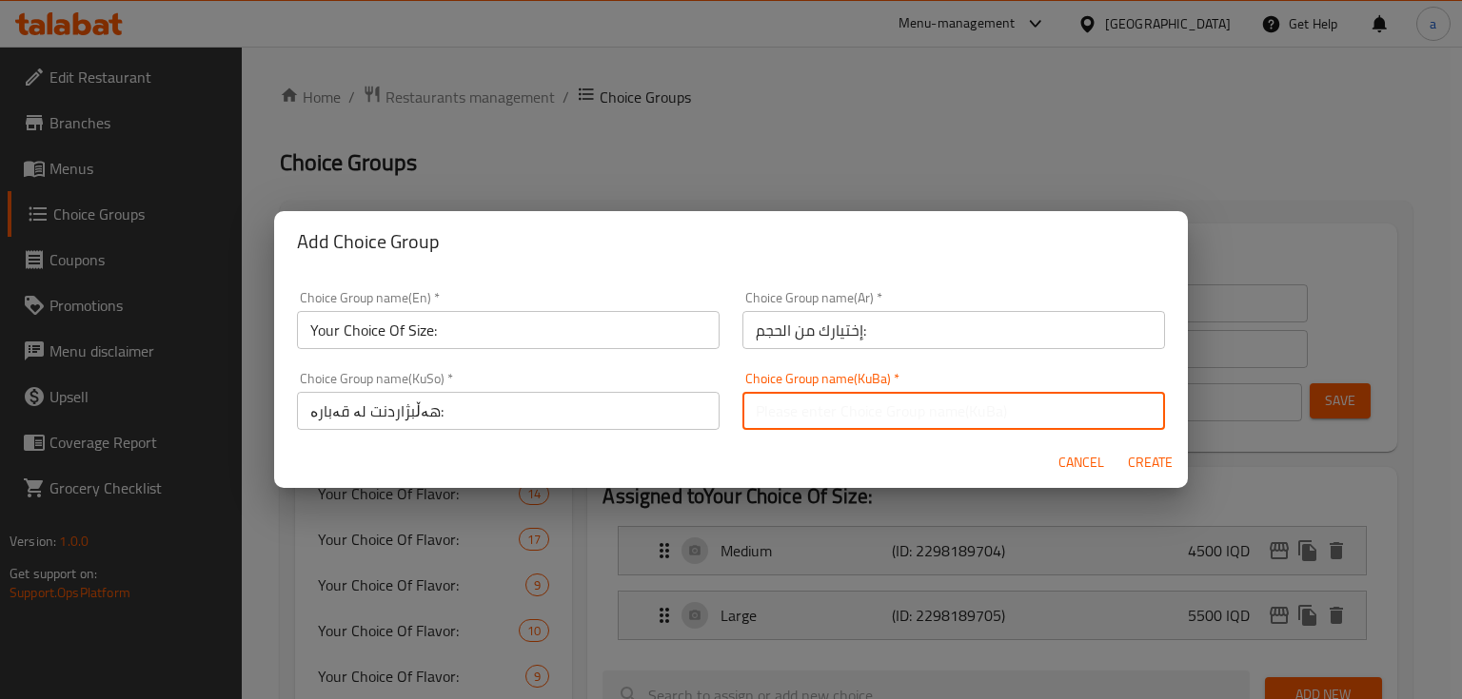
click at [845, 419] on input "text" at bounding box center [953, 411] width 422 height 38
paste input "هەڵبژاردنت لە قەبارە:"
type input "هەڵبژاردنت لە قەبارە:"
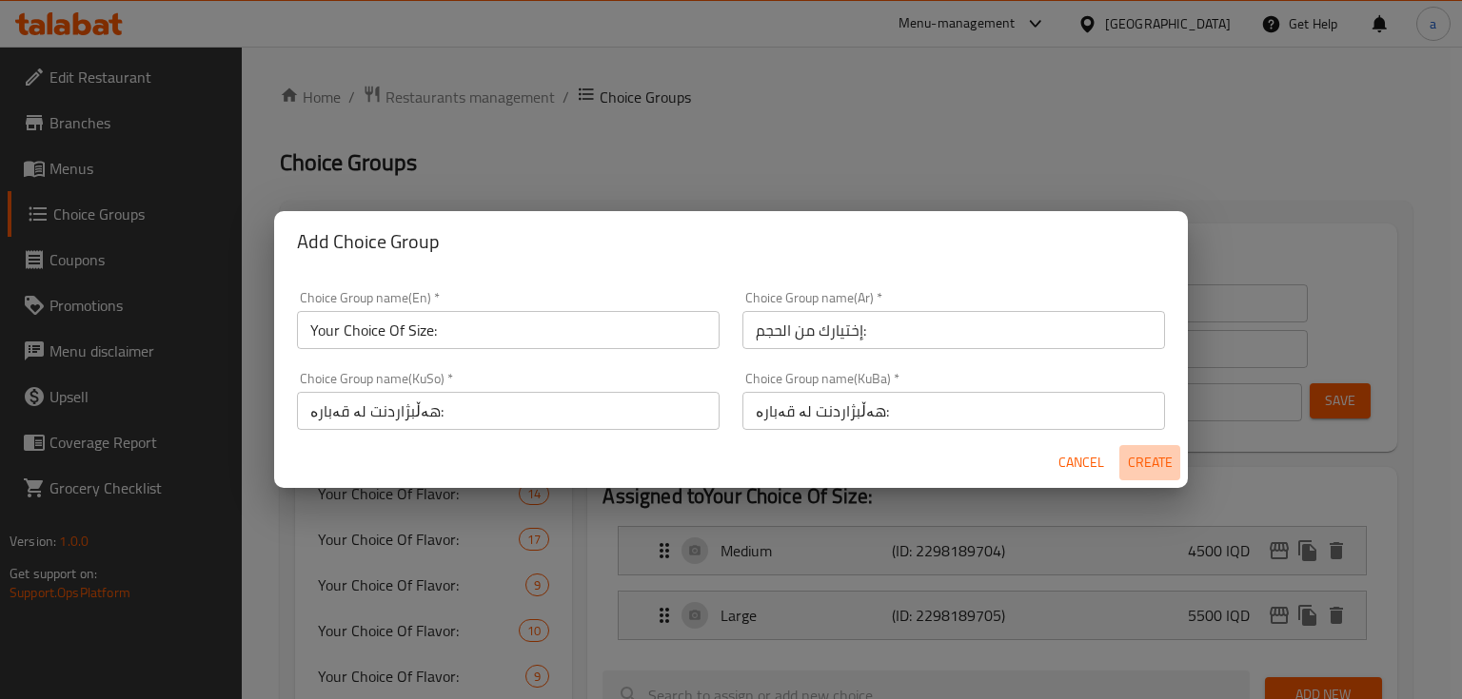
click at [1137, 462] on span "Create" at bounding box center [1150, 463] width 46 height 24
type input "Your Choice Of Size:"
type input "إختيارك من الحجم:"
type input "هەڵبژاردنت لە قەبارە:"
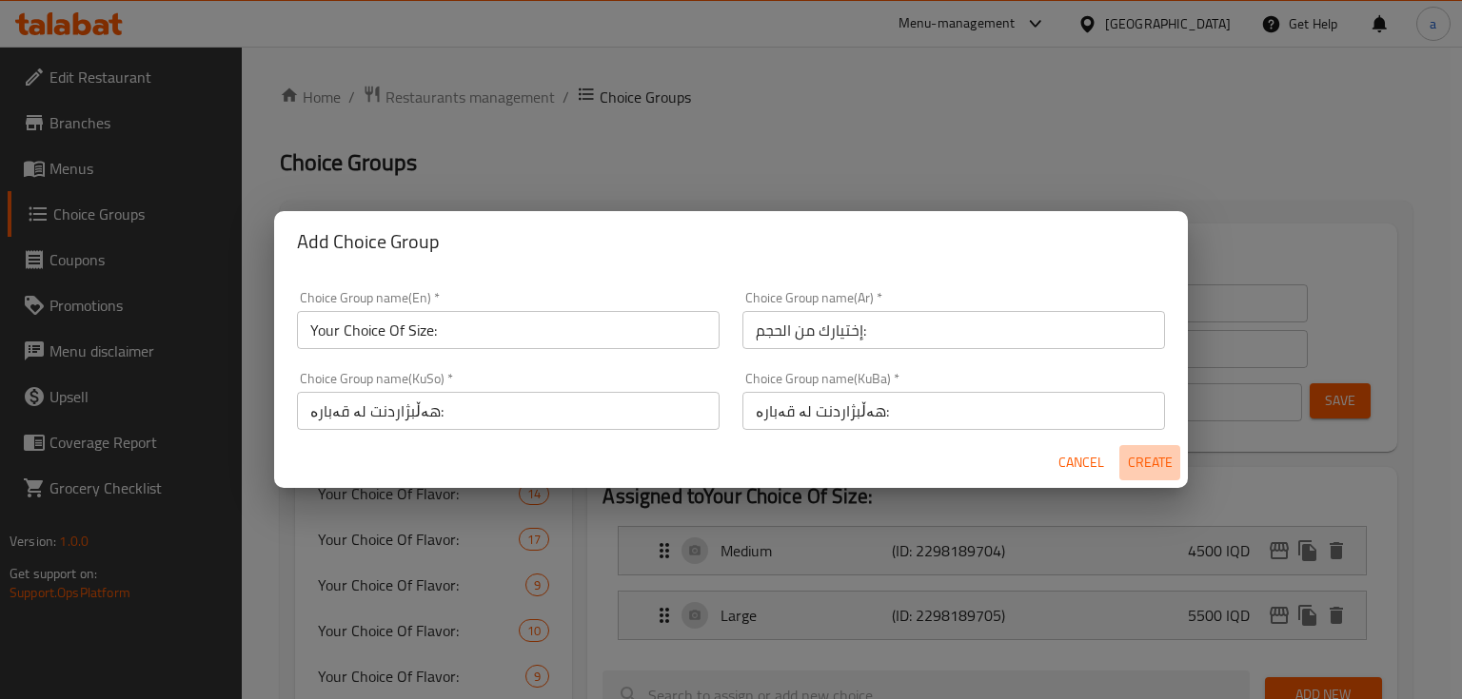
type input "0"
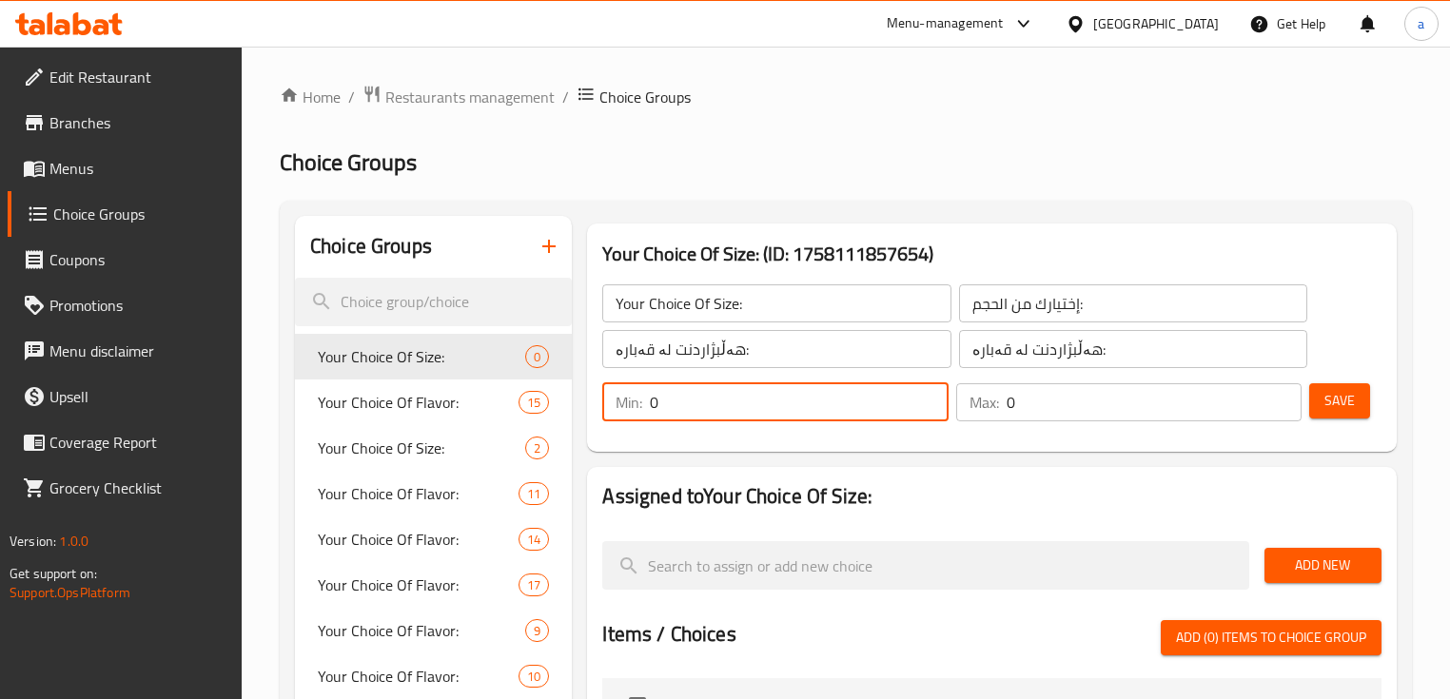
drag, startPoint x: 706, startPoint y: 408, endPoint x: 593, endPoint y: 417, distance: 113.6
click at [593, 417] on div "Min: 0 ​ Max: 0 ​ Save" at bounding box center [988, 402] width 794 height 61
type input "1"
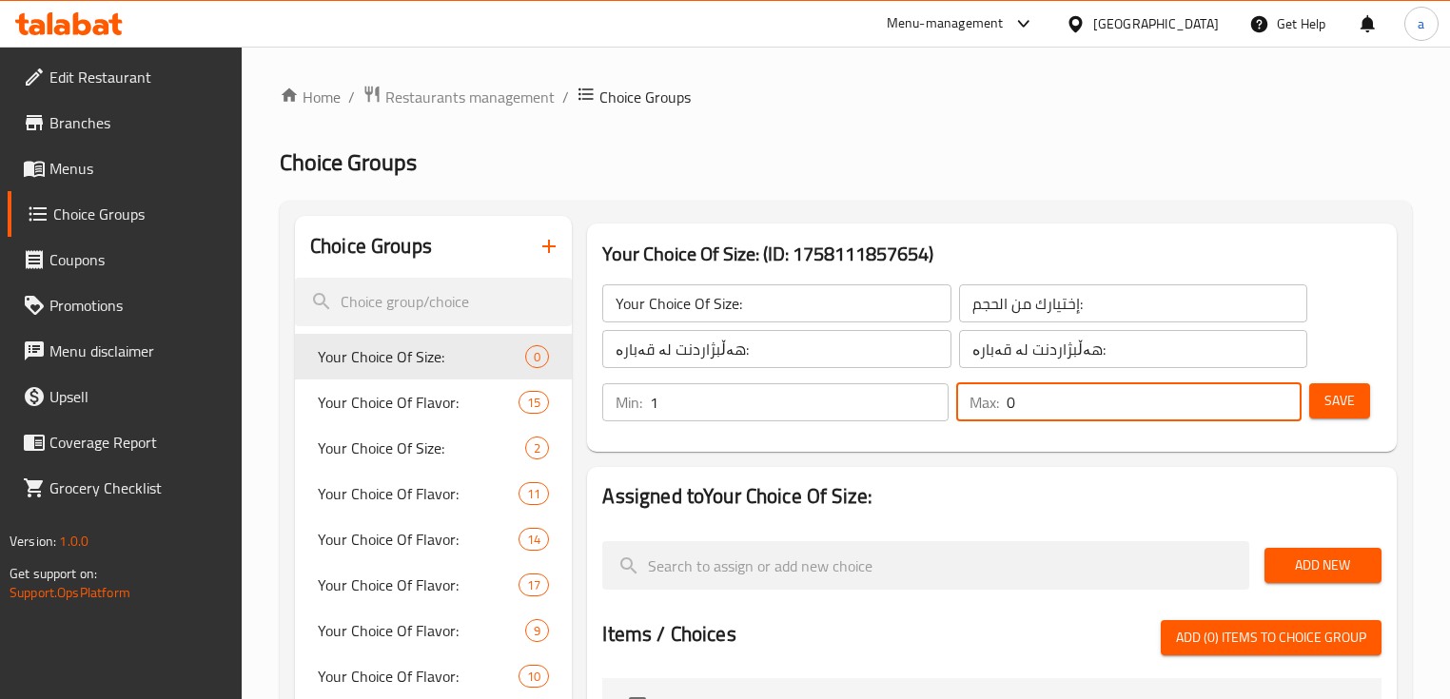
drag, startPoint x: 1043, startPoint y: 411, endPoint x: 992, endPoint y: 421, distance: 51.3
click at [992, 421] on div "Max: 0 ​" at bounding box center [1128, 402] width 345 height 38
type input "1"
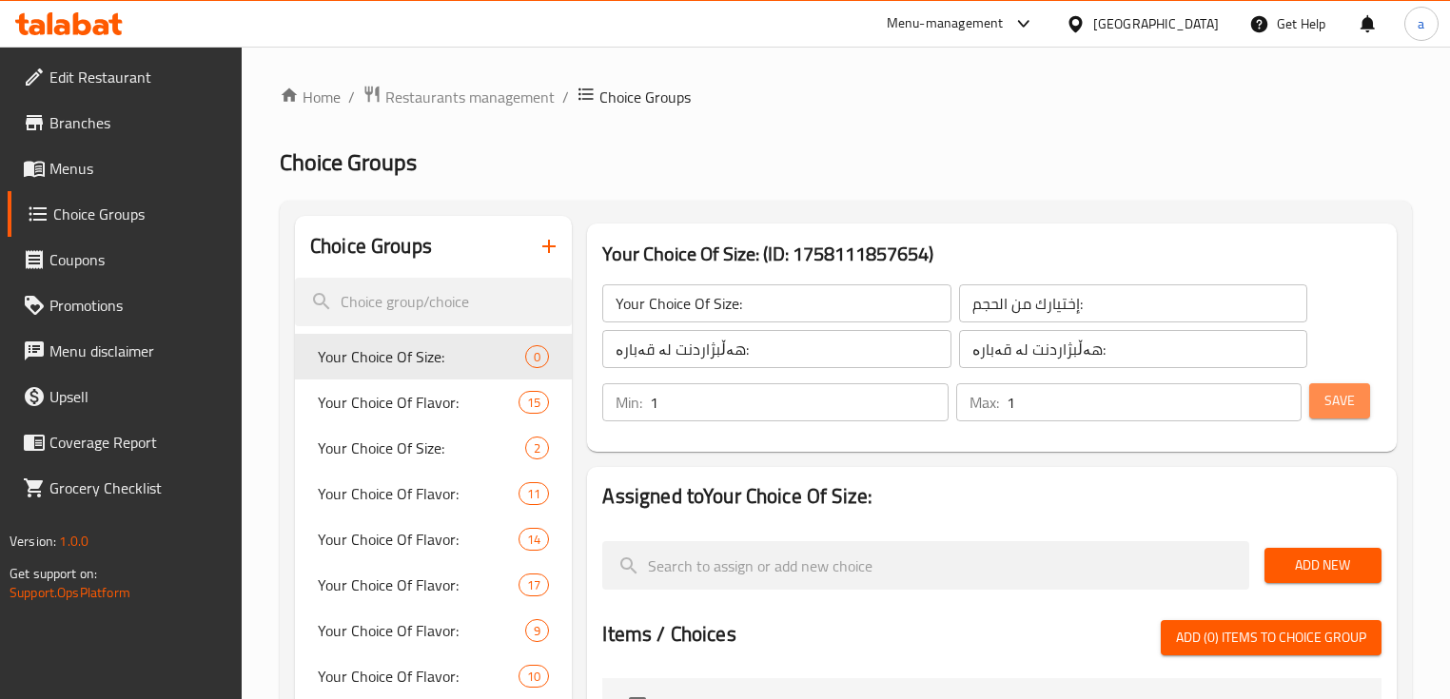
click at [1351, 399] on span "Save" at bounding box center [1340, 401] width 30 height 24
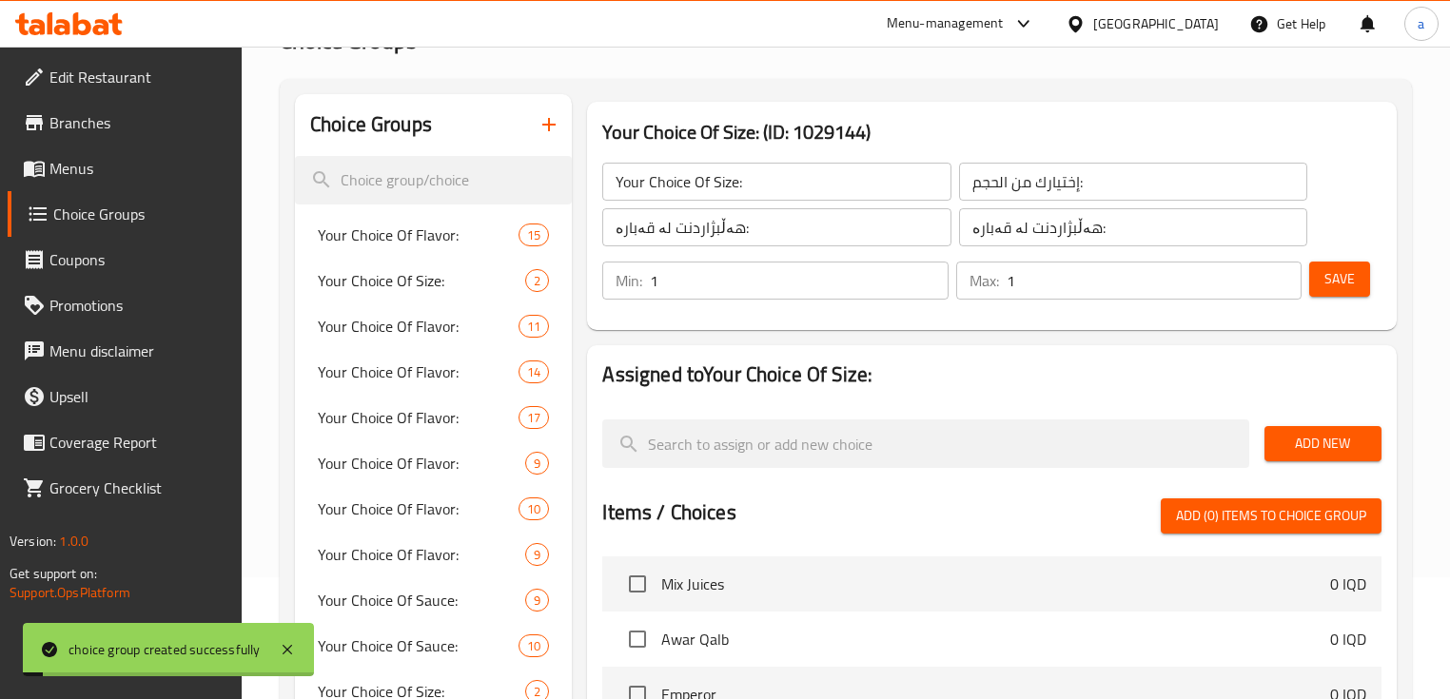
scroll to position [253, 0]
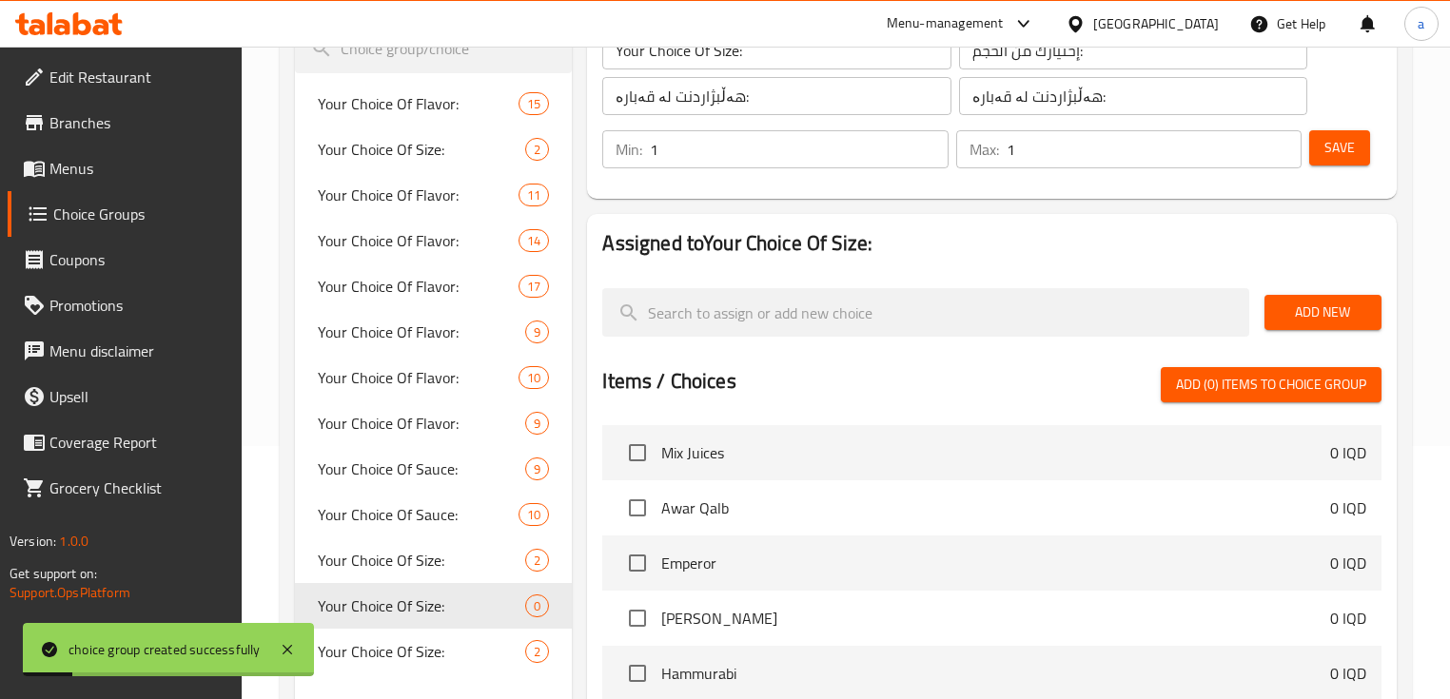
click at [1312, 314] on span "Add New" at bounding box center [1323, 313] width 87 height 24
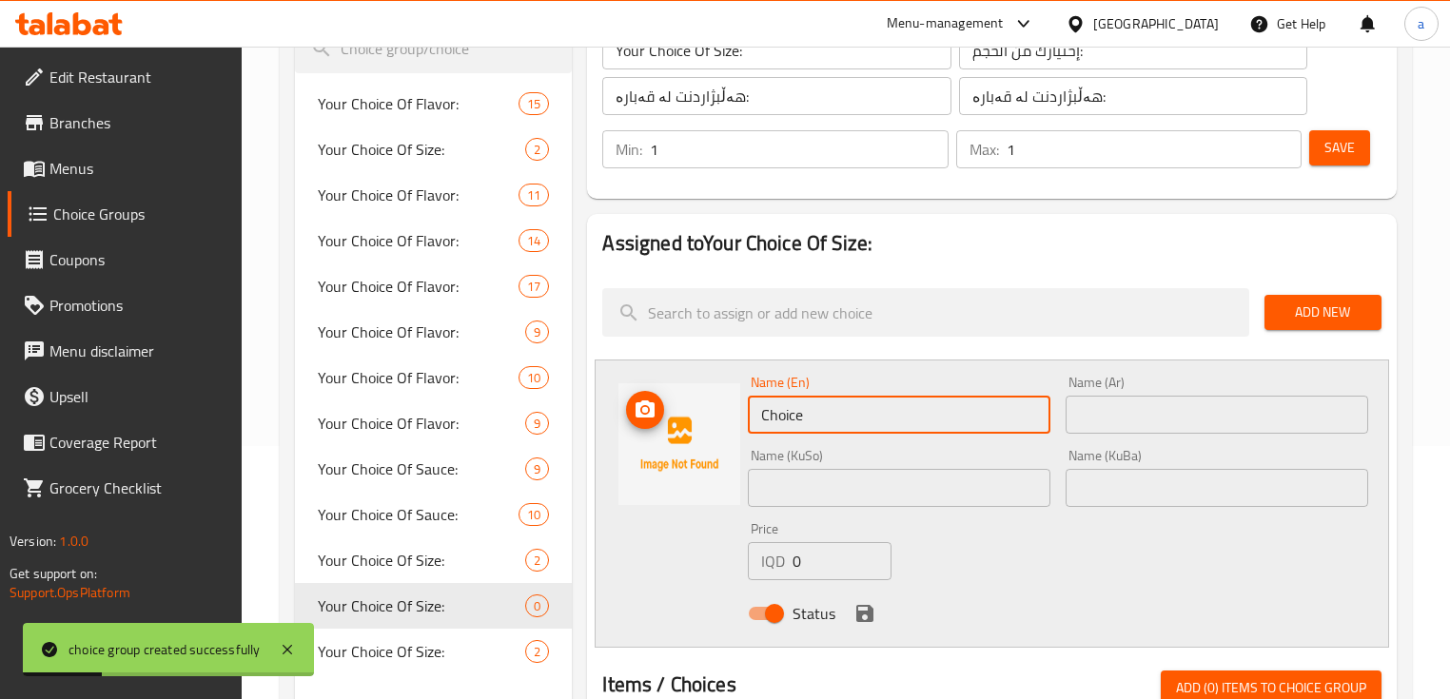
drag, startPoint x: 815, startPoint y: 417, endPoint x: 705, endPoint y: 436, distance: 111.1
click at [705, 436] on div "Name (En) Choice Name (En) Name (Ar) Name (Ar) Name (KuSo) Name (KuSo) Name (Ku…" at bounding box center [992, 504] width 794 height 288
paste input "Medium"
type input "Medium"
drag, startPoint x: 1182, startPoint y: 404, endPoint x: 1153, endPoint y: 411, distance: 29.3
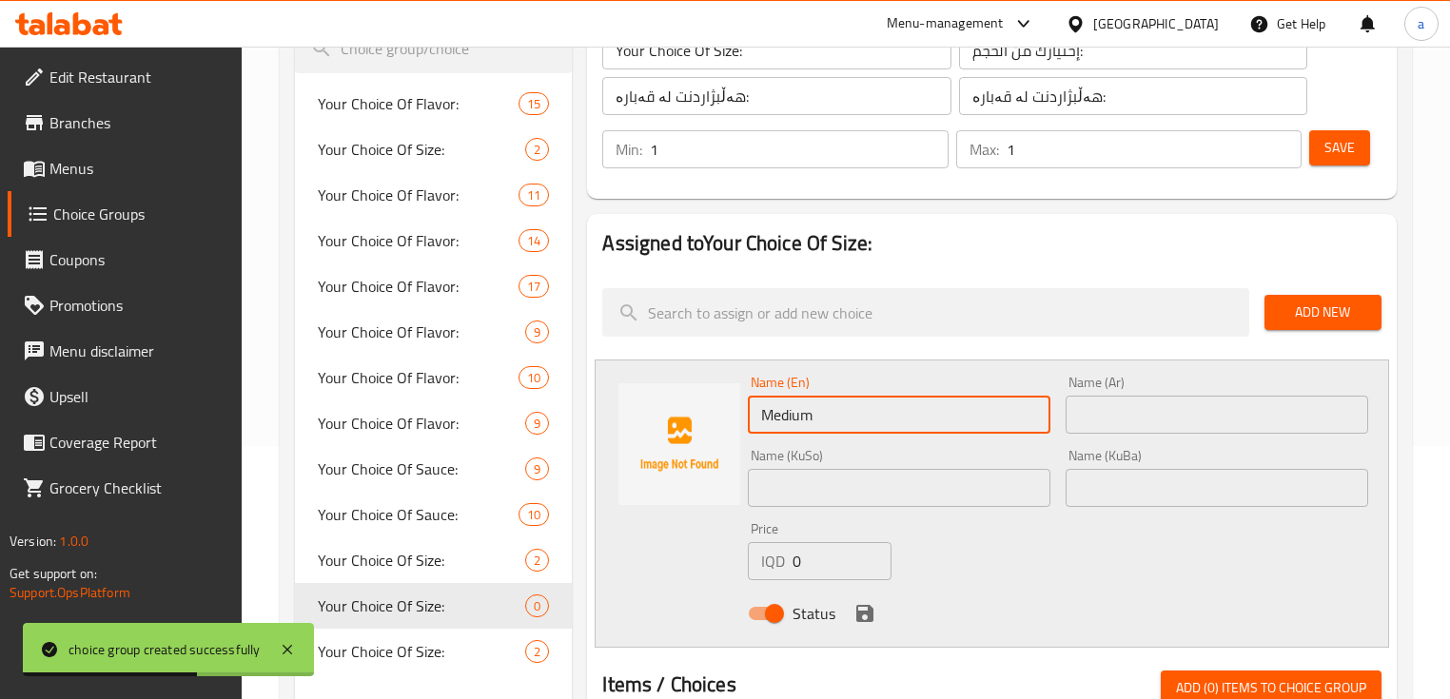
click at [1181, 405] on input "text" at bounding box center [1217, 415] width 303 height 38
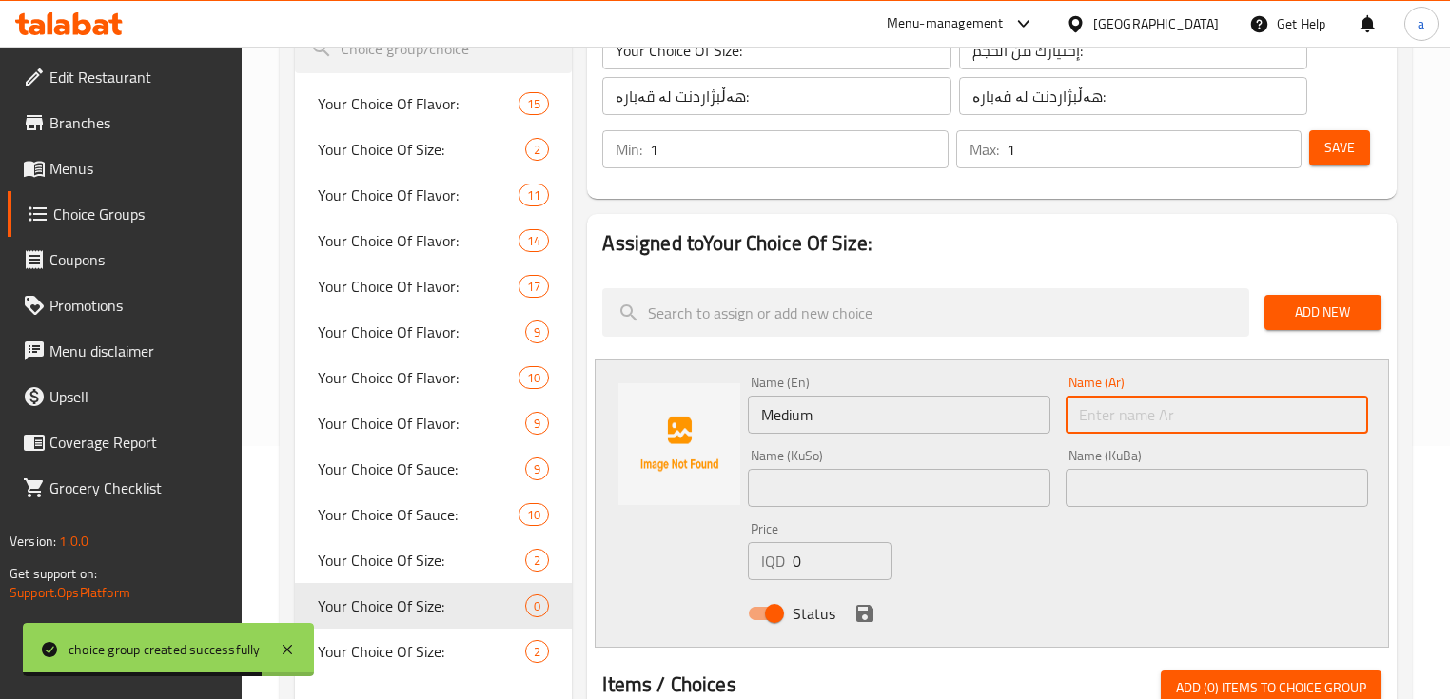
click at [1114, 419] on input "text" at bounding box center [1217, 415] width 303 height 38
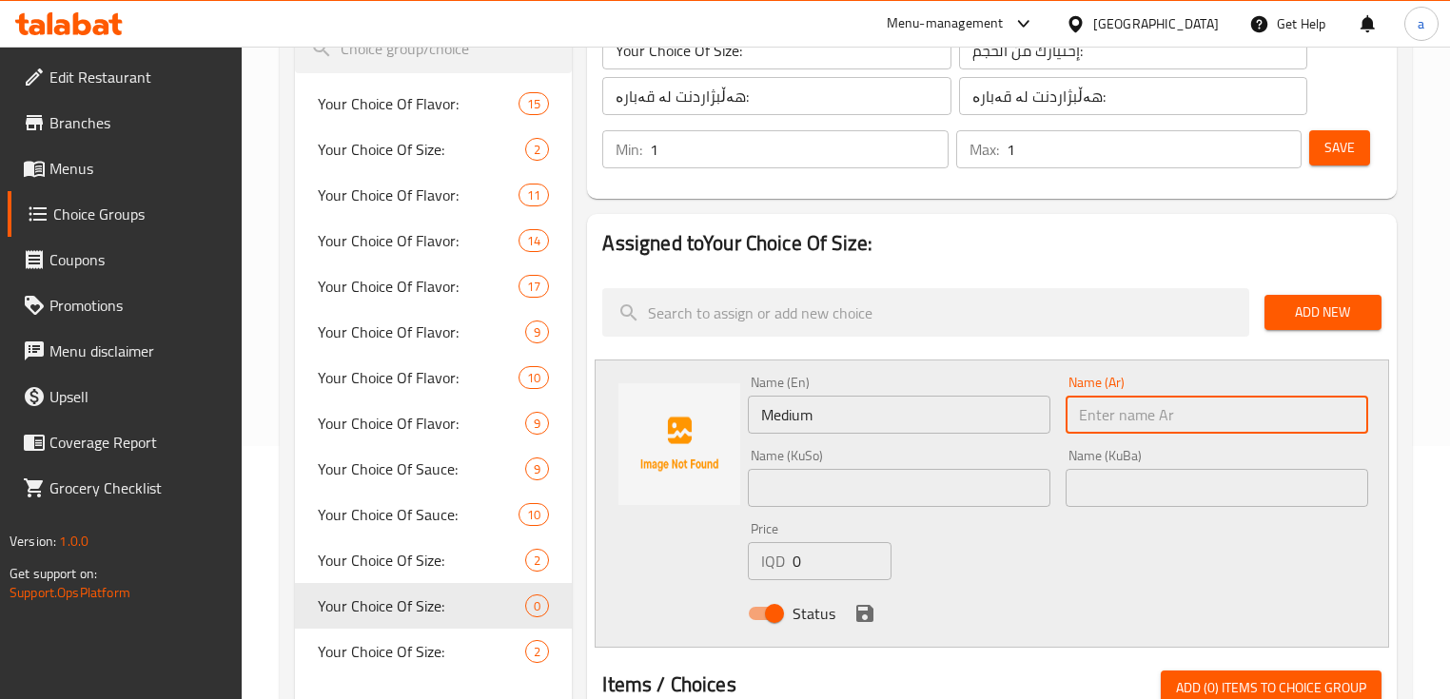
paste input "وسط"
type input "وسط"
click at [987, 484] on input "text" at bounding box center [899, 488] width 303 height 38
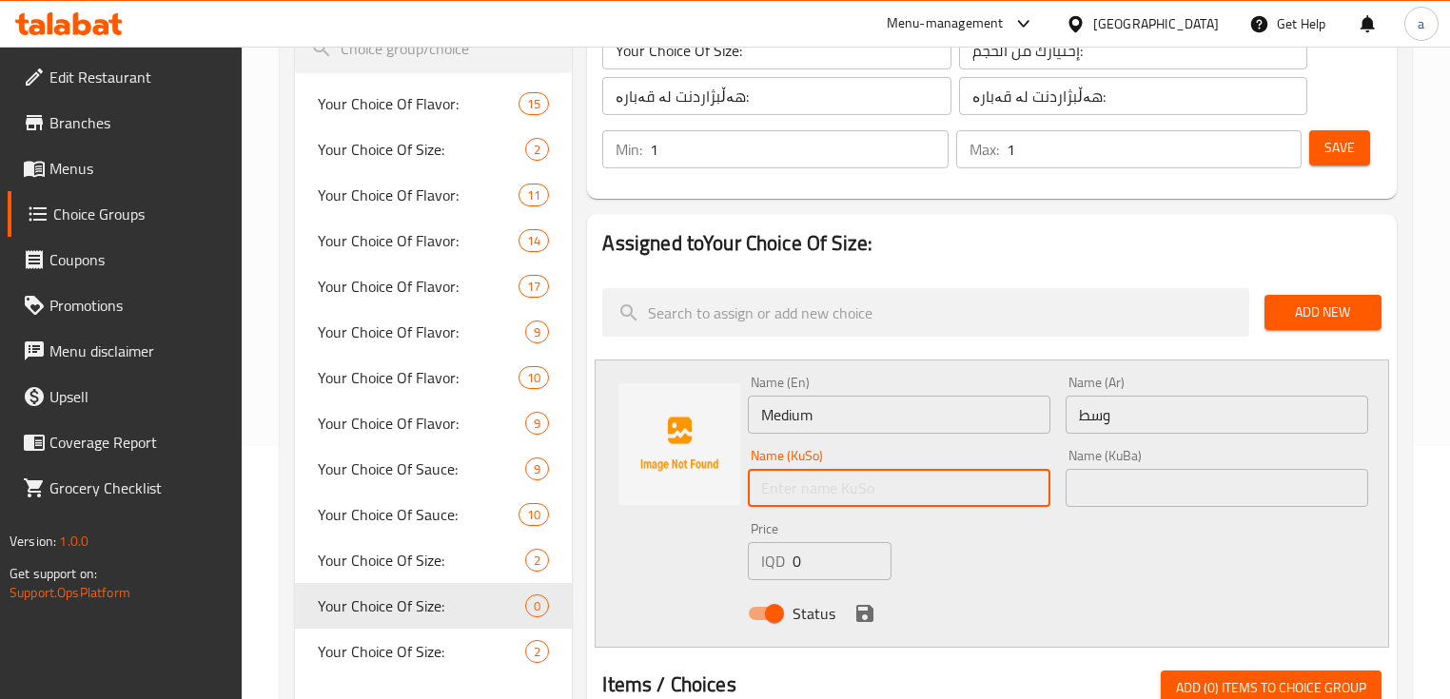
paste input "ناوەند"
type input "ناوەند"
click at [1137, 488] on input "text" at bounding box center [1217, 488] width 303 height 38
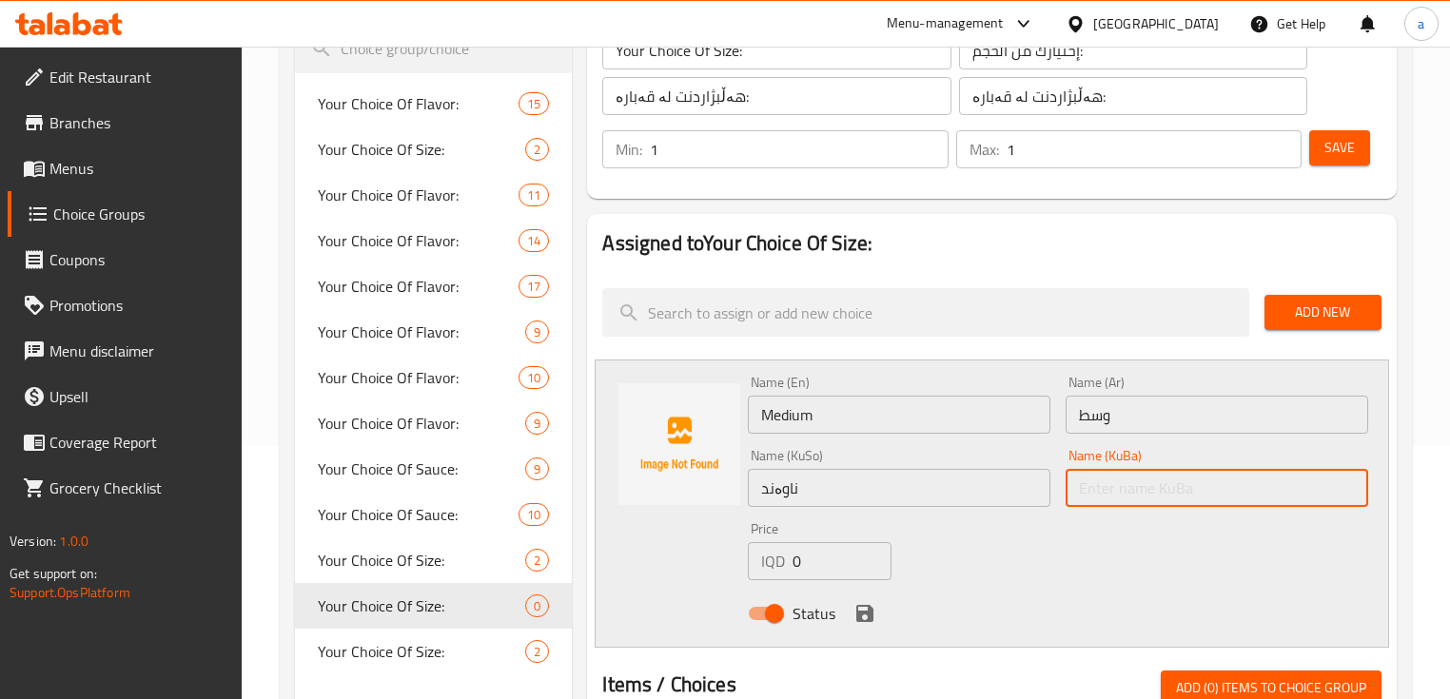
paste input "ناوەند"
type input "ناوەند"
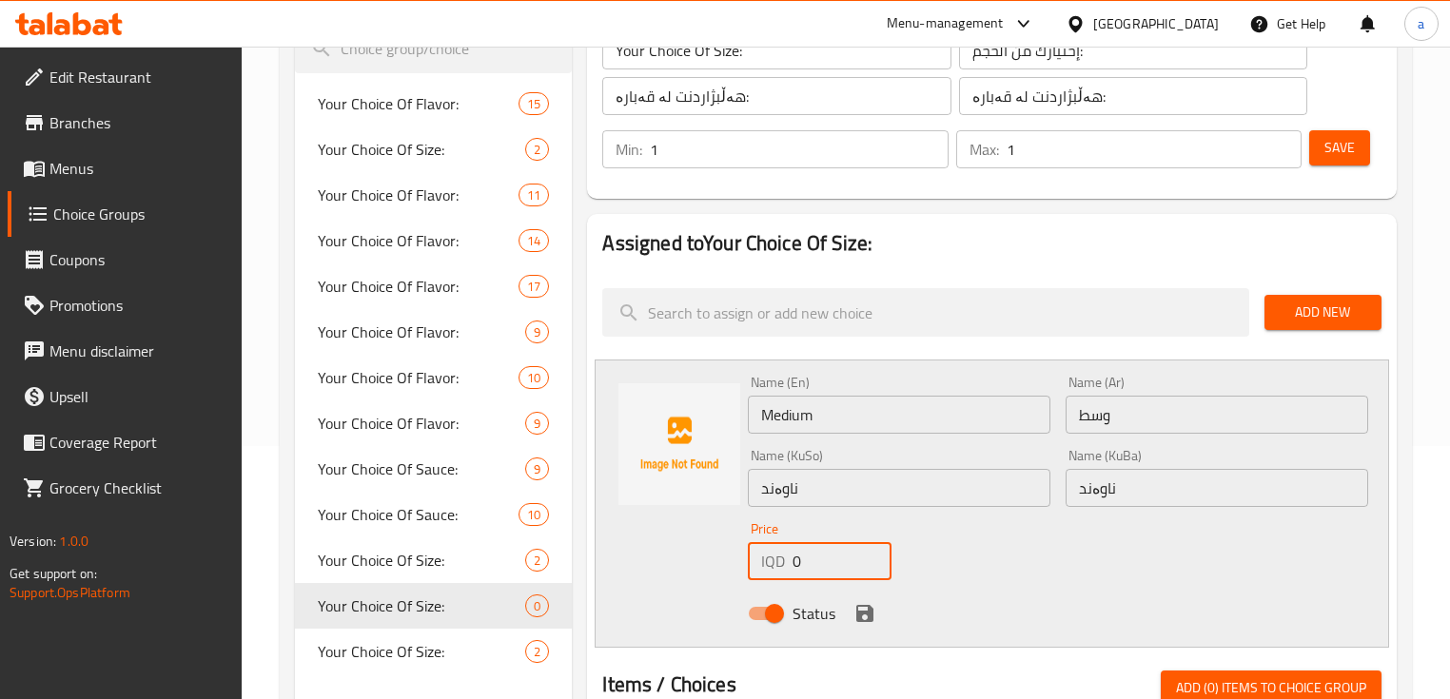
drag, startPoint x: 806, startPoint y: 566, endPoint x: 768, endPoint y: 574, distance: 38.8
click at [768, 574] on div "IQD 0 Price" at bounding box center [820, 561] width 144 height 38
paste input "400"
type input "4000"
click at [866, 604] on icon "save" at bounding box center [865, 613] width 23 height 23
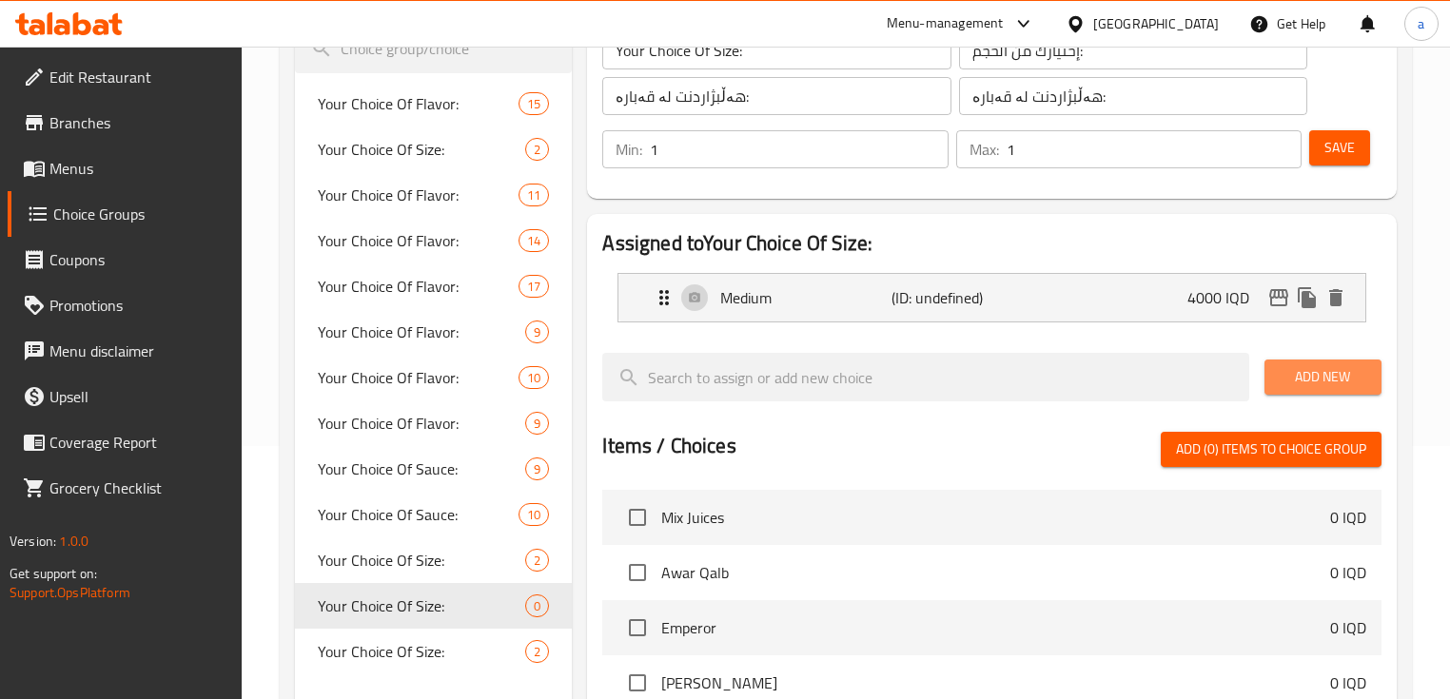
click at [1294, 383] on span "Add New" at bounding box center [1323, 377] width 87 height 24
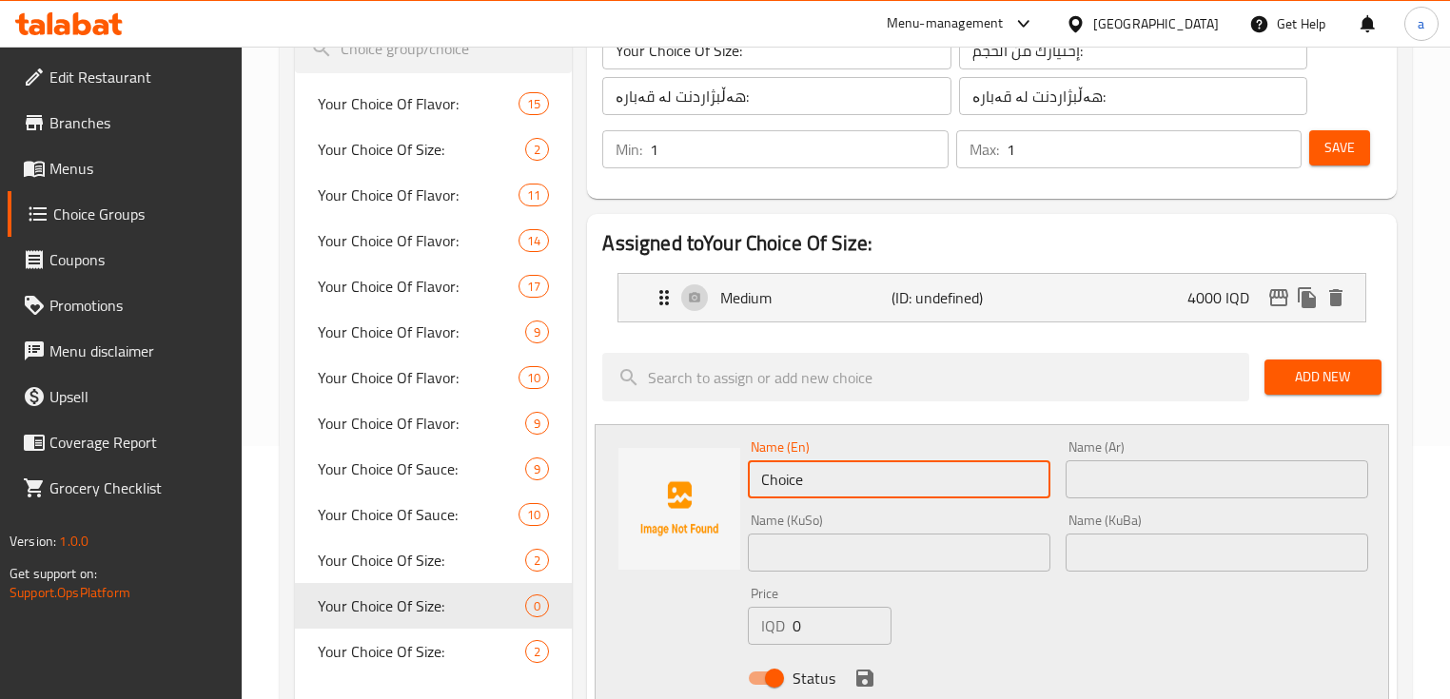
drag, startPoint x: 778, startPoint y: 482, endPoint x: 750, endPoint y: 492, distance: 30.1
click at [750, 492] on input "Choice" at bounding box center [899, 480] width 303 height 38
paste input "Larg"
type input "Large"
click at [1114, 482] on input "text" at bounding box center [1217, 480] width 303 height 38
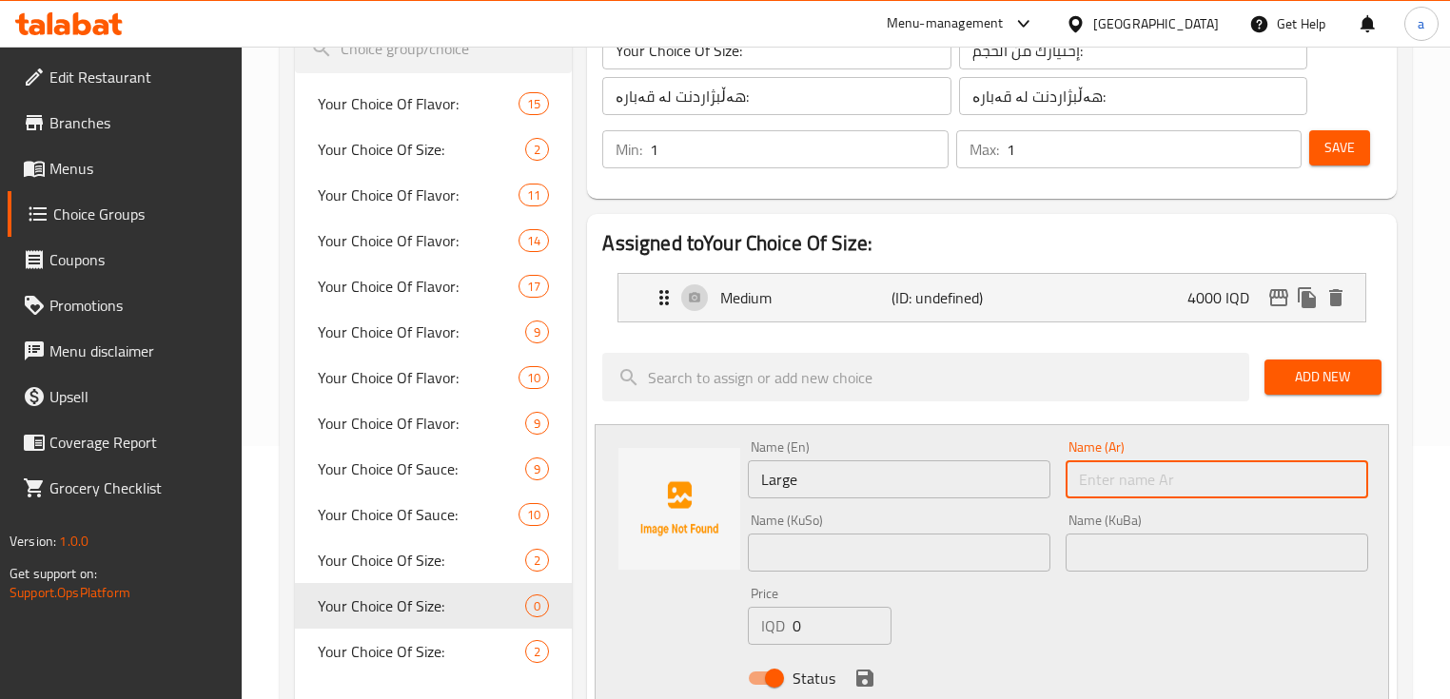
paste input "كبير"
type input "كبير"
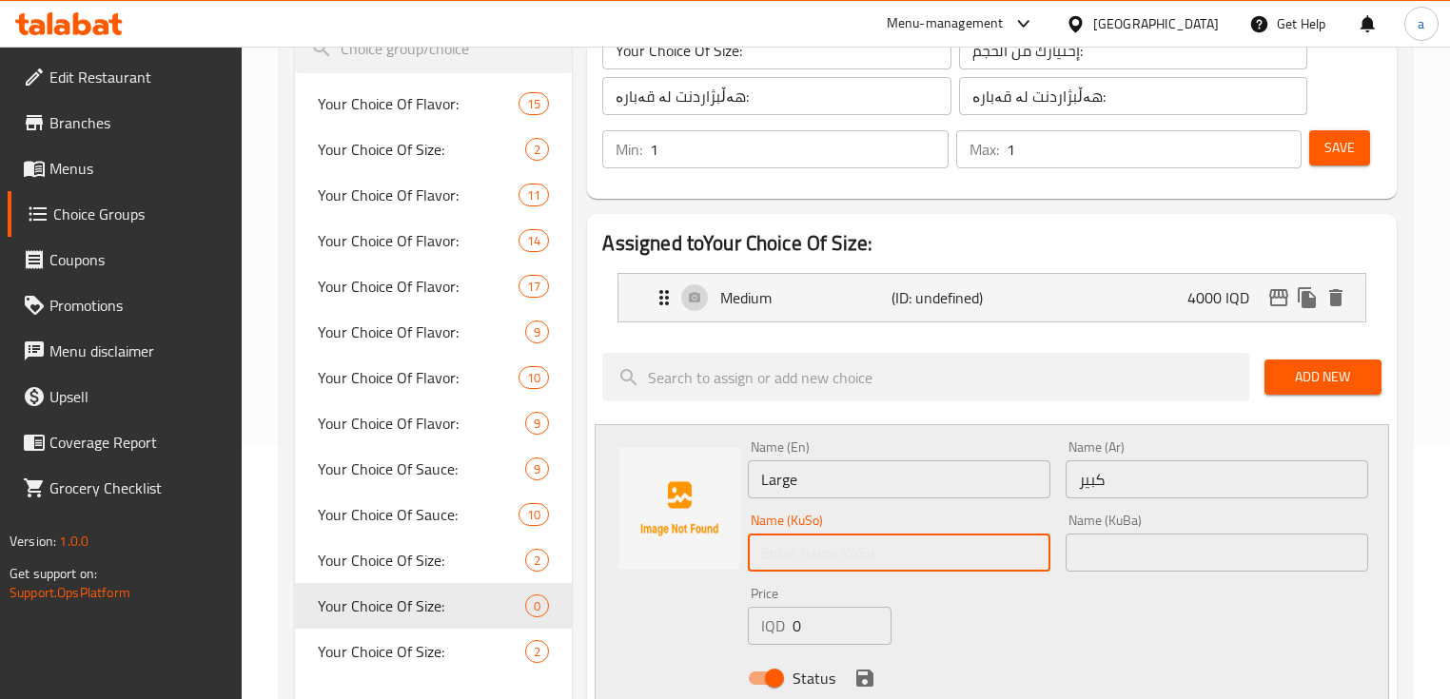
click at [927, 548] on input "text" at bounding box center [899, 553] width 303 height 38
paste input "گەورە"
type input "گەورە"
click at [1172, 567] on input "text" at bounding box center [1217, 553] width 303 height 38
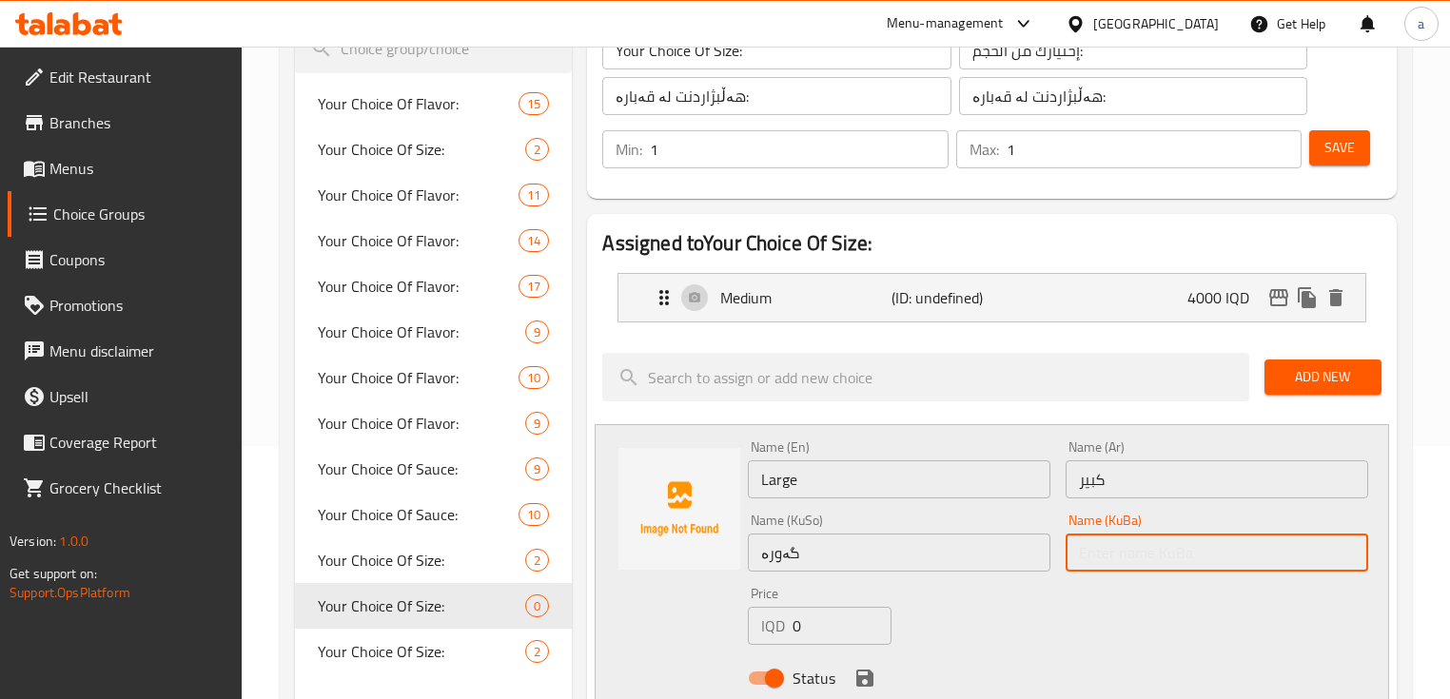
paste input "گەورە"
type input "گەورە"
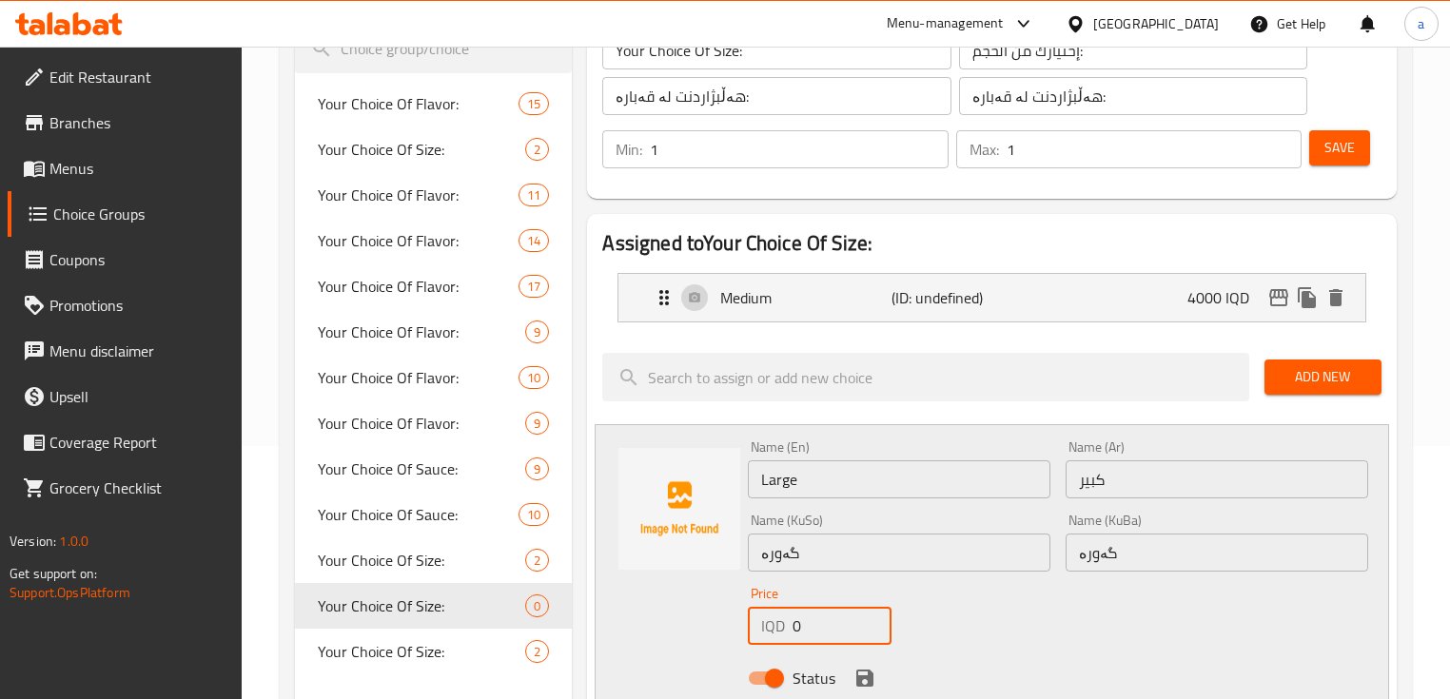
drag, startPoint x: 841, startPoint y: 632, endPoint x: 771, endPoint y: 636, distance: 70.5
click at [771, 636] on div "IQD 0 Price" at bounding box center [820, 626] width 144 height 38
type input "5000"
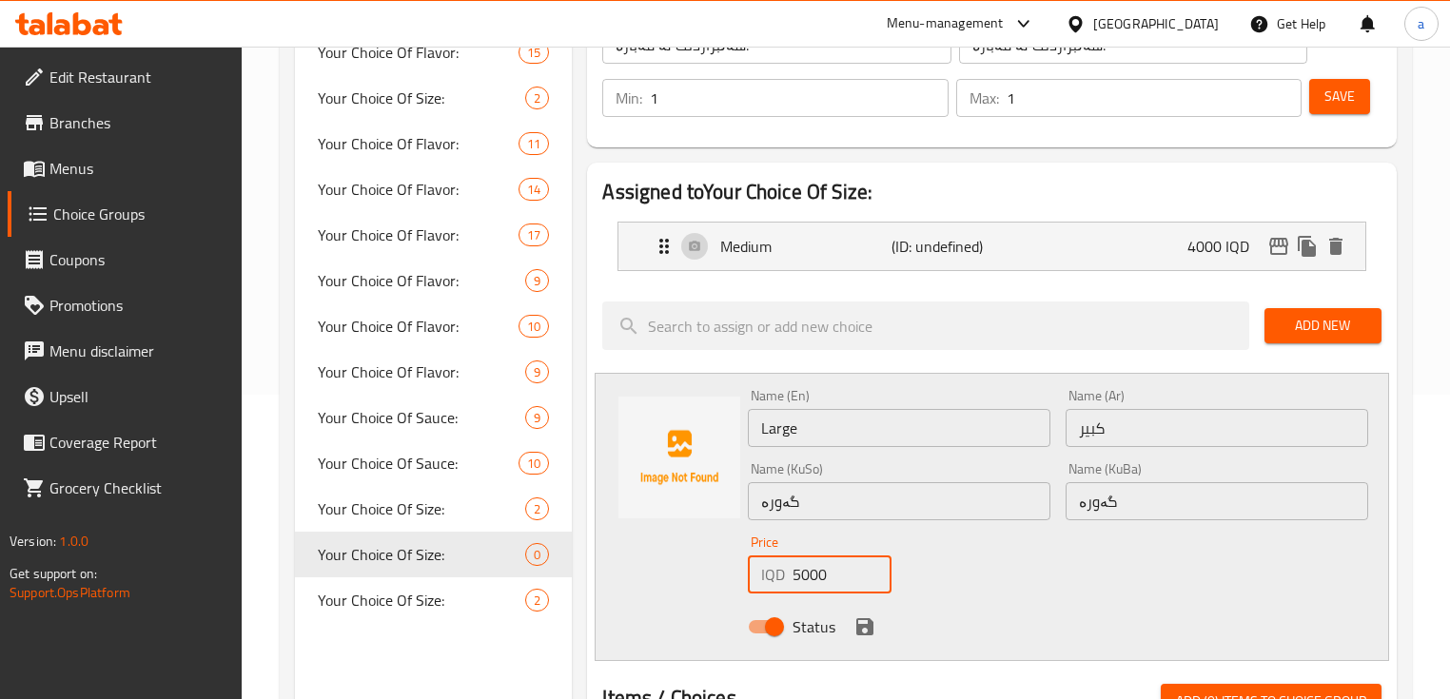
scroll to position [381, 0]
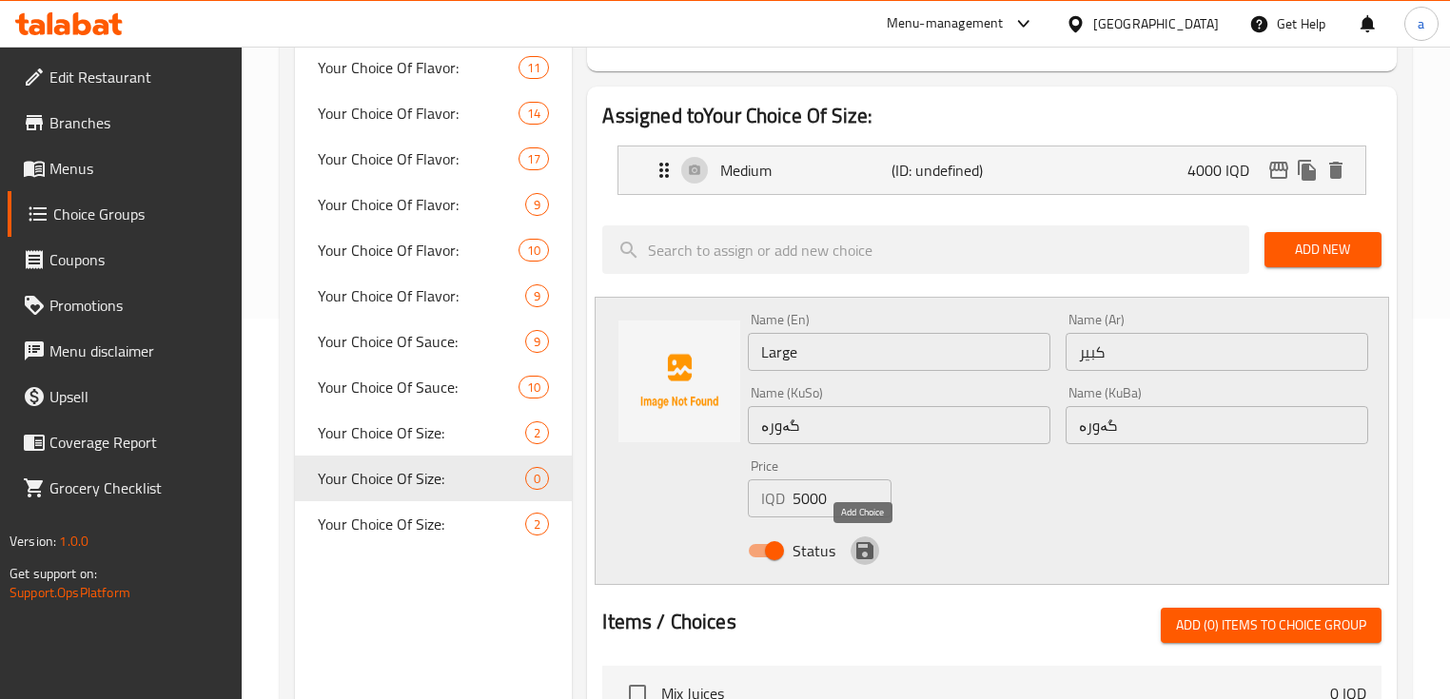
click at [865, 547] on icon "save" at bounding box center [865, 551] width 23 height 23
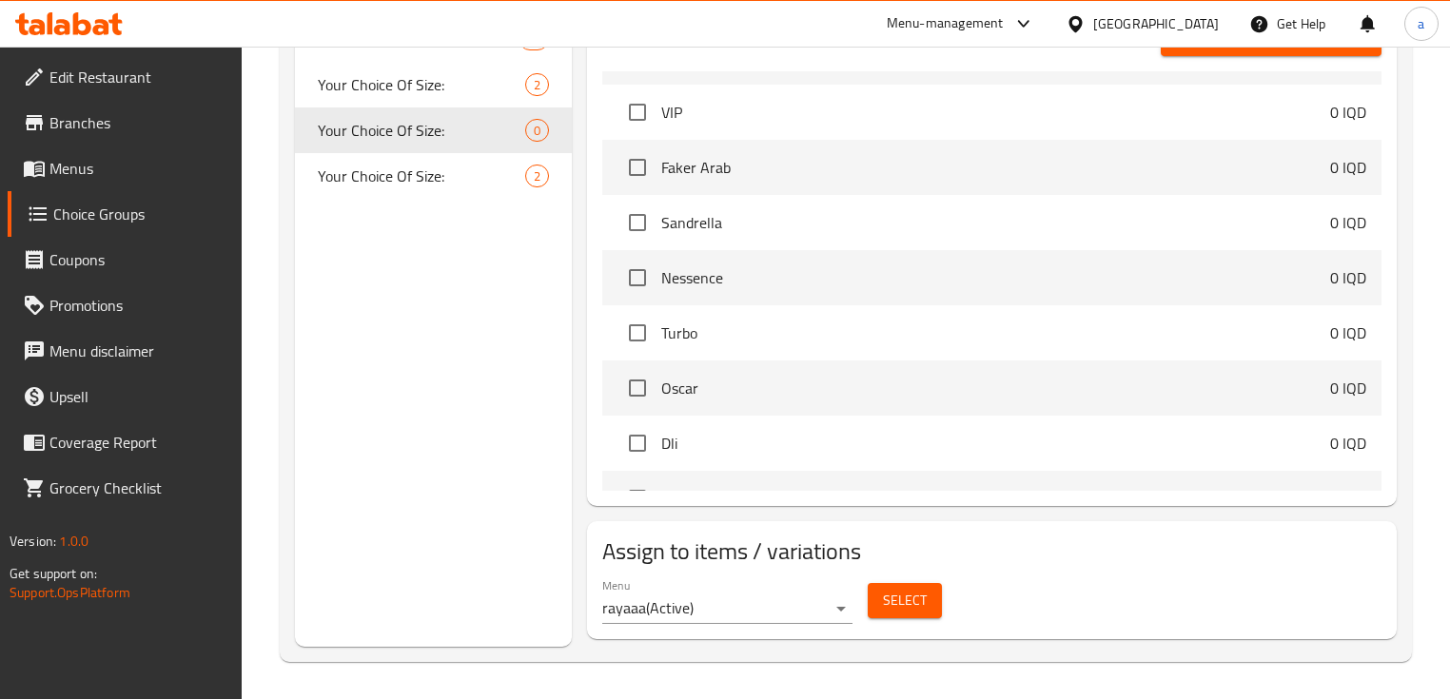
click at [887, 602] on span "Select" at bounding box center [905, 601] width 44 height 24
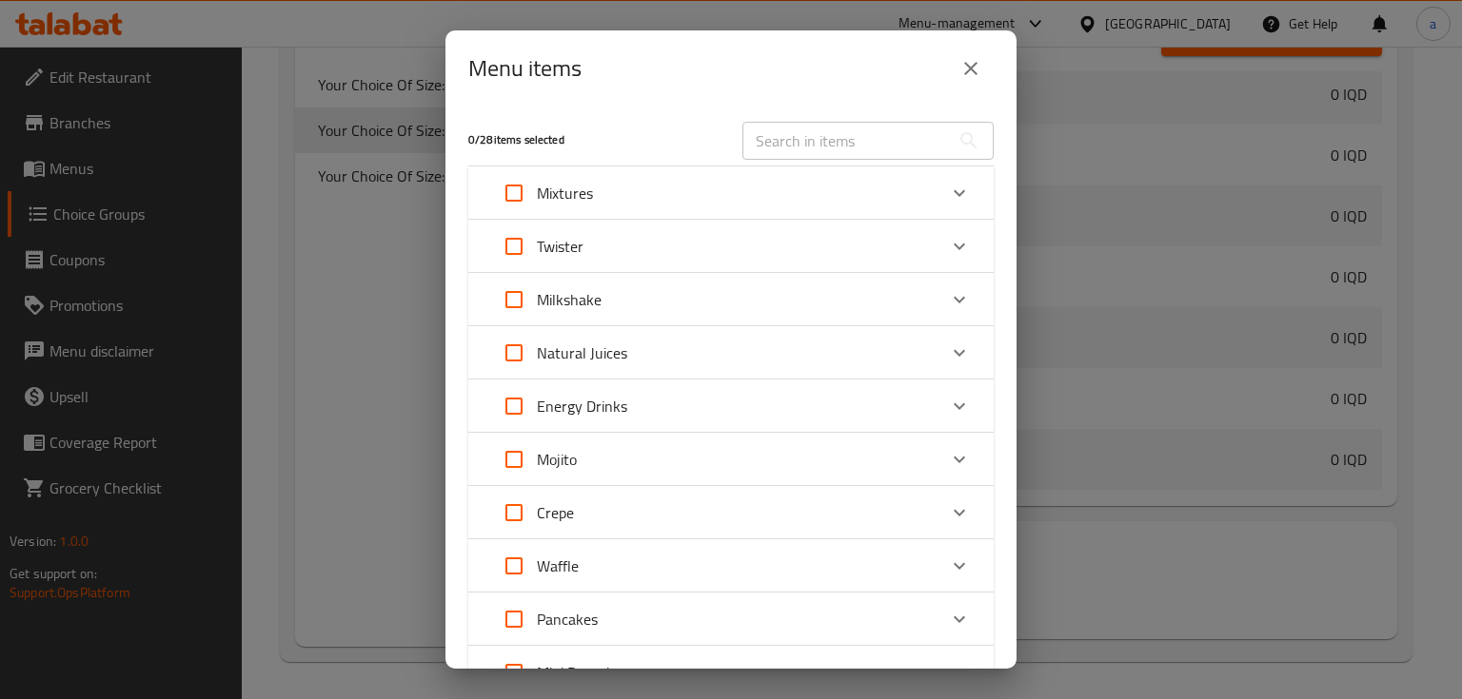
click at [948, 295] on icon "Expand" at bounding box center [959, 299] width 23 height 23
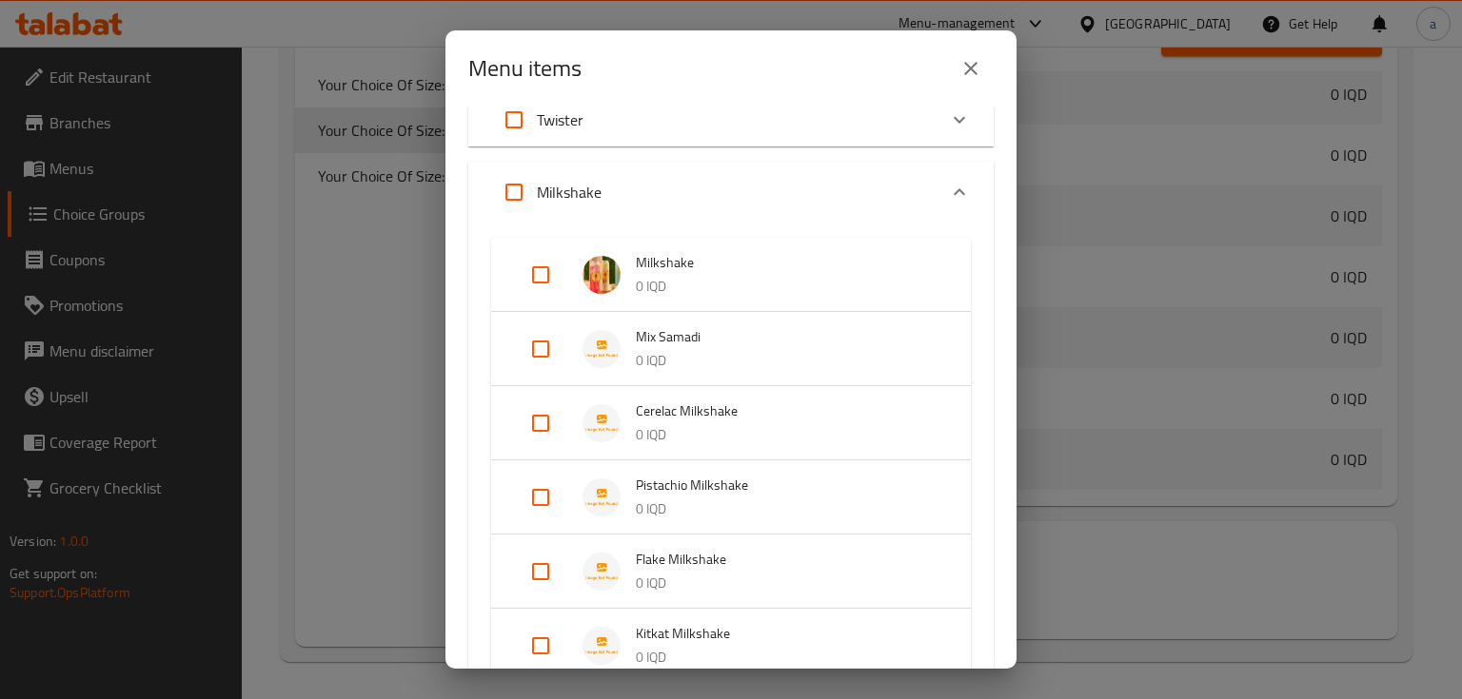
click at [539, 422] on input "Expand" at bounding box center [541, 424] width 46 height 46
checkbox input "true"
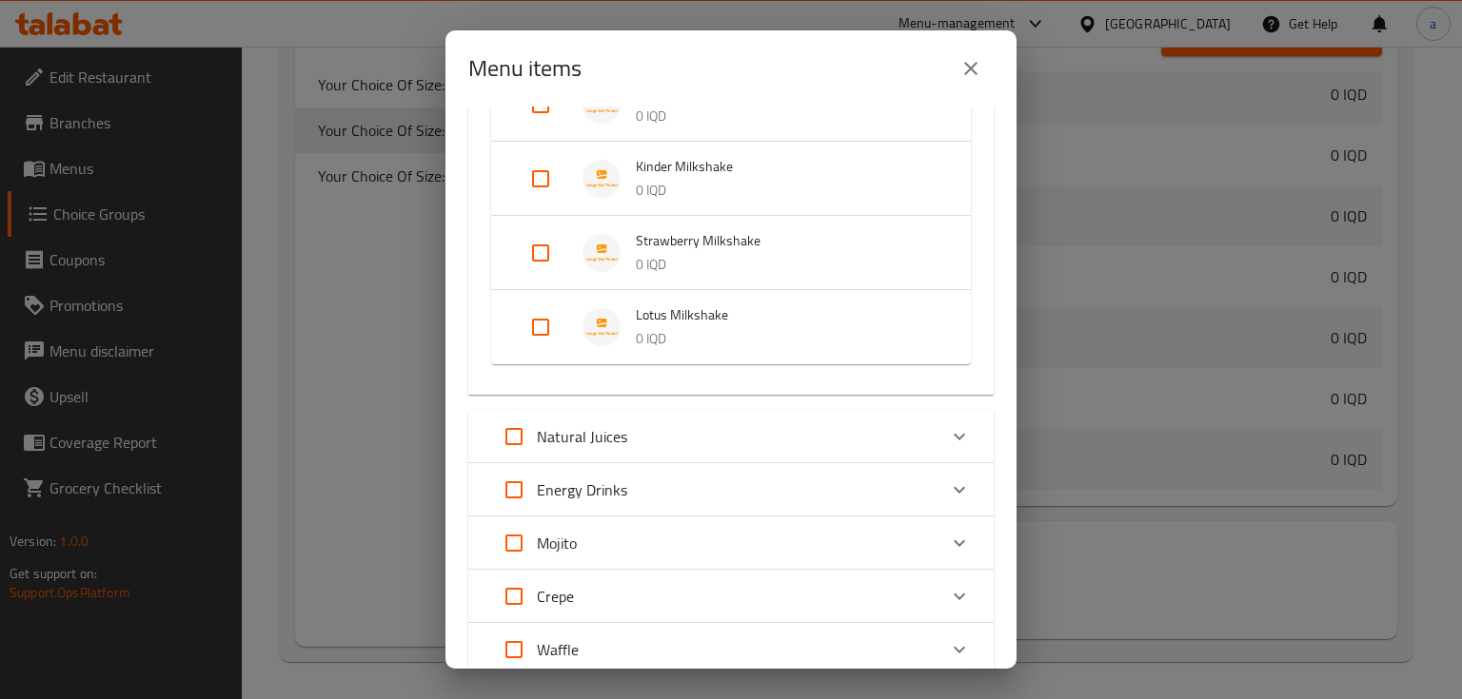
scroll to position [888, 0]
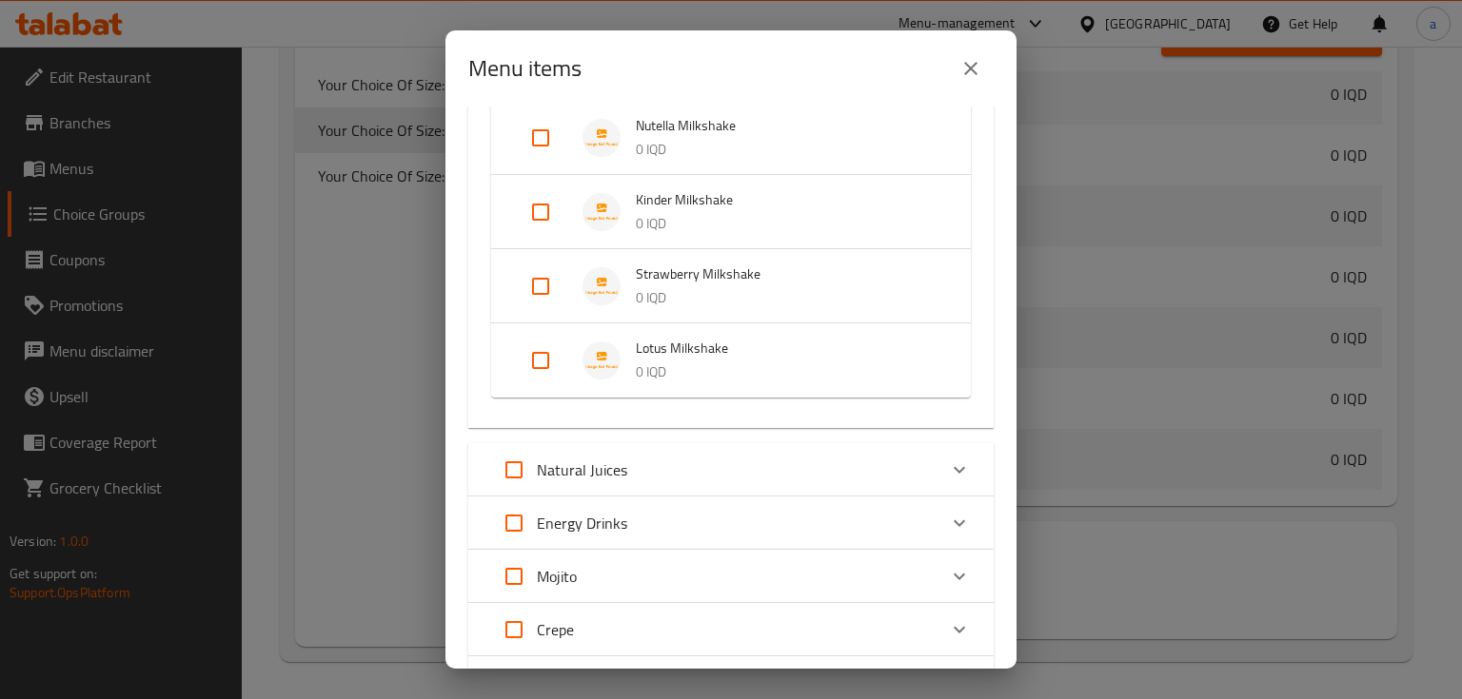
click at [541, 282] on input "Expand" at bounding box center [541, 287] width 46 height 46
checkbox input "true"
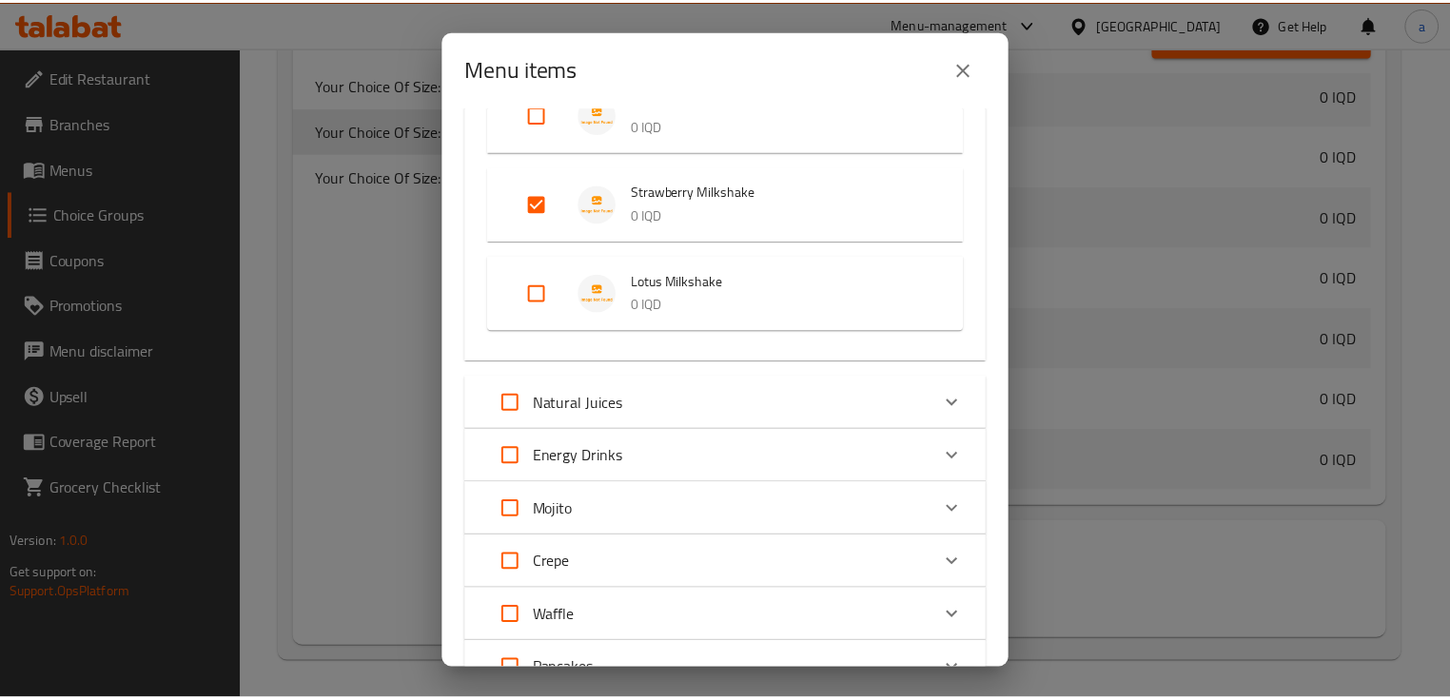
scroll to position [1198, 0]
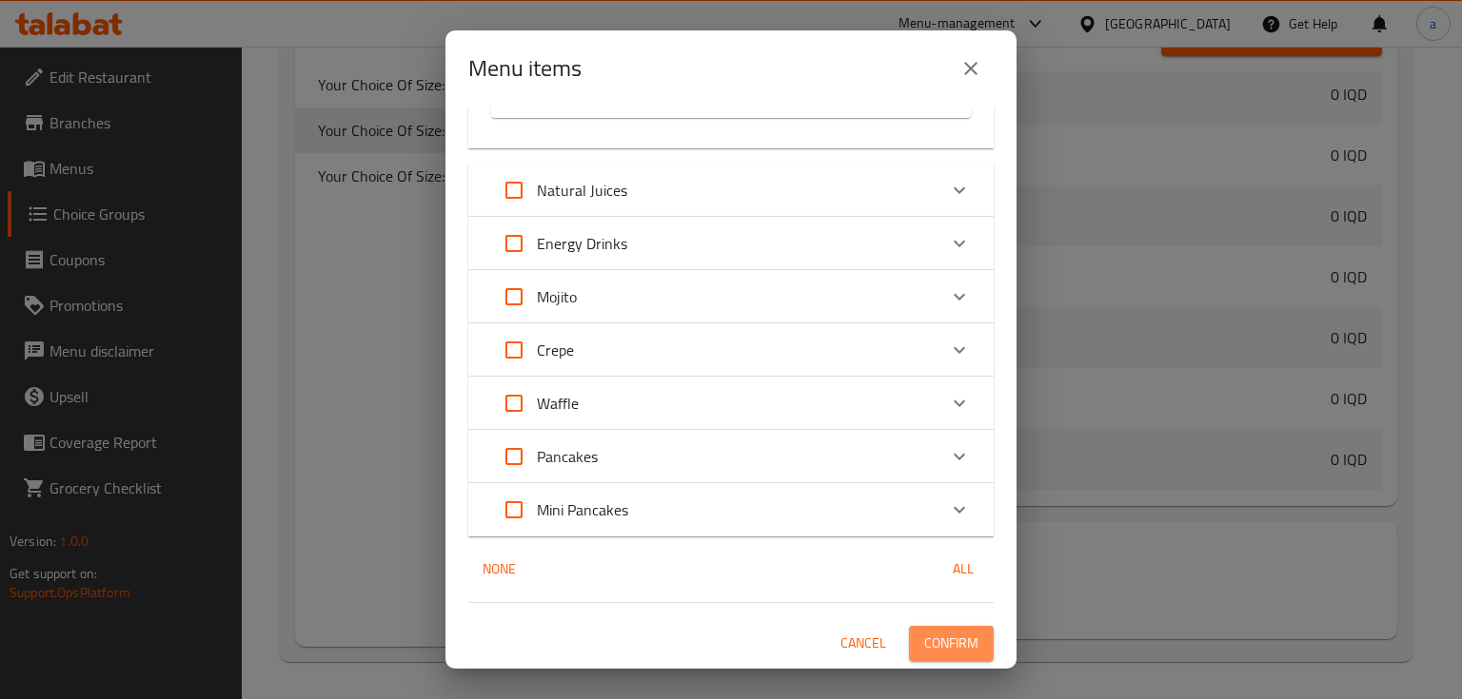
click at [957, 653] on span "Confirm" at bounding box center [951, 644] width 54 height 24
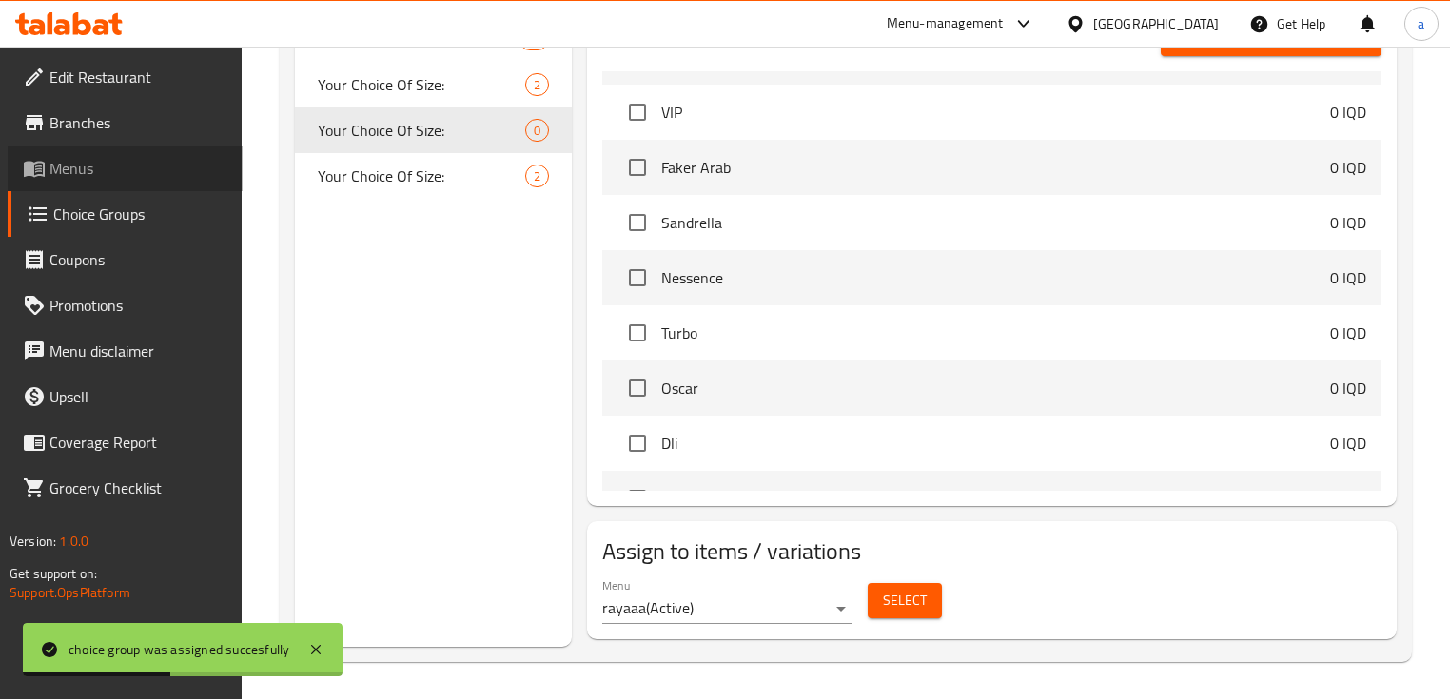
click at [131, 162] on span "Menus" at bounding box center [138, 168] width 178 height 23
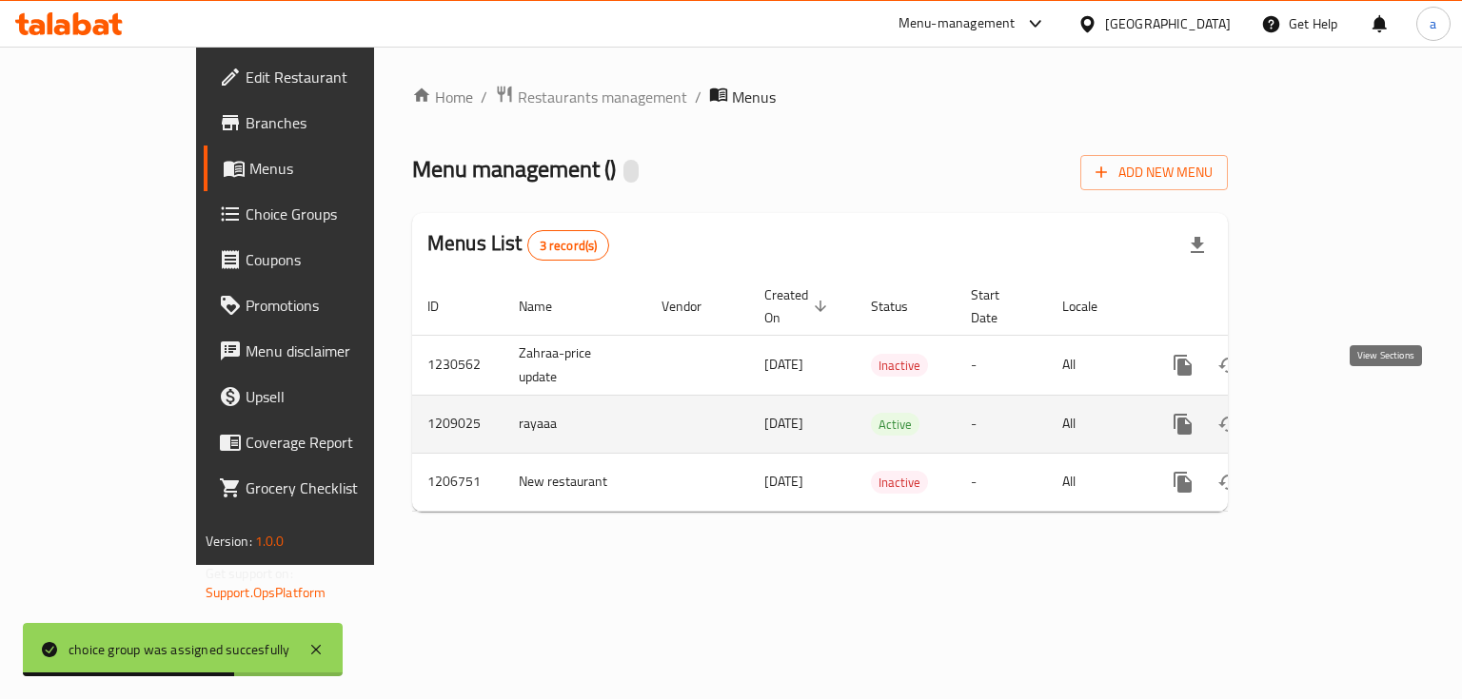
click at [1343, 405] on link "enhanced table" at bounding box center [1320, 425] width 46 height 46
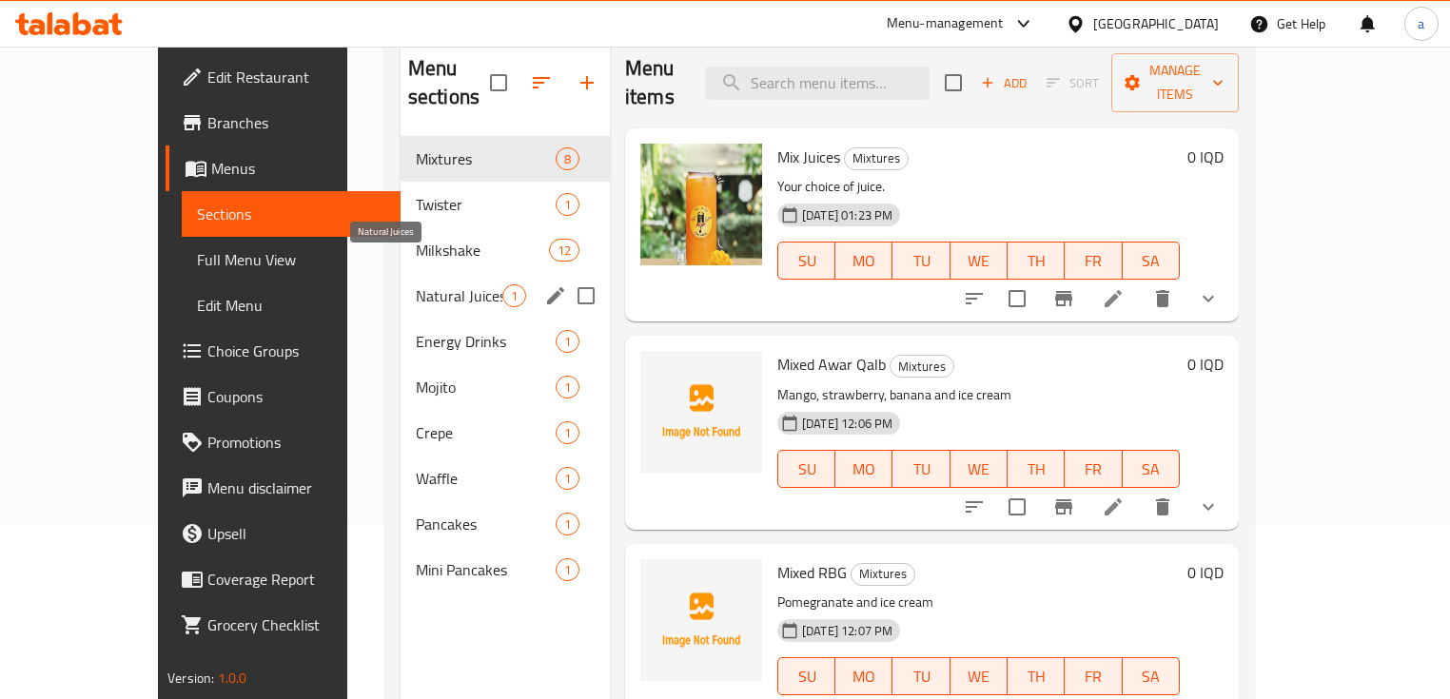
scroll to position [127, 0]
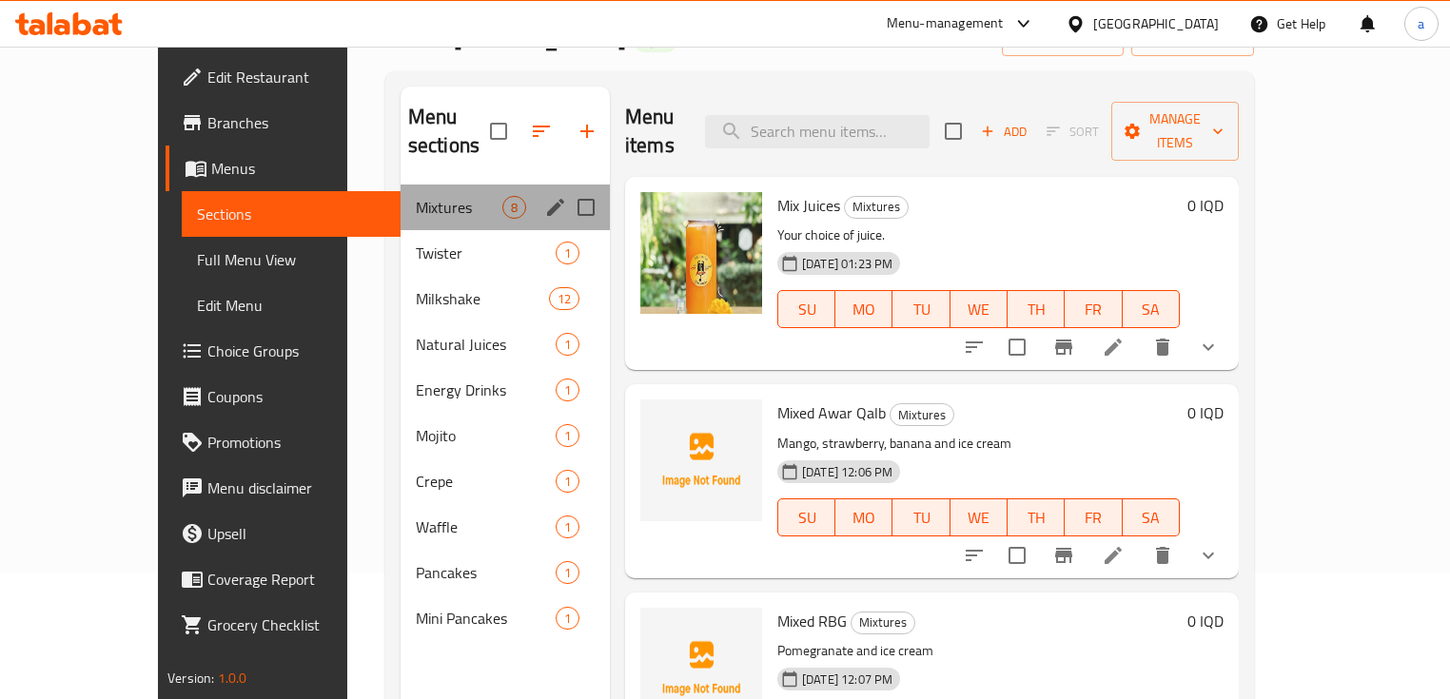
click at [410, 192] on div "Mixtures 8" at bounding box center [505, 208] width 209 height 46
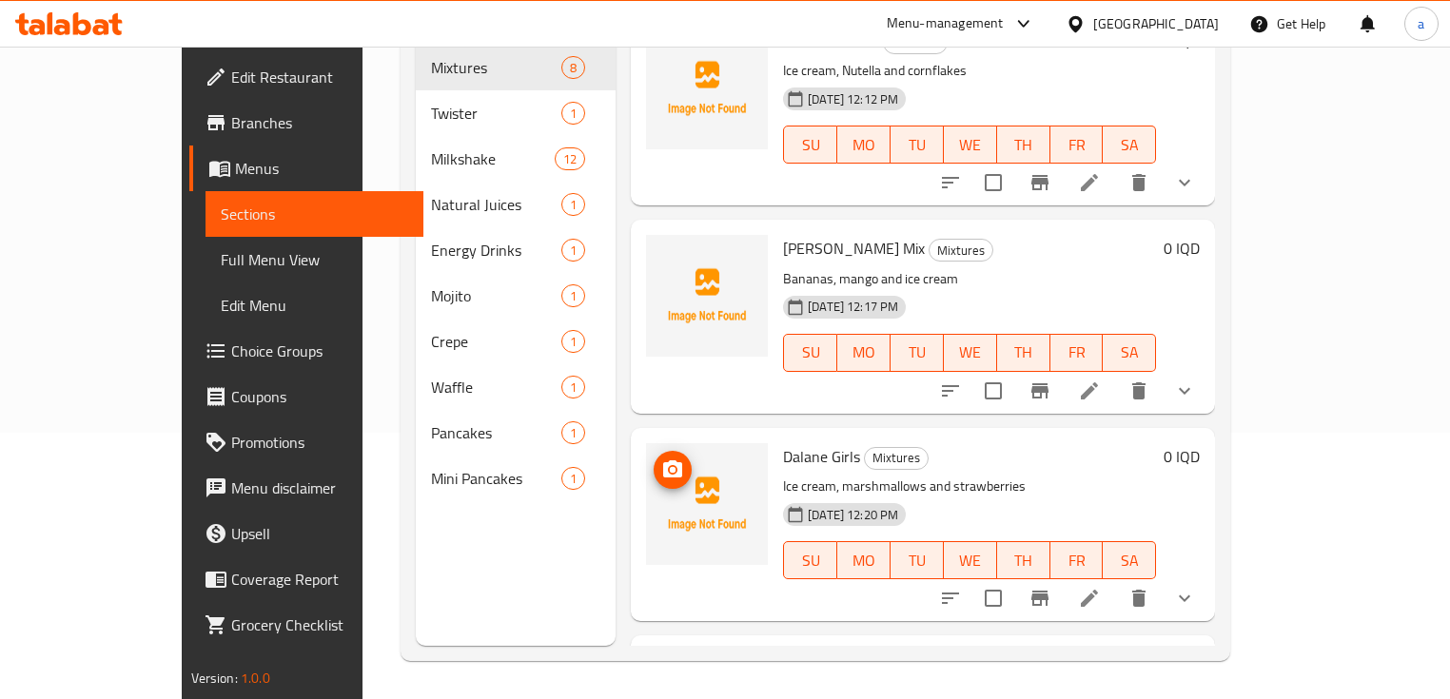
scroll to position [757, 0]
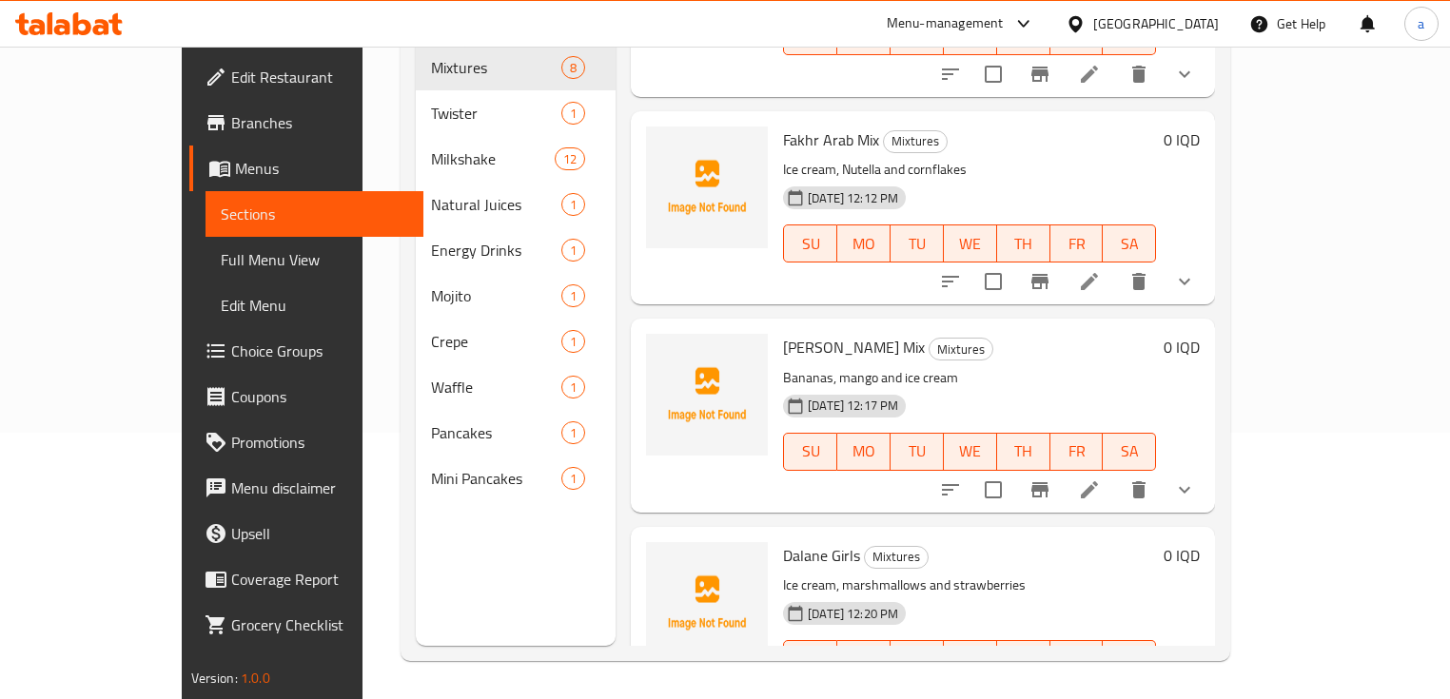
click at [1208, 482] on button "show more" at bounding box center [1185, 490] width 46 height 46
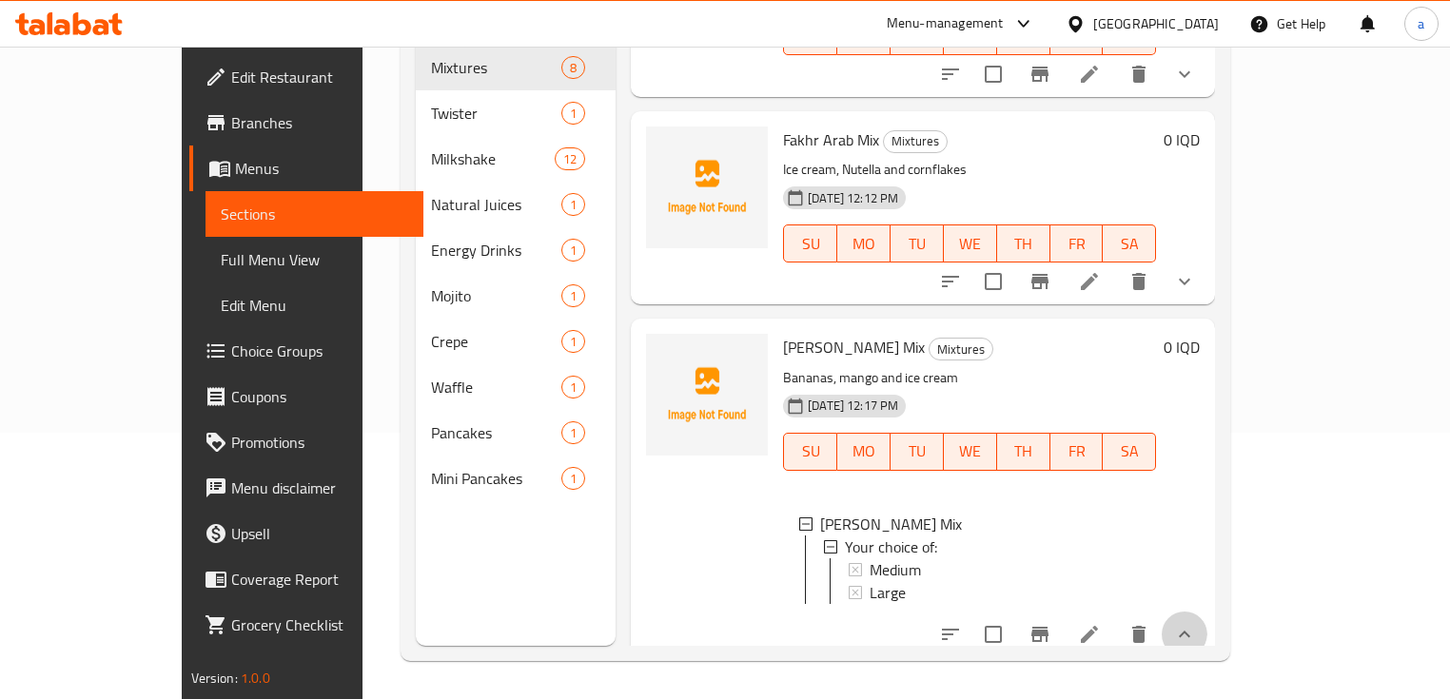
click at [1196, 623] on icon "show more" at bounding box center [1184, 634] width 23 height 23
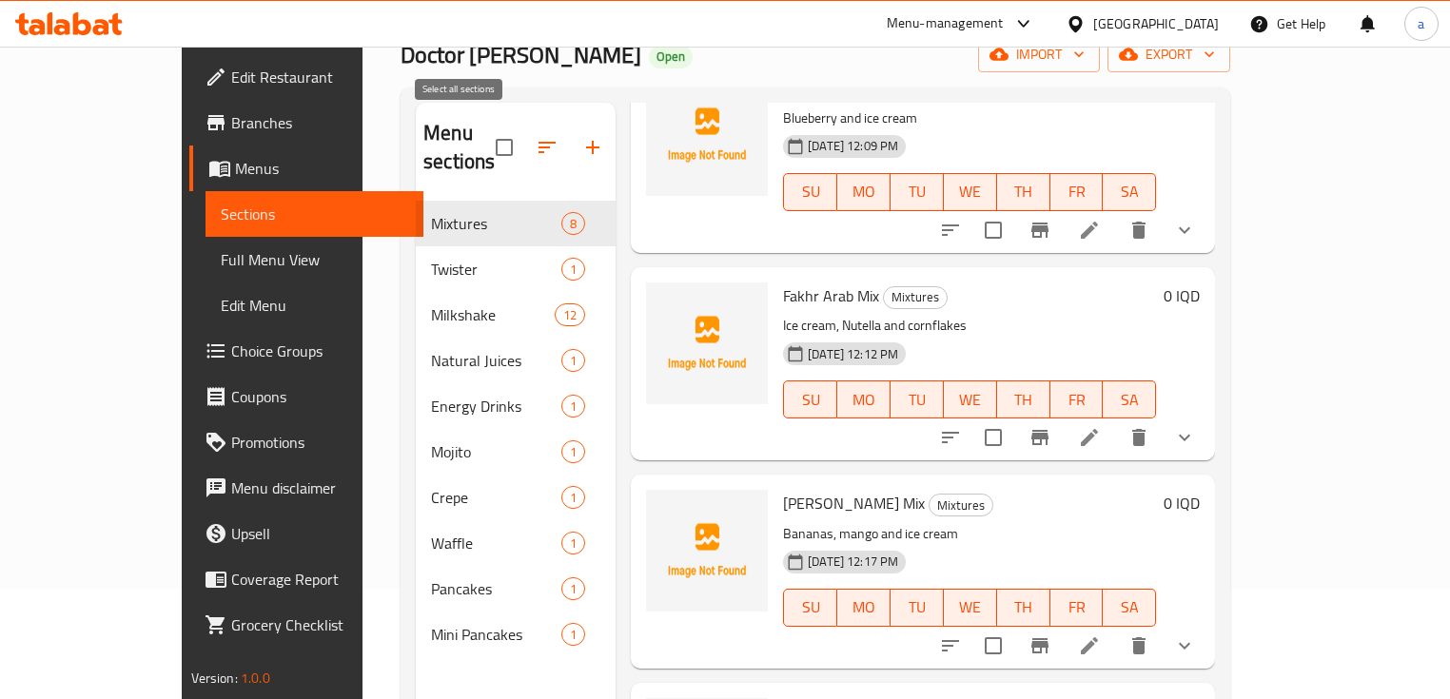
scroll to position [12, 0]
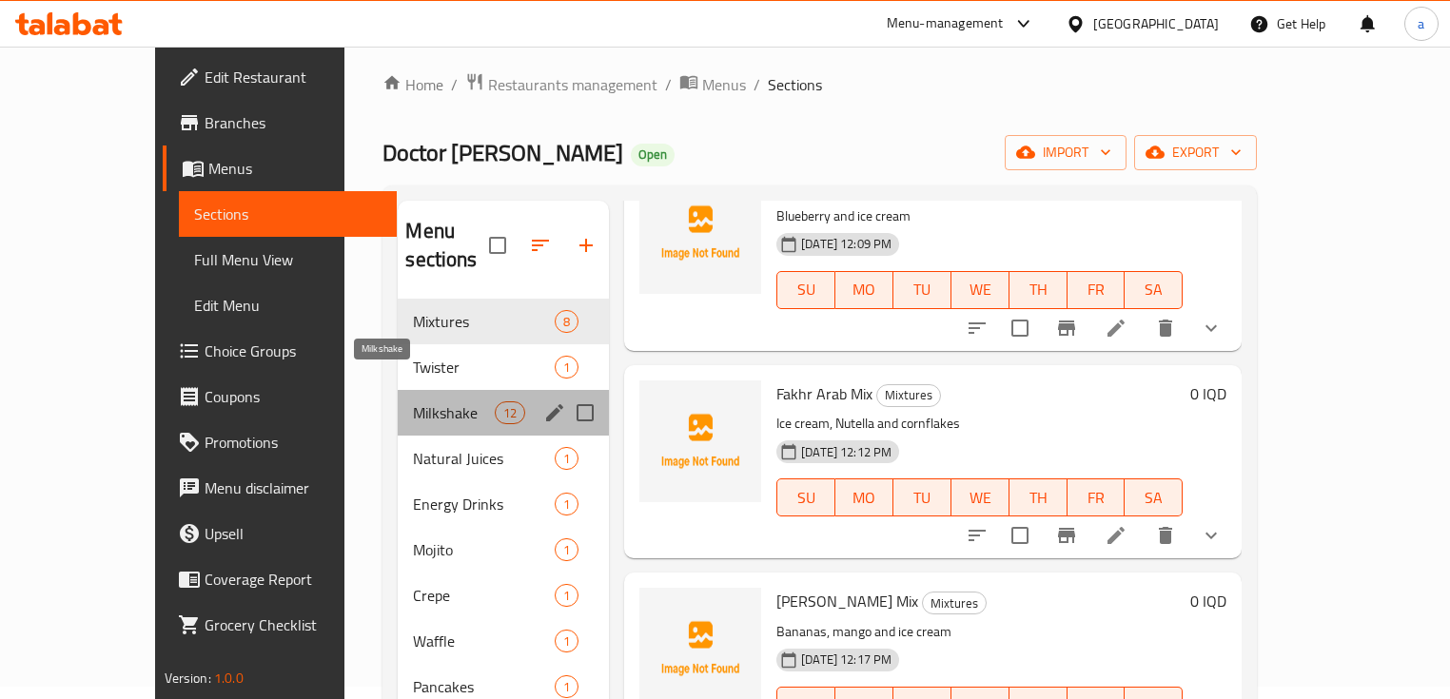
click at [418, 402] on span "Milkshake" at bounding box center [453, 413] width 81 height 23
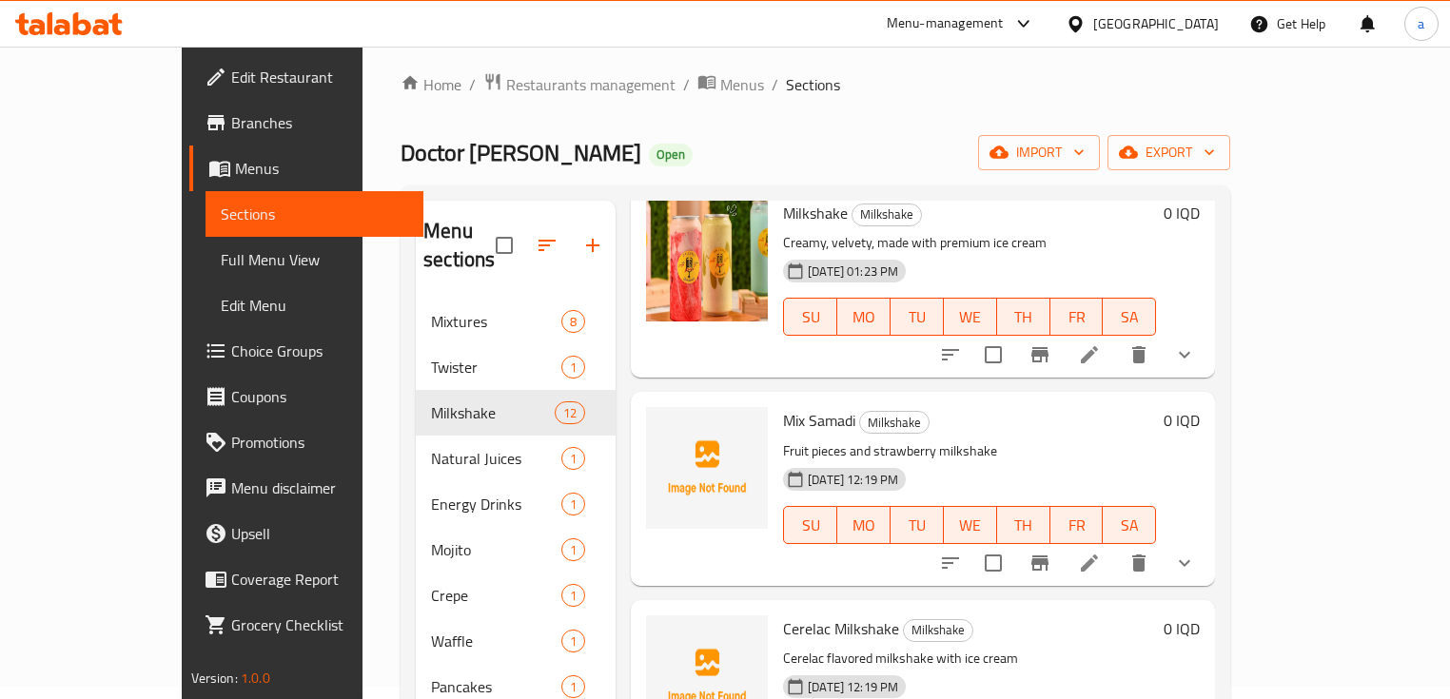
scroll to position [136, 0]
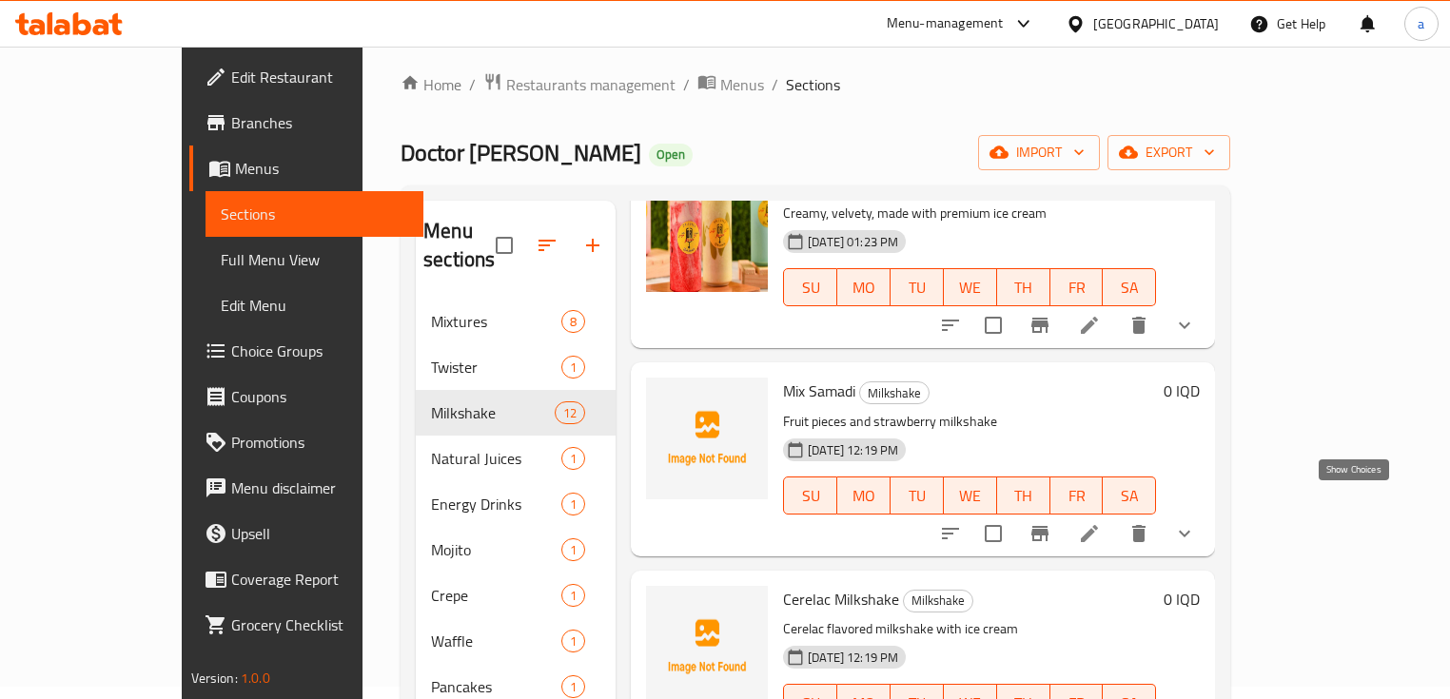
click at [1196, 522] on icon "show more" at bounding box center [1184, 533] width 23 height 23
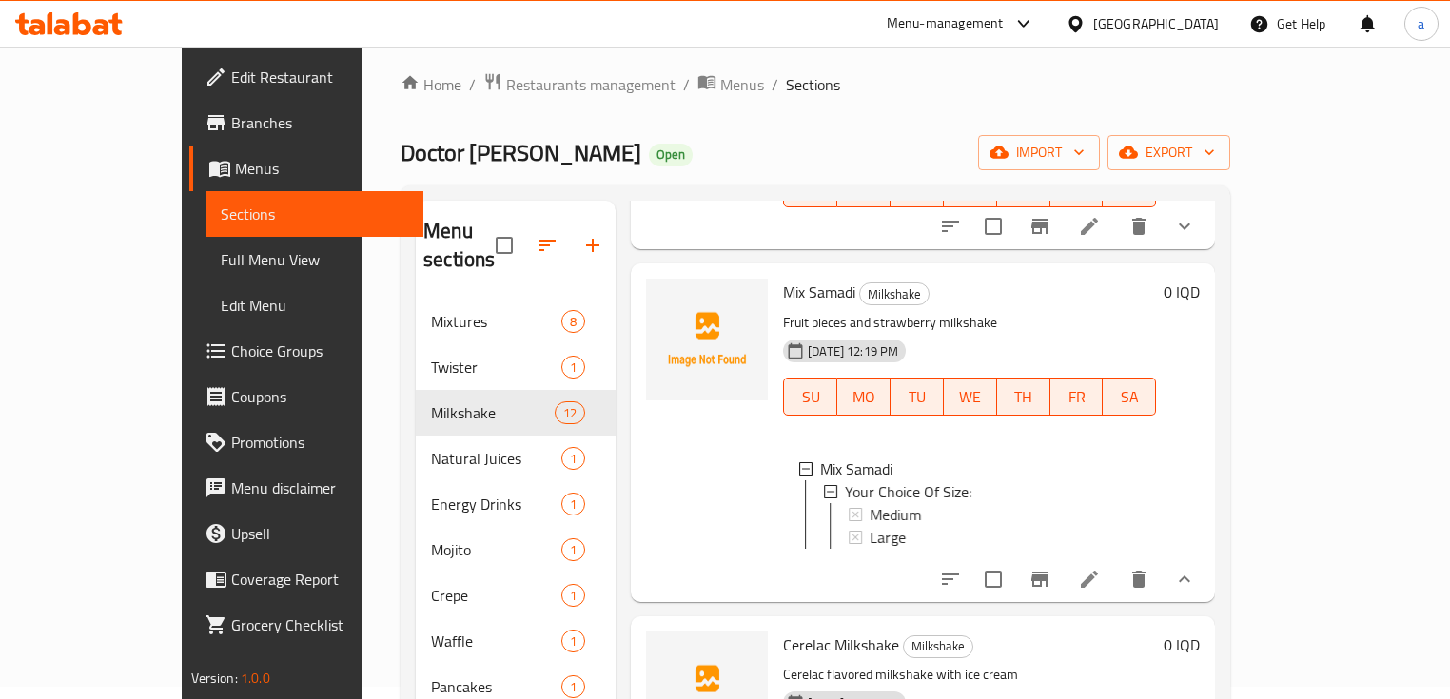
scroll to position [263, 0]
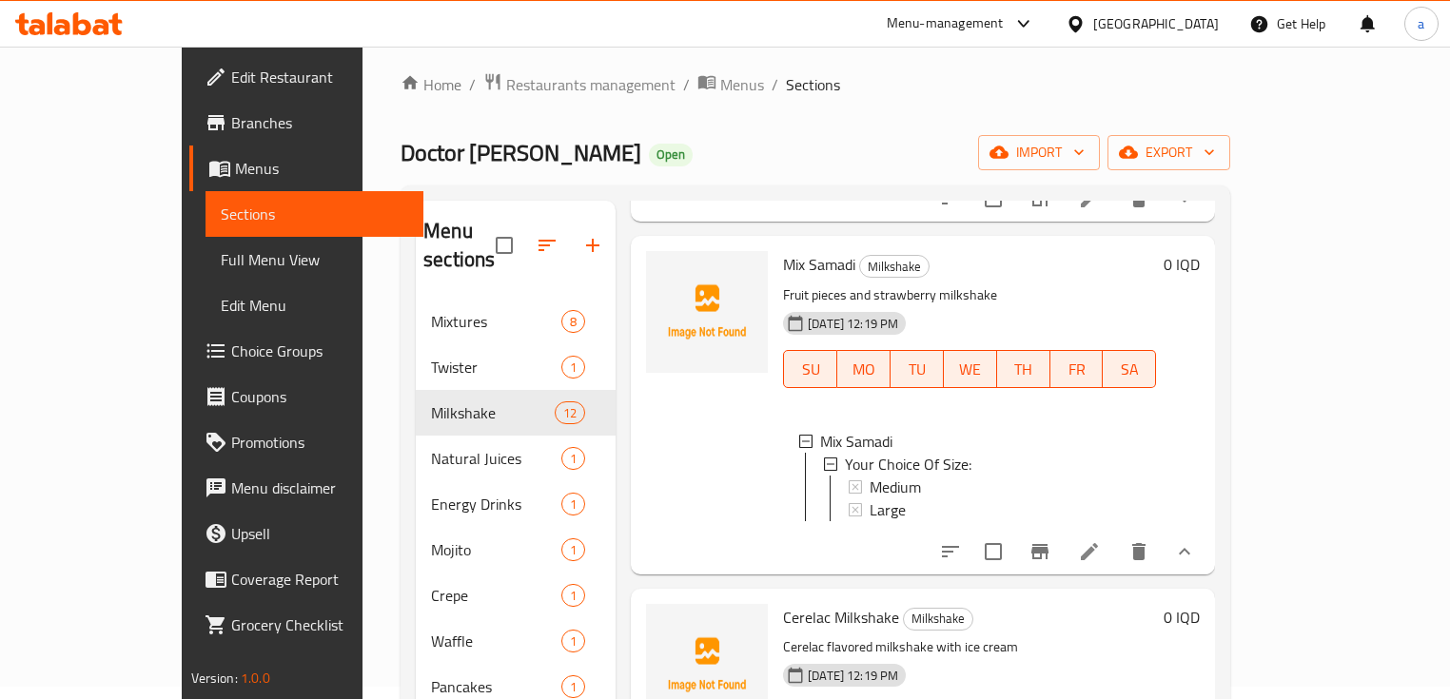
click at [1208, 529] on button "show more" at bounding box center [1185, 552] width 46 height 46
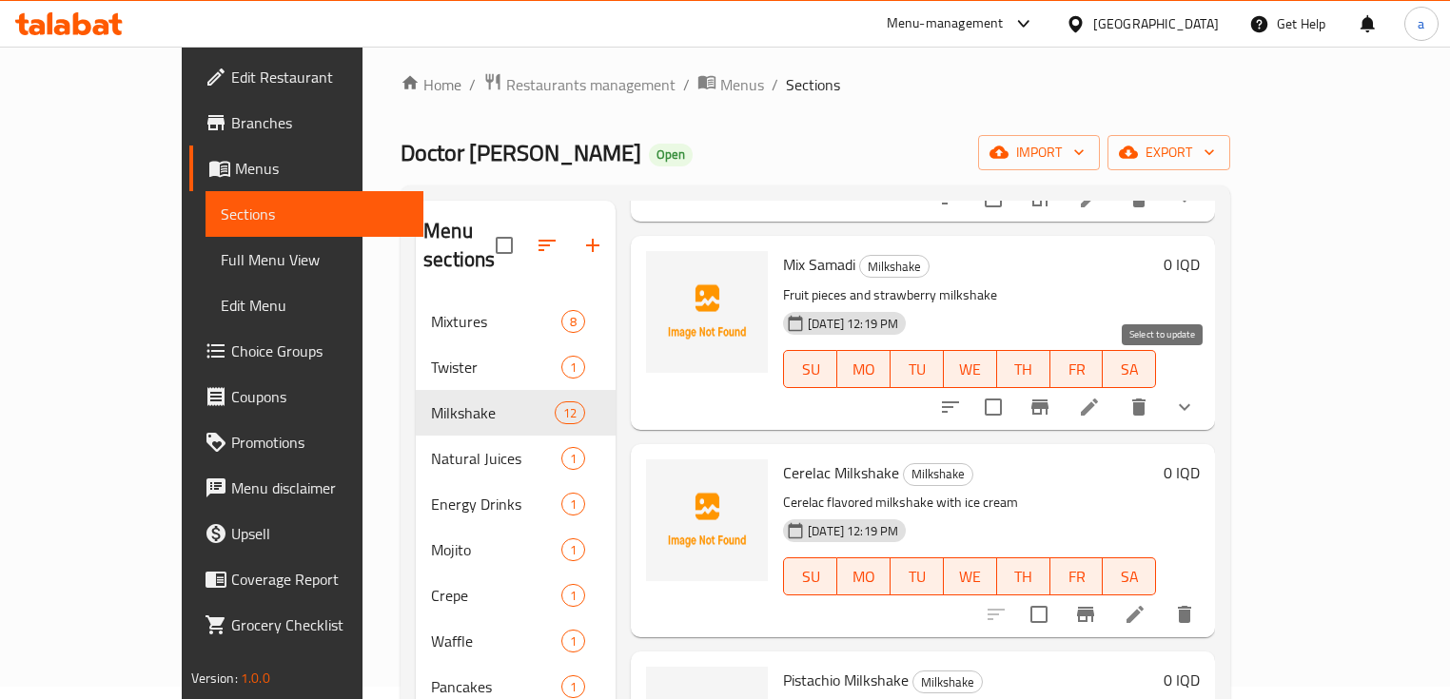
click at [1013, 387] on input "checkbox" at bounding box center [993, 407] width 40 height 40
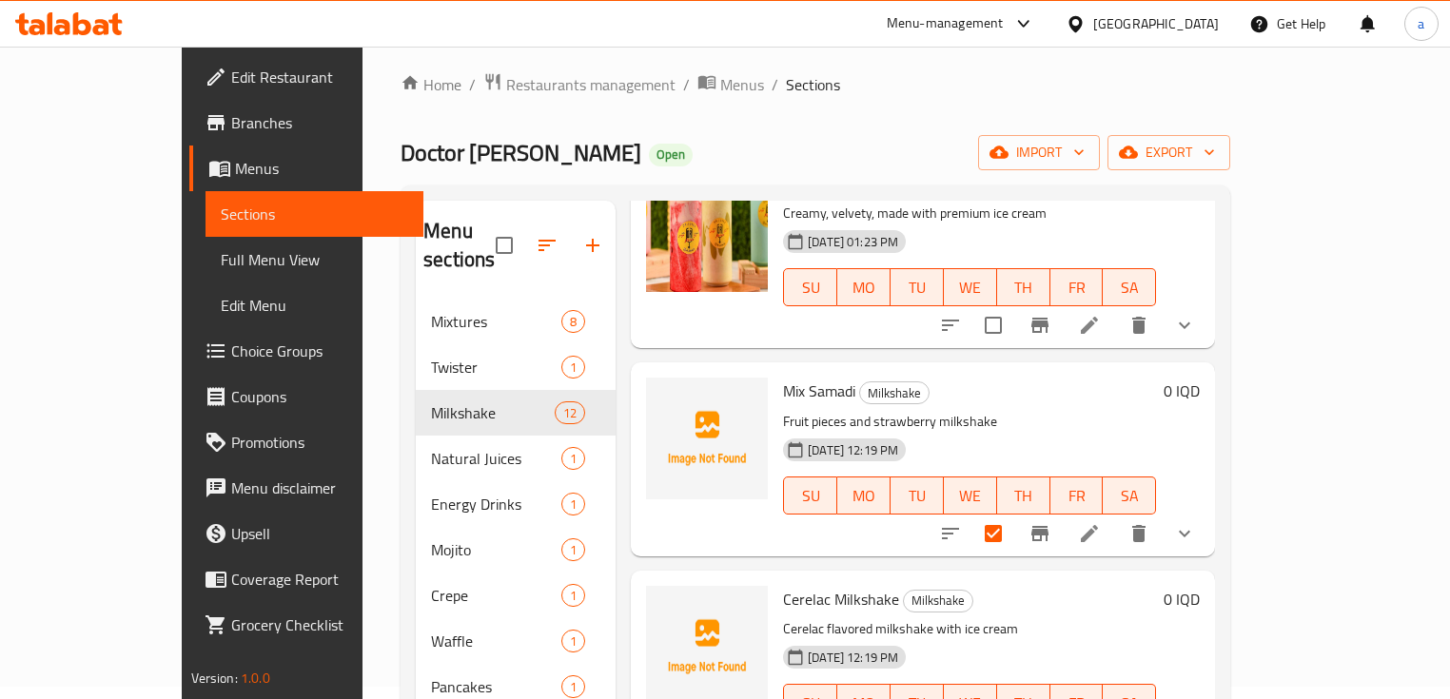
scroll to position [0, 0]
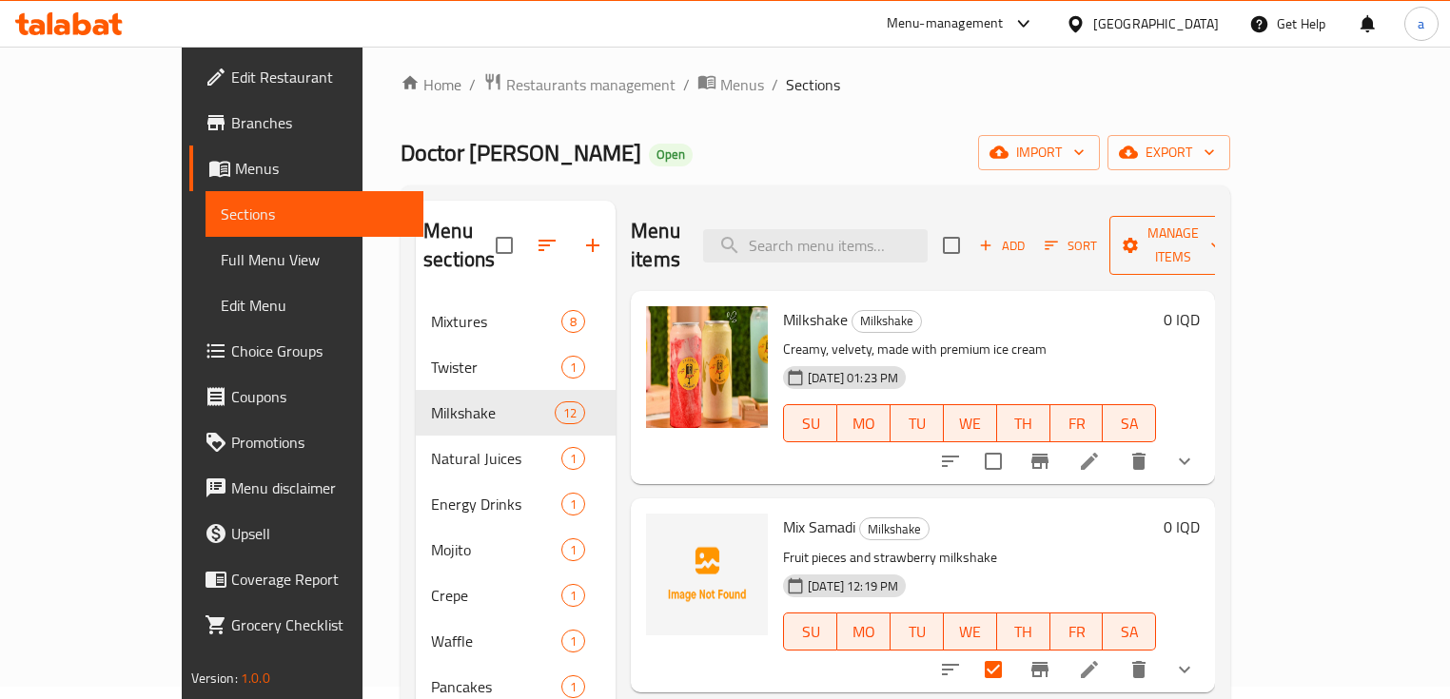
click at [1222, 234] on span "Manage items" at bounding box center [1173, 246] width 97 height 48
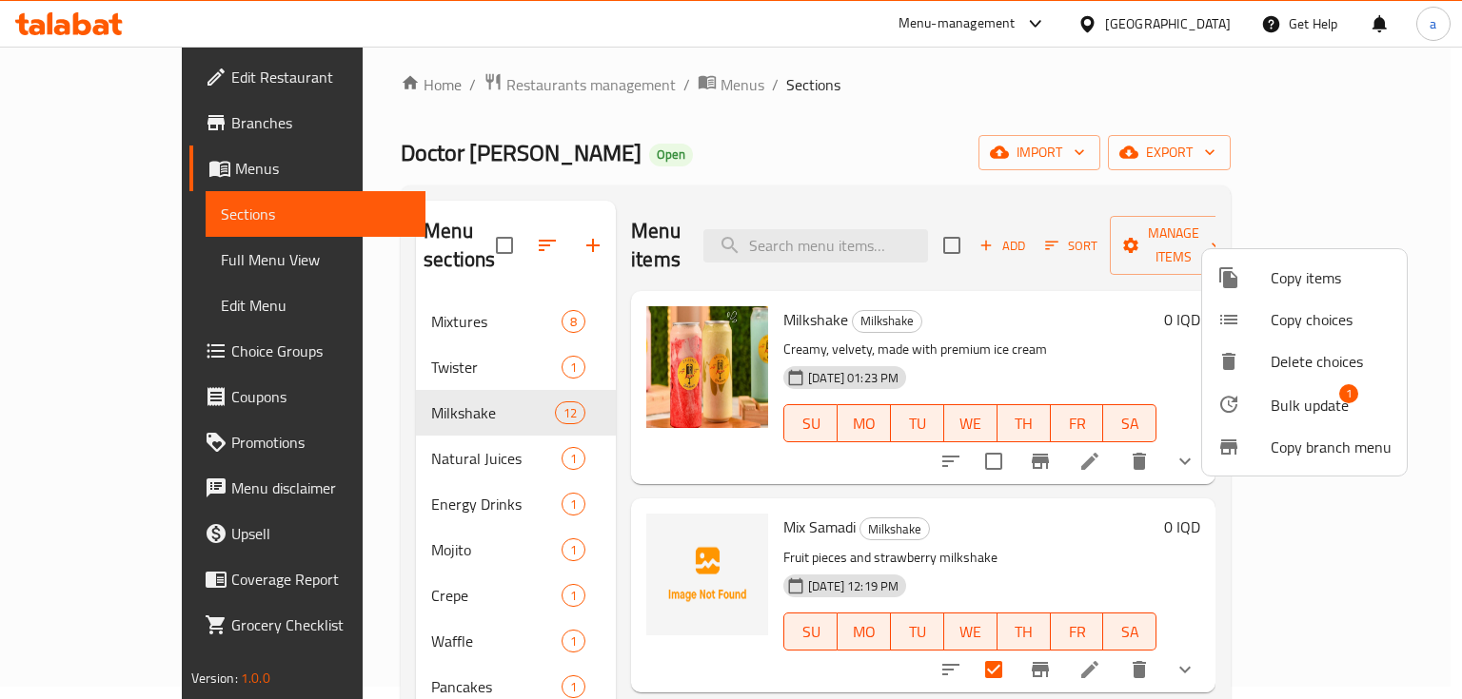
click at [1296, 399] on span "Bulk update" at bounding box center [1309, 405] width 78 height 23
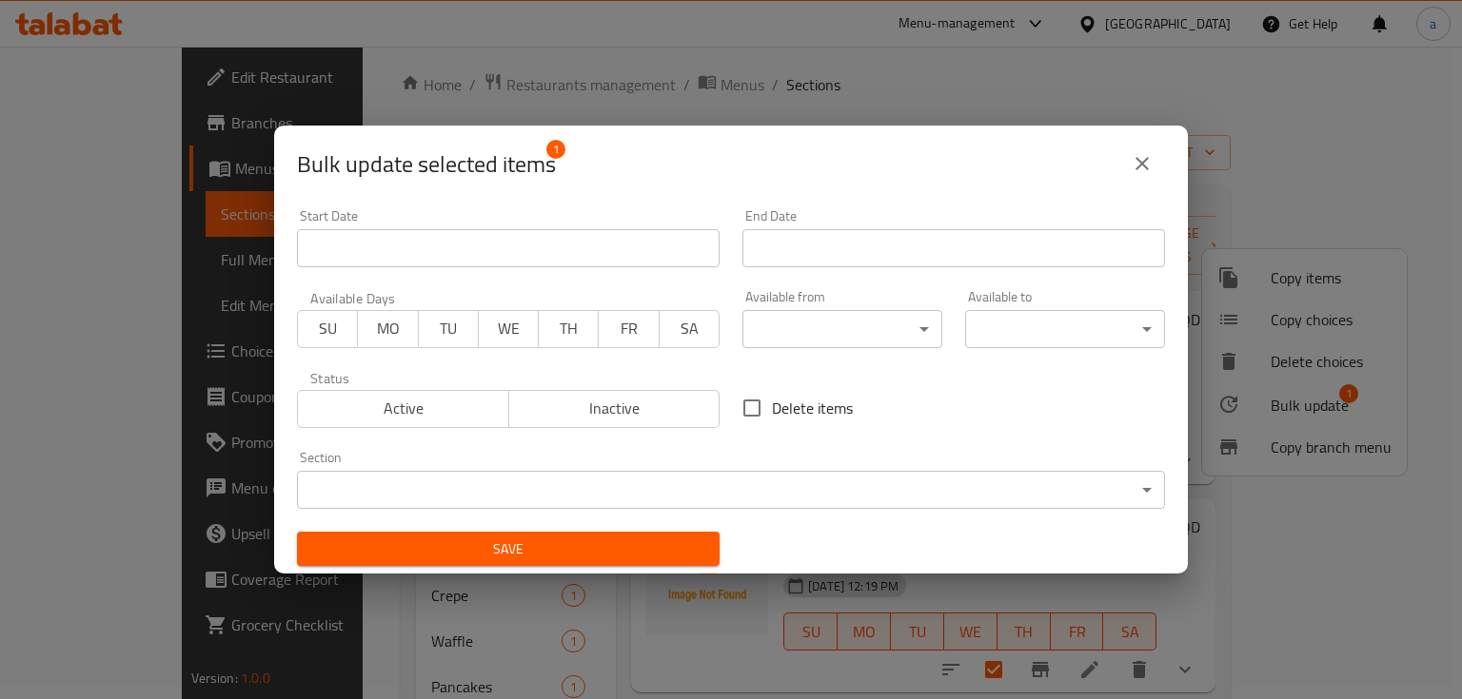
click at [732, 499] on body "​ Menu-management Iraq Get Help a Edit Restaurant Branches Menus Sections Full …" at bounding box center [731, 360] width 1462 height 653
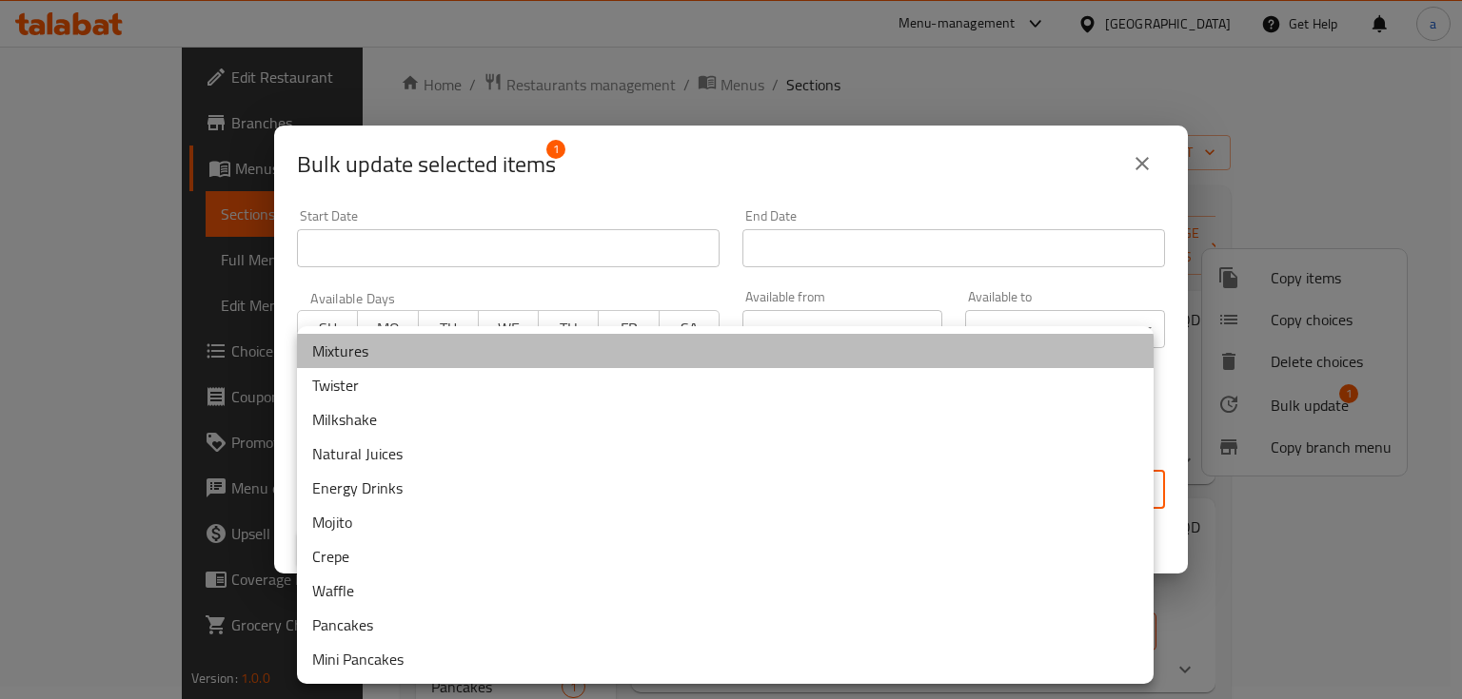
click at [453, 354] on li "Mixtures" at bounding box center [725, 351] width 856 height 34
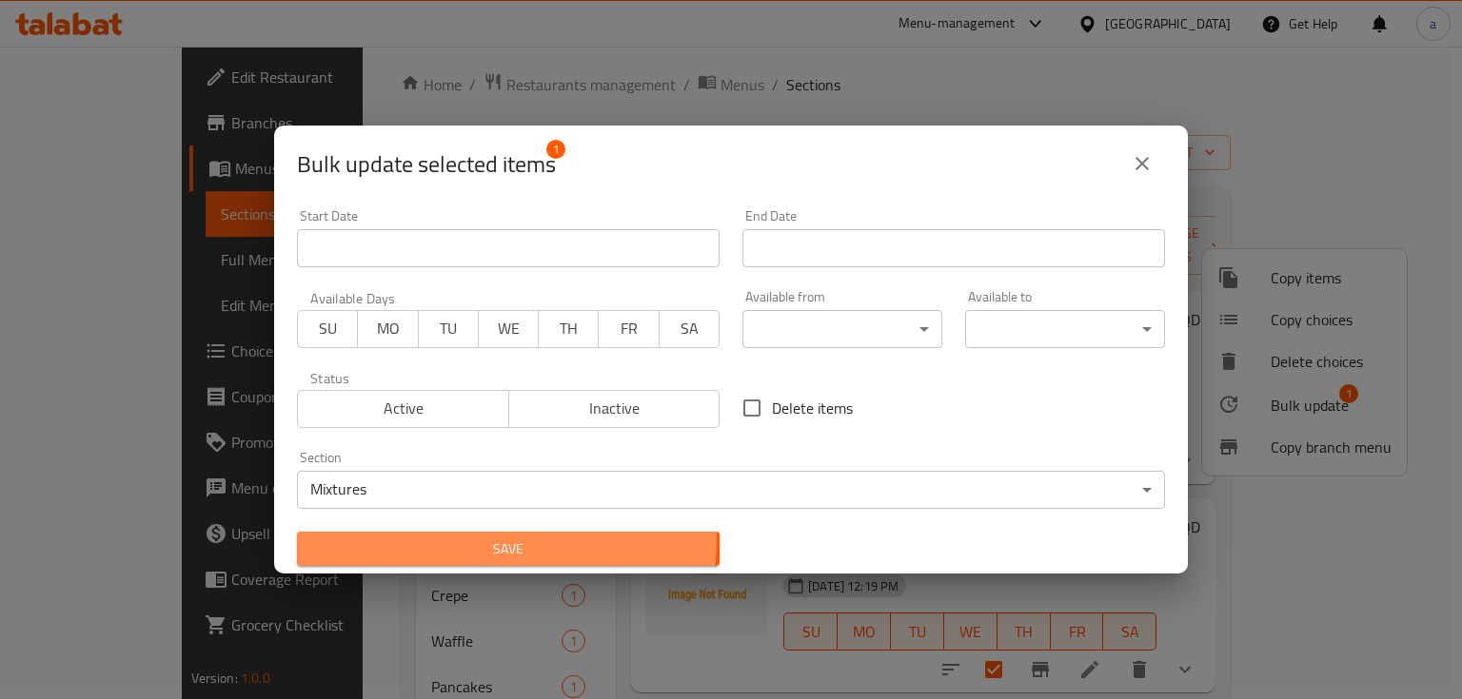
click at [502, 540] on span "Save" at bounding box center [508, 550] width 392 height 24
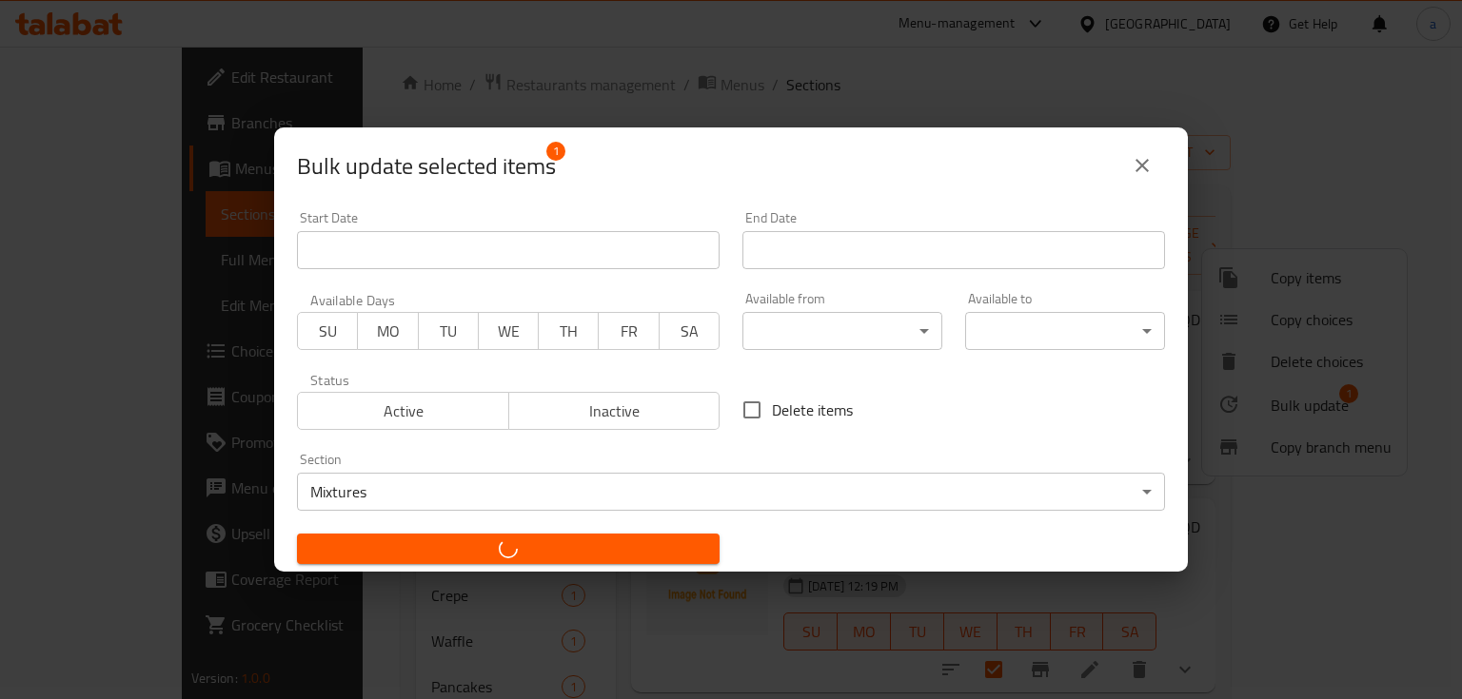
checkbox input "false"
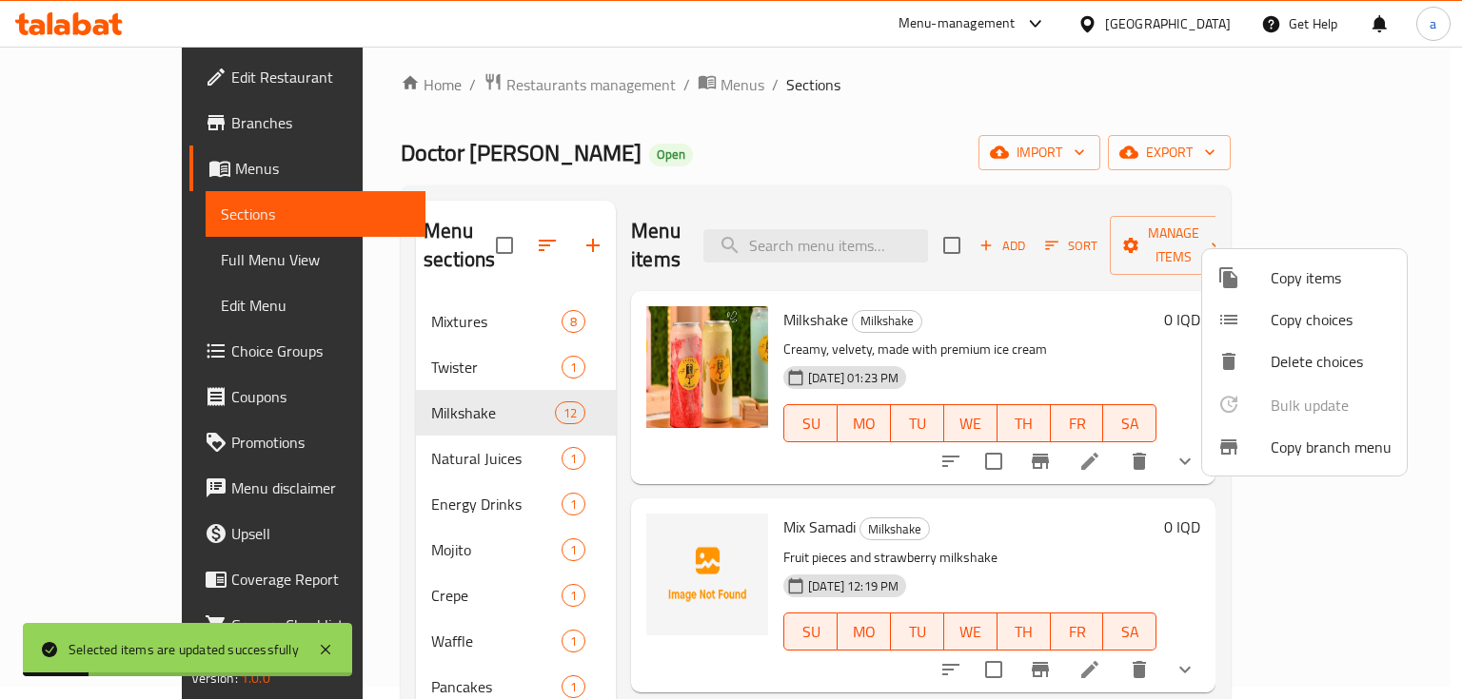
click at [167, 265] on div at bounding box center [731, 349] width 1462 height 699
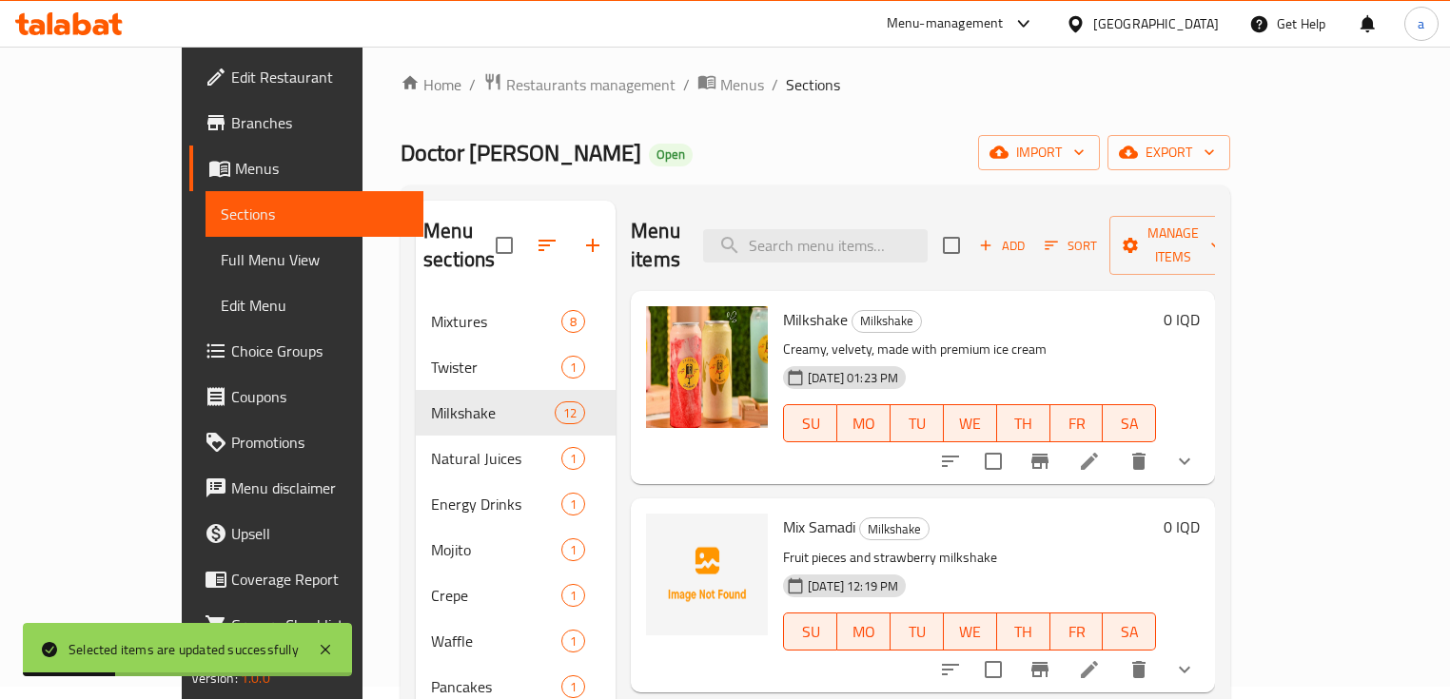
click at [221, 265] on span "Full Menu View" at bounding box center [315, 259] width 188 height 23
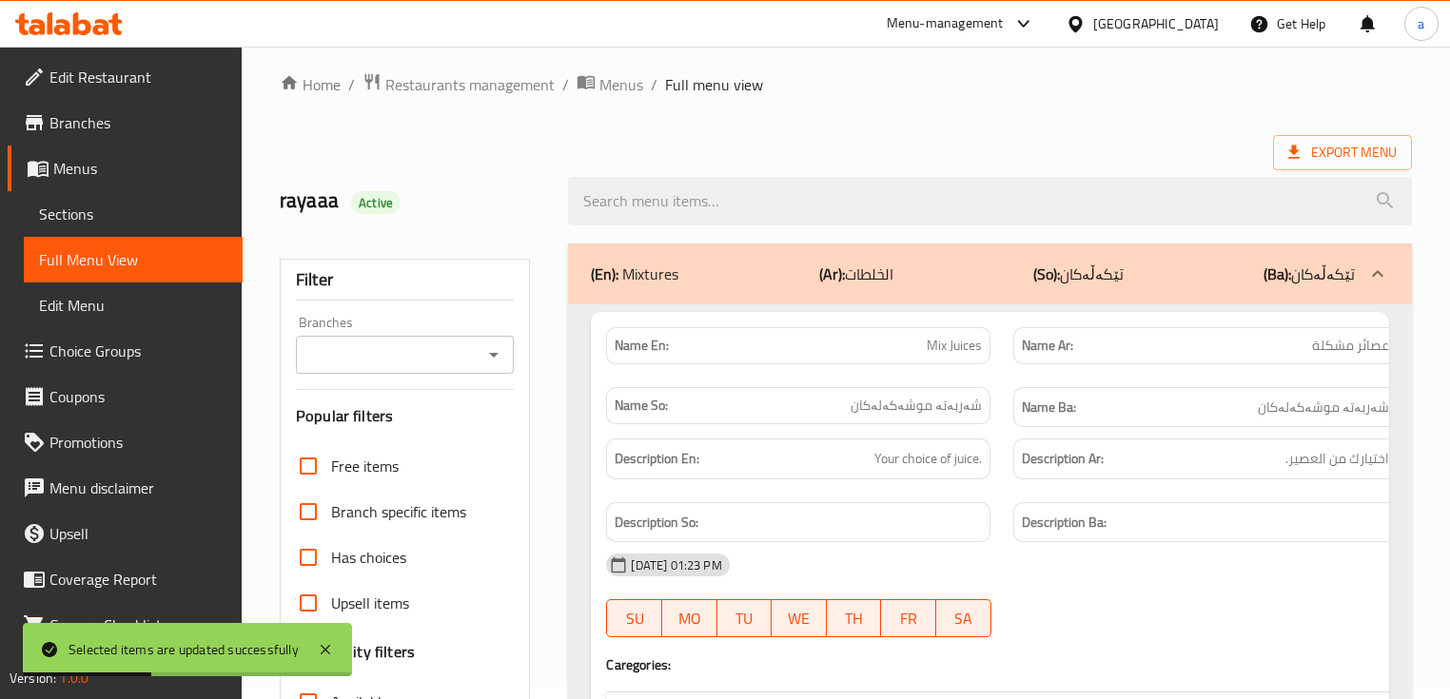
click at [491, 357] on icon "Open" at bounding box center [493, 355] width 23 height 23
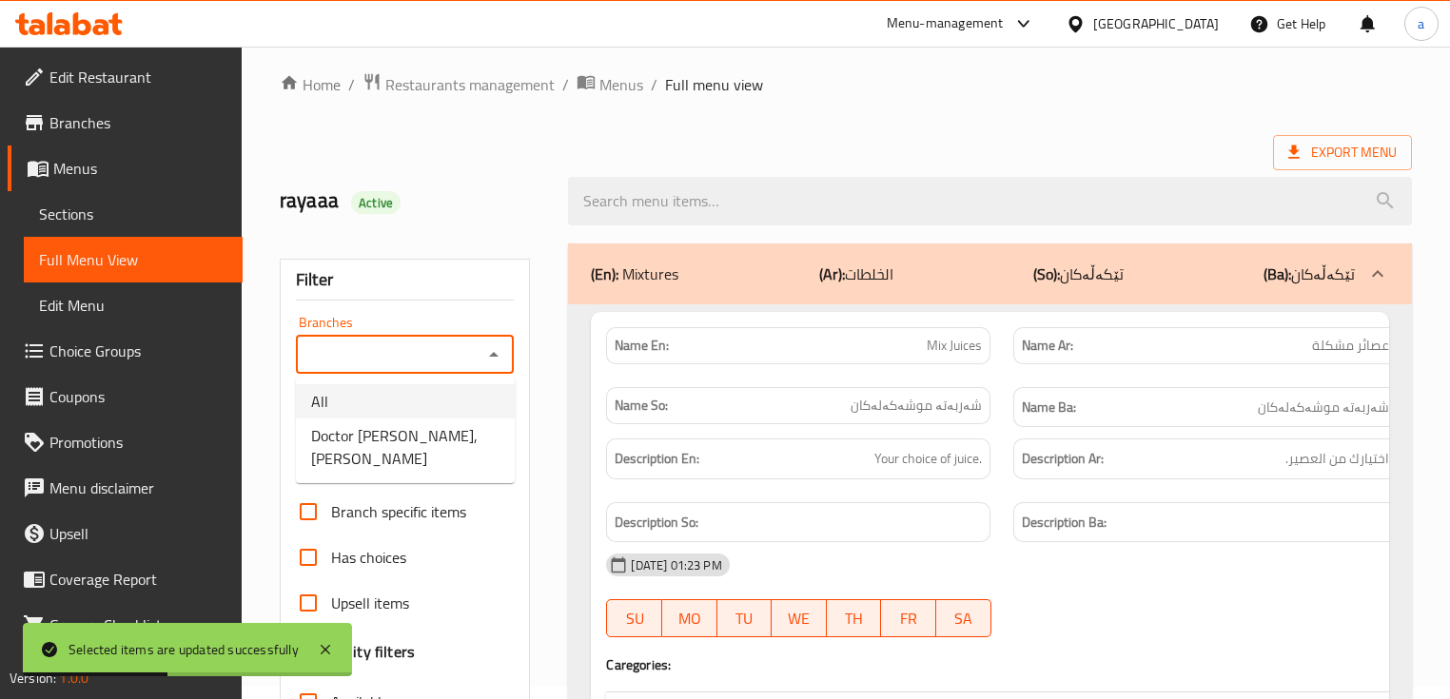
click at [461, 427] on li "Doctor Juice, Al Ashar" at bounding box center [405, 447] width 219 height 57
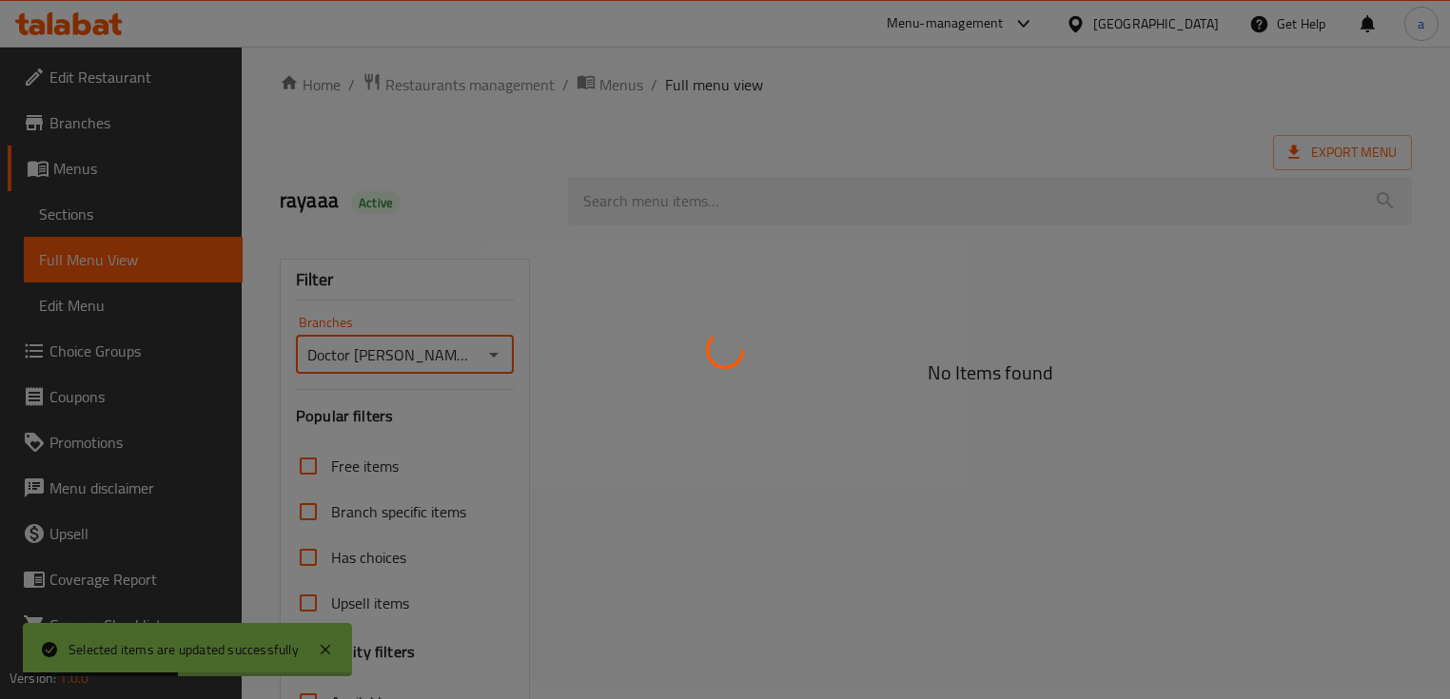
type input "Doctor Juice, Al Ashar"
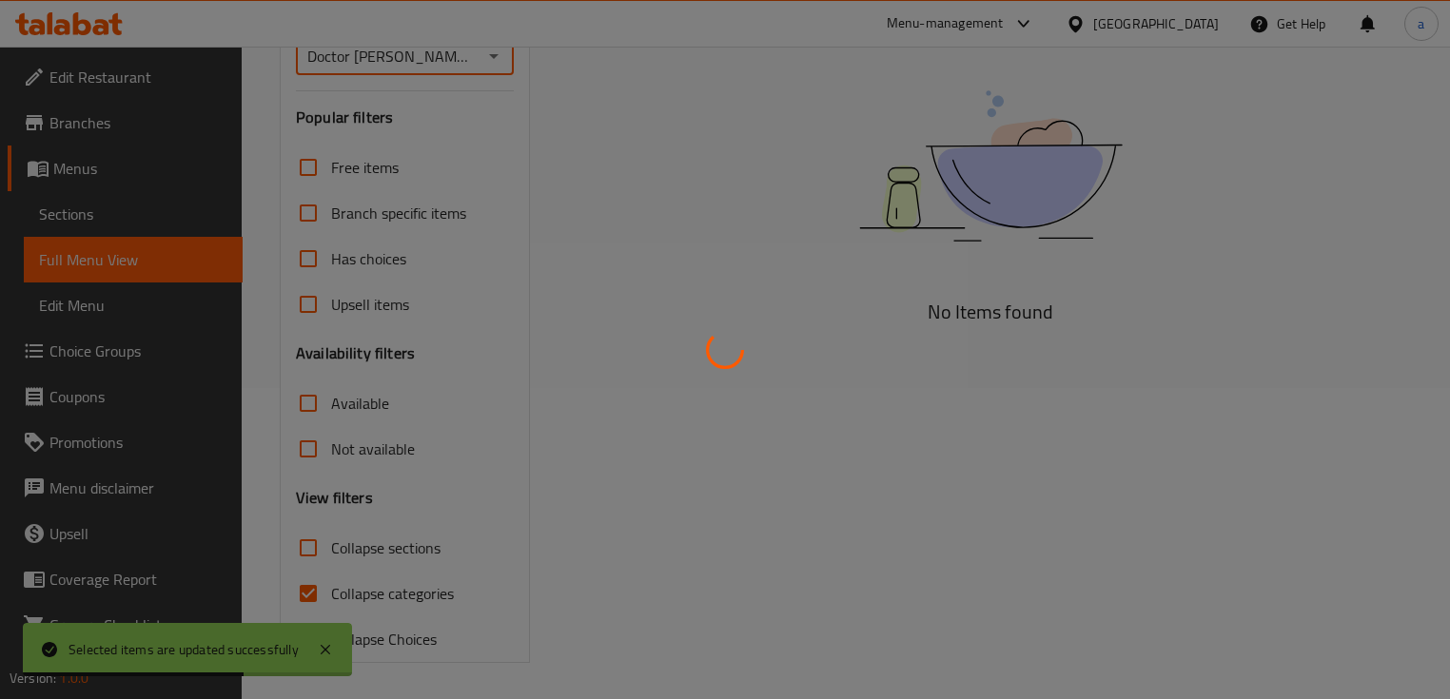
scroll to position [312, 0]
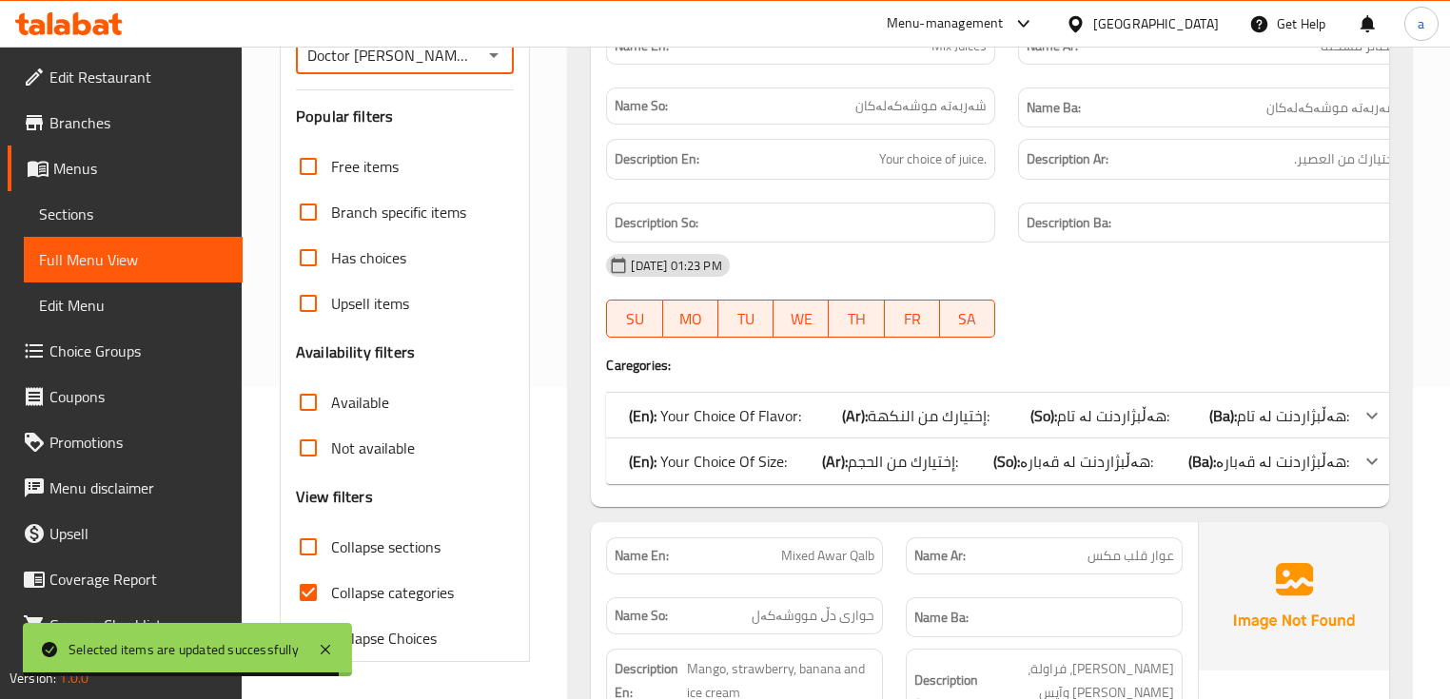
click at [383, 583] on span "Collapse categories" at bounding box center [392, 592] width 123 height 23
click at [331, 583] on input "Collapse categories" at bounding box center [308, 593] width 46 height 46
checkbox input "false"
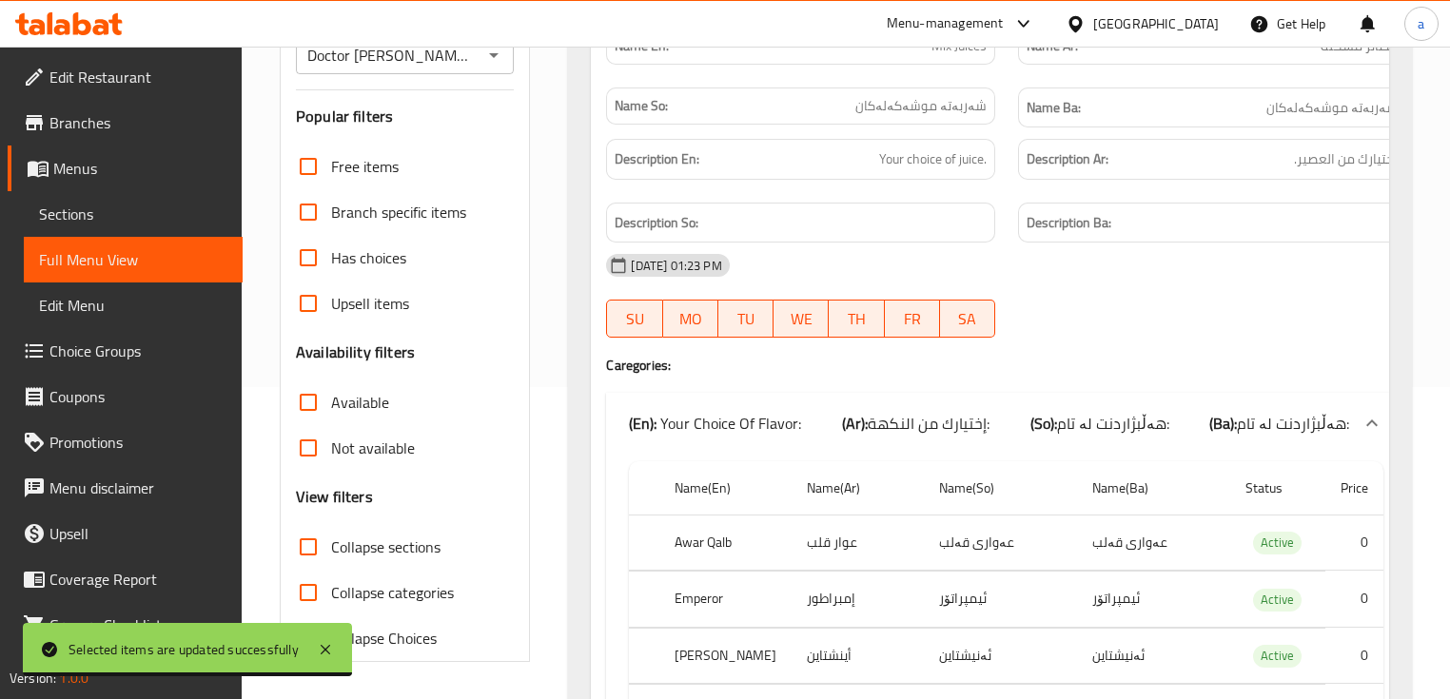
click at [397, 544] on span "Collapse sections" at bounding box center [385, 547] width 109 height 23
click at [331, 544] on input "Collapse sections" at bounding box center [308, 547] width 46 height 46
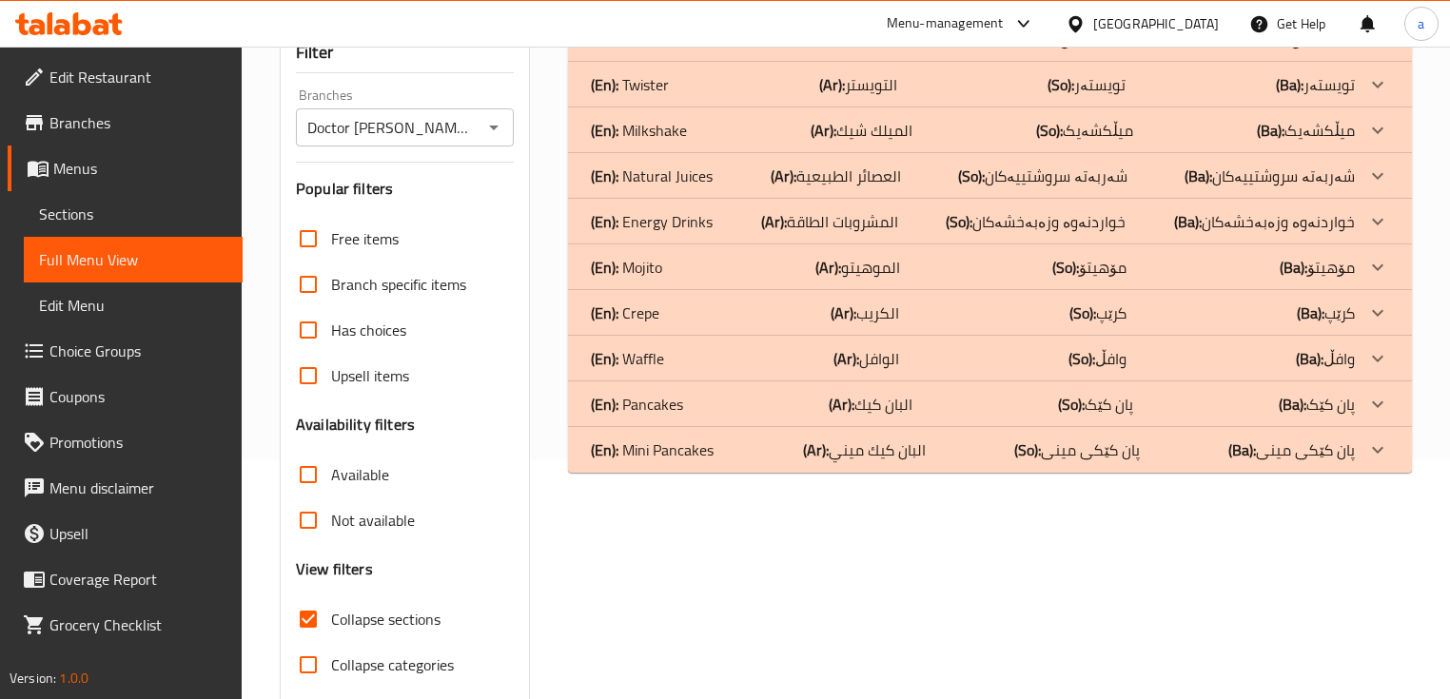
scroll to position [185, 0]
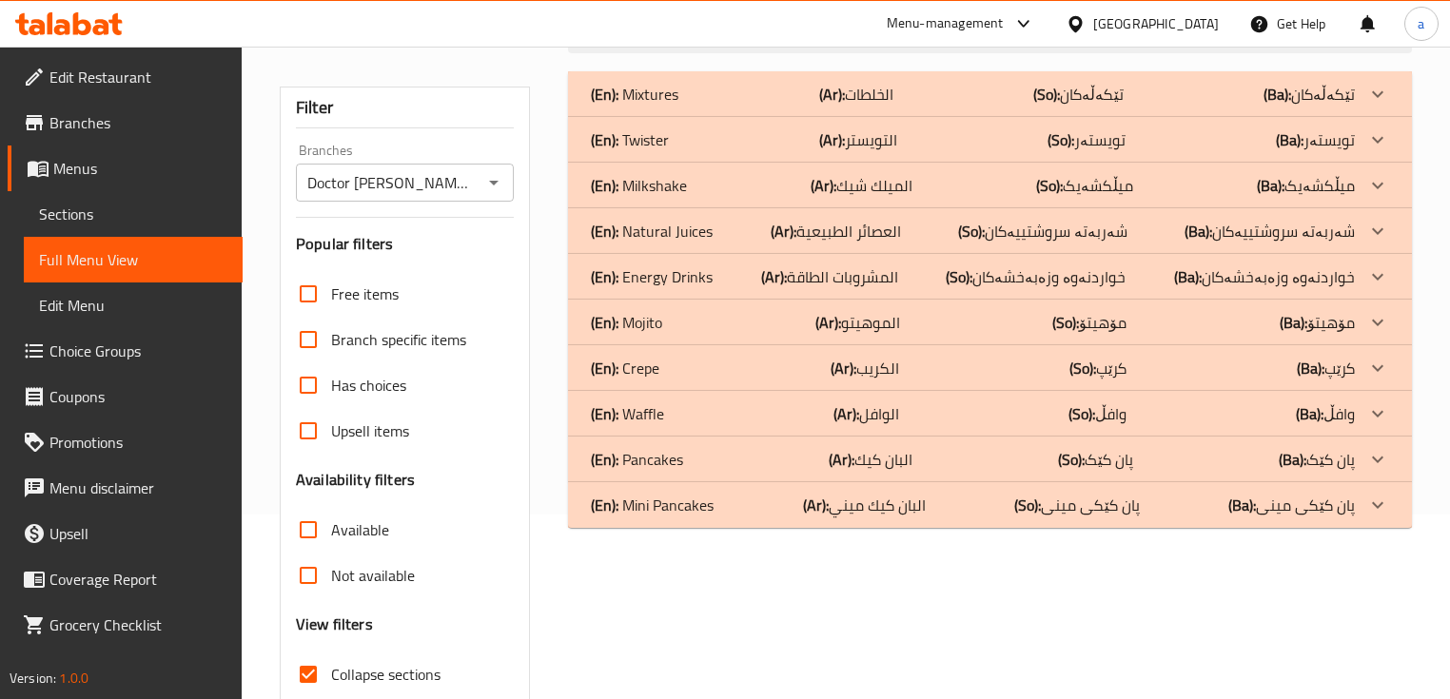
click at [1366, 89] on icon at bounding box center [1377, 94] width 23 height 23
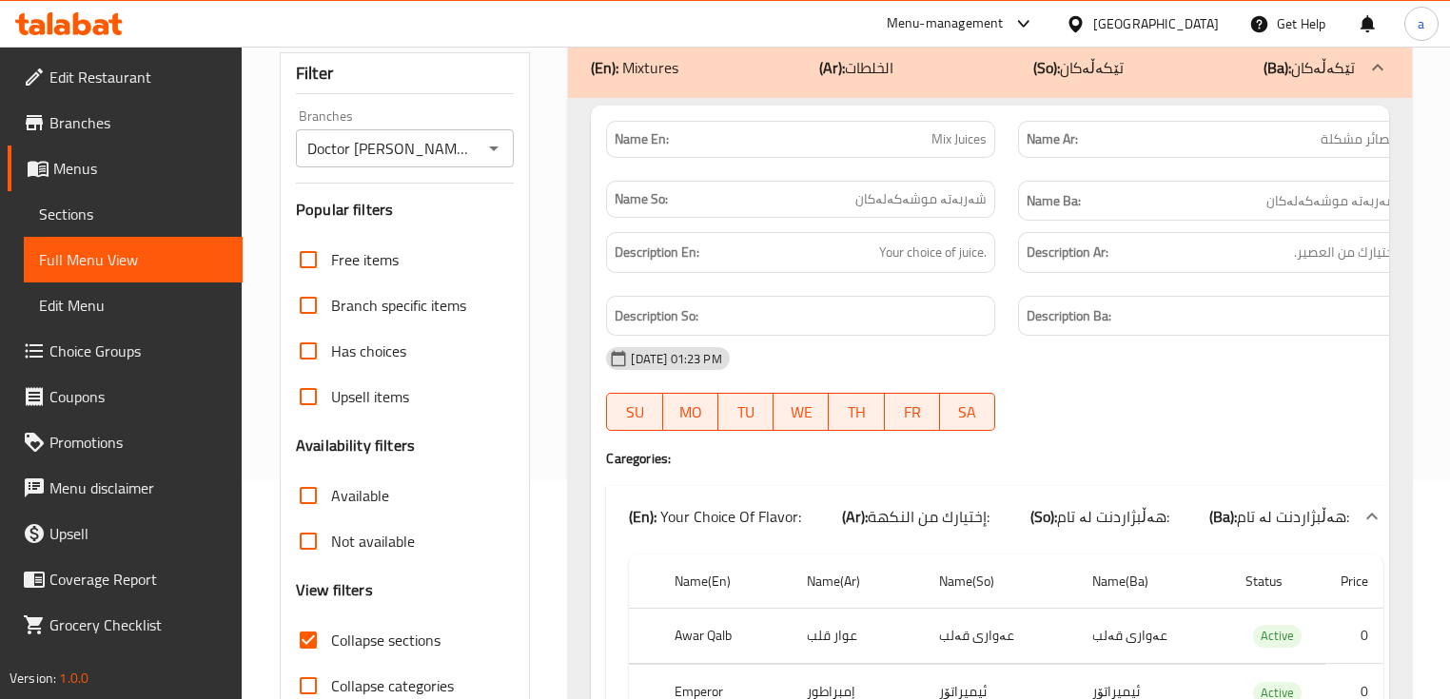
scroll to position [178, 0]
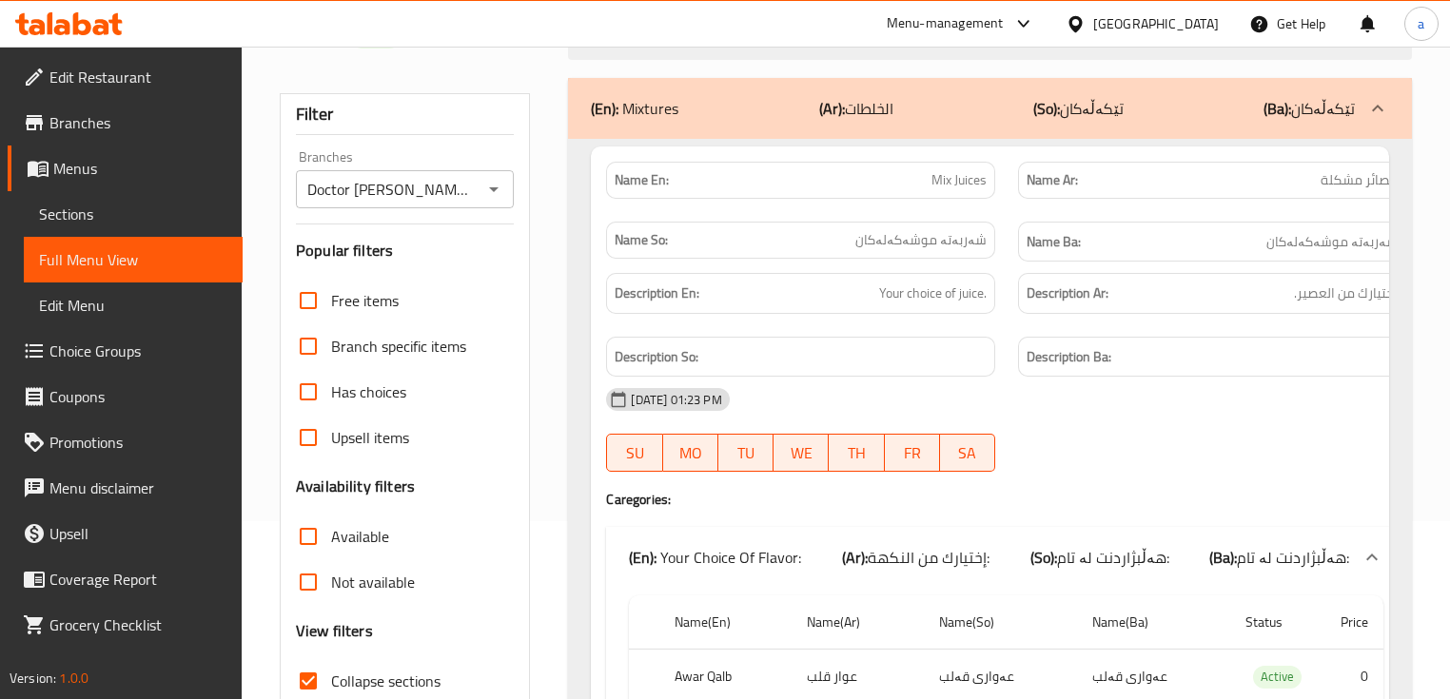
click at [396, 670] on span "Collapse sections" at bounding box center [385, 681] width 109 height 23
click at [331, 668] on input "Collapse sections" at bounding box center [308, 681] width 46 height 46
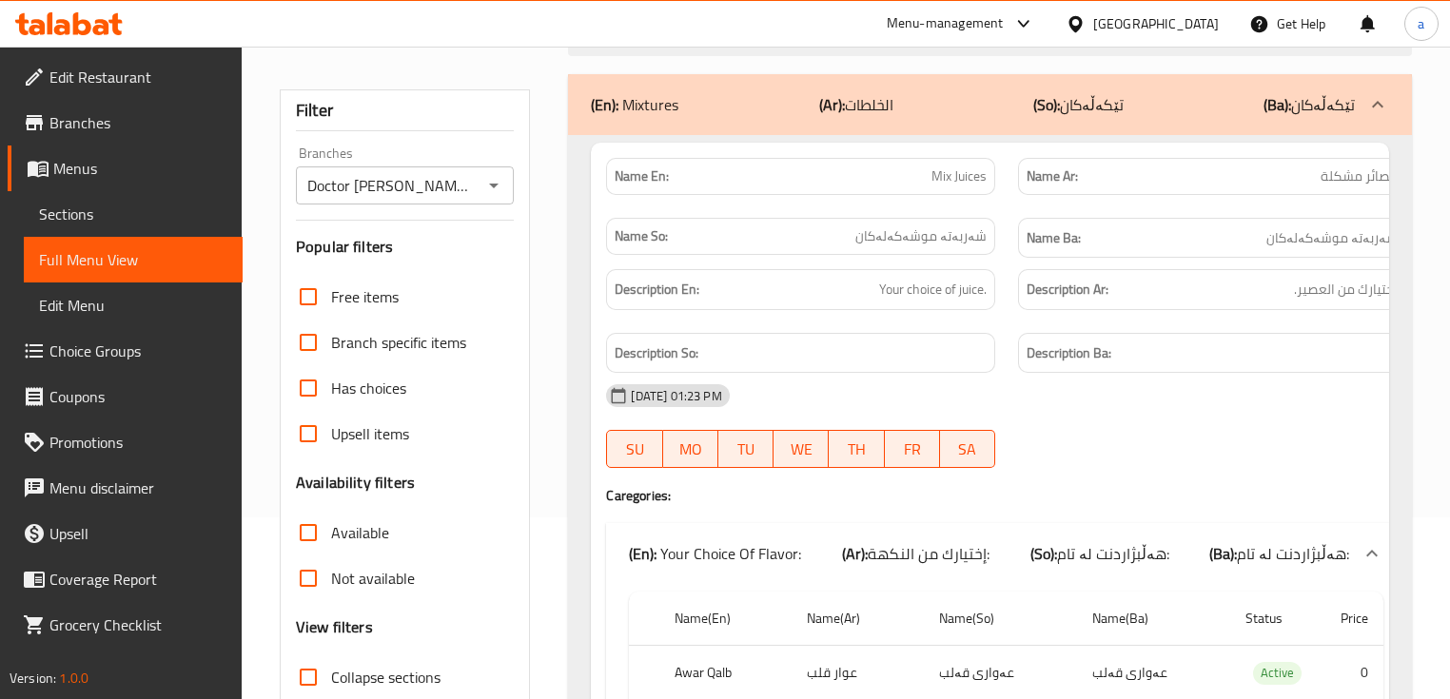
click at [376, 672] on span "Collapse sections" at bounding box center [385, 677] width 109 height 23
click at [331, 672] on input "Collapse sections" at bounding box center [308, 678] width 46 height 46
checkbox input "true"
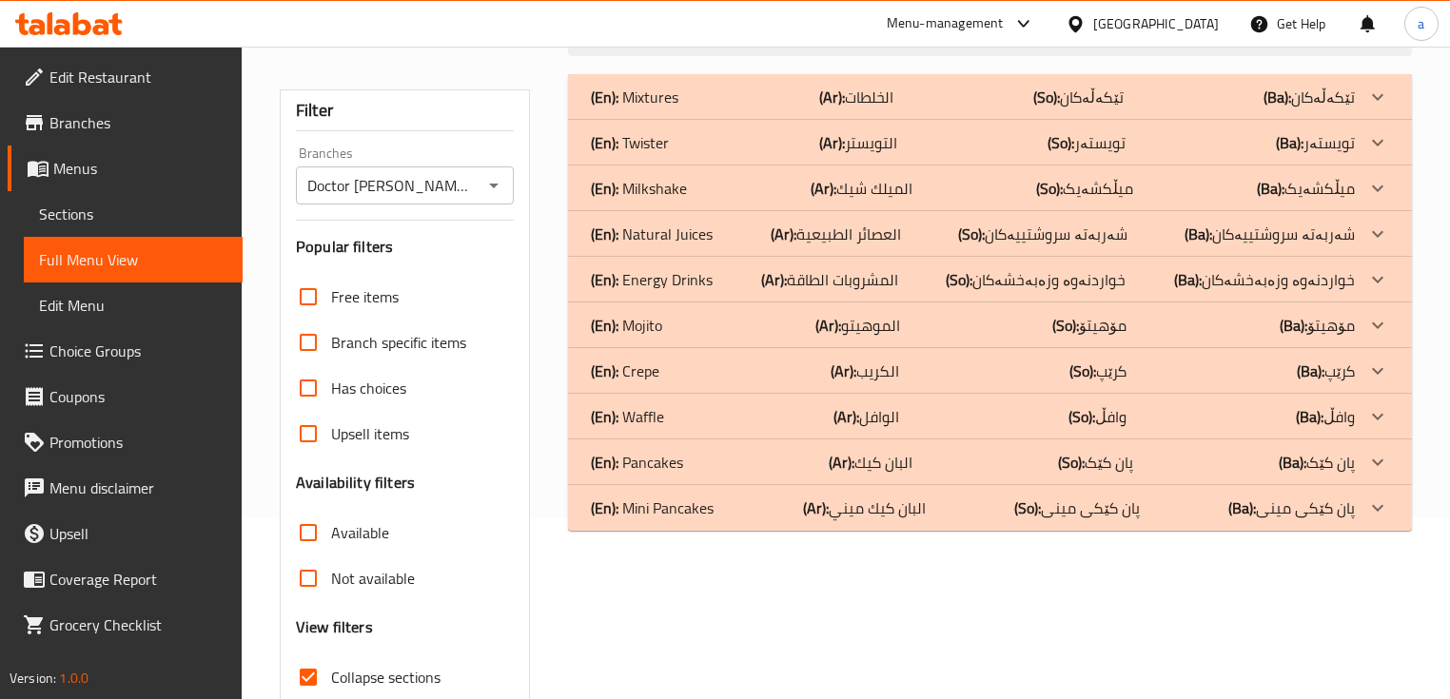
click at [1378, 175] on div at bounding box center [1378, 189] width 46 height 46
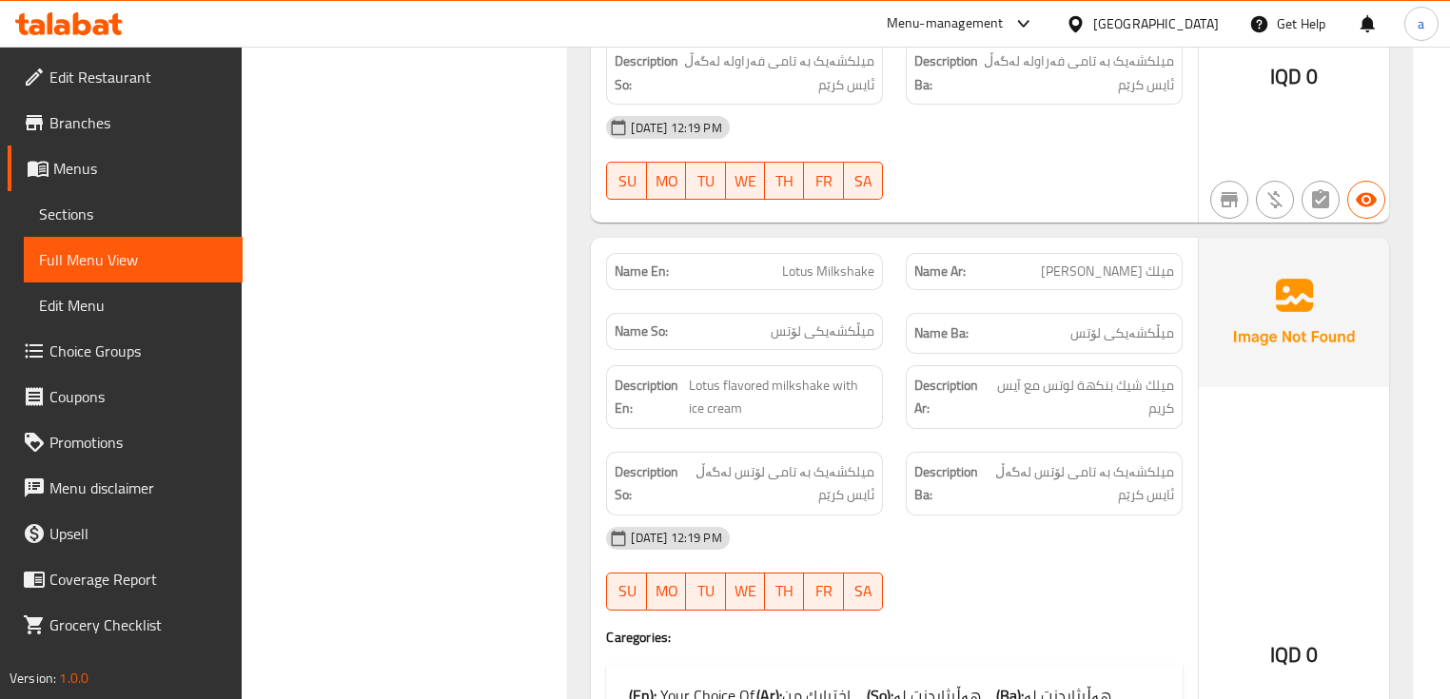
scroll to position [7993, 0]
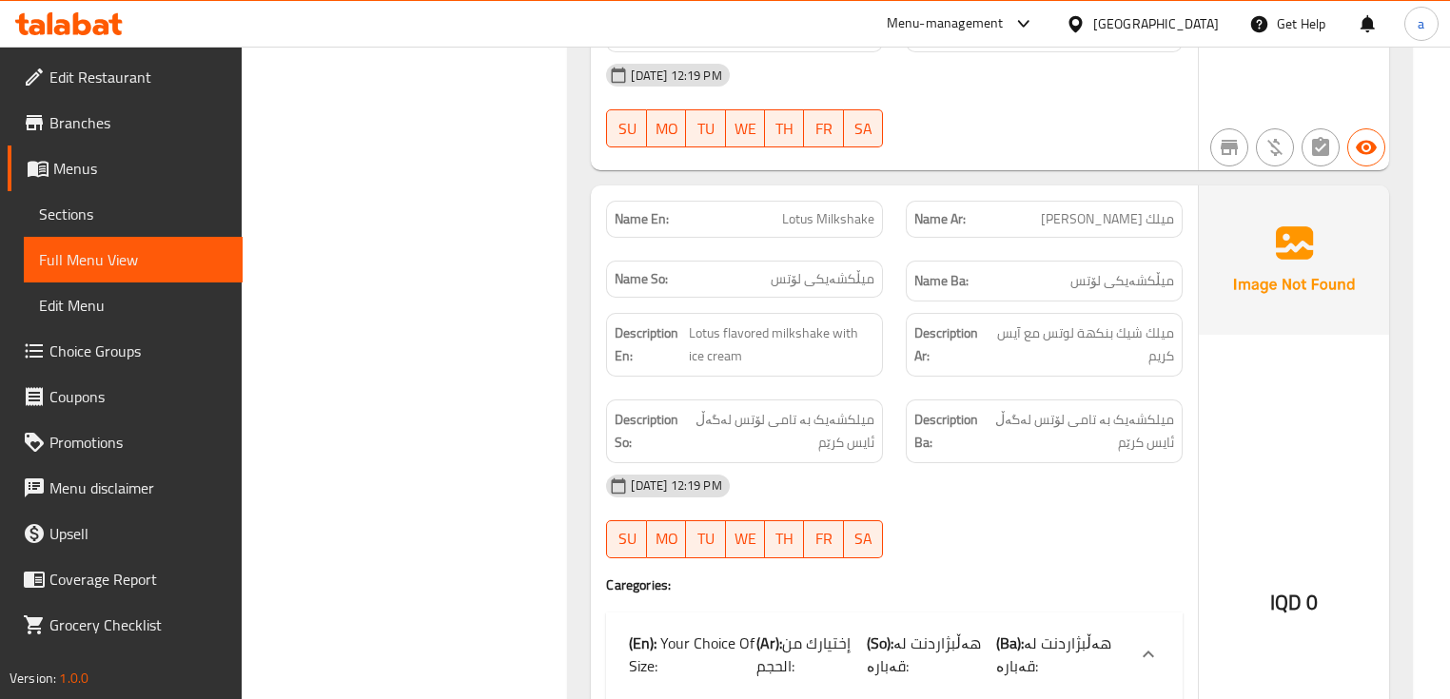
click at [171, 344] on span "Choice Groups" at bounding box center [138, 351] width 178 height 23
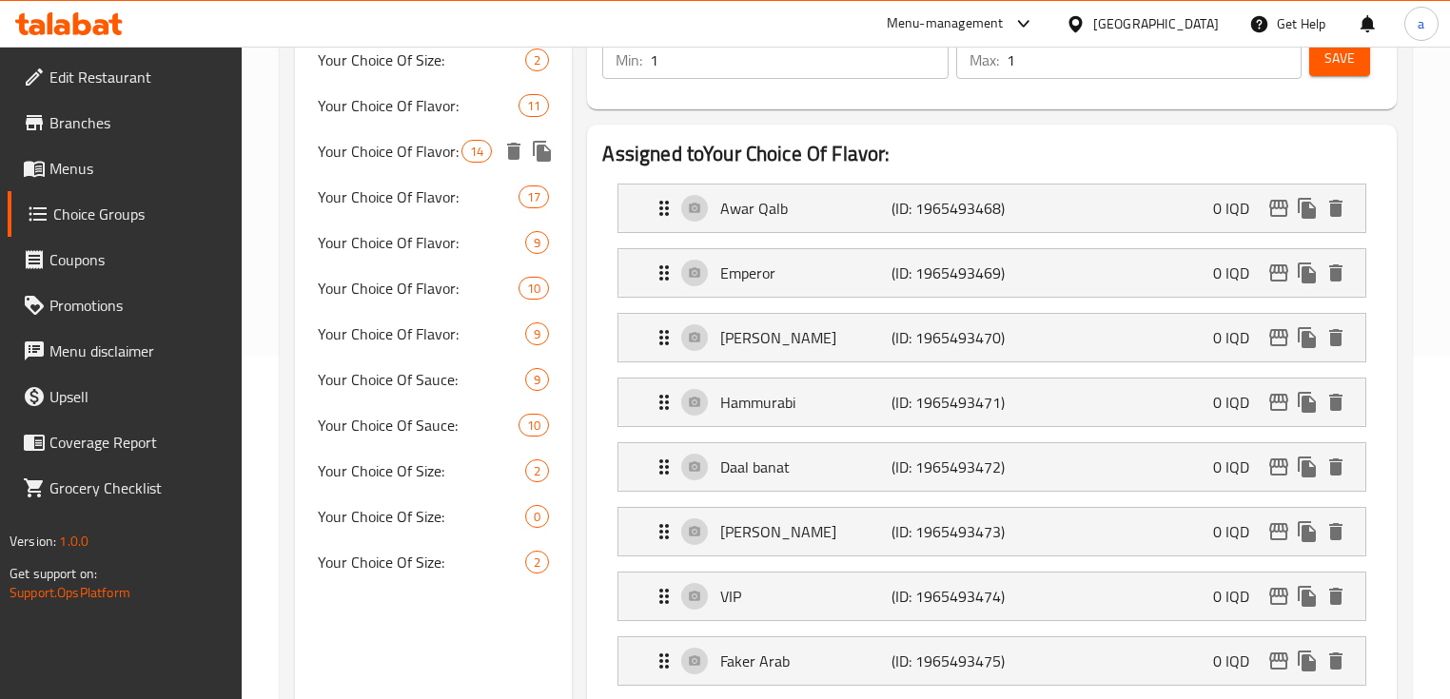
scroll to position [396, 0]
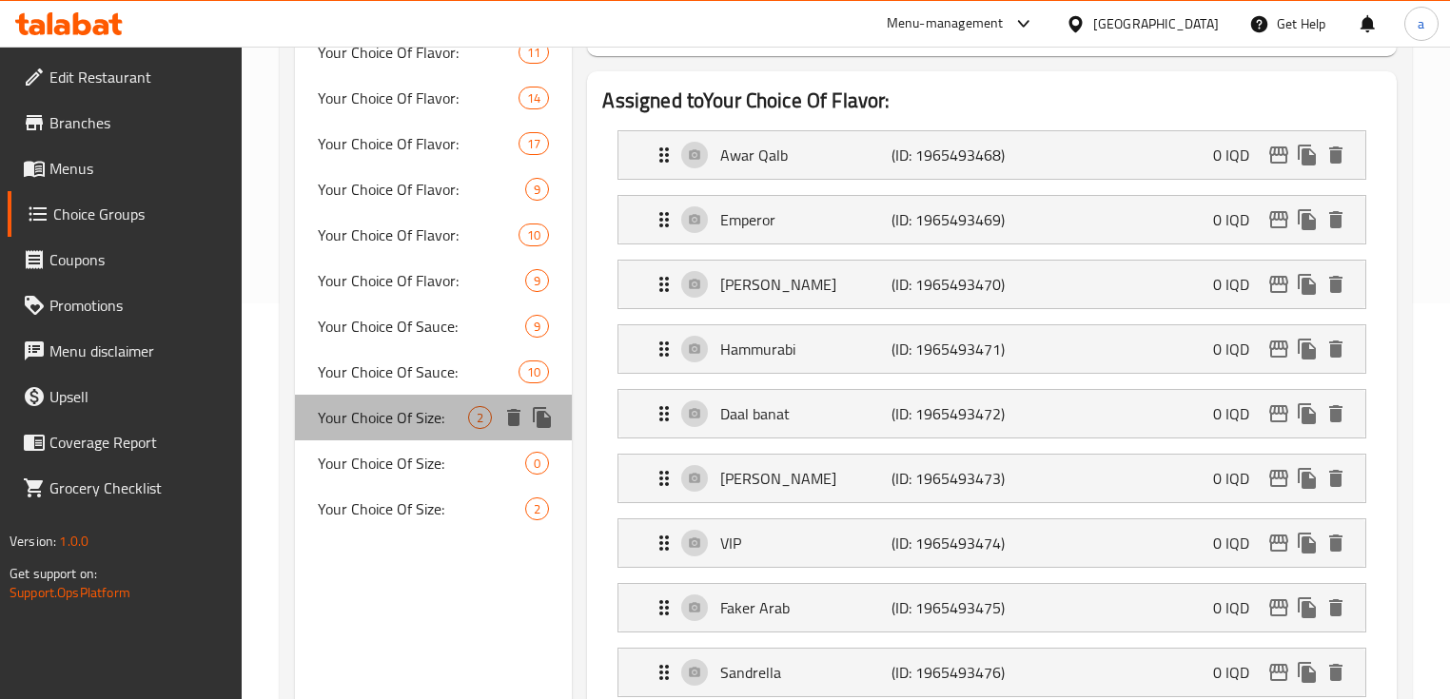
click at [442, 422] on span "Your Choice Of Size:" at bounding box center [393, 417] width 150 height 23
type input "Your Choice Of Size:"
type input "إختيارك من الحجم:"
type input "هەڵبژاردنت لە قەبارە:"
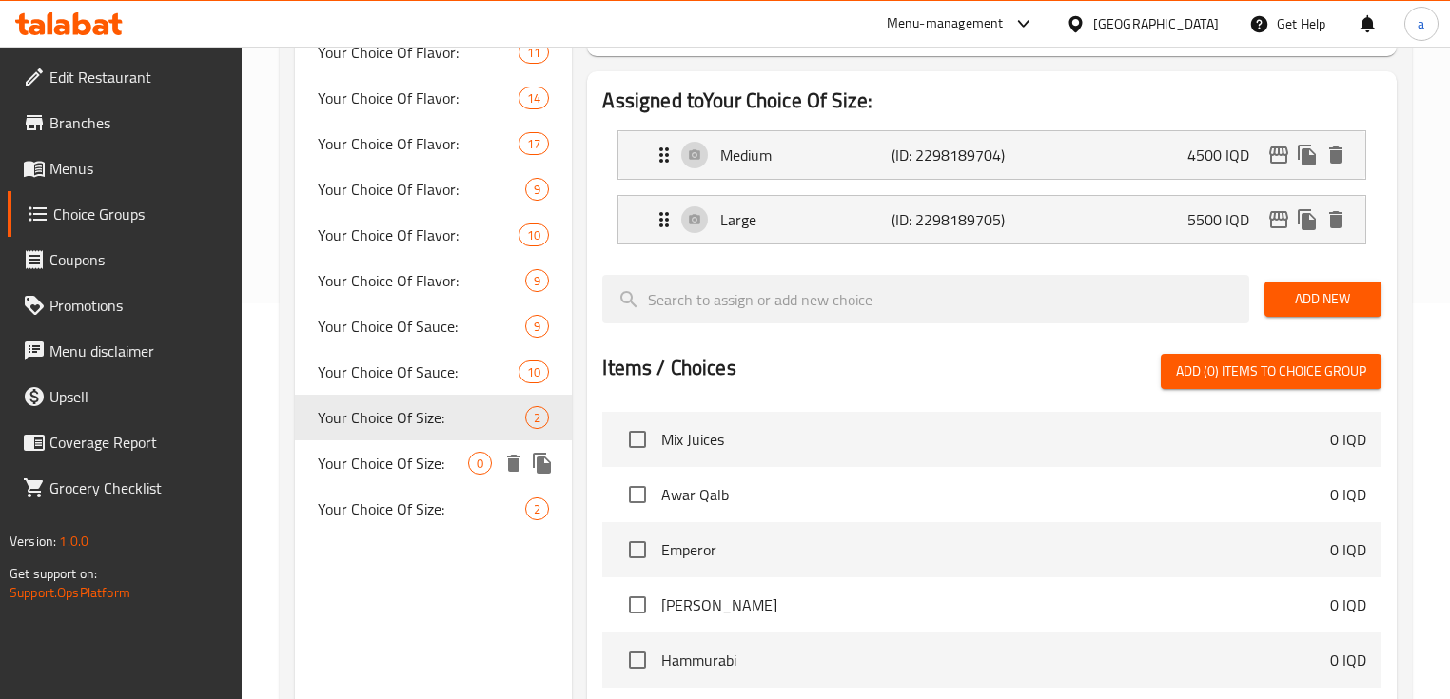
click at [445, 461] on span "Your Choice Of Size:" at bounding box center [393, 463] width 150 height 23
type input "Your Choice Of Size:"
type input "إختيارك من الحجم:"
type input "هەڵبژاردنت لە قەبارە:"
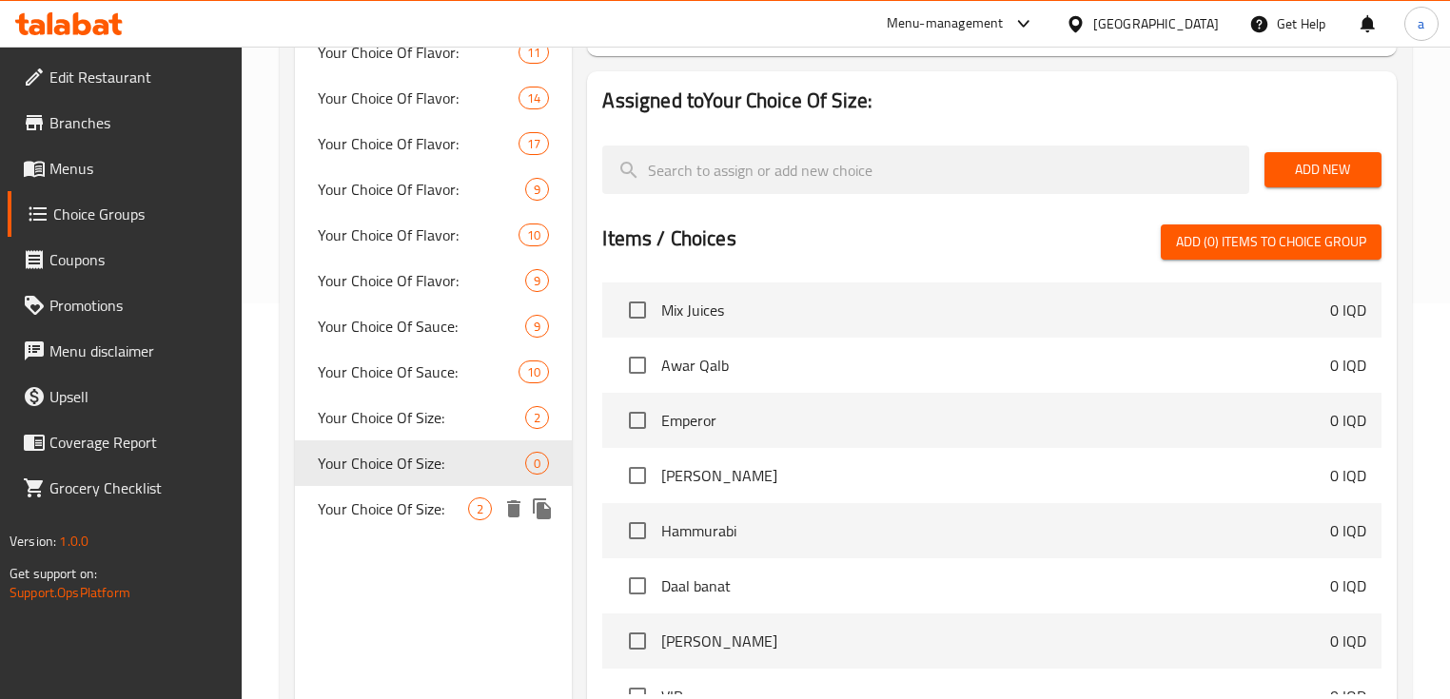
click at [444, 504] on span "Your Choice Of Size:" at bounding box center [393, 509] width 150 height 23
type input "Your Choice Of Size:"
type input "إختيارك من الحجم:"
type input "هەڵبژاردنت لە قەبارە:"
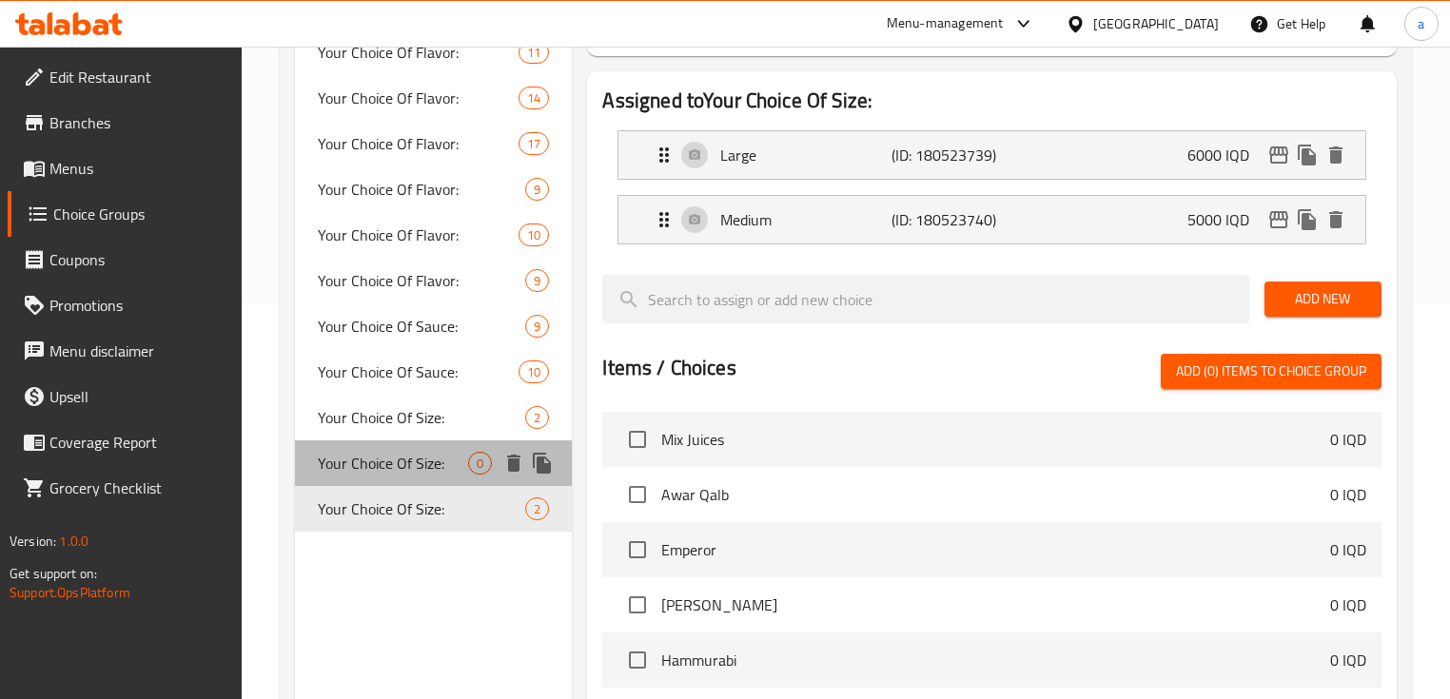
click at [427, 469] on span "Your Choice Of Size:" at bounding box center [393, 463] width 150 height 23
type input "Your Choice Of Size:"
type input "إختيارك من الحجم:"
type input "هەڵبژاردنت لە قەبارە:"
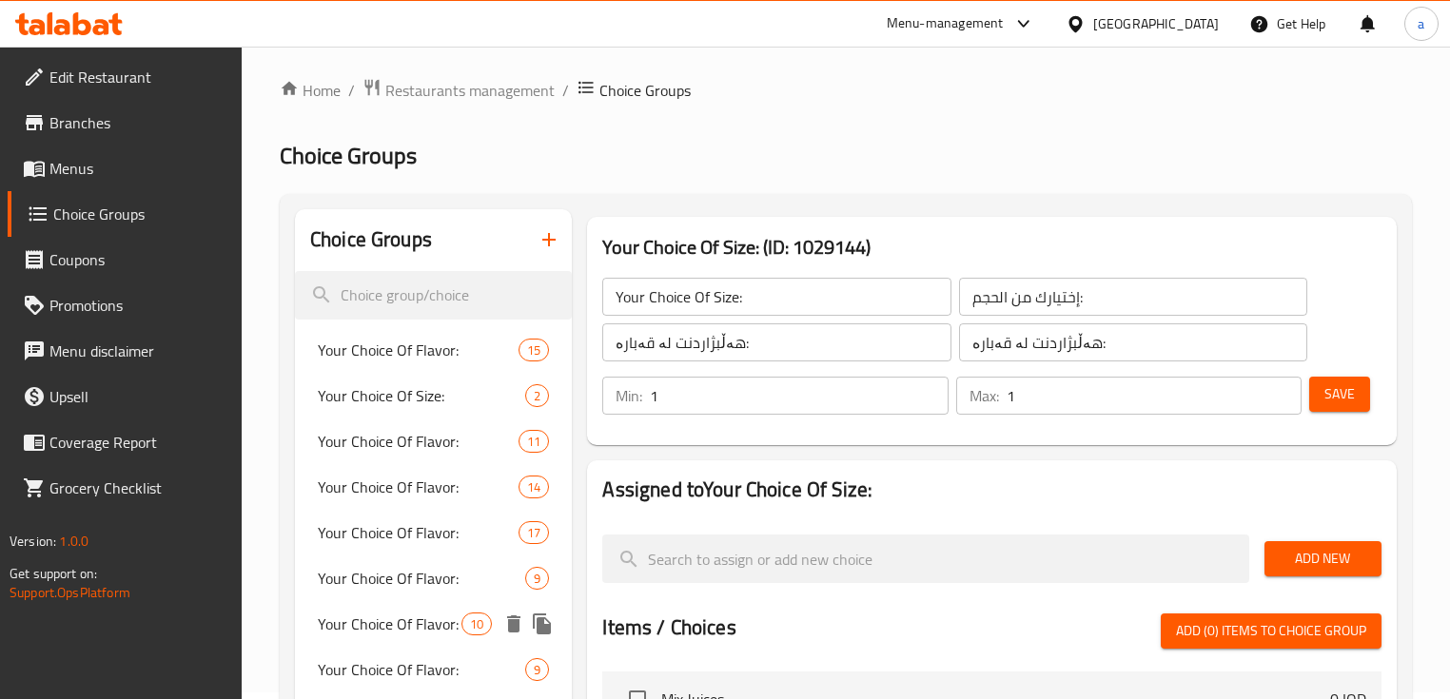
scroll to position [0, 0]
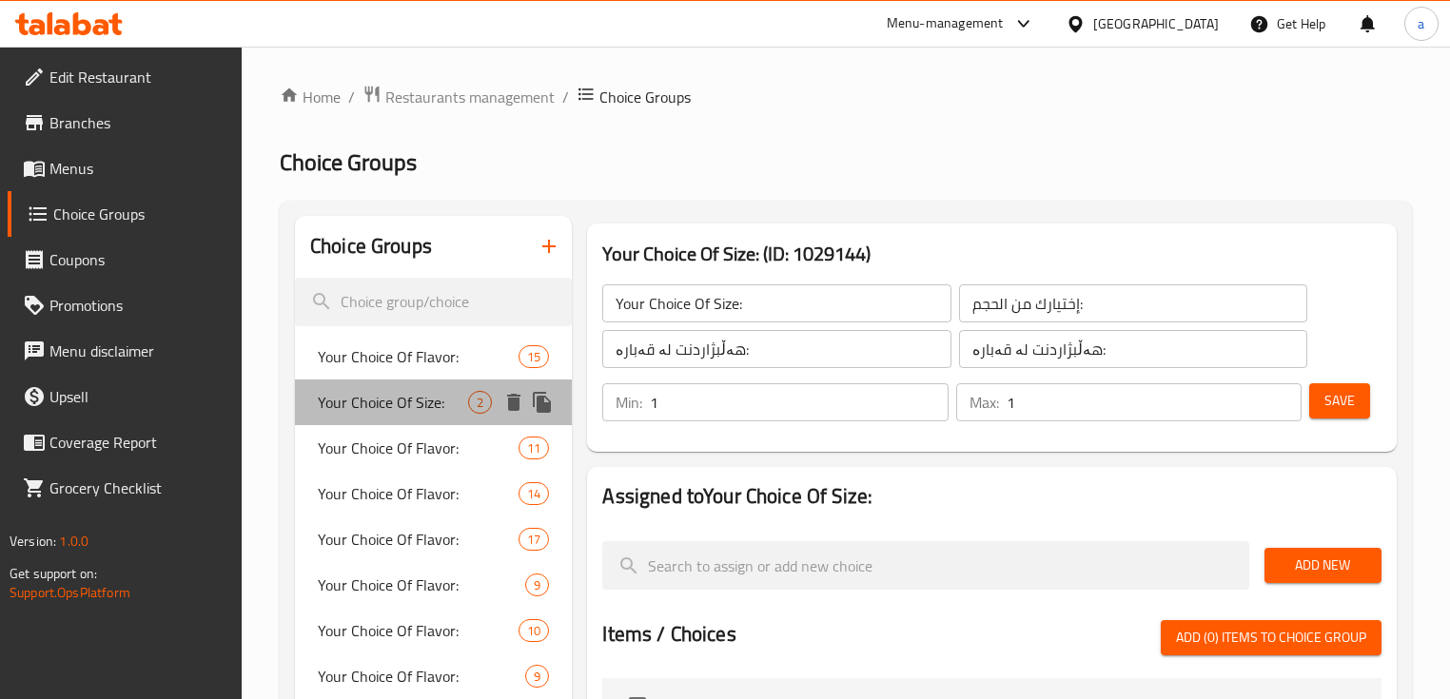
click at [427, 396] on span "Your Choice Of Size:" at bounding box center [393, 402] width 150 height 23
type input "Your Choice Of Size:"
type input "إختيارك من الحجم:"
type input "هەڵبژاردنت لە قەبارە:"
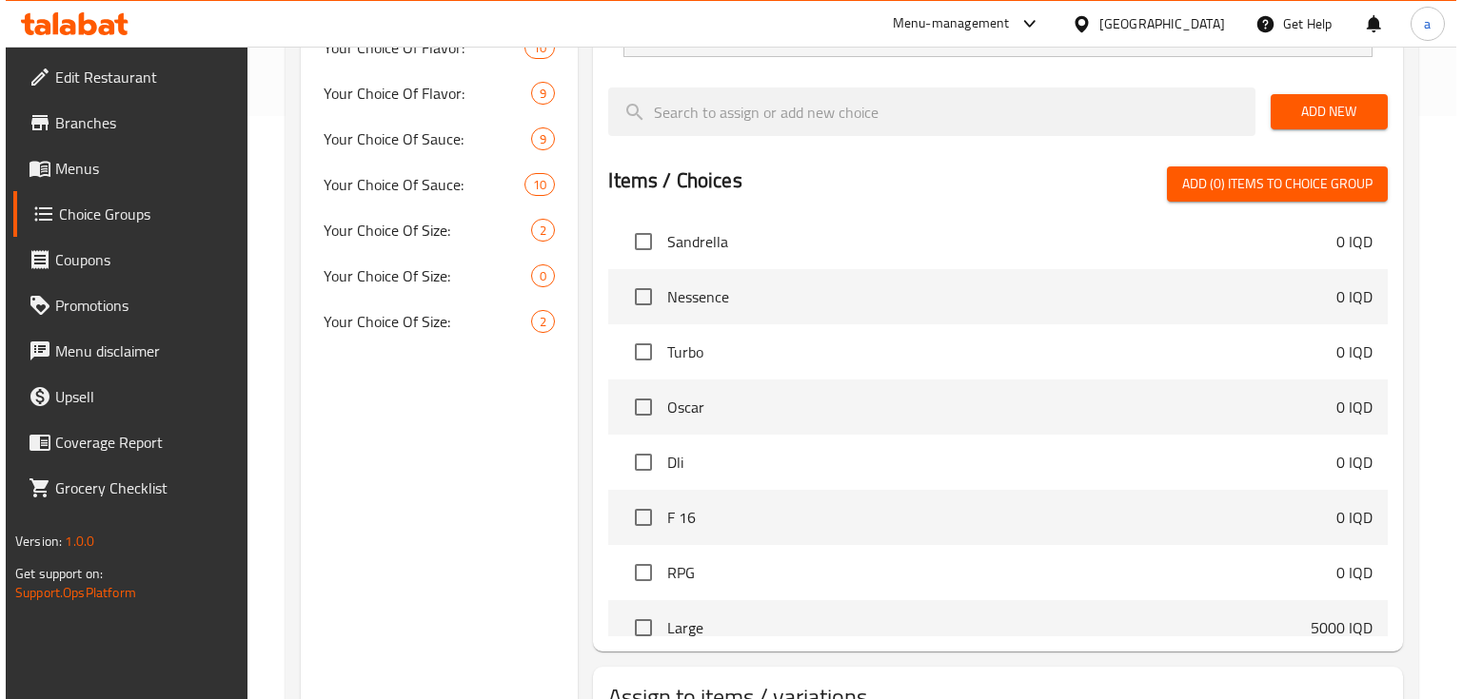
scroll to position [729, 0]
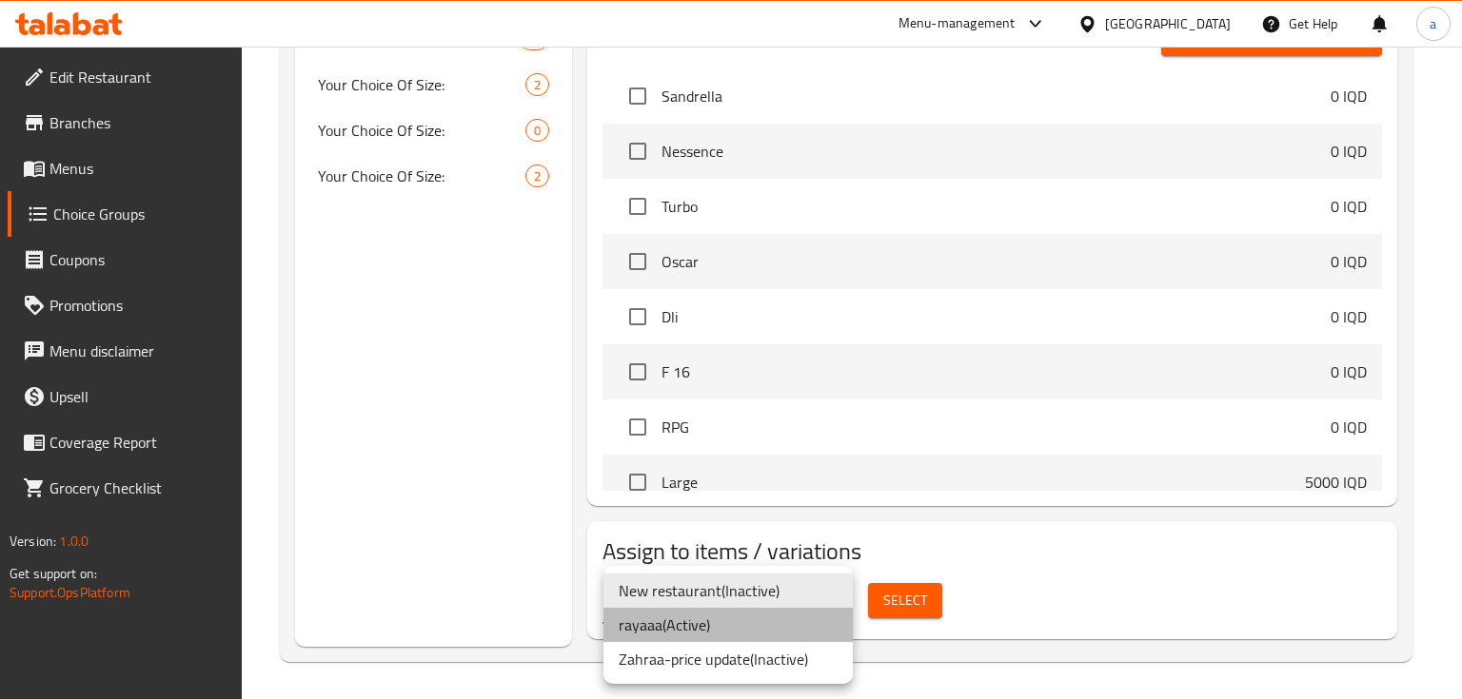
click at [799, 634] on li "rayaaa ( Active )" at bounding box center [727, 625] width 249 height 34
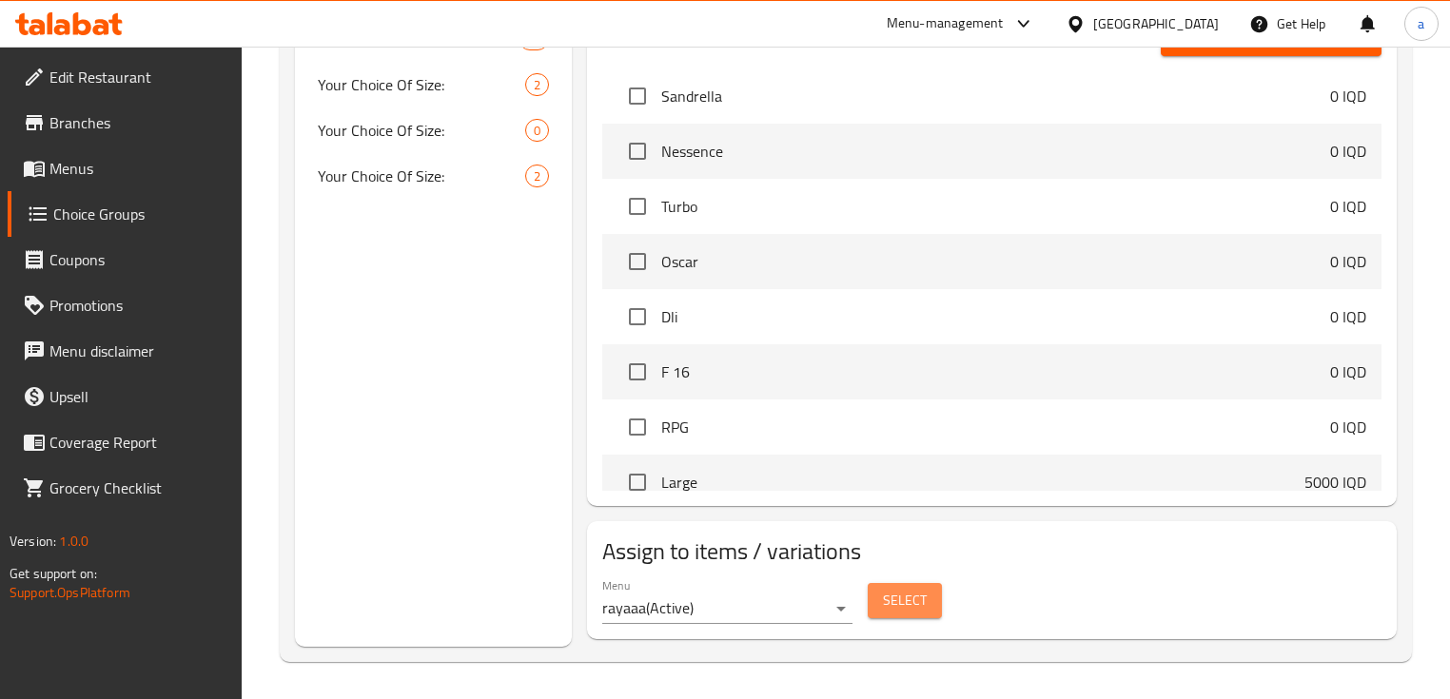
click at [896, 607] on span "Select" at bounding box center [905, 601] width 44 height 24
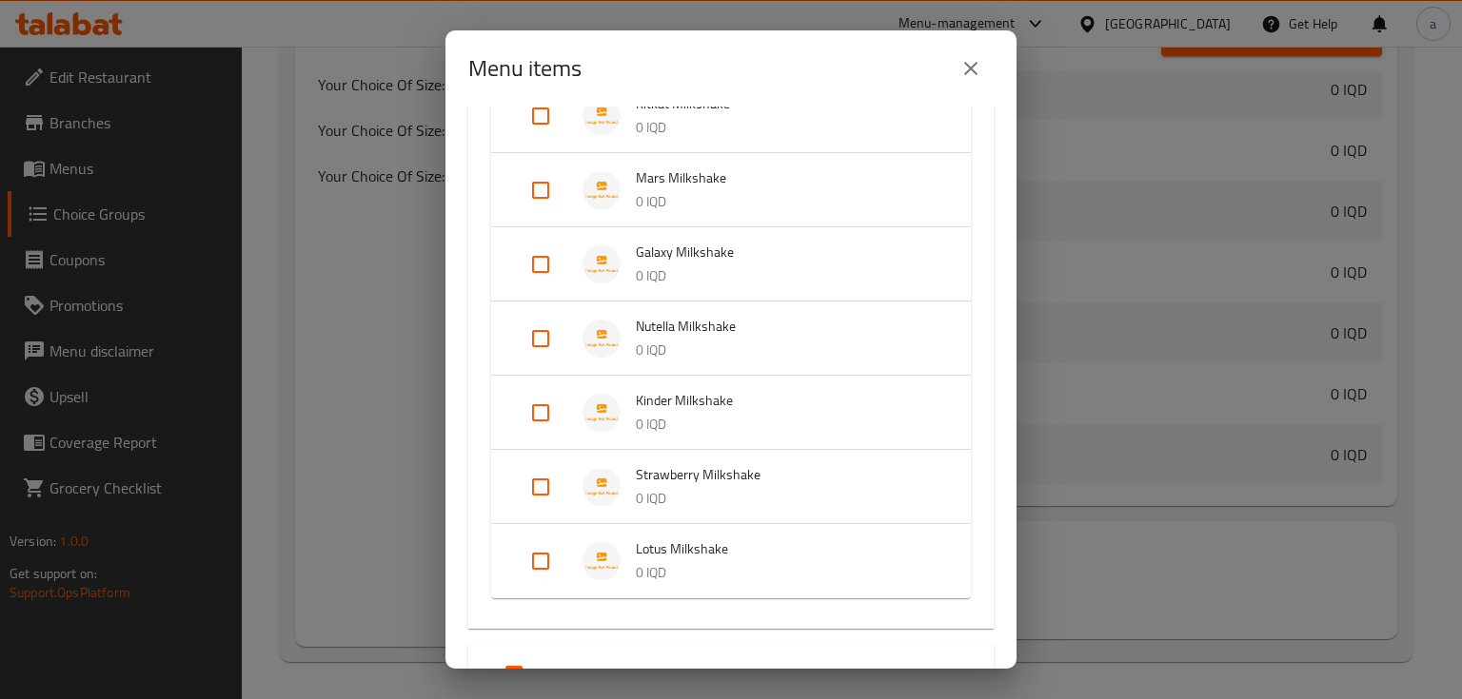
scroll to position [1776, 0]
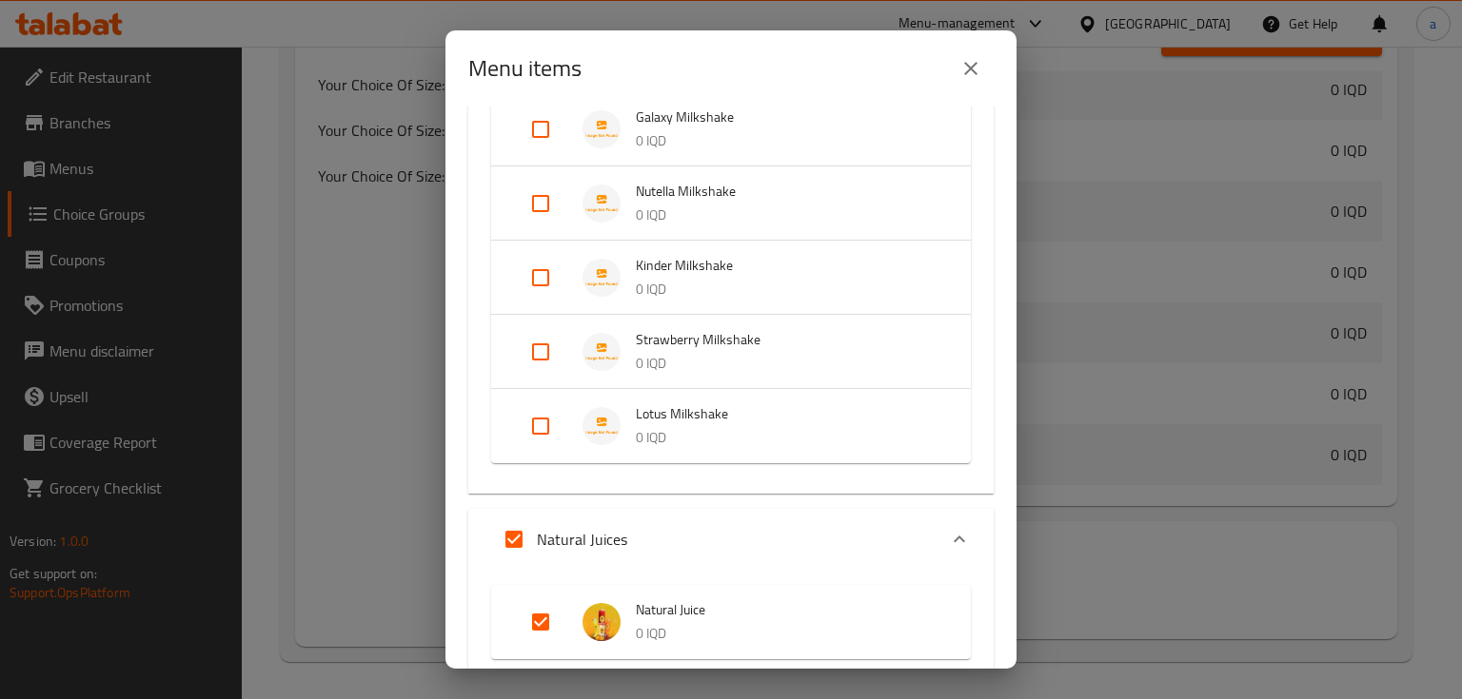
click at [544, 353] on input "Expand" at bounding box center [541, 352] width 46 height 46
checkbox input "true"
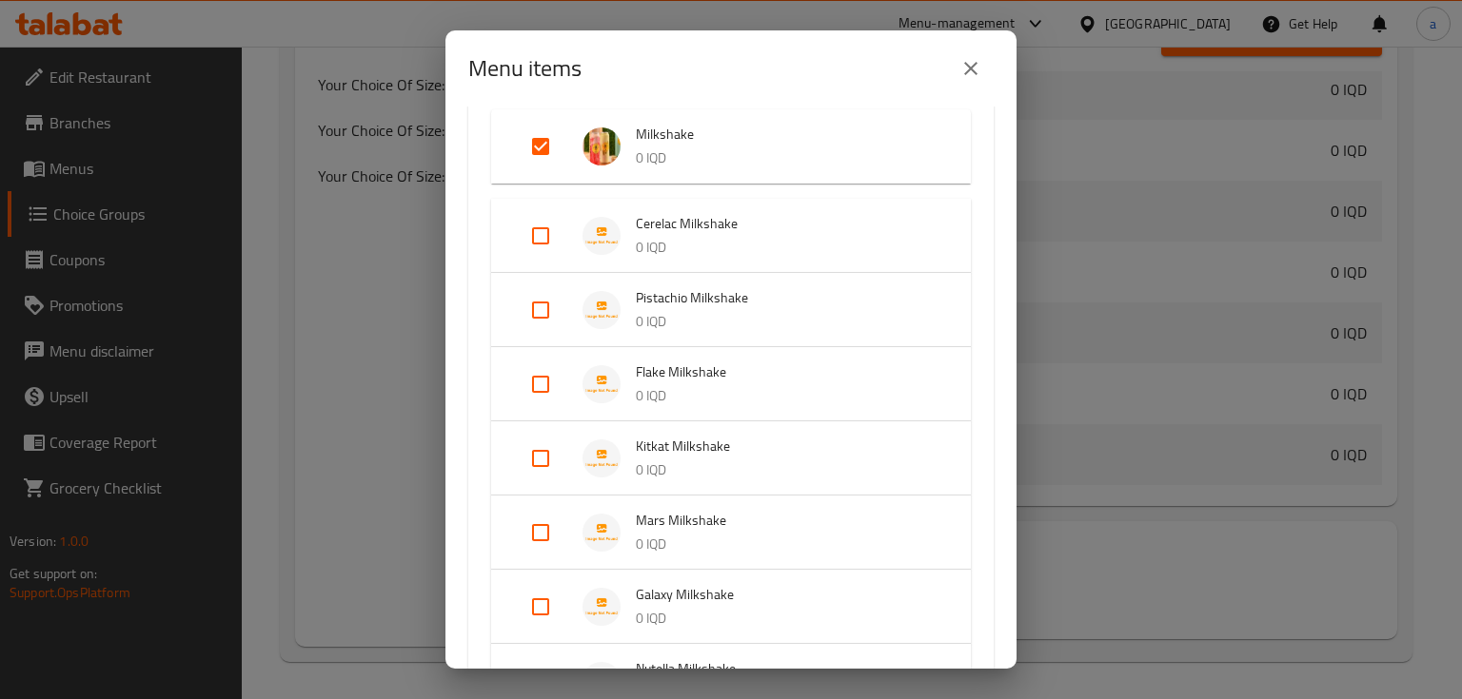
scroll to position [1268, 0]
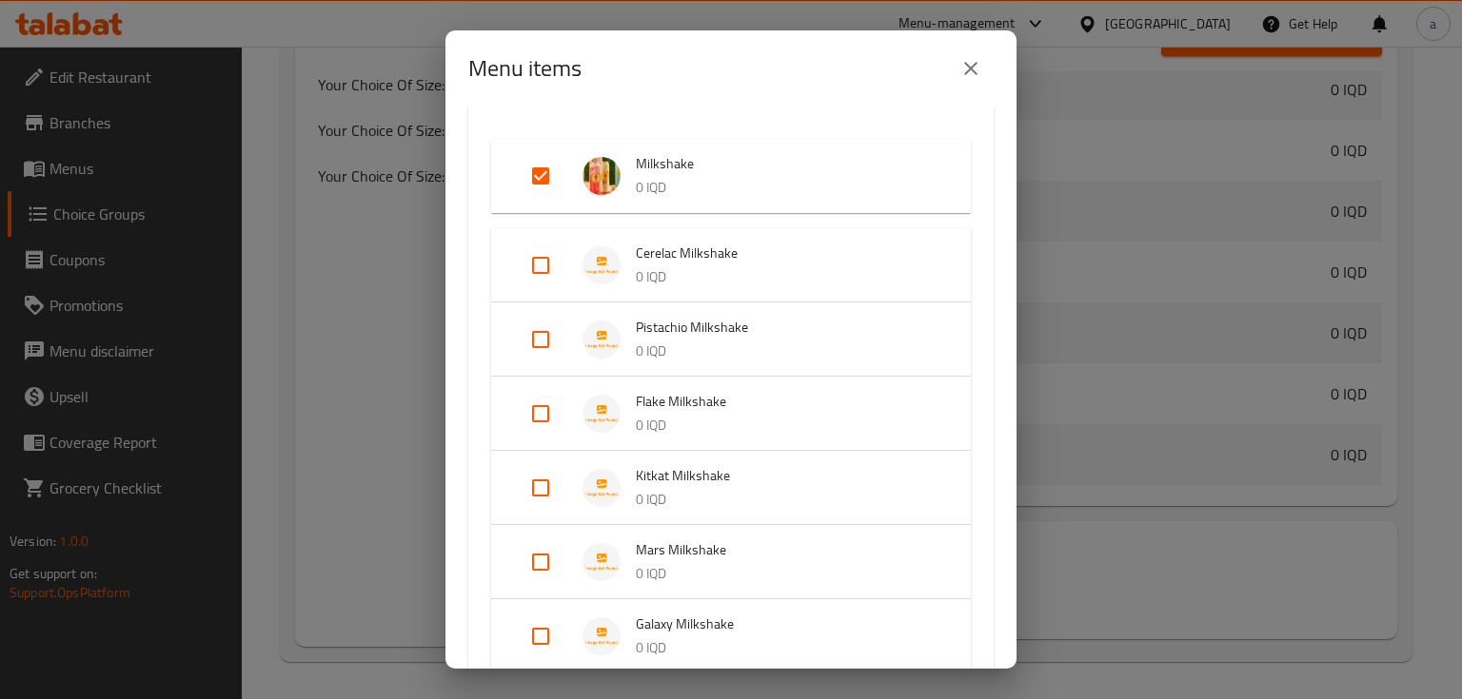
click at [550, 267] on input "Expand" at bounding box center [541, 266] width 46 height 46
checkbox input "true"
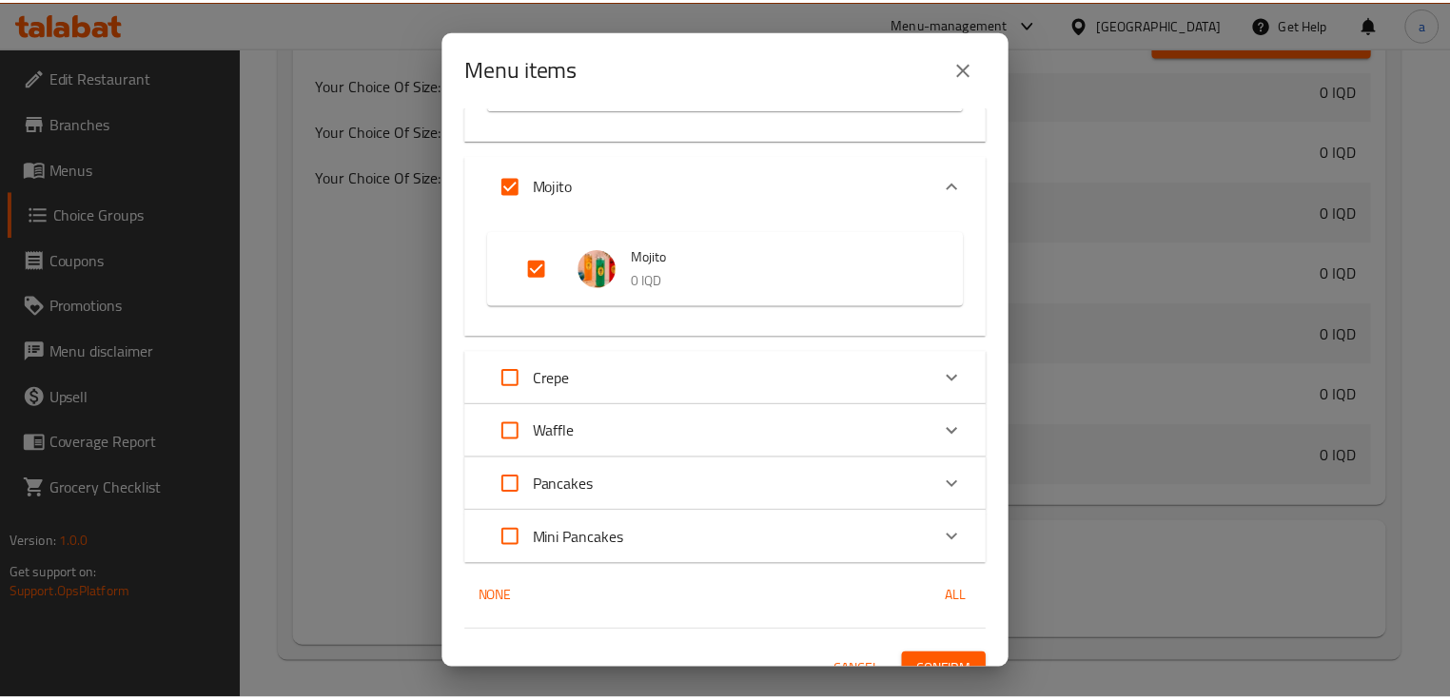
scroll to position [2594, 0]
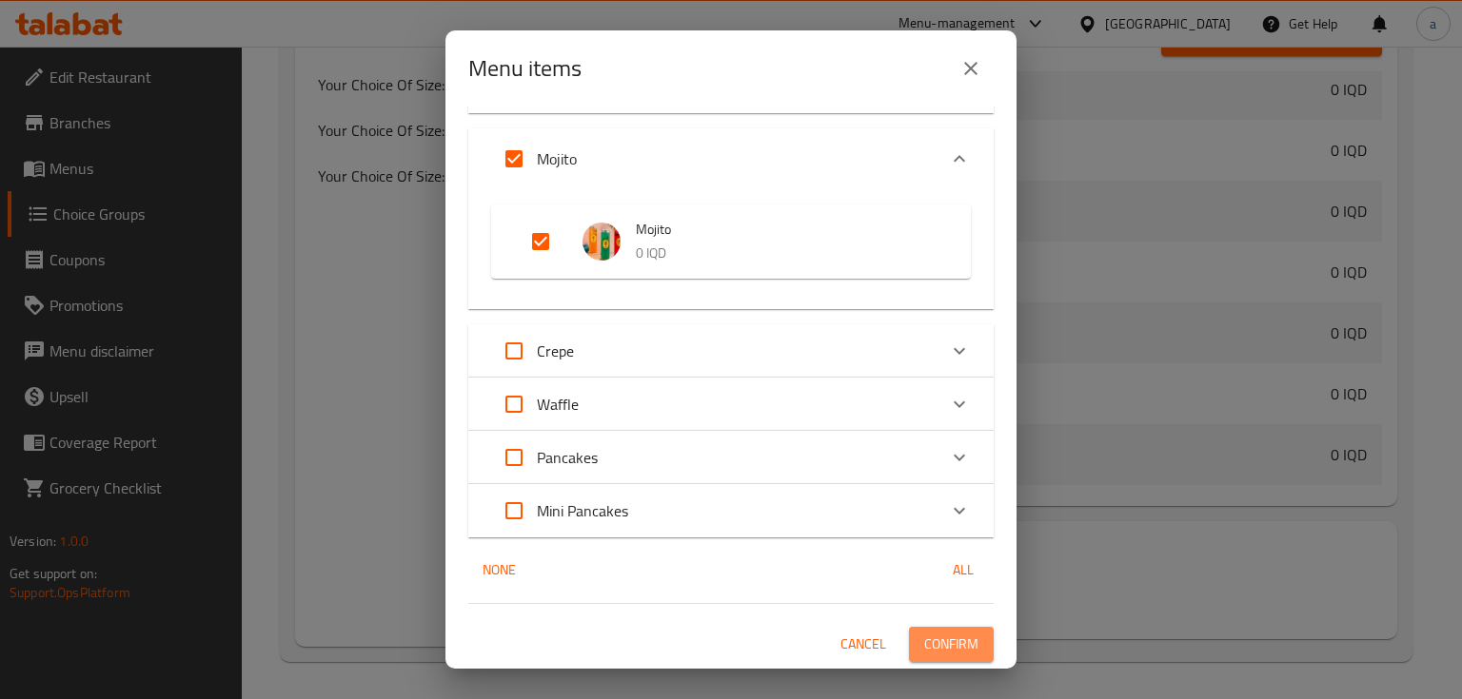
click at [935, 634] on span "Confirm" at bounding box center [951, 645] width 54 height 24
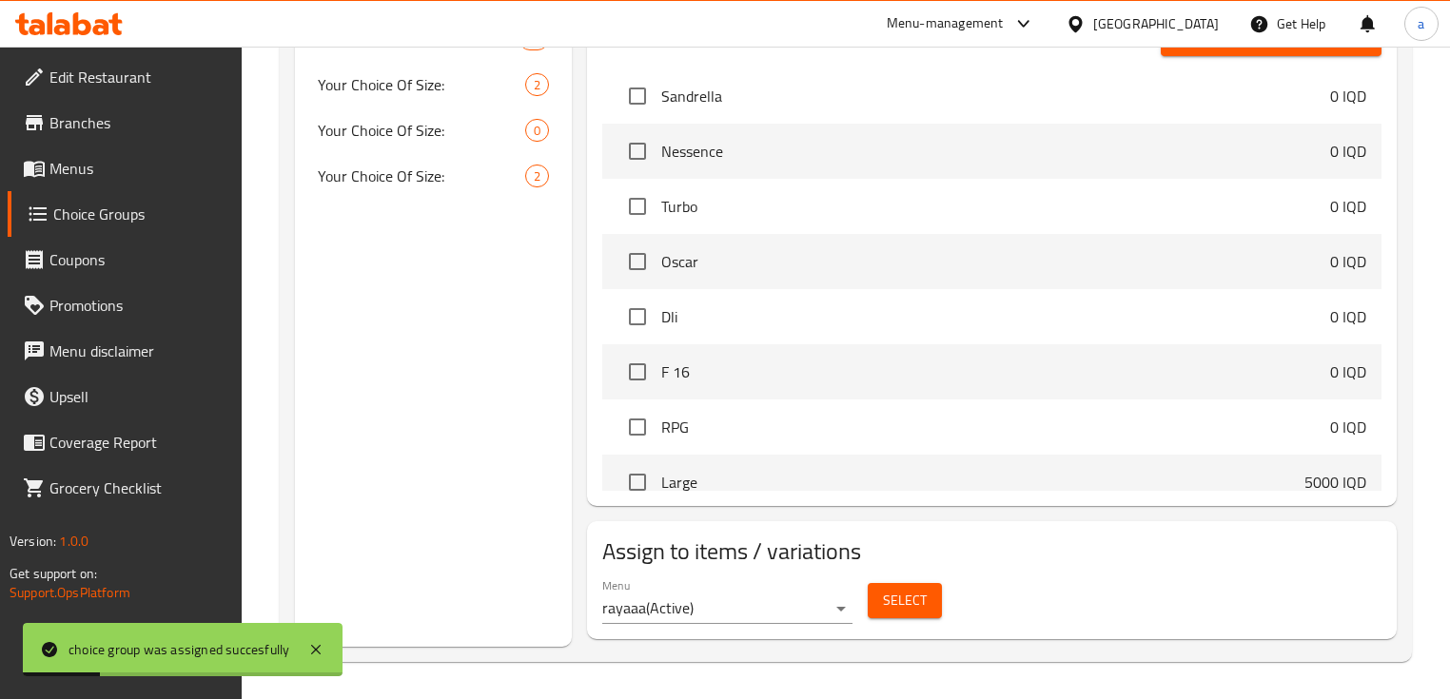
click at [212, 179] on span "Menus" at bounding box center [138, 168] width 178 height 23
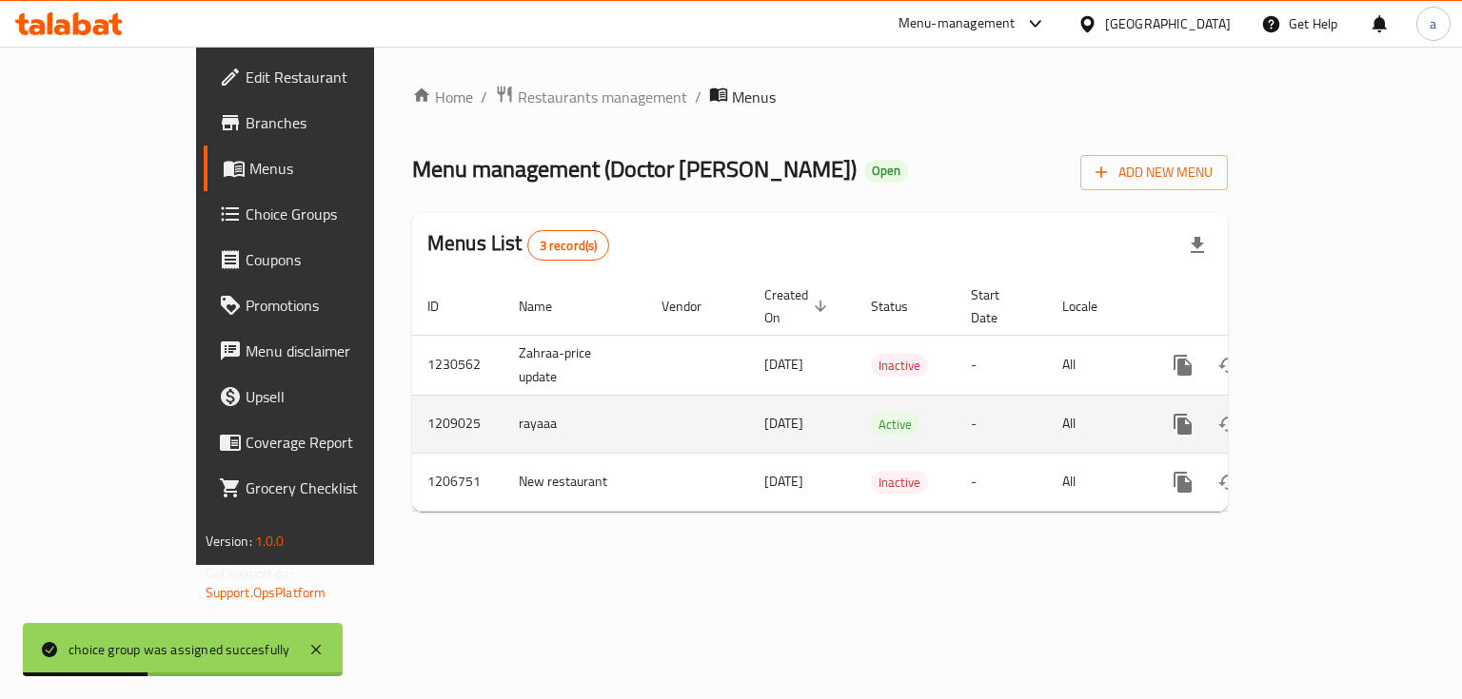
click at [1328, 416] on icon "enhanced table" at bounding box center [1319, 424] width 17 height 17
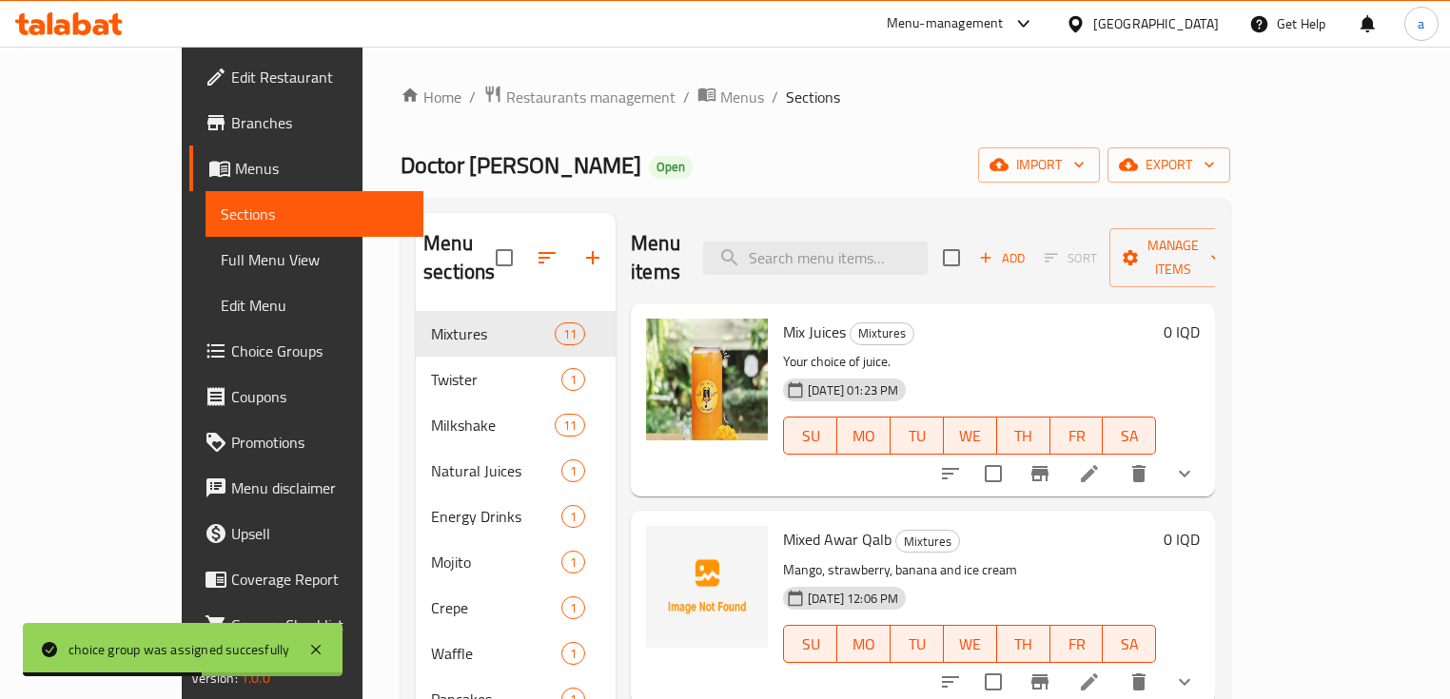
click at [206, 271] on link "Full Menu View" at bounding box center [315, 260] width 219 height 46
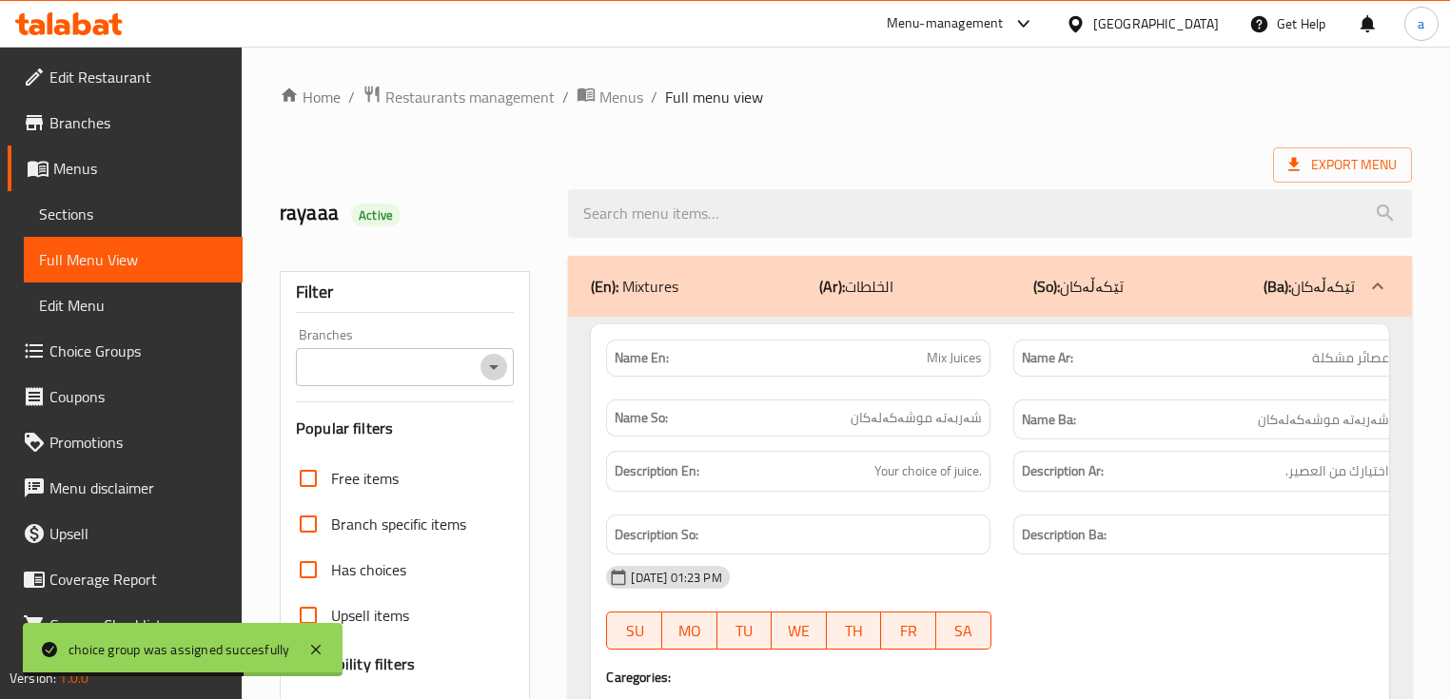
click at [495, 368] on icon "Open" at bounding box center [493, 367] width 23 height 23
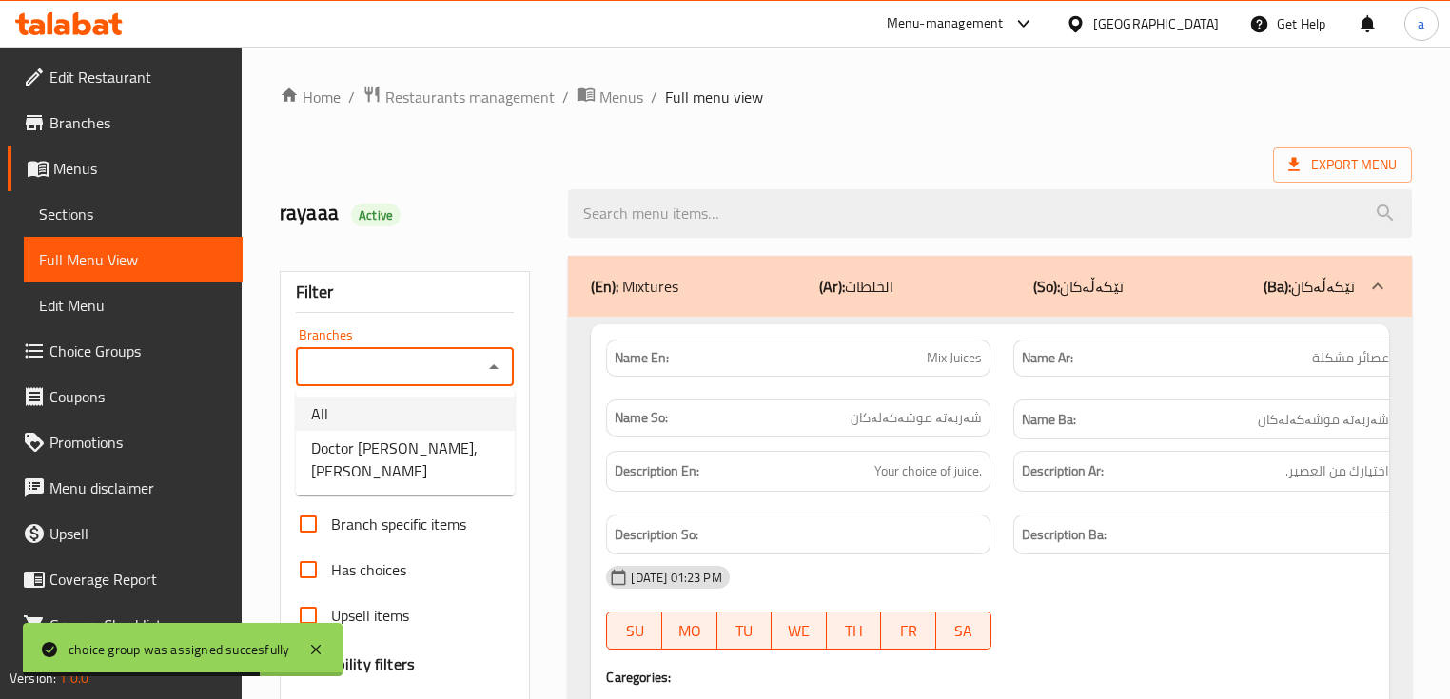
click at [473, 430] on li "All" at bounding box center [405, 414] width 219 height 34
click at [497, 379] on button "Open" at bounding box center [494, 367] width 27 height 27
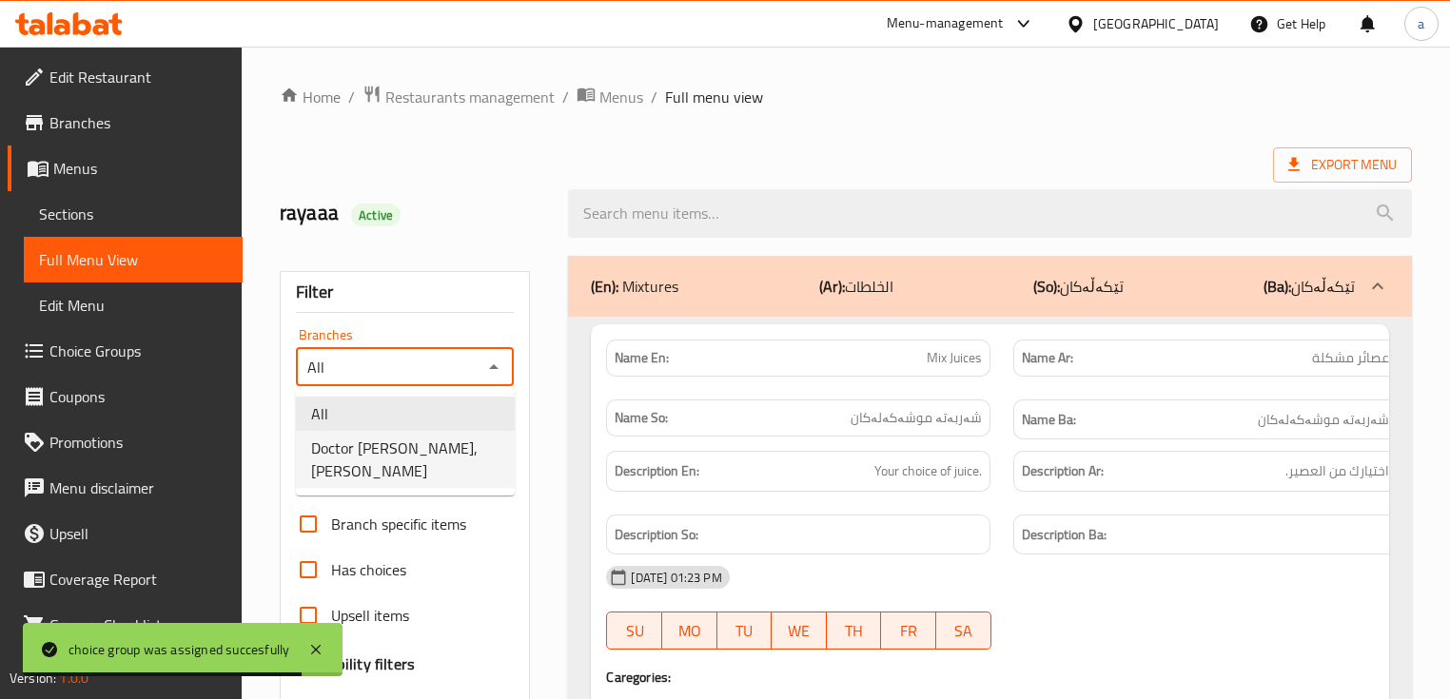
drag, startPoint x: 485, startPoint y: 440, endPoint x: 175, endPoint y: 82, distance: 473.5
click at [483, 441] on li "Doctor Juice, Al Ashar" at bounding box center [405, 459] width 219 height 57
type input "Doctor Juice, Al Ashar"
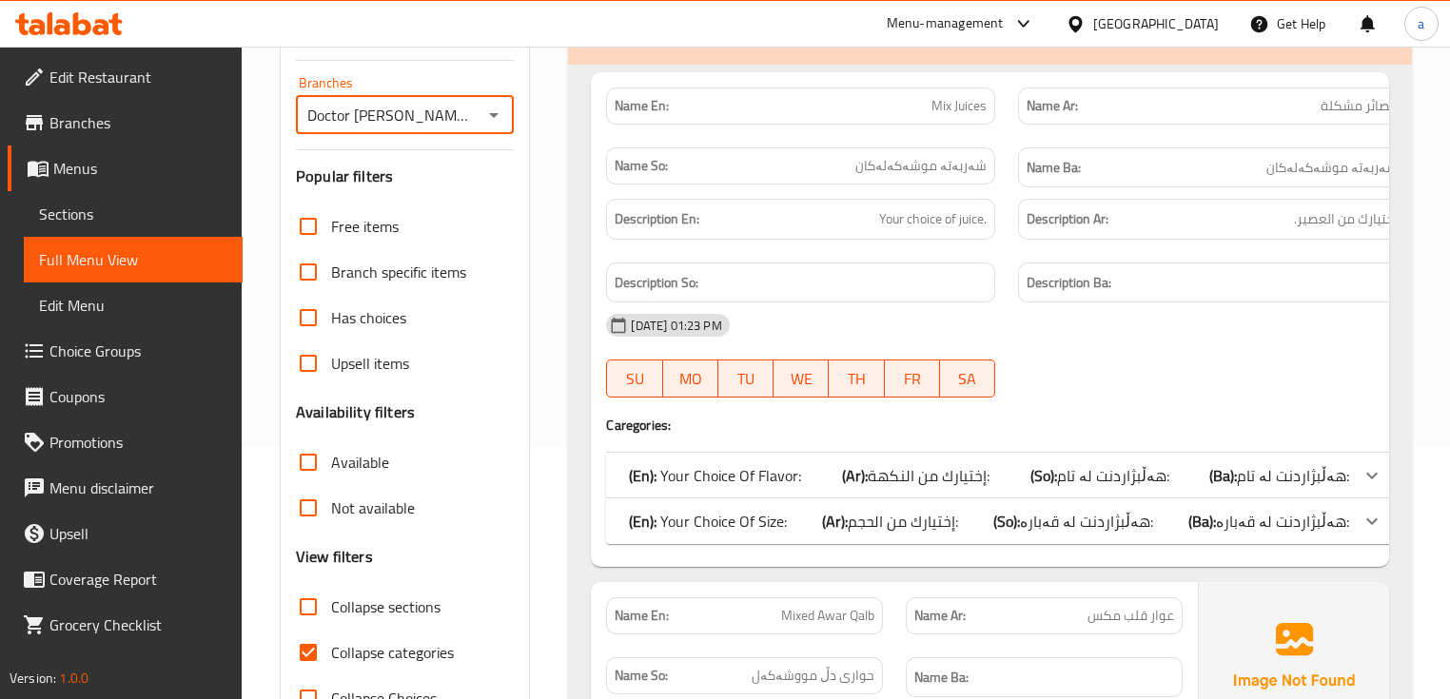
scroll to position [253, 0]
click at [433, 605] on span "Collapse sections" at bounding box center [385, 606] width 109 height 23
click at [331, 605] on input "Collapse sections" at bounding box center [308, 606] width 46 height 46
checkbox input "true"
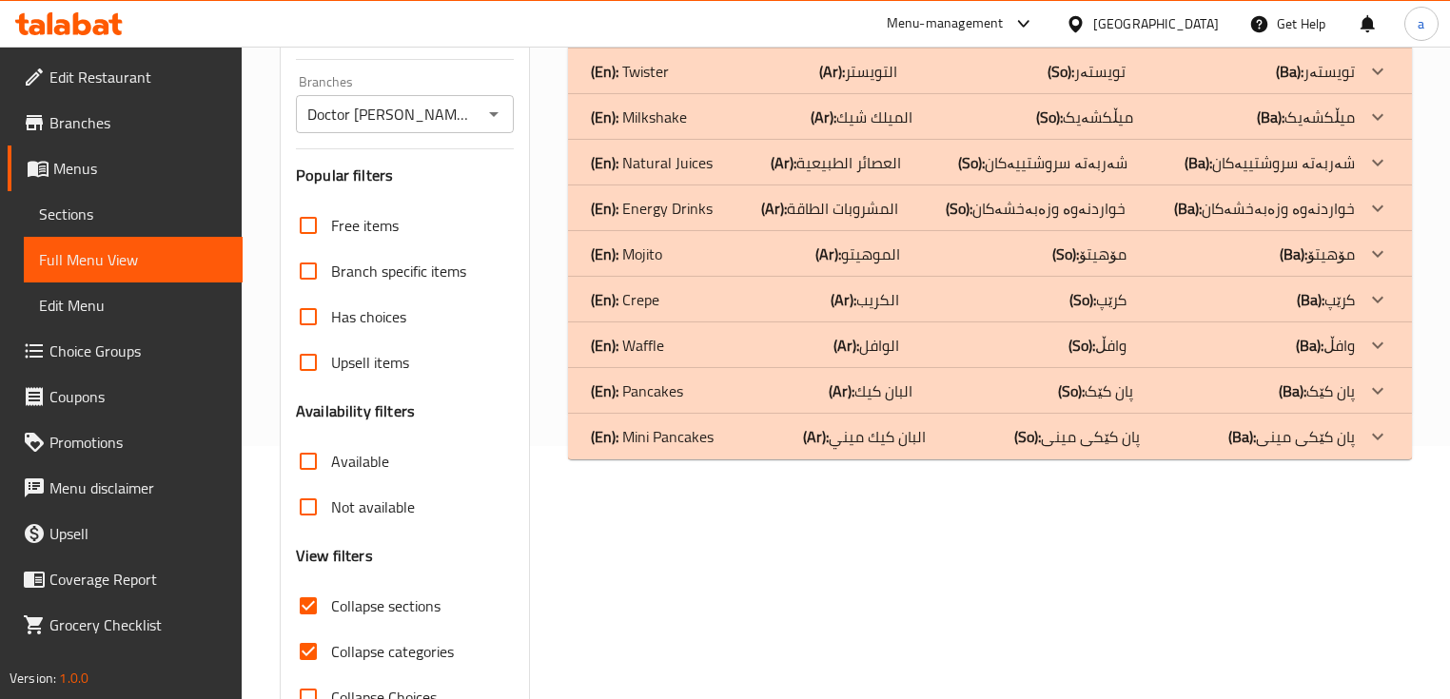
click at [429, 640] on span "Collapse categories" at bounding box center [392, 651] width 123 height 23
click at [331, 636] on input "Collapse categories" at bounding box center [308, 652] width 46 height 46
checkbox input "false"
click at [1340, 118] on p "(Ba): میڵکشەیک" at bounding box center [1306, 117] width 98 height 23
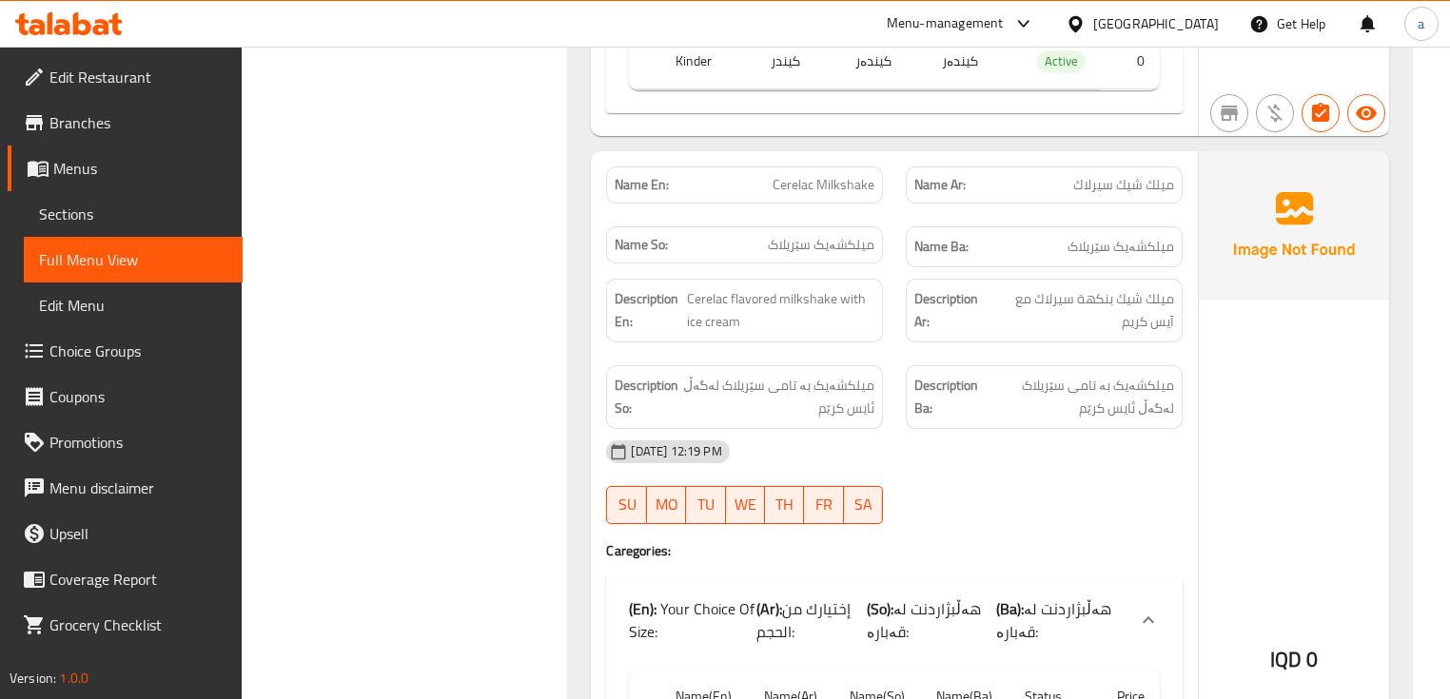
scroll to position [2030, 0]
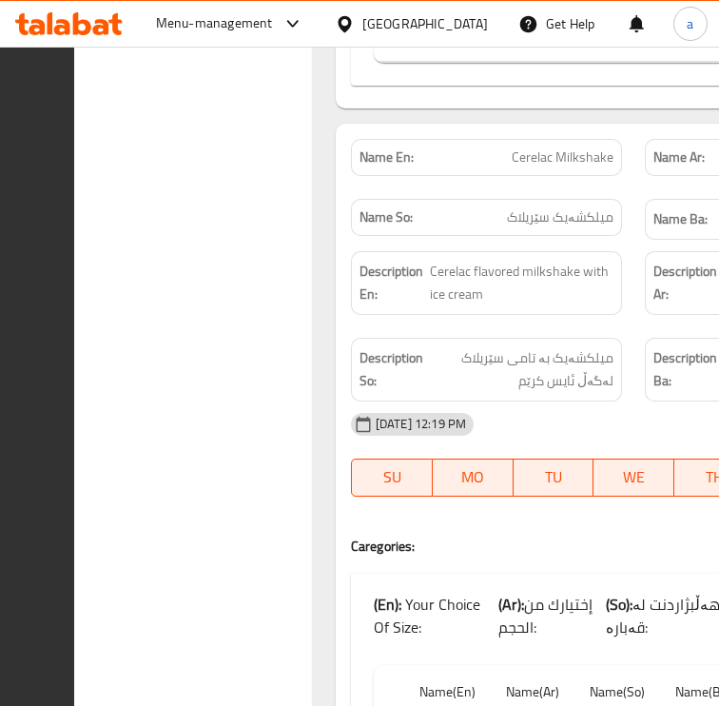
drag, startPoint x: 0, startPoint y: 304, endPoint x: -10, endPoint y: 305, distance: 9.7
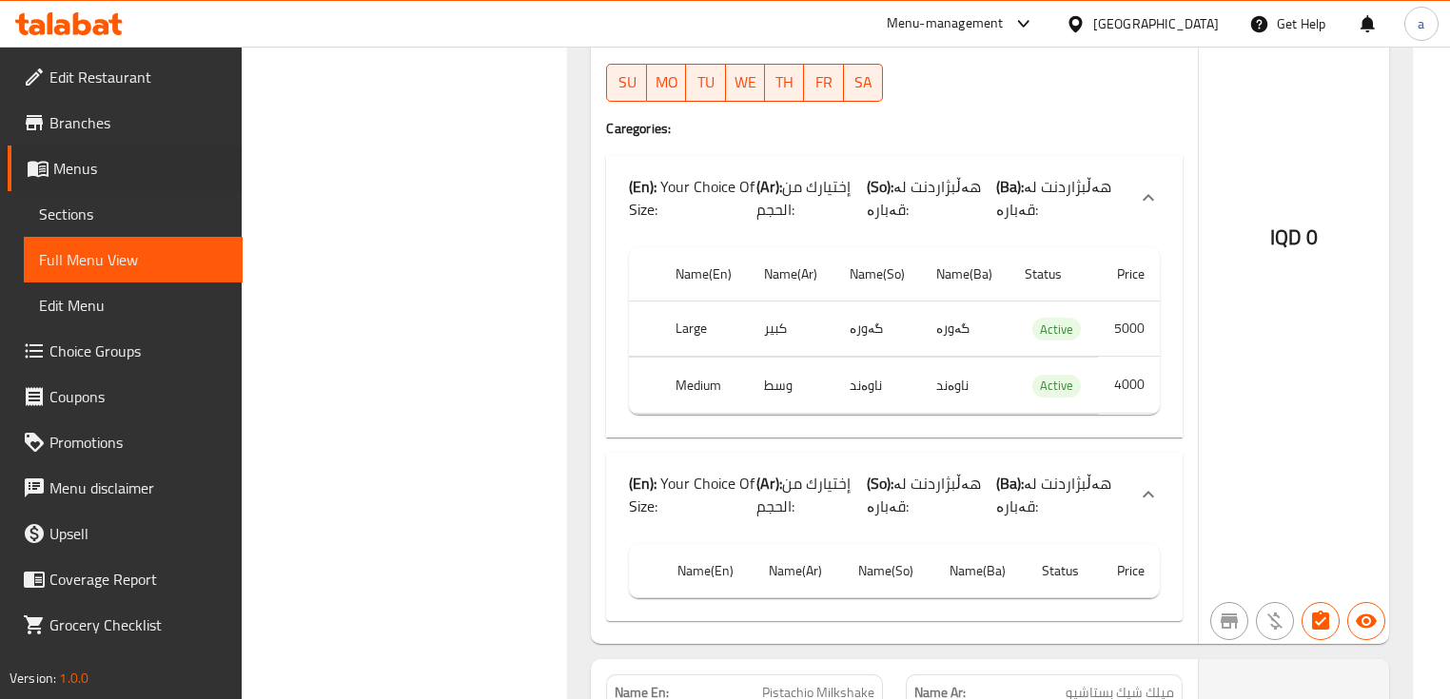
scroll to position [2410, 0]
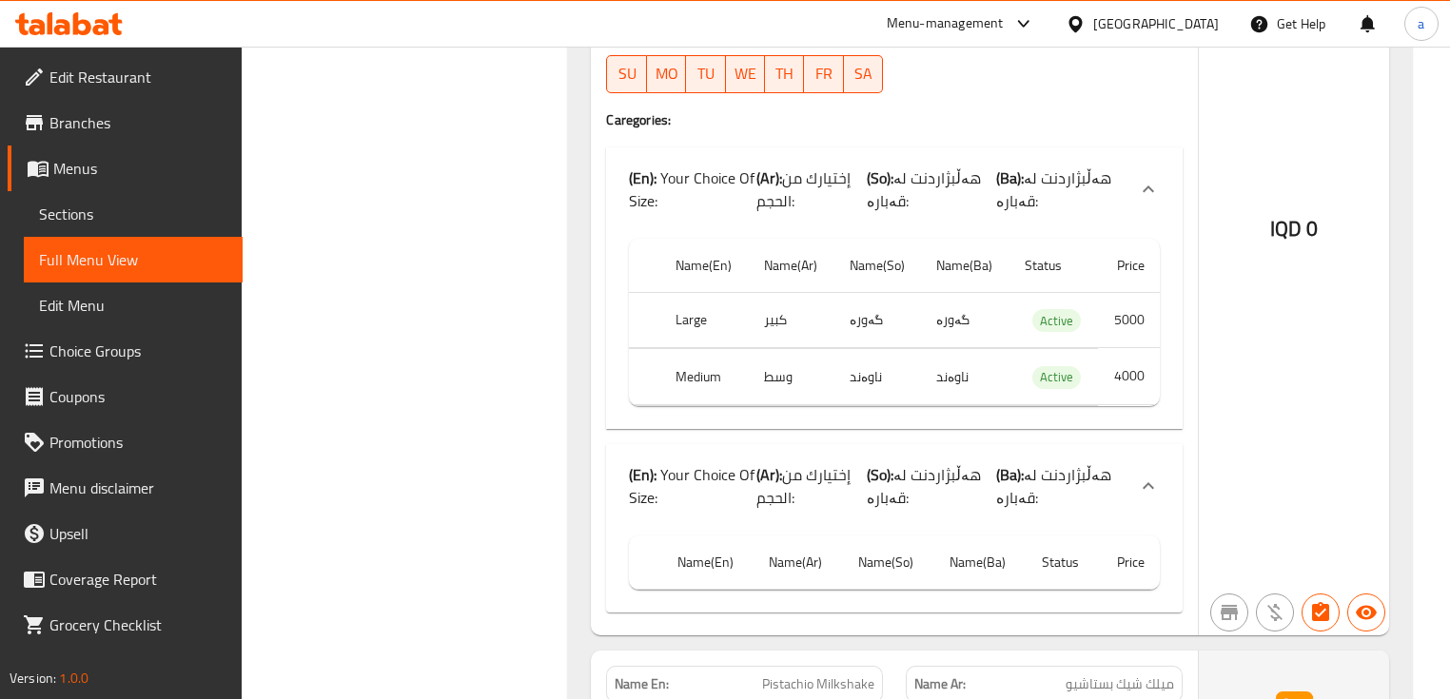
click at [1137, 482] on icon at bounding box center [1148, 486] width 23 height 23
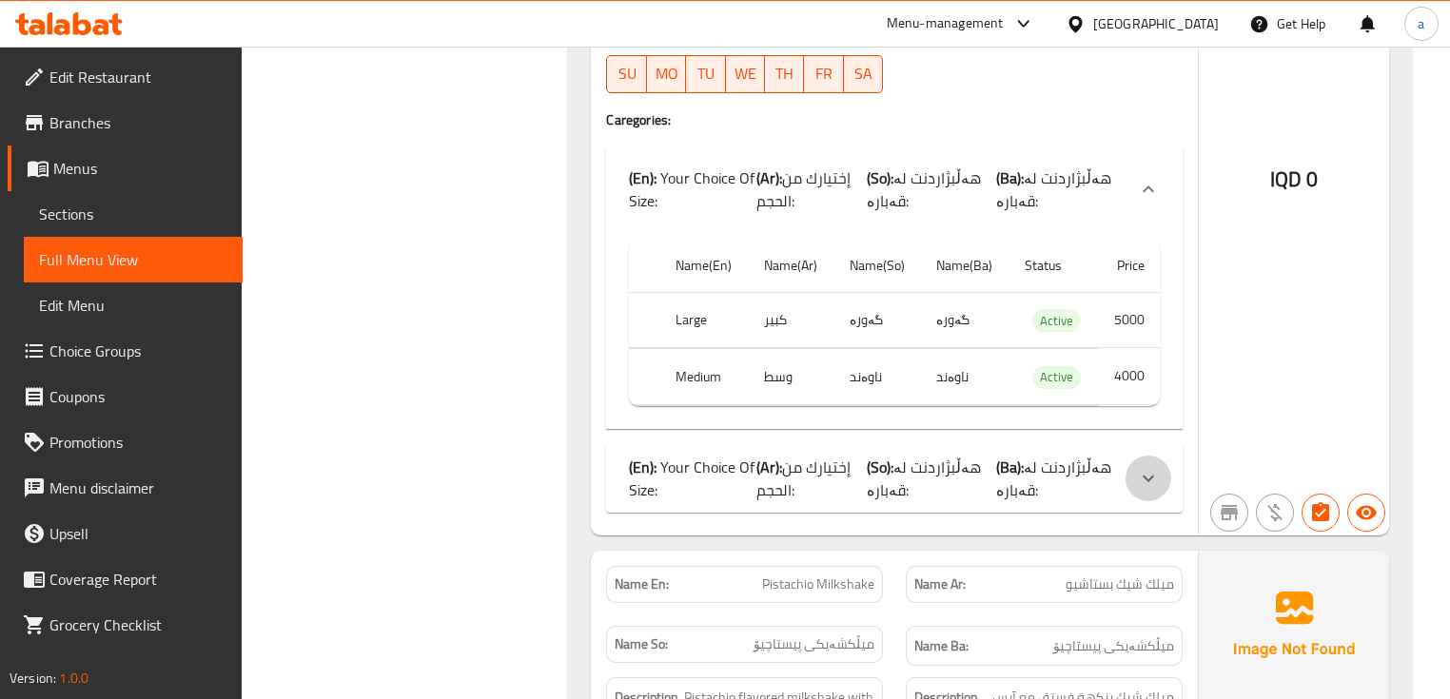
click at [1137, 482] on icon at bounding box center [1148, 478] width 23 height 23
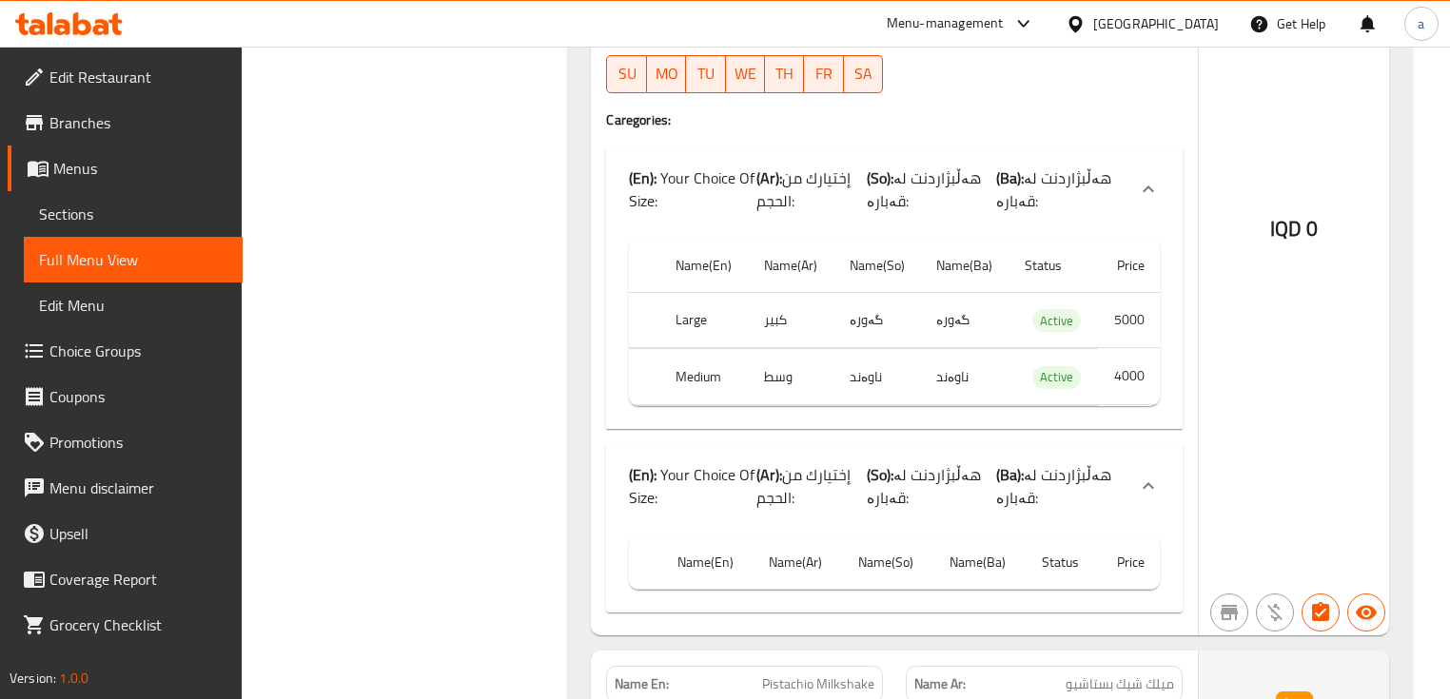
click at [1125, 564] on th "Price" at bounding box center [1129, 563] width 62 height 54
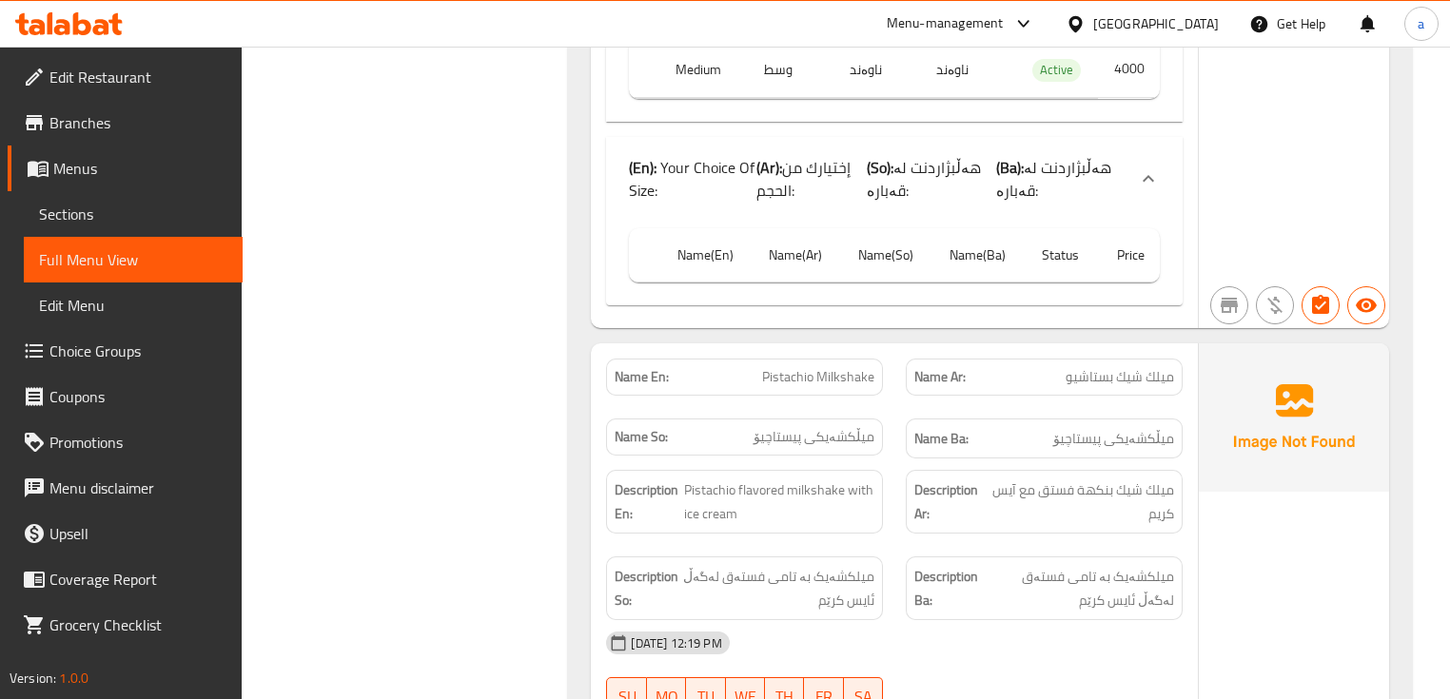
scroll to position [2664, 0]
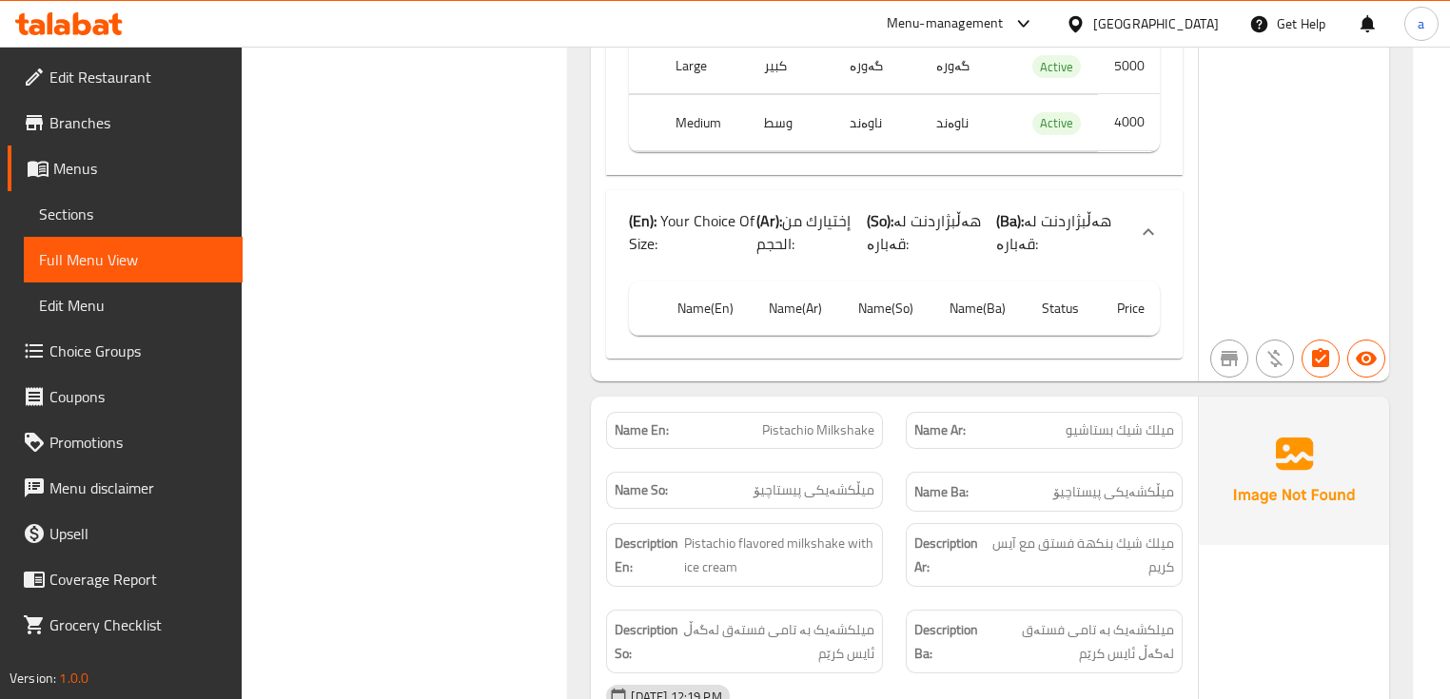
click at [152, 346] on span "Choice Groups" at bounding box center [138, 351] width 178 height 23
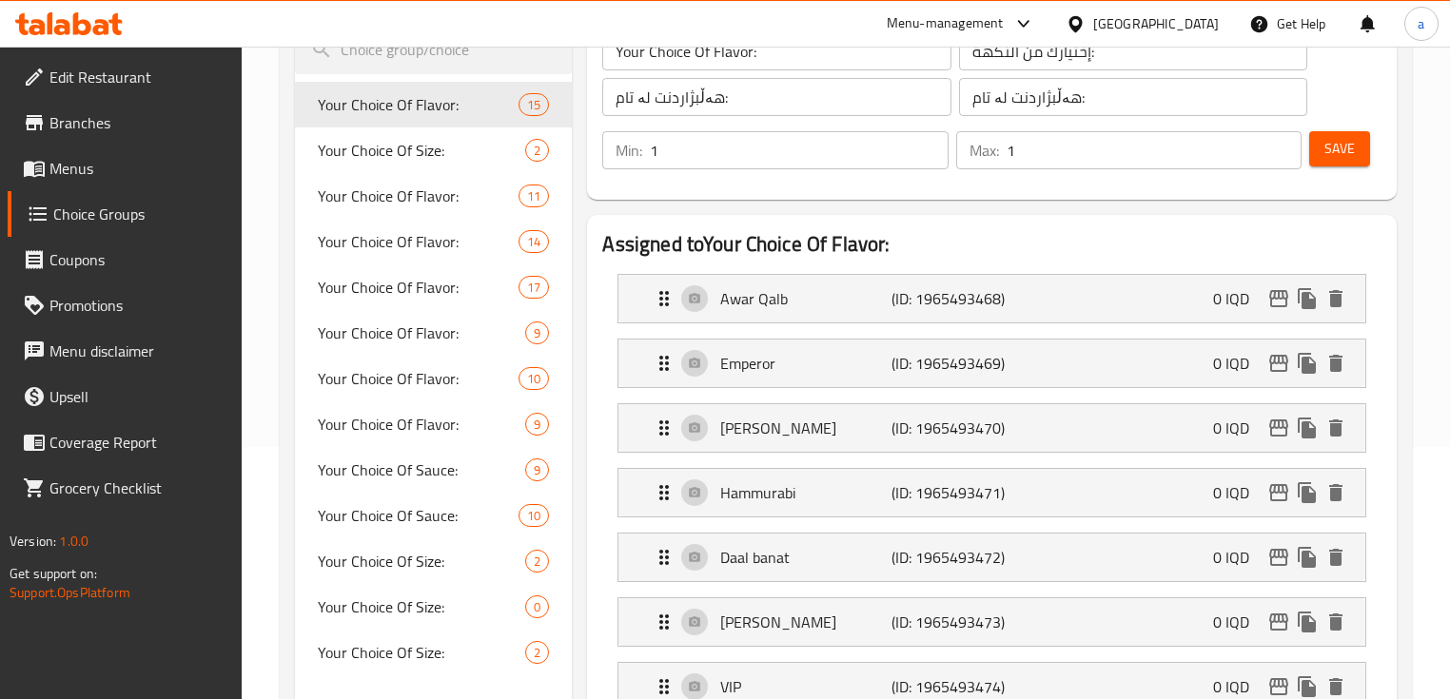
scroll to position [253, 0]
click at [356, 156] on span "Your Choice Of Size:" at bounding box center [393, 149] width 150 height 23
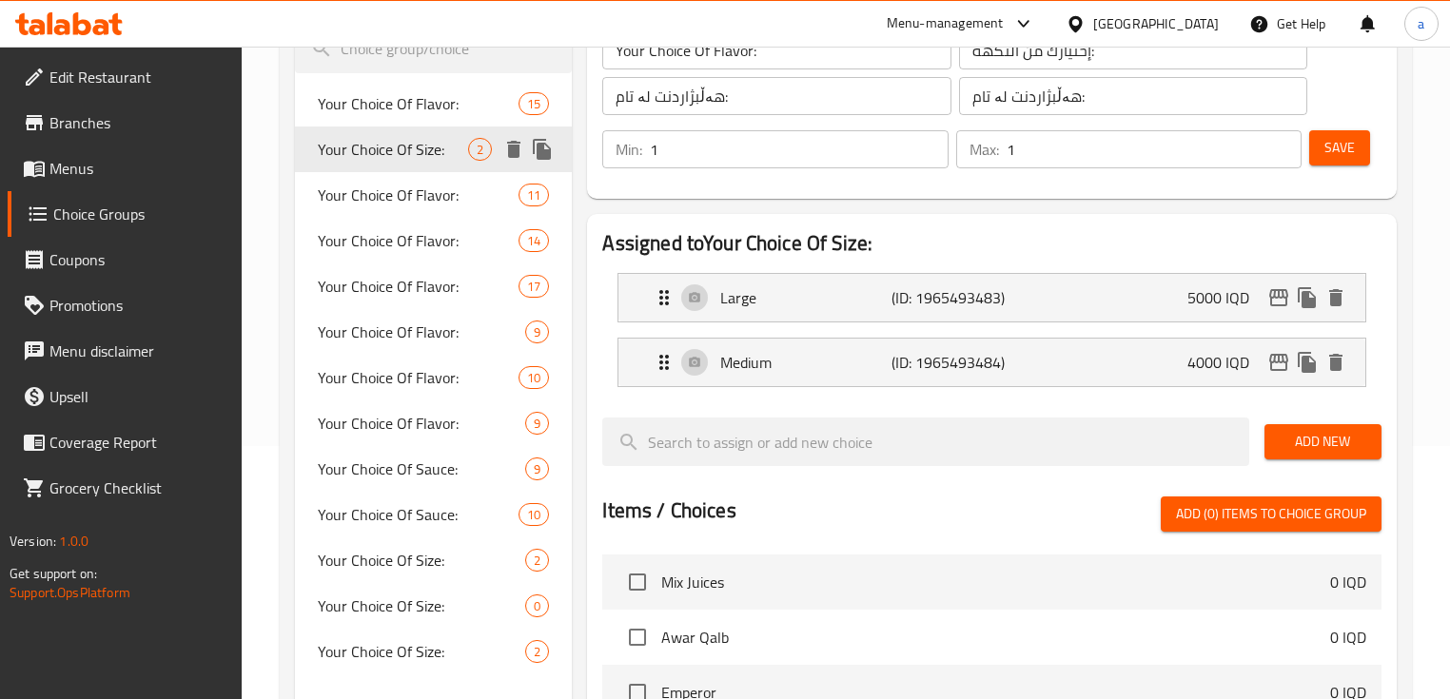
type input "Your Choice Of Size:"
type input "إختيارك من الحجم:"
type input "هەڵبژاردنت لە قەبارە:"
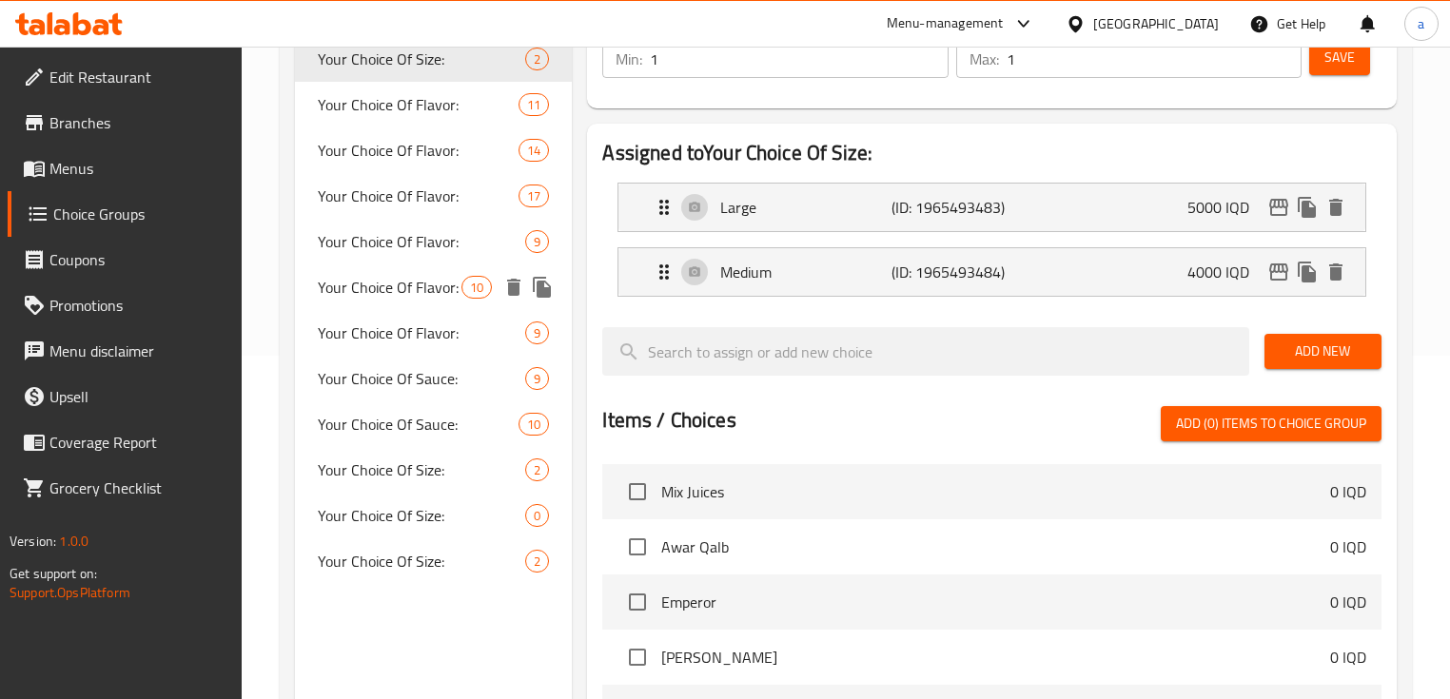
scroll to position [381, 0]
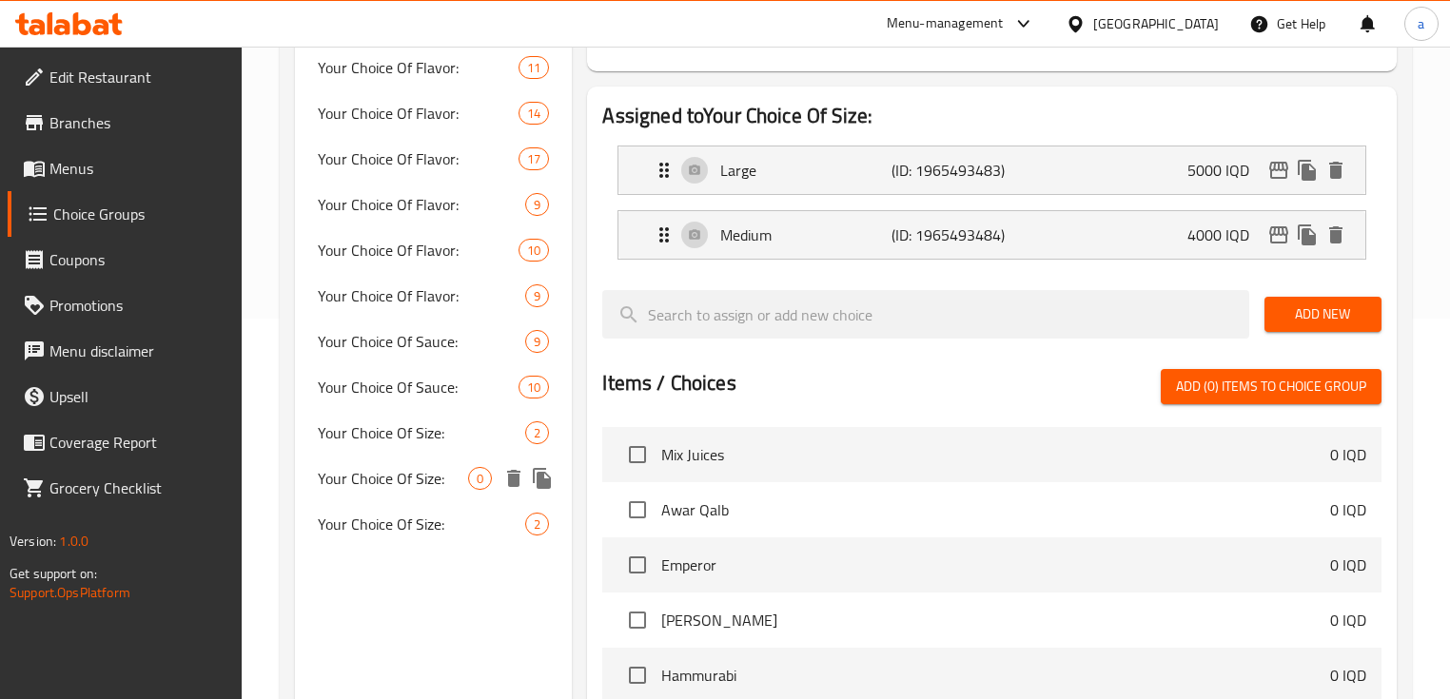
click at [390, 468] on span "Your Choice Of Size:" at bounding box center [393, 478] width 150 height 23
type input "Your Choice Of Size:"
type input "إختيارك من الحجم:"
type input "هەڵبژاردنت لە قەبارە:"
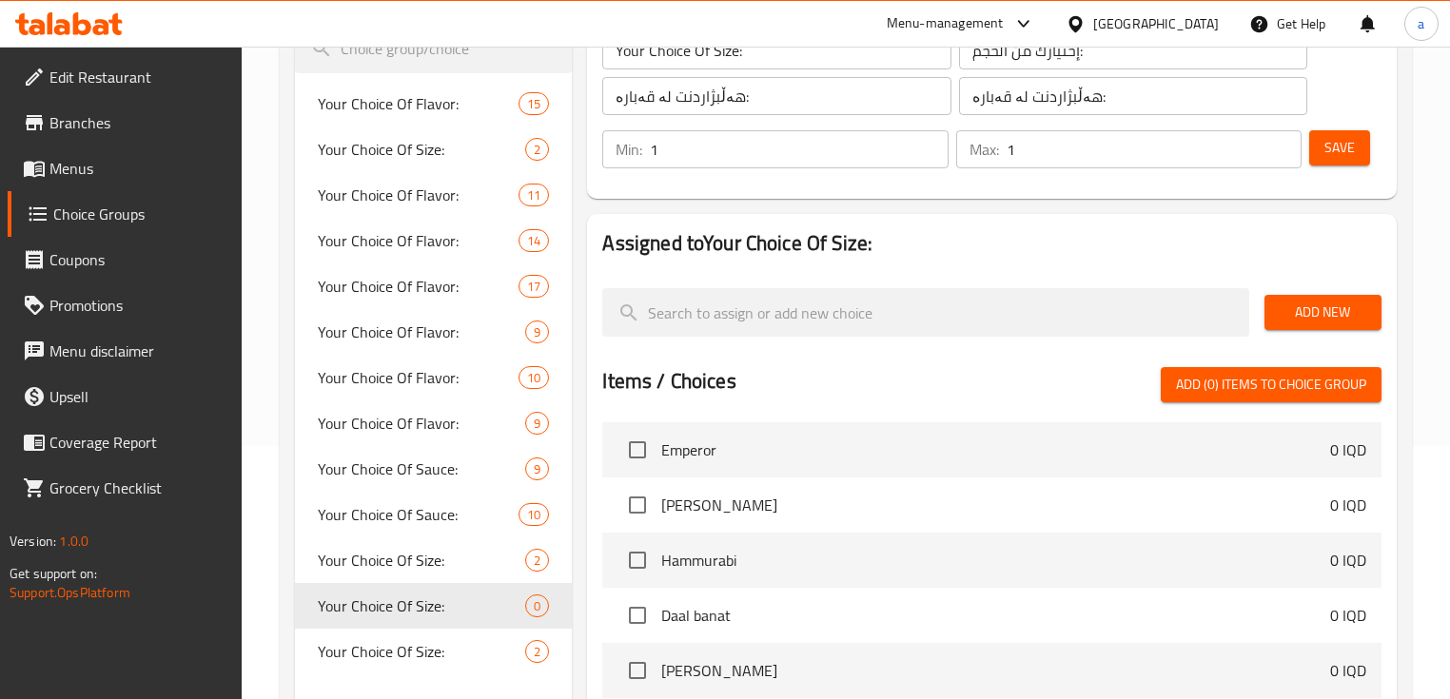
scroll to position [253, 0]
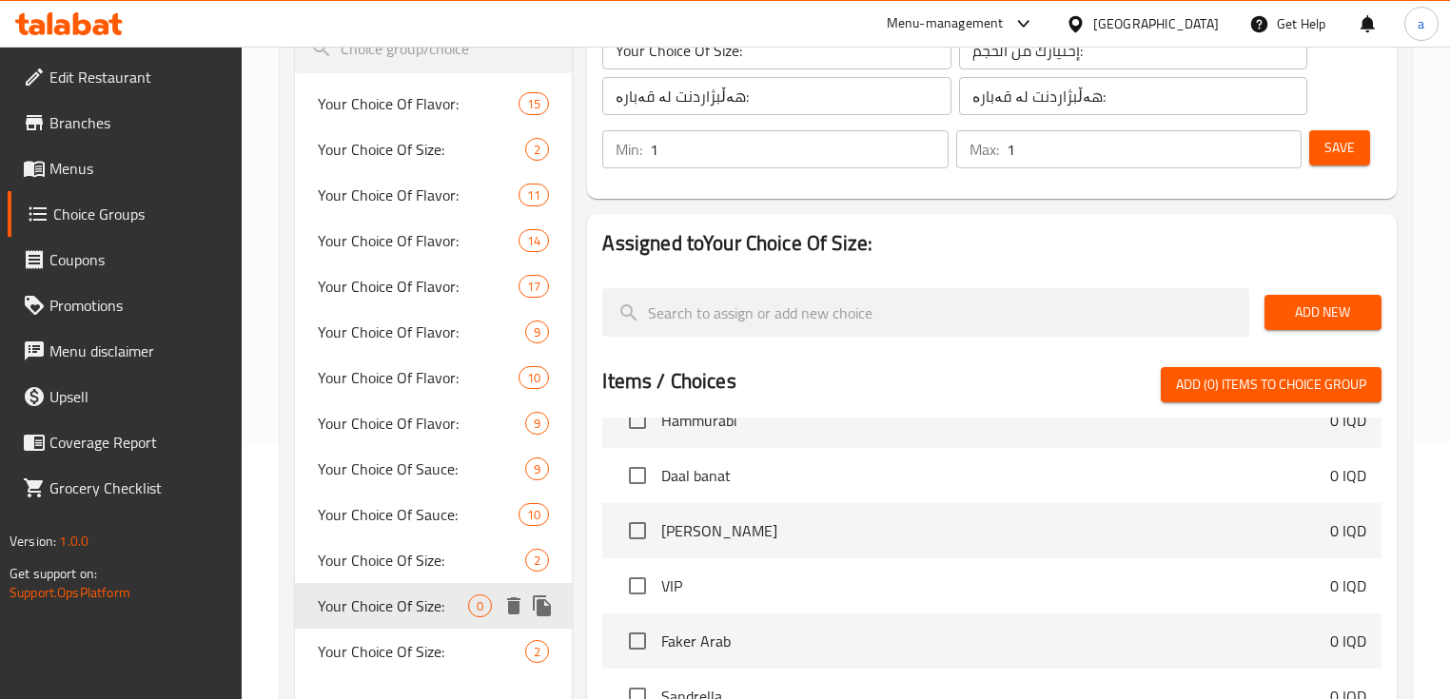
click at [512, 605] on icon "delete" at bounding box center [513, 606] width 13 height 17
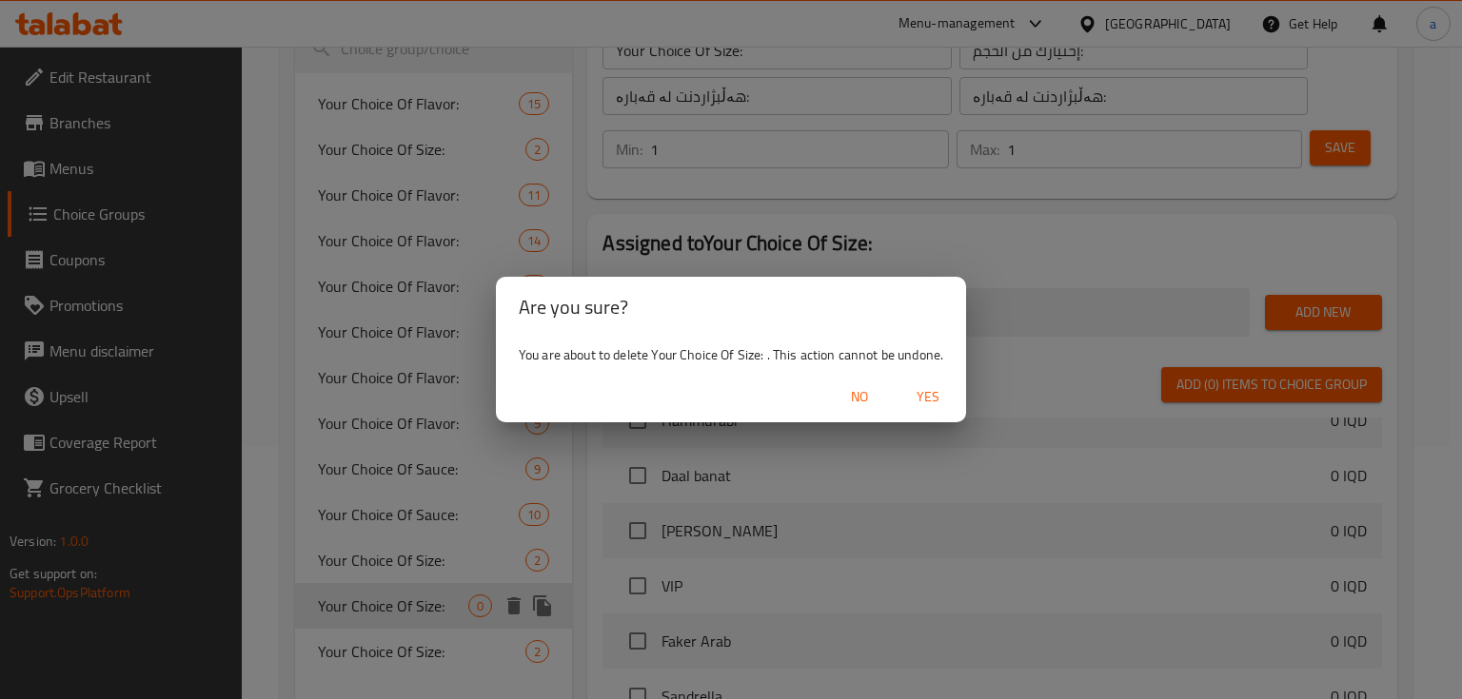
click at [933, 392] on span "Yes" at bounding box center [928, 397] width 46 height 24
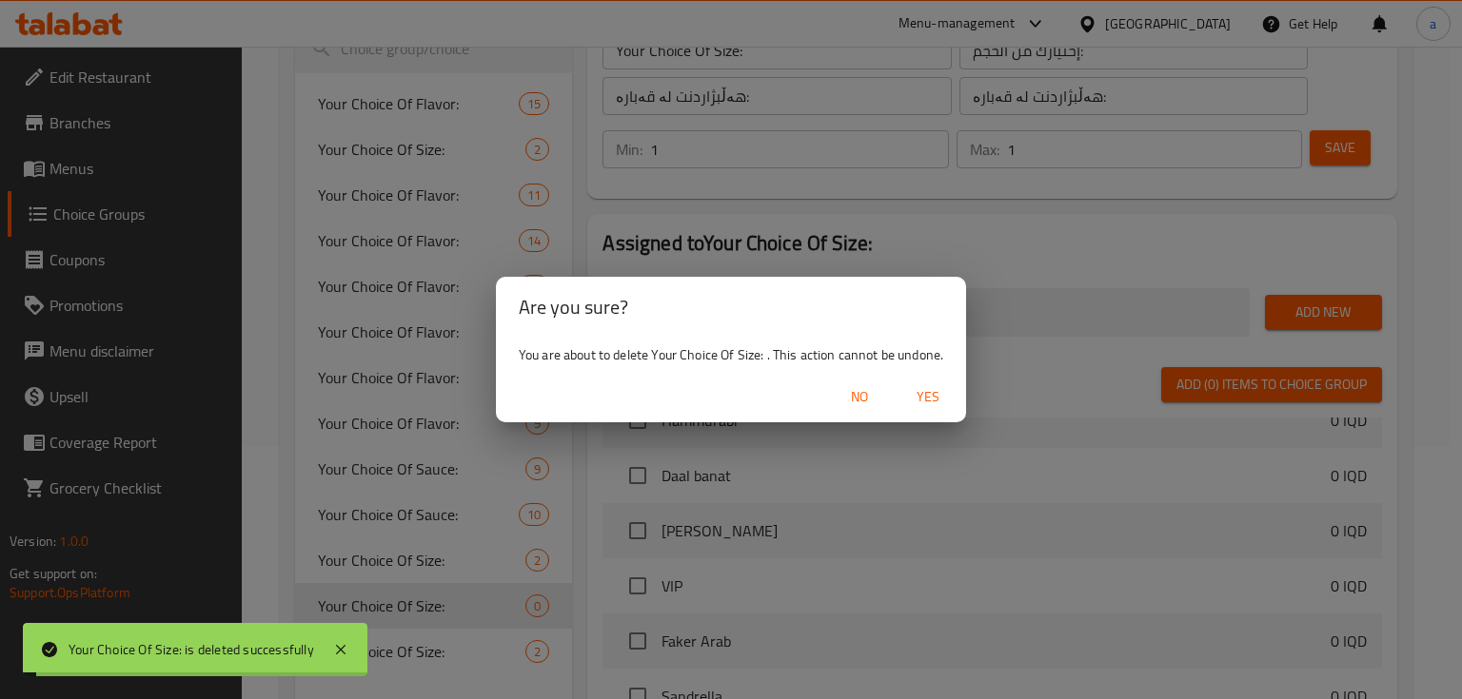
type input "Your Choice Of Flavor:"
type input "إختيارك من النكهة:"
type input "هەڵبژاردنت لە تام:"
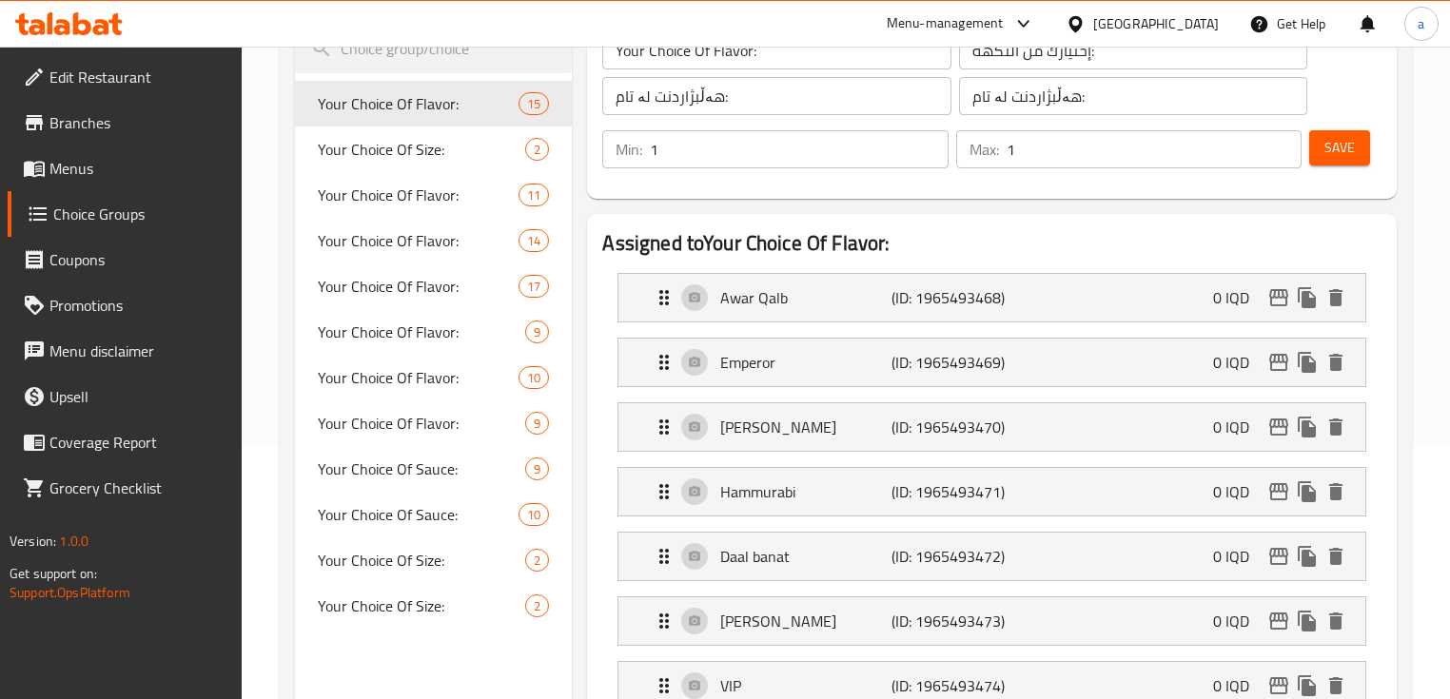
click at [87, 131] on span "Branches" at bounding box center [138, 122] width 178 height 23
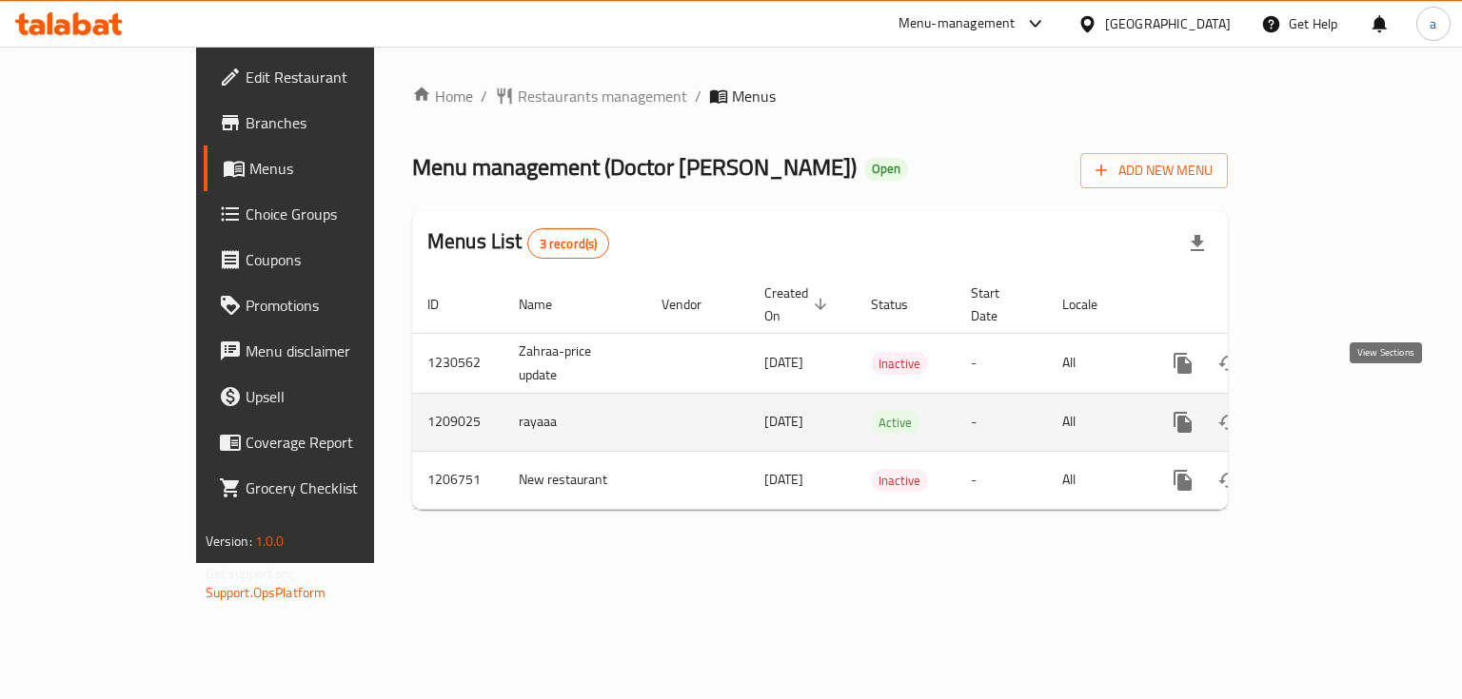
click at [1331, 411] on icon "enhanced table" at bounding box center [1319, 422] width 23 height 23
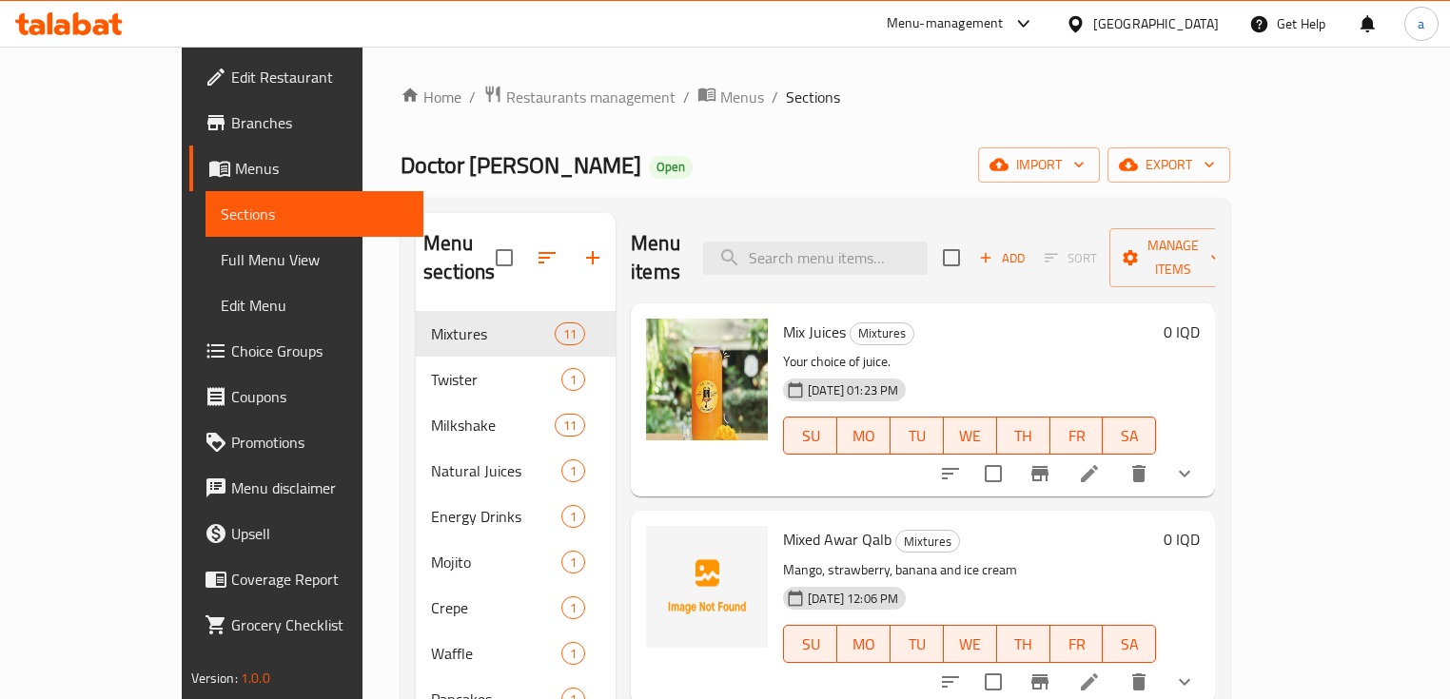
click at [206, 242] on link "Full Menu View" at bounding box center [315, 260] width 219 height 46
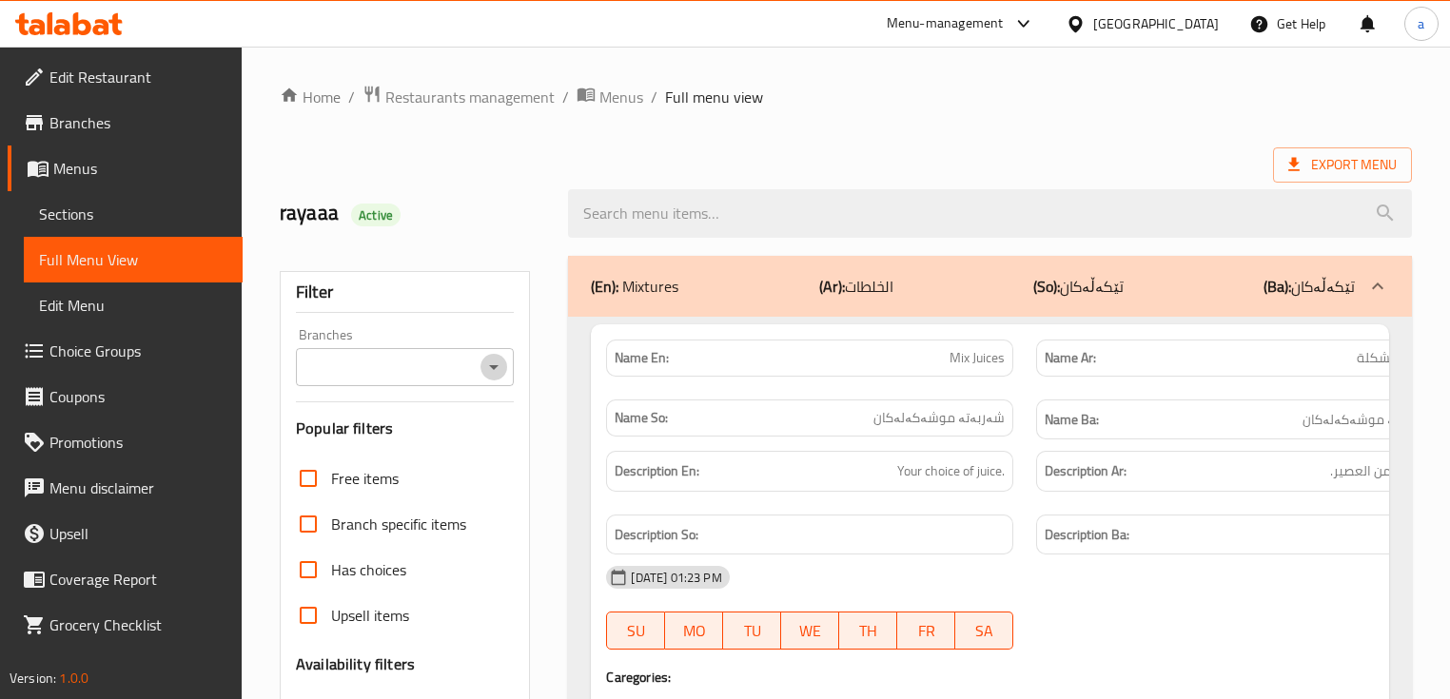
click at [488, 359] on icon "Open" at bounding box center [493, 367] width 23 height 23
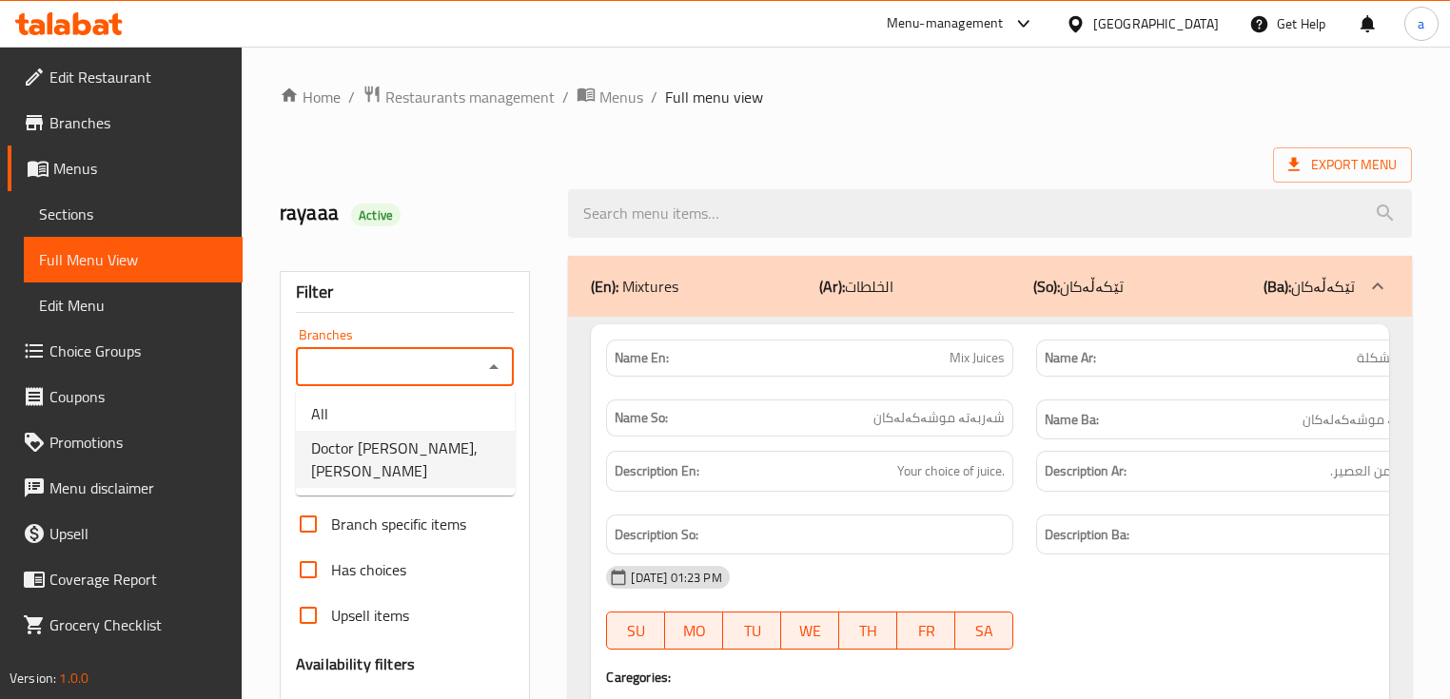
click at [466, 443] on li "Doctor Juice, Al Ashar" at bounding box center [405, 459] width 219 height 57
type input "Doctor Juice, Al Ashar"
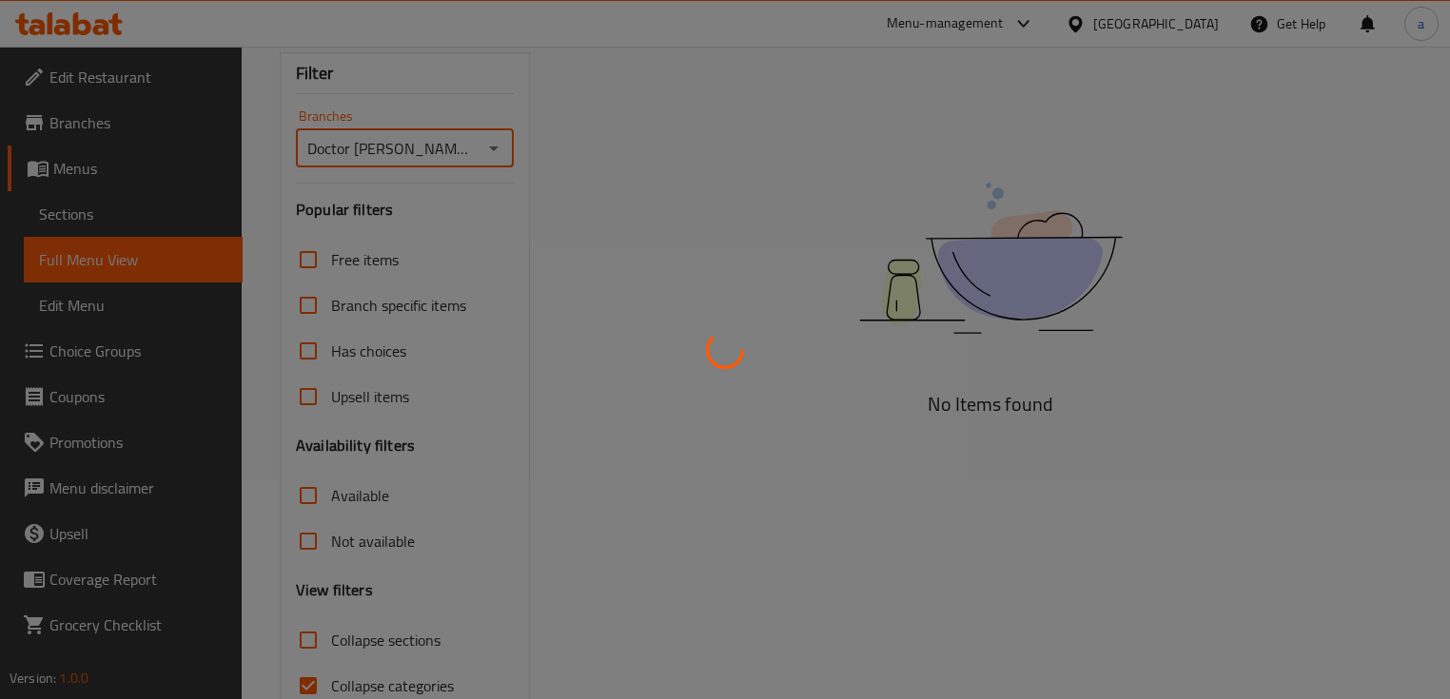
scroll to position [312, 0]
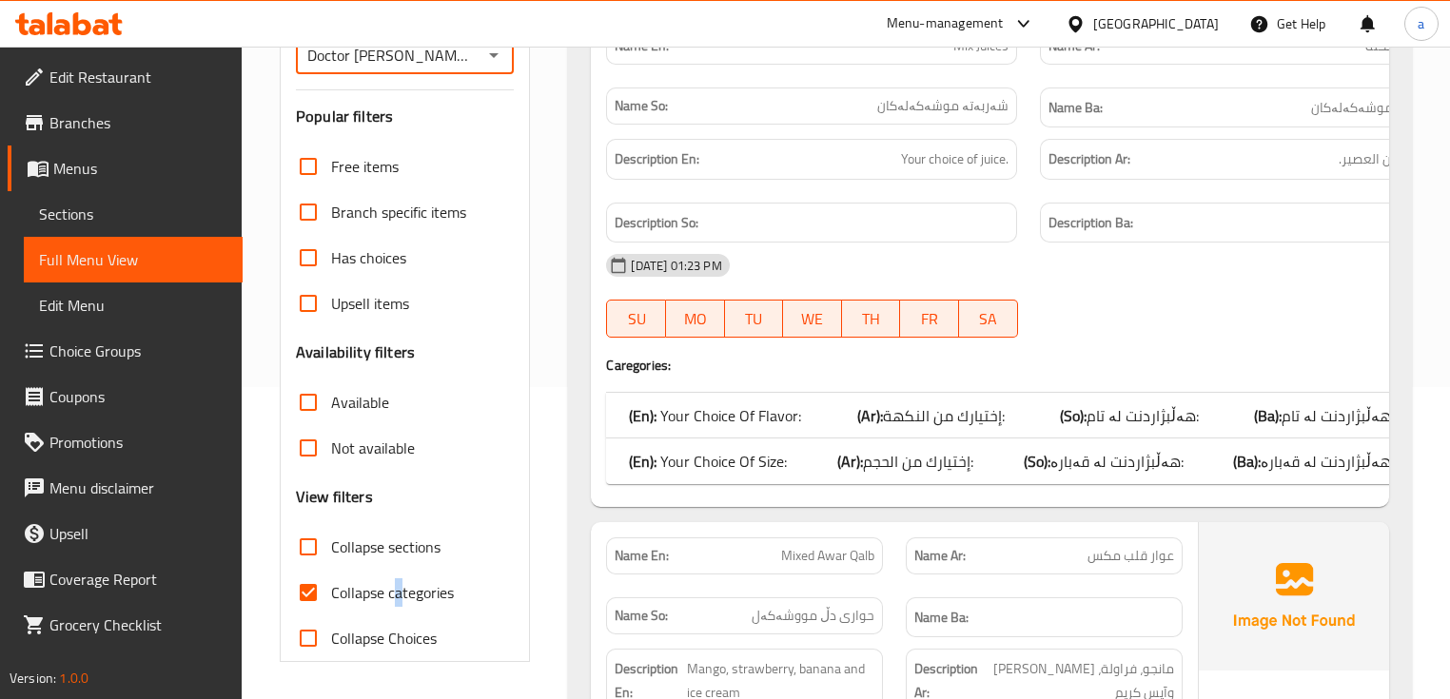
click at [396, 598] on span "Collapse categories" at bounding box center [392, 592] width 123 height 23
click at [383, 543] on span "Collapse sections" at bounding box center [385, 547] width 109 height 23
click at [331, 543] on input "Collapse sections" at bounding box center [308, 547] width 46 height 46
checkbox input "true"
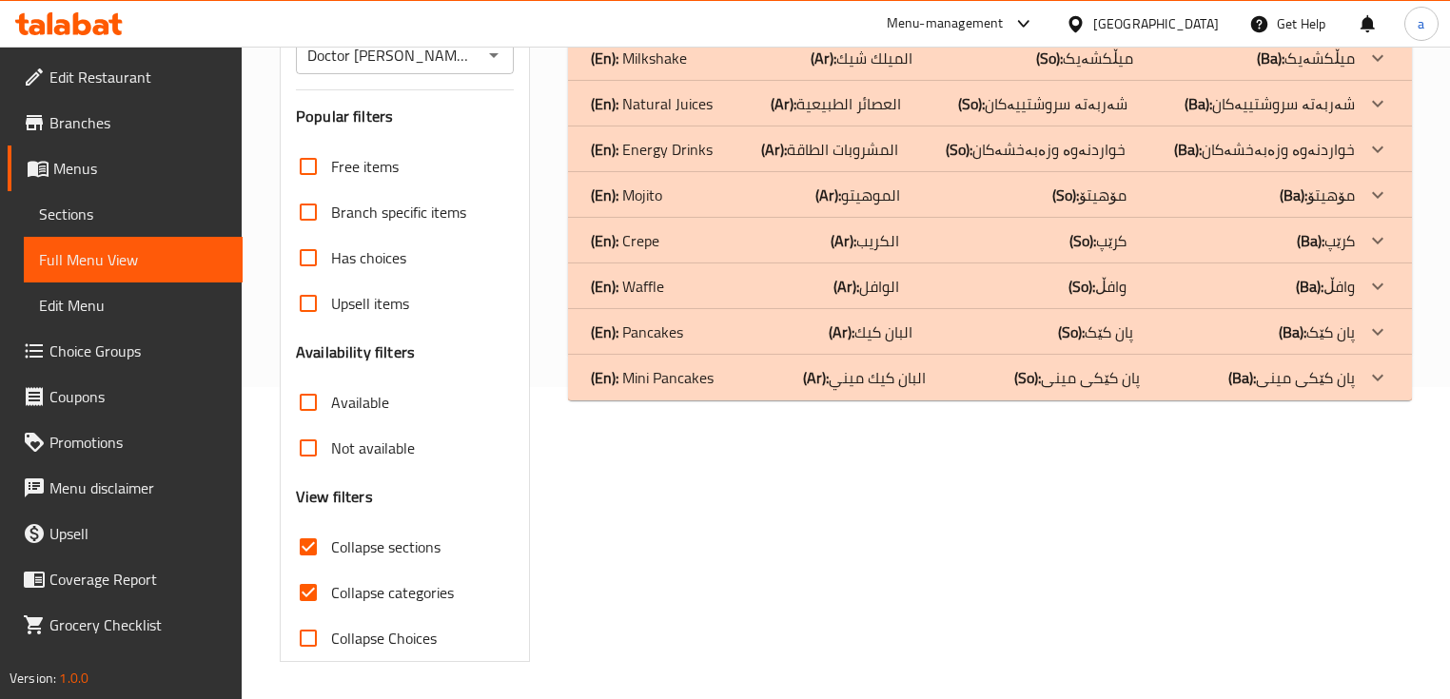
click at [369, 581] on span "Collapse categories" at bounding box center [392, 592] width 123 height 23
click at [331, 579] on input "Collapse categories" at bounding box center [308, 593] width 46 height 46
checkbox input "false"
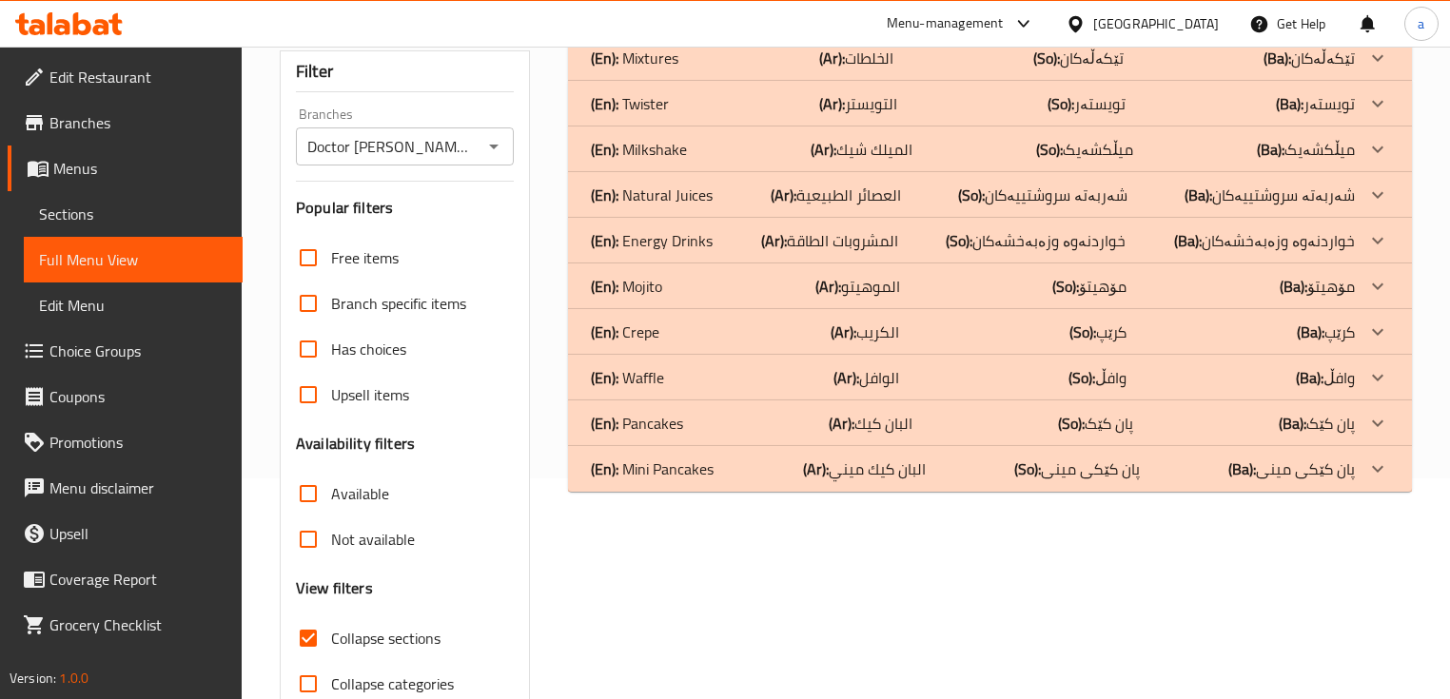
scroll to position [185, 0]
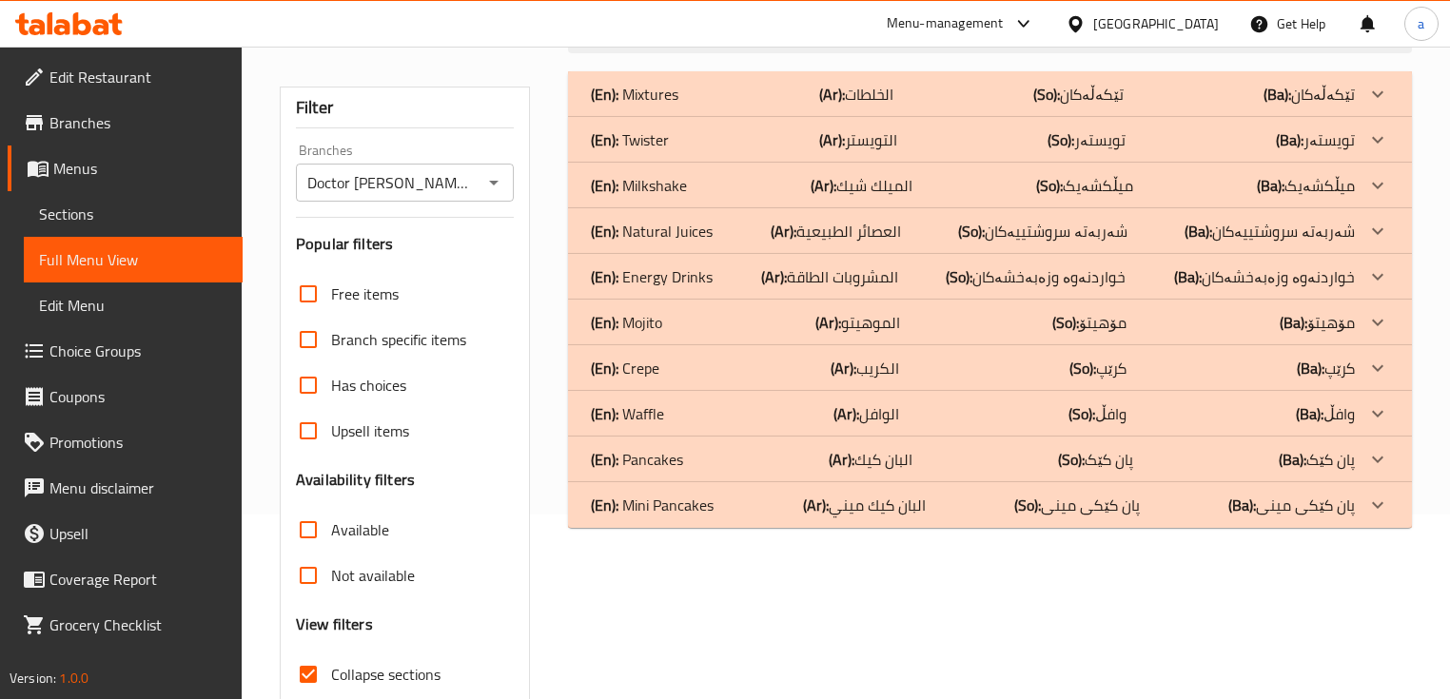
click at [1358, 192] on div at bounding box center [1378, 186] width 46 height 46
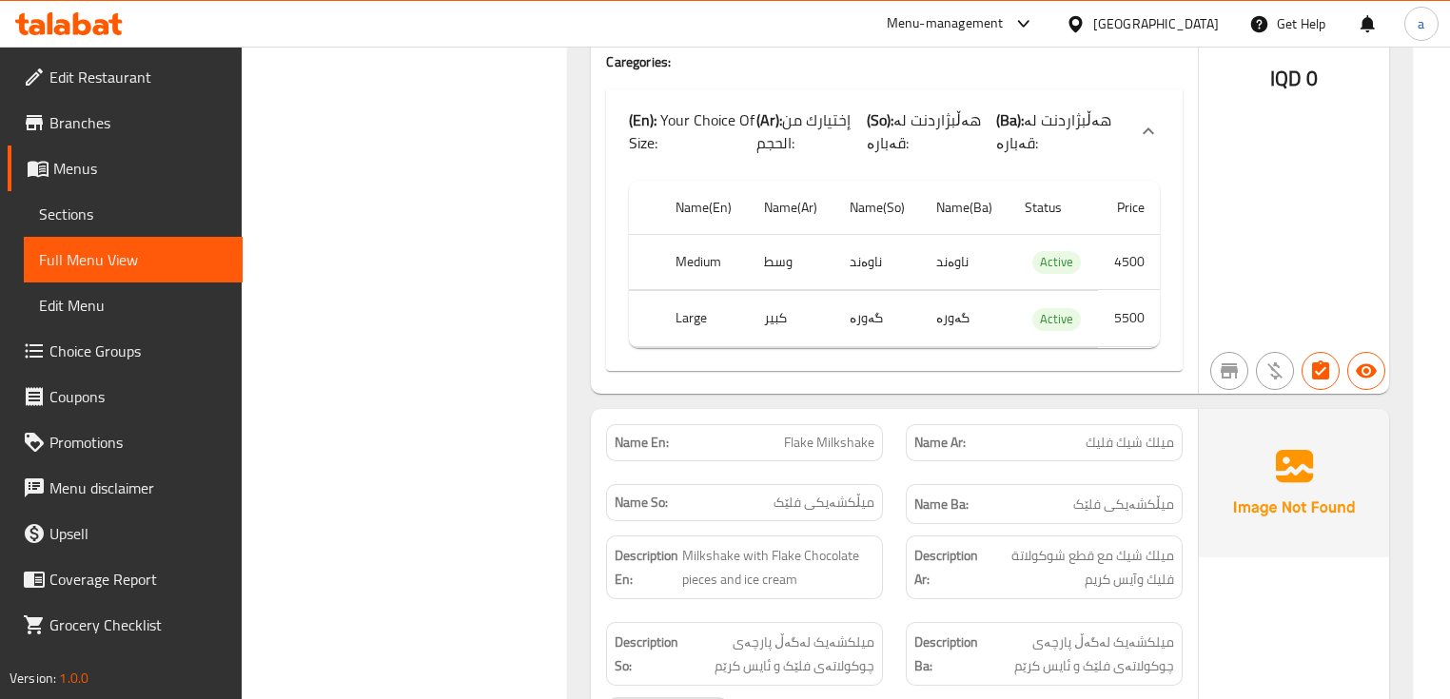
scroll to position [3230, 0]
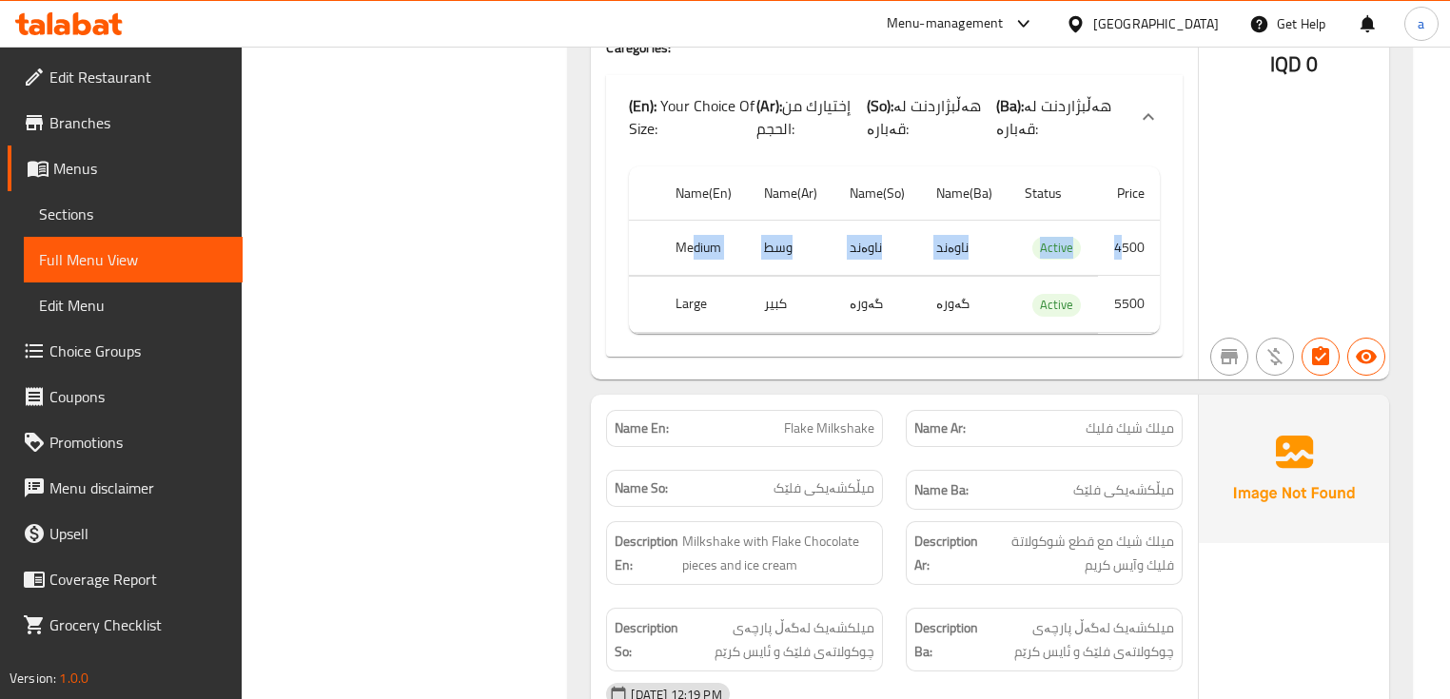
drag, startPoint x: 799, startPoint y: 252, endPoint x: 1127, endPoint y: 244, distance: 327.4
click at [1127, 244] on tr "Medium وسط ناوەند ناوەند Active 4500" at bounding box center [894, 248] width 530 height 56
drag, startPoint x: 725, startPoint y: 293, endPoint x: 1146, endPoint y: 259, distance: 422.0
click at [1146, 259] on tbody "Medium وسط ناوەند ناوەند Active 4500 Large كبير گەورە گەورە Active 5500" at bounding box center [894, 276] width 530 height 113
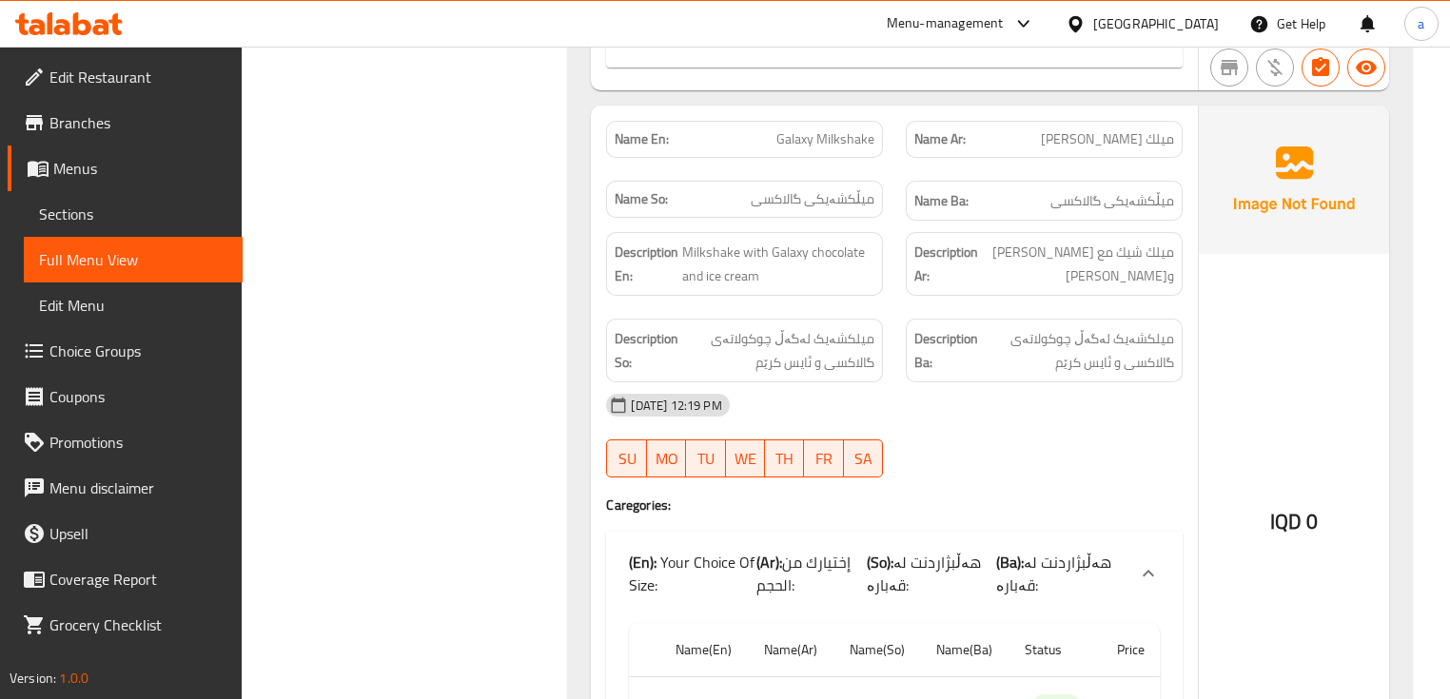
scroll to position [5767, 0]
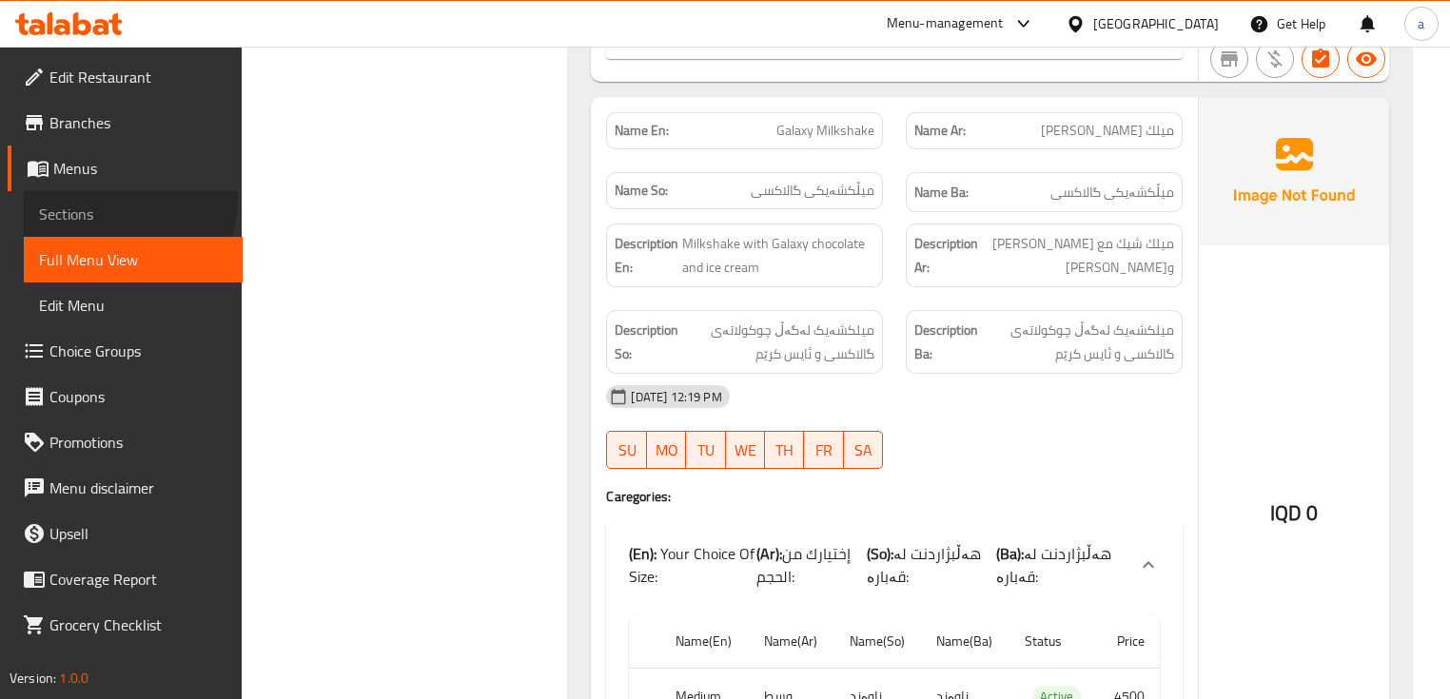
click at [103, 199] on link "Sections" at bounding box center [133, 214] width 219 height 46
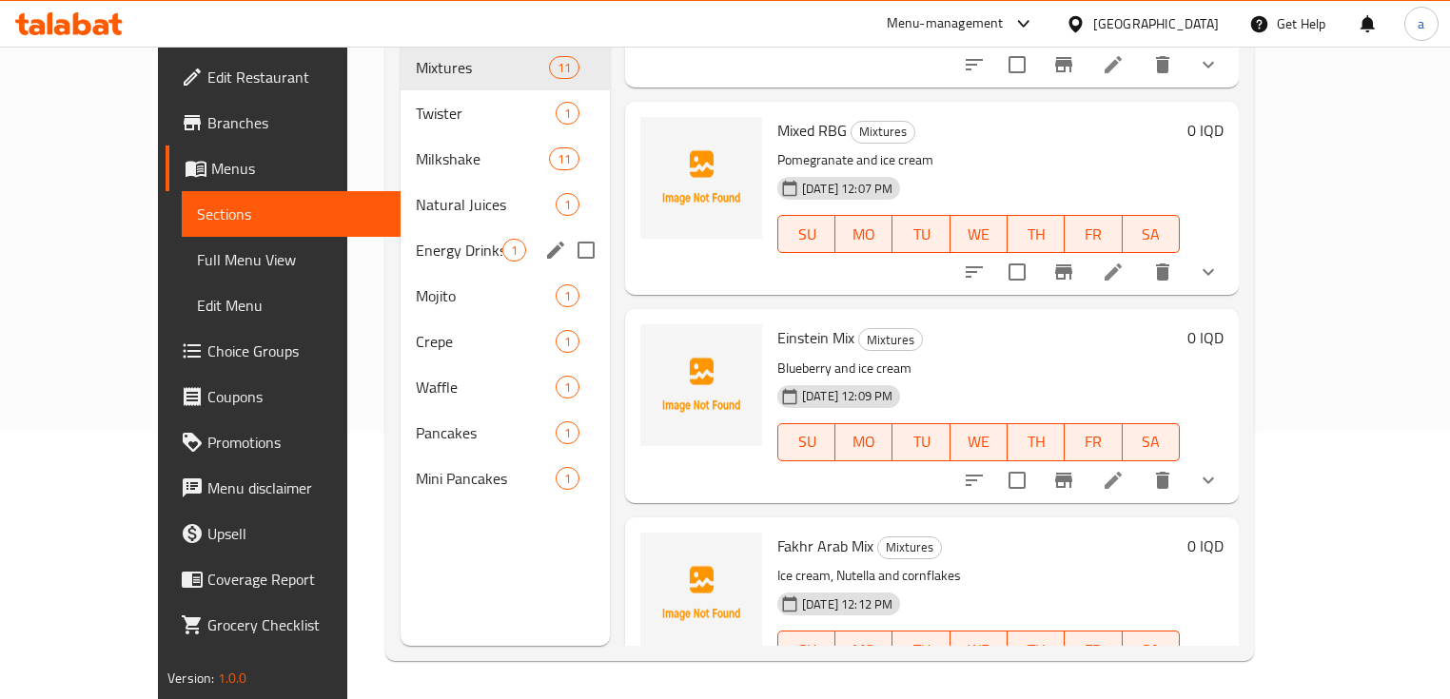
scroll to position [381, 0]
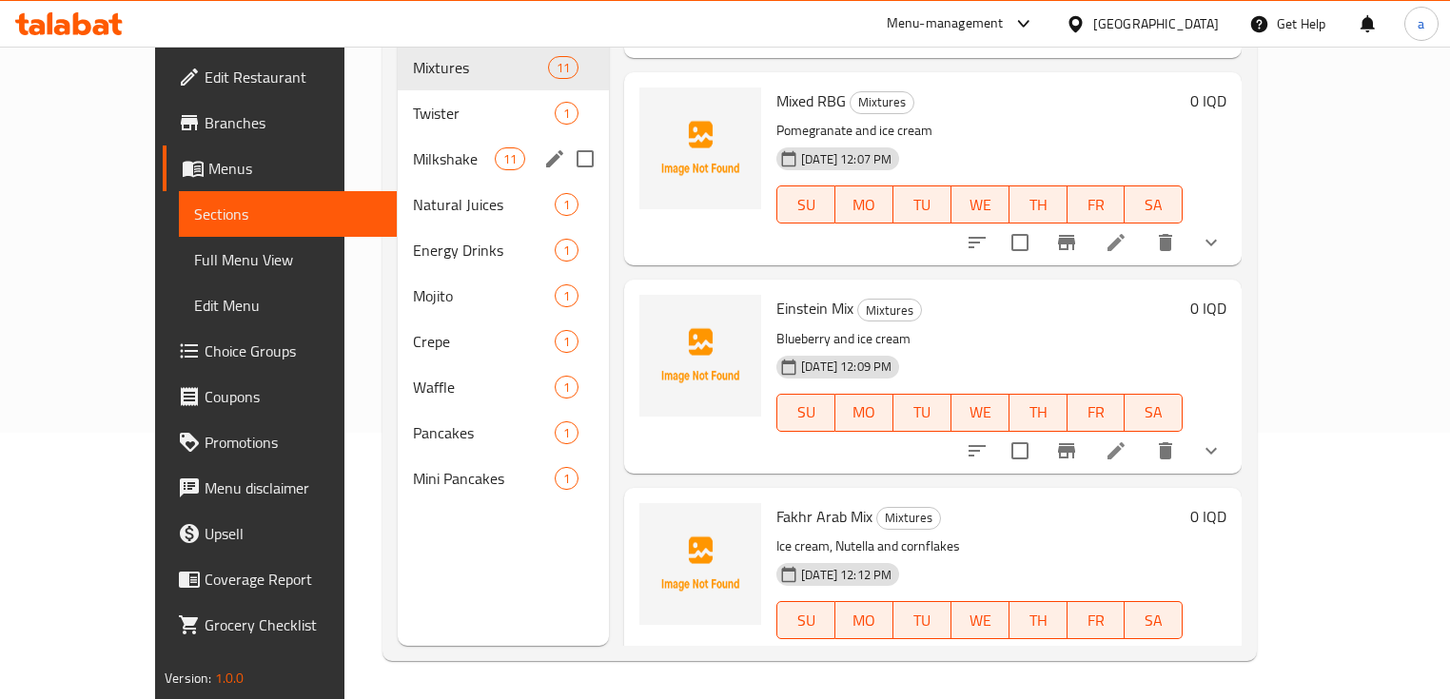
click at [413, 147] on span "Milkshake" at bounding box center [453, 158] width 81 height 23
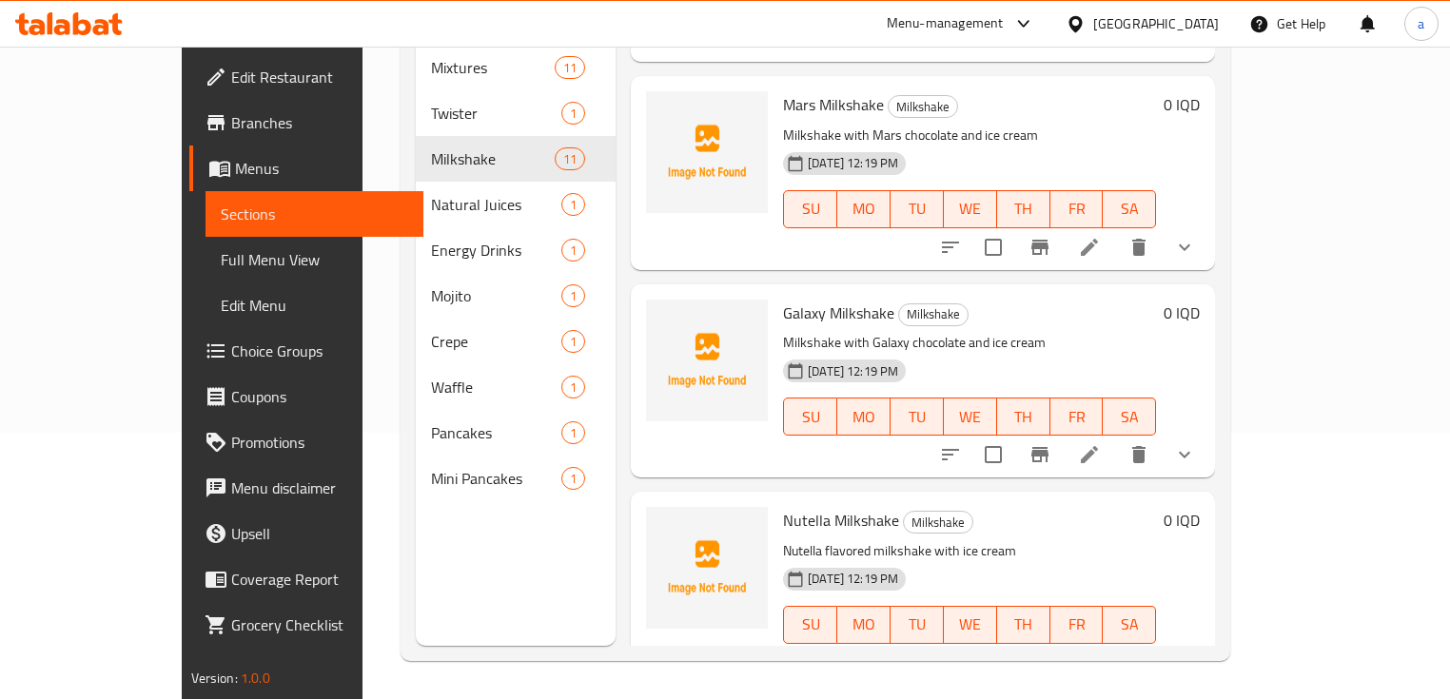
scroll to position [1142, 0]
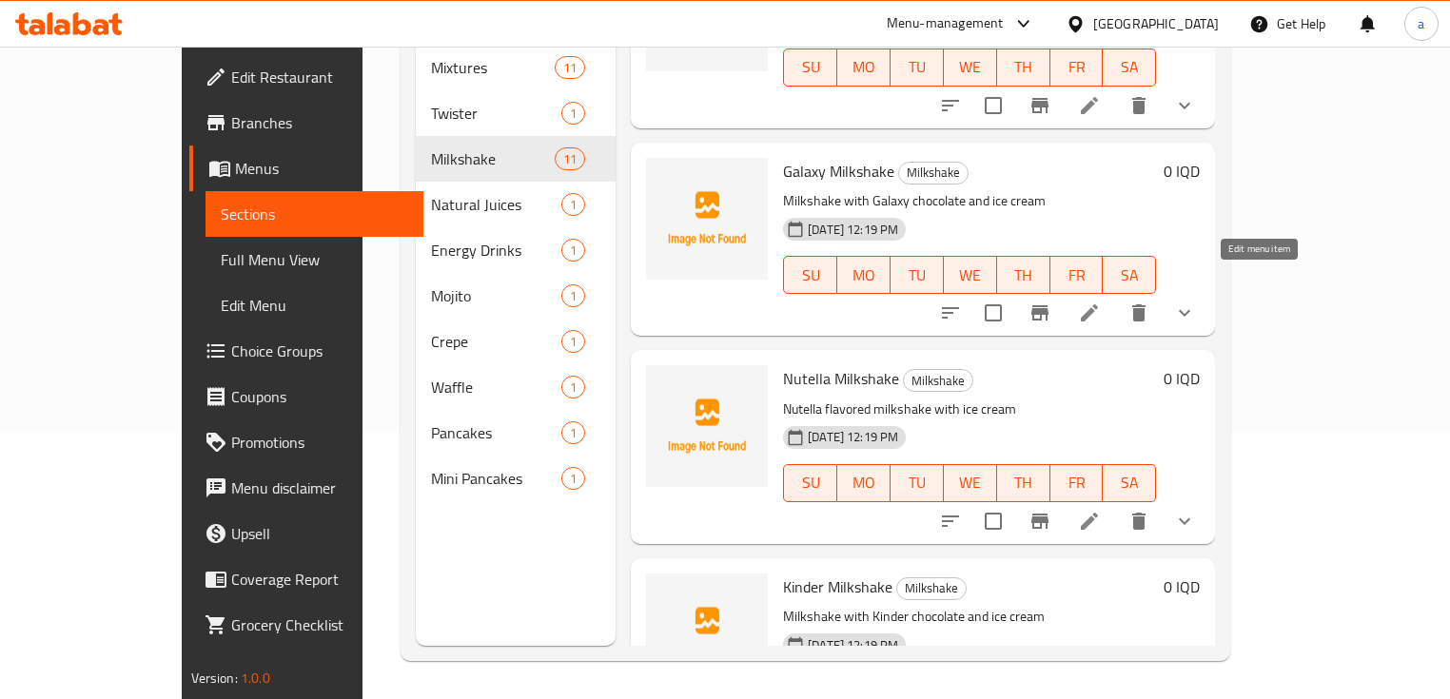
click at [1101, 302] on icon at bounding box center [1089, 313] width 23 height 23
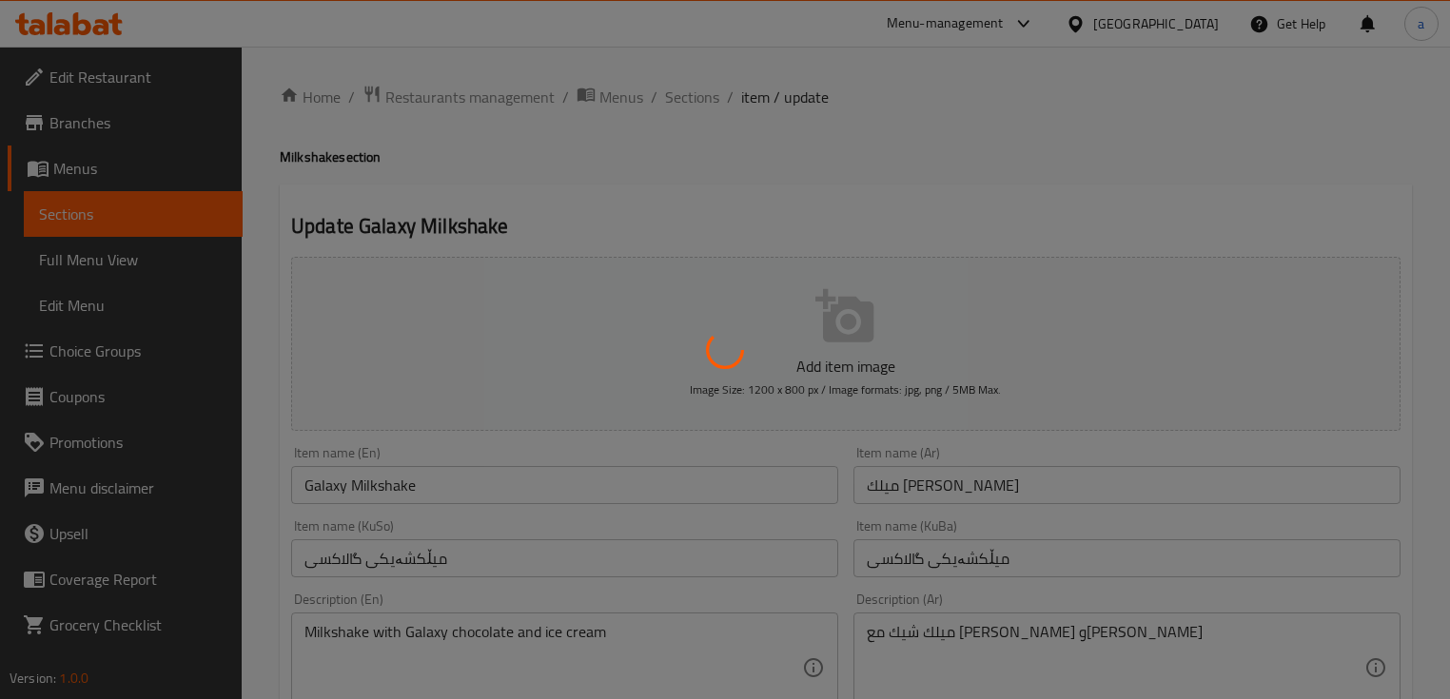
type input "إختيارك من الحجم:"
type input "هەڵبژاردنت لە قەبارە:"
type input "1"
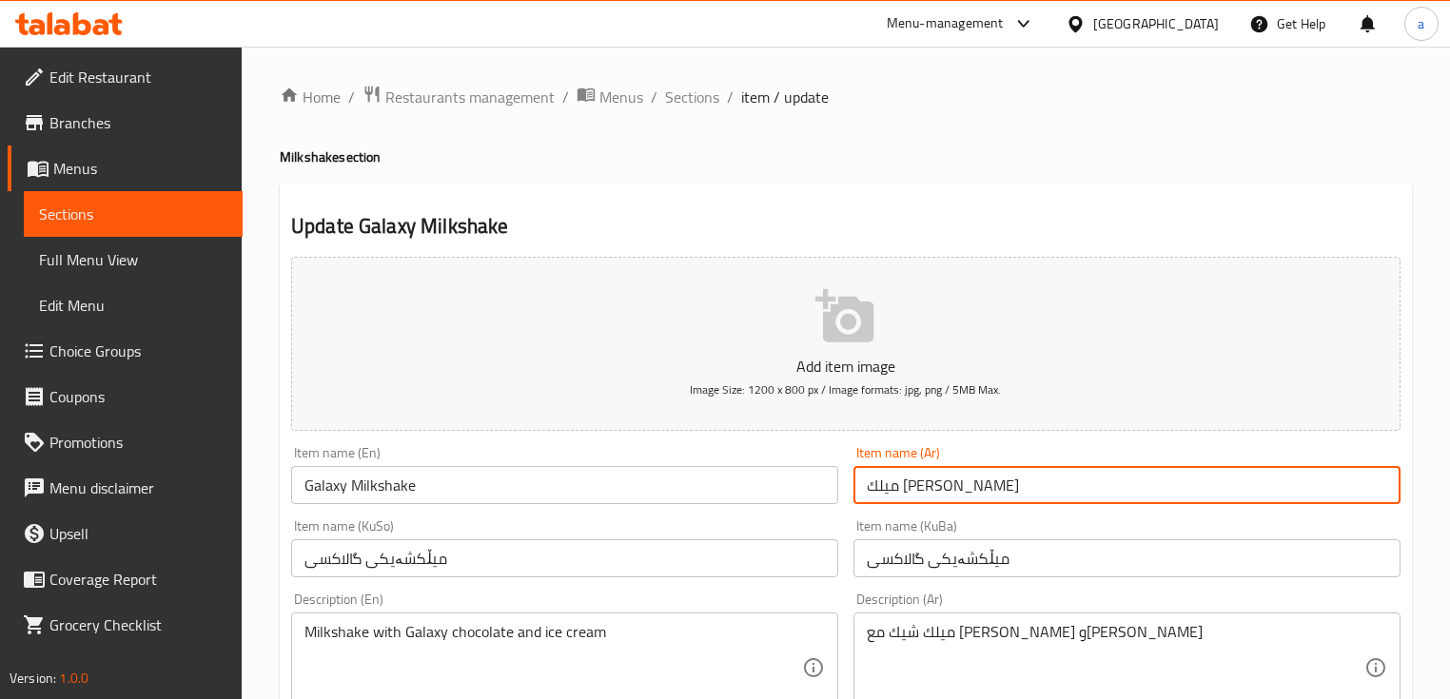
click at [915, 481] on input "ميلك شيك كلاكسي" at bounding box center [1127, 485] width 547 height 38
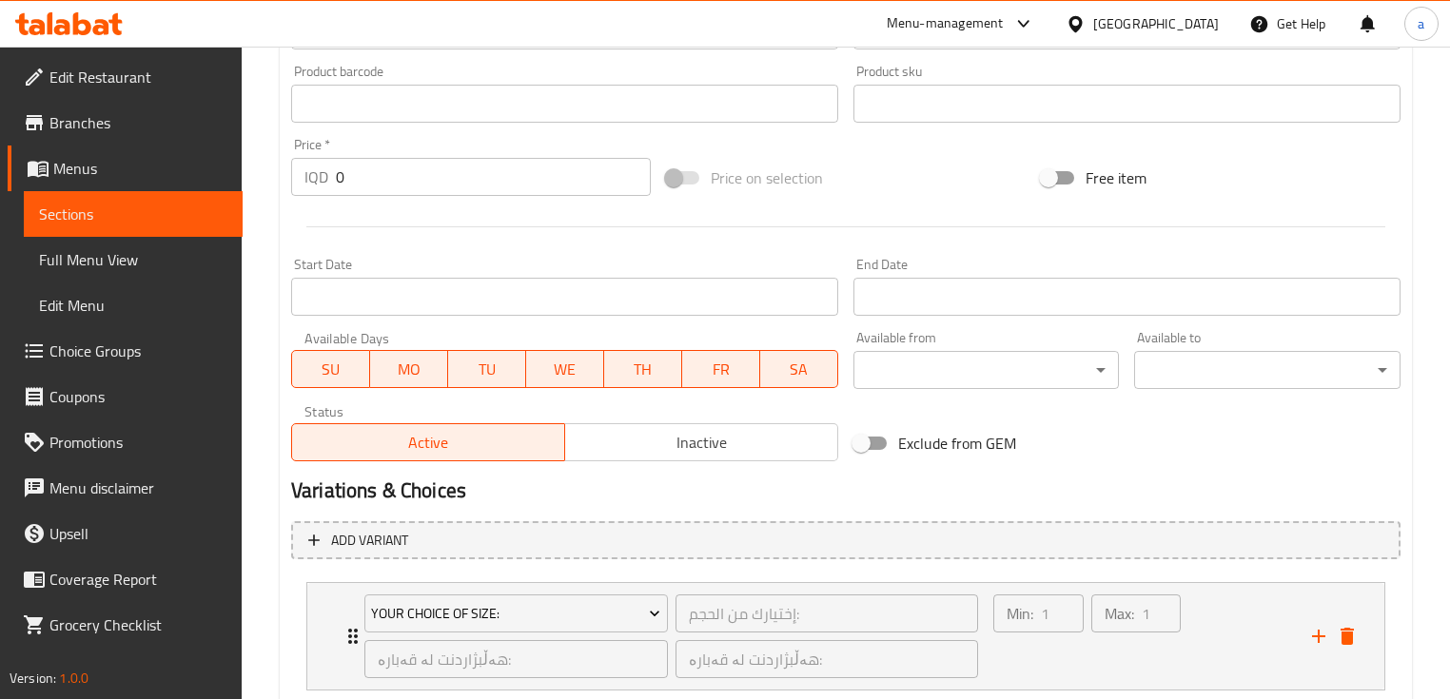
scroll to position [888, 0]
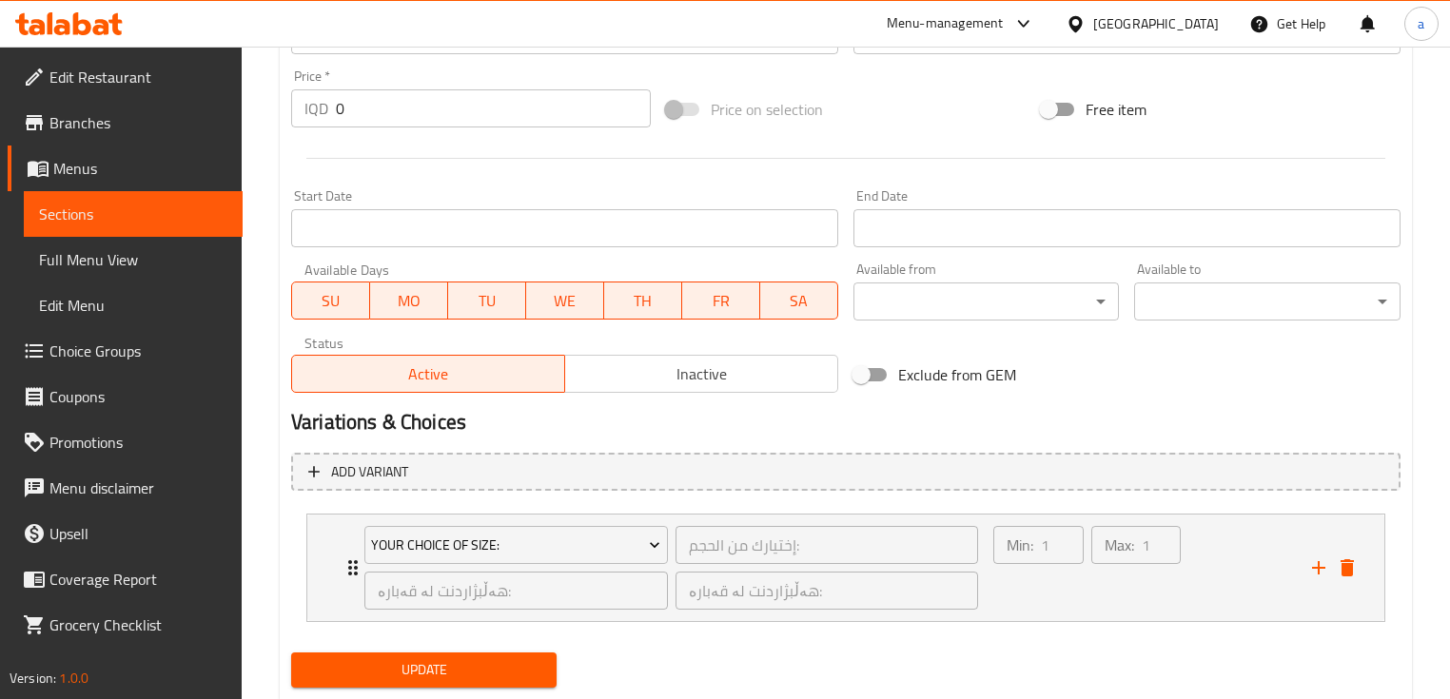
type input "ميلك شيك جلاكسي"
click at [497, 650] on div "Update" at bounding box center [424, 670] width 281 height 50
click at [500, 664] on span "Update" at bounding box center [423, 670] width 235 height 24
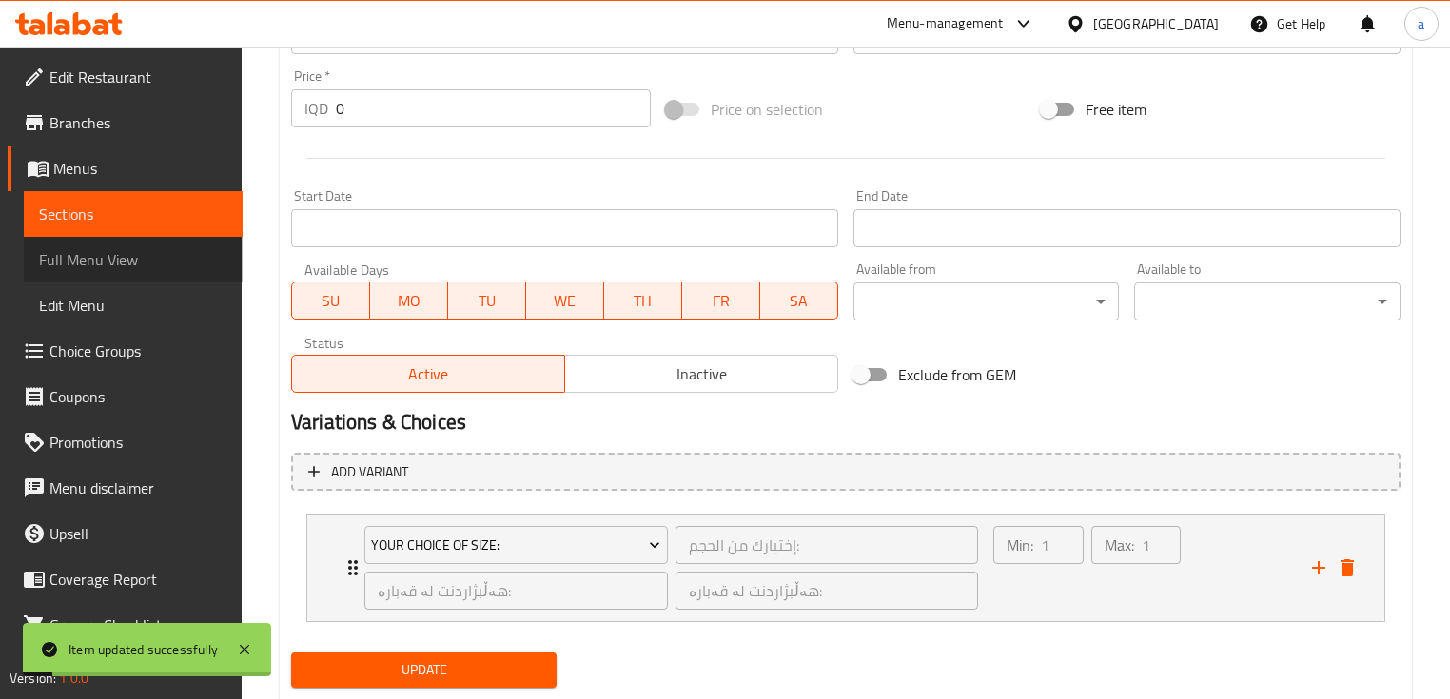
click at [179, 256] on span "Full Menu View" at bounding box center [133, 259] width 188 height 23
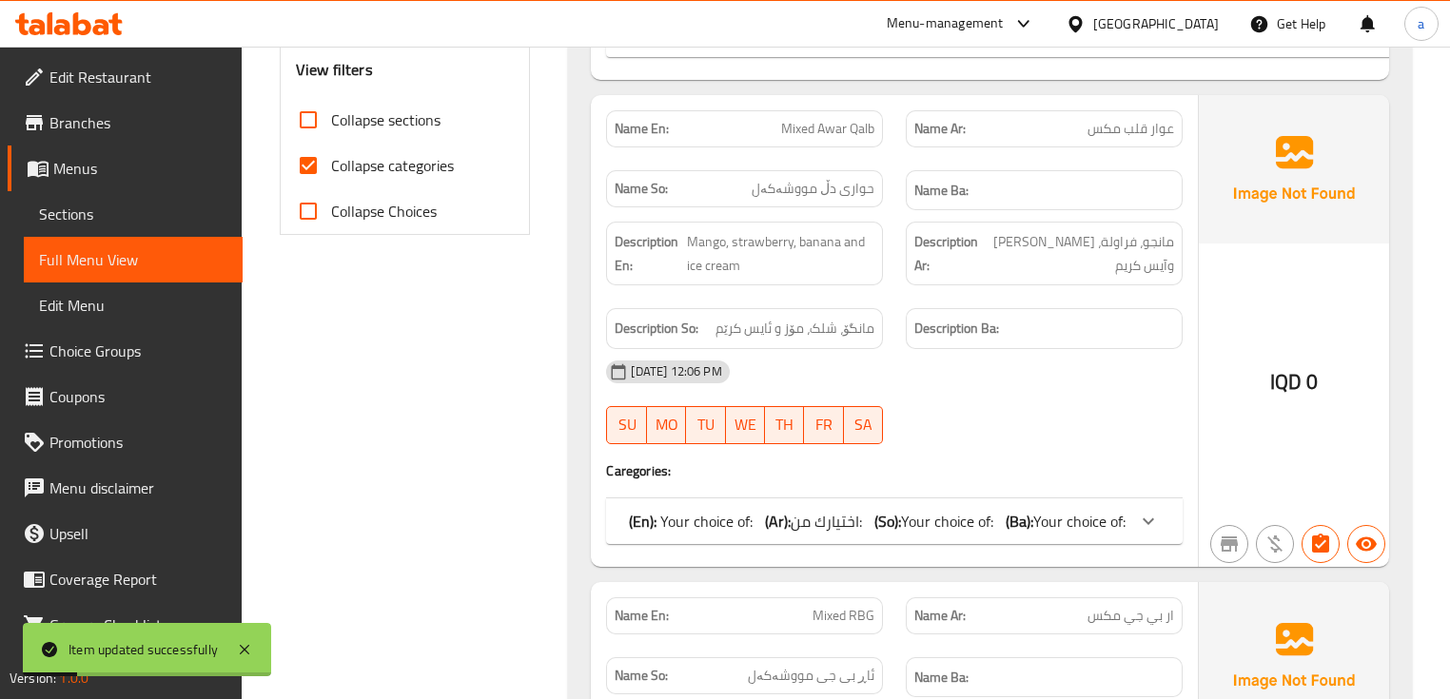
scroll to position [634, 0]
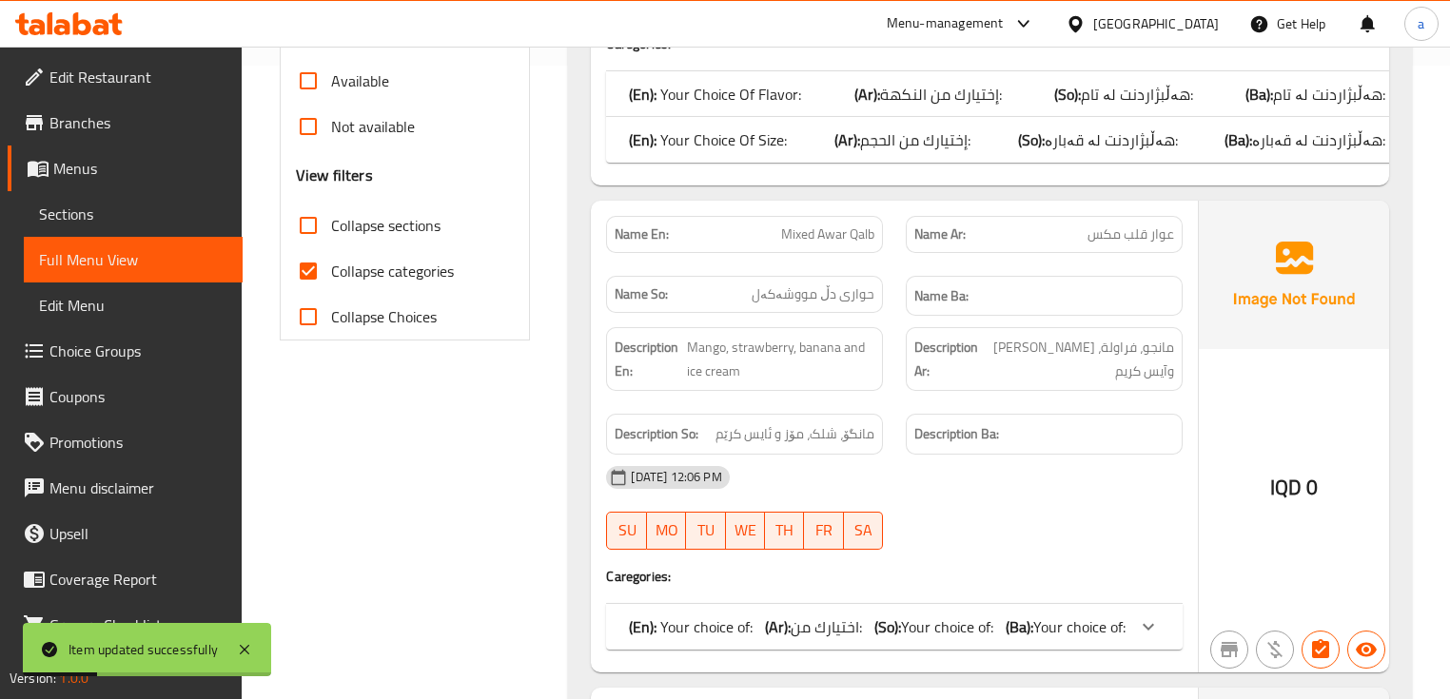
click at [369, 269] on span "Collapse categories" at bounding box center [392, 271] width 123 height 23
click at [331, 269] on input "Collapse categories" at bounding box center [308, 271] width 46 height 46
checkbox input "false"
click at [365, 227] on span "Collapse sections" at bounding box center [385, 225] width 109 height 23
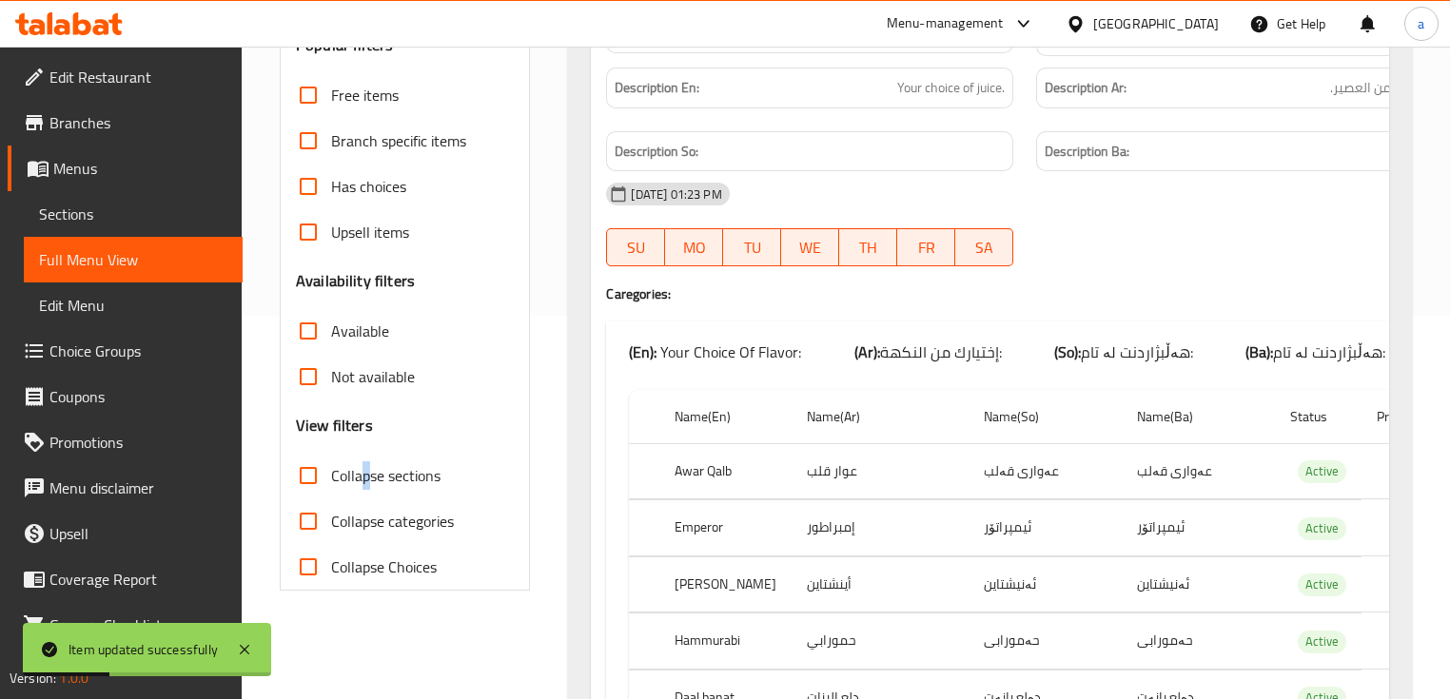
scroll to position [253, 0]
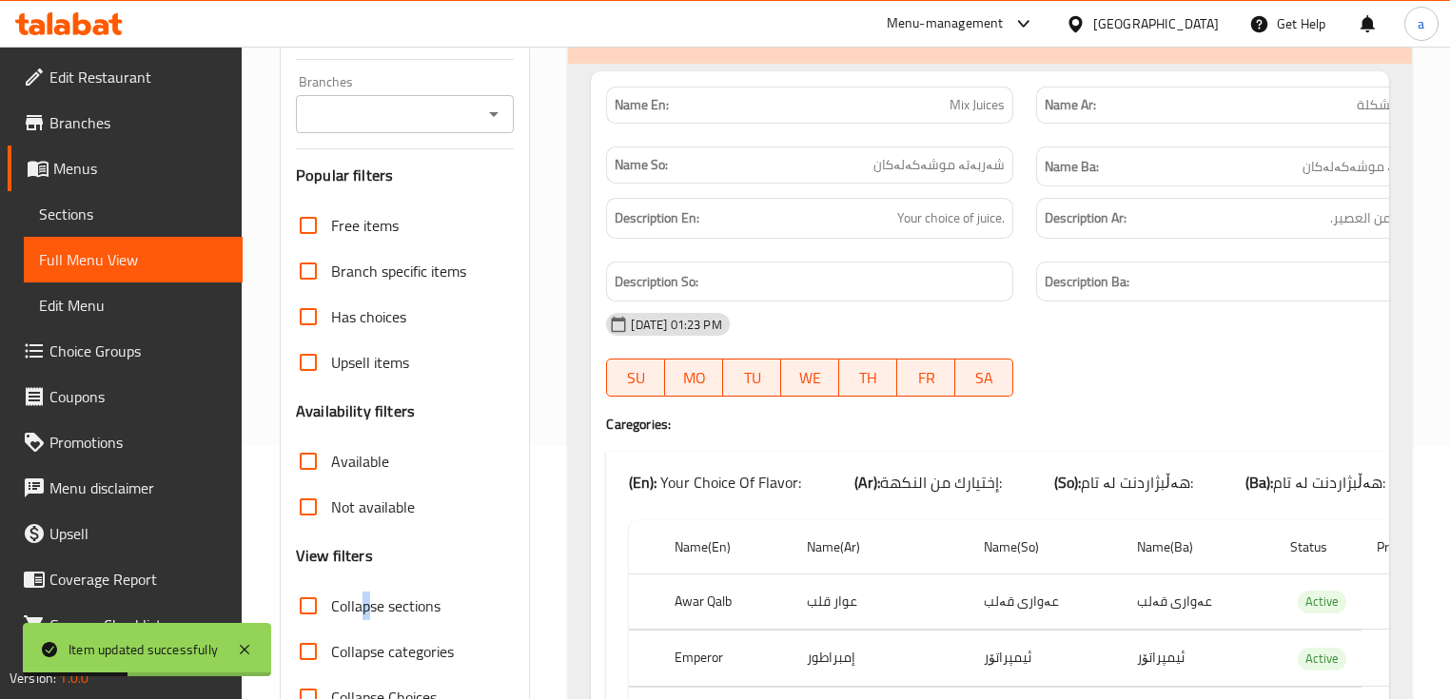
click at [304, 600] on input "Collapse sections" at bounding box center [308, 606] width 46 height 46
checkbox input "true"
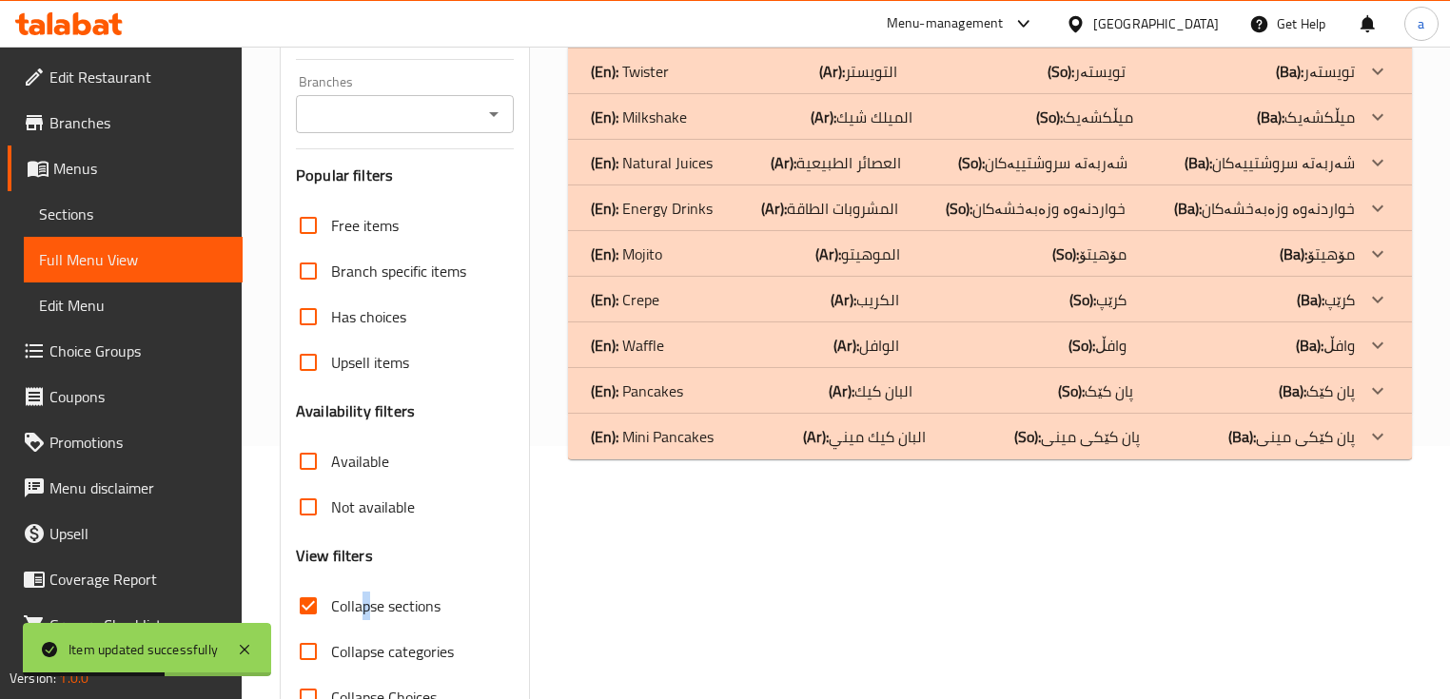
click at [1325, 109] on p "(Ba): میڵکشەیک" at bounding box center [1306, 117] width 98 height 23
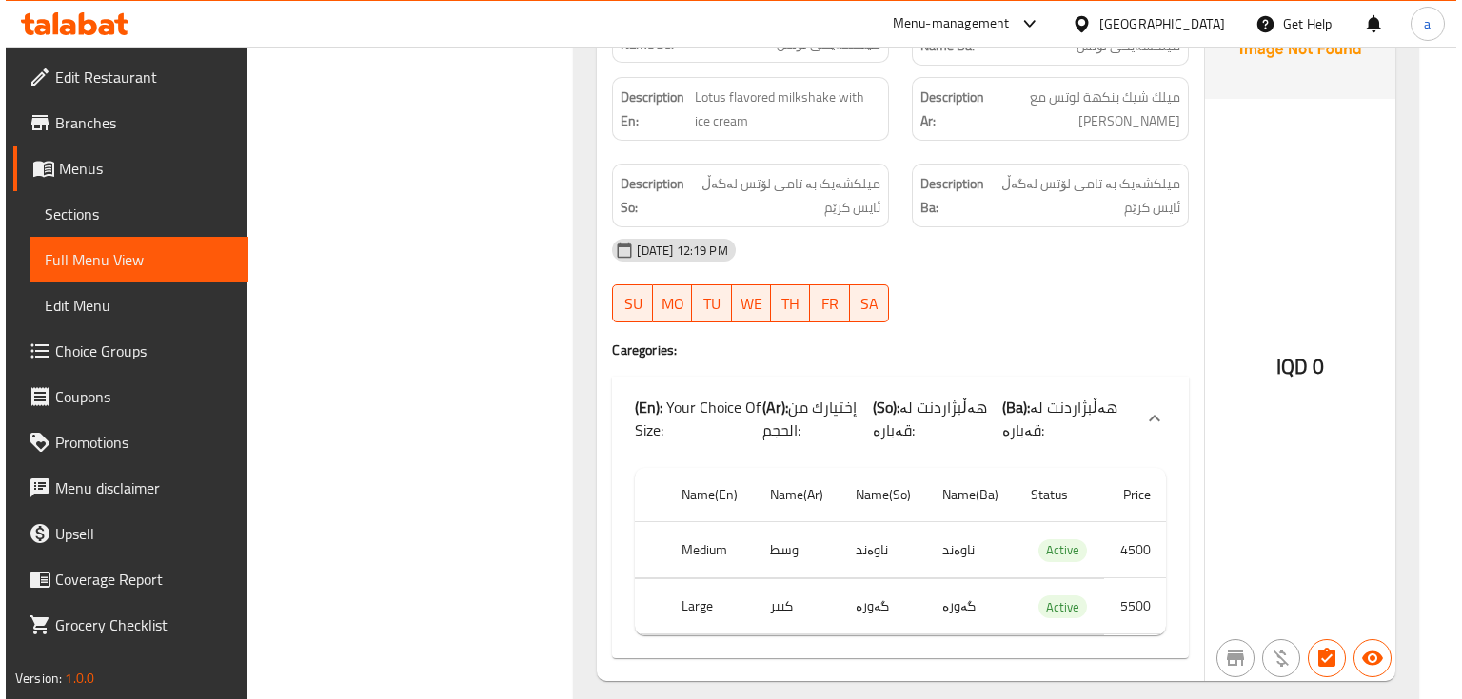
scroll to position [0, 0]
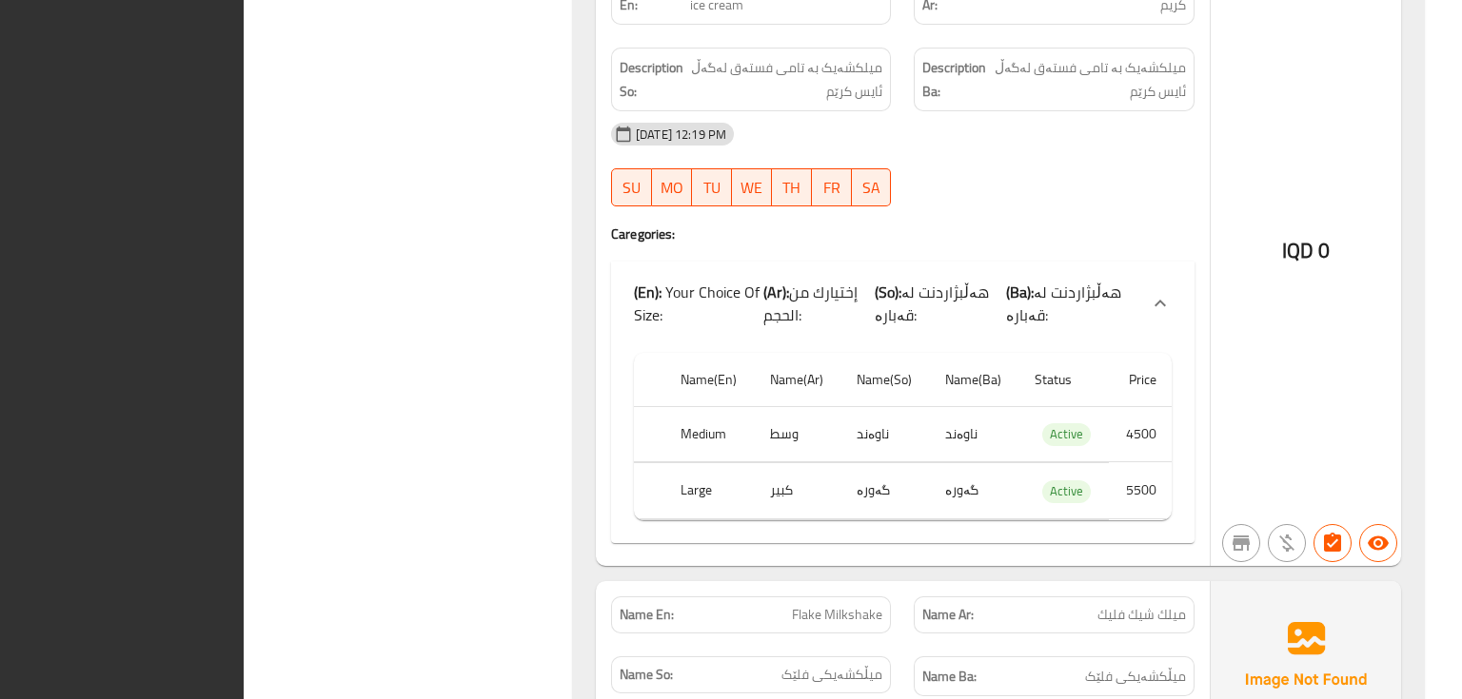
click at [1291, 65] on div "IQD 0" at bounding box center [1305, 200] width 190 height 732
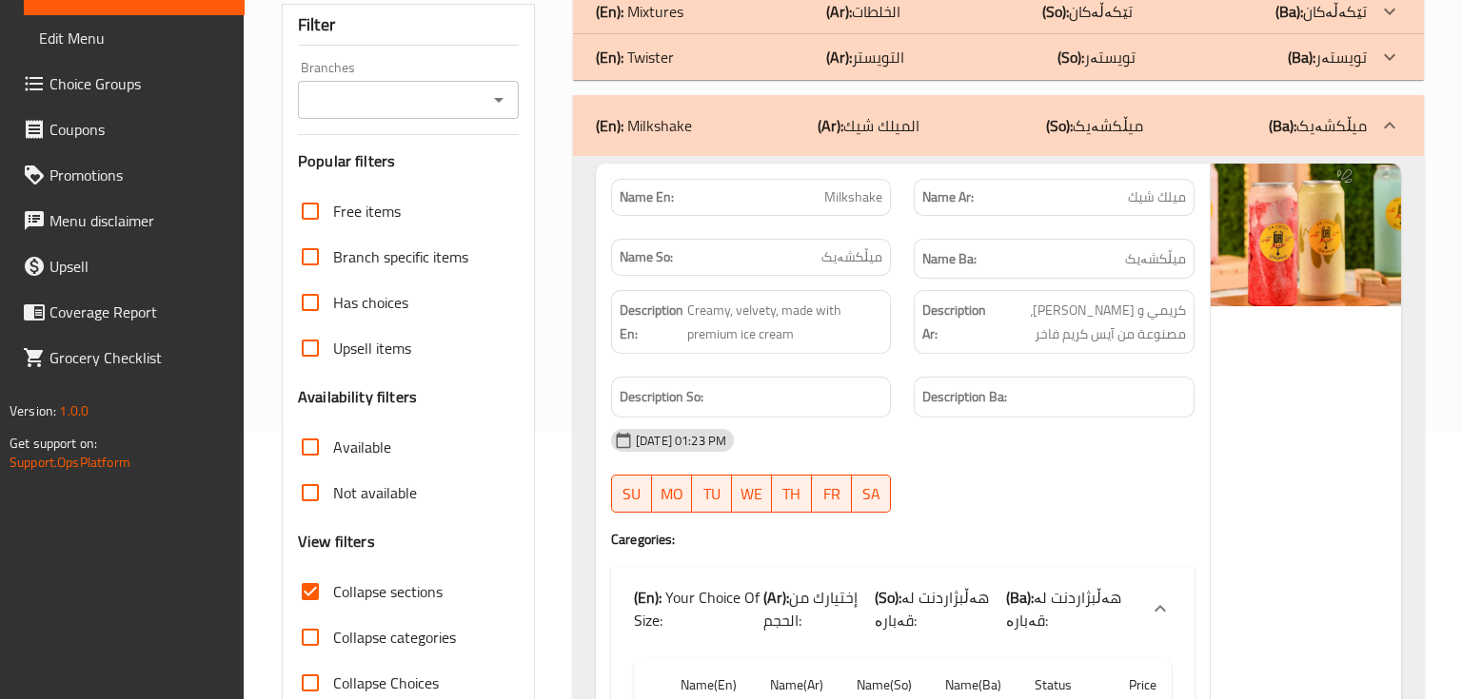
scroll to position [126, 0]
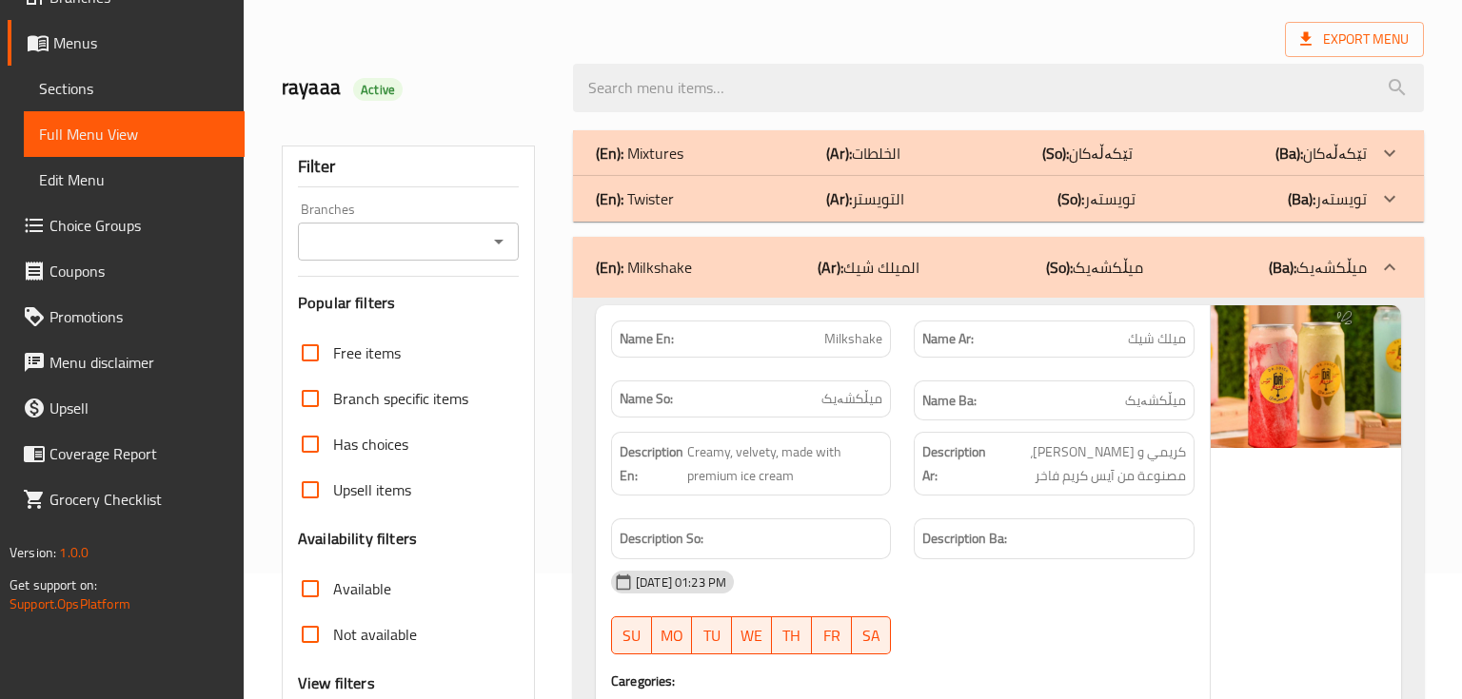
click at [511, 235] on div "Branches" at bounding box center [408, 242] width 221 height 38
click at [503, 239] on icon "Open" at bounding box center [498, 241] width 23 height 23
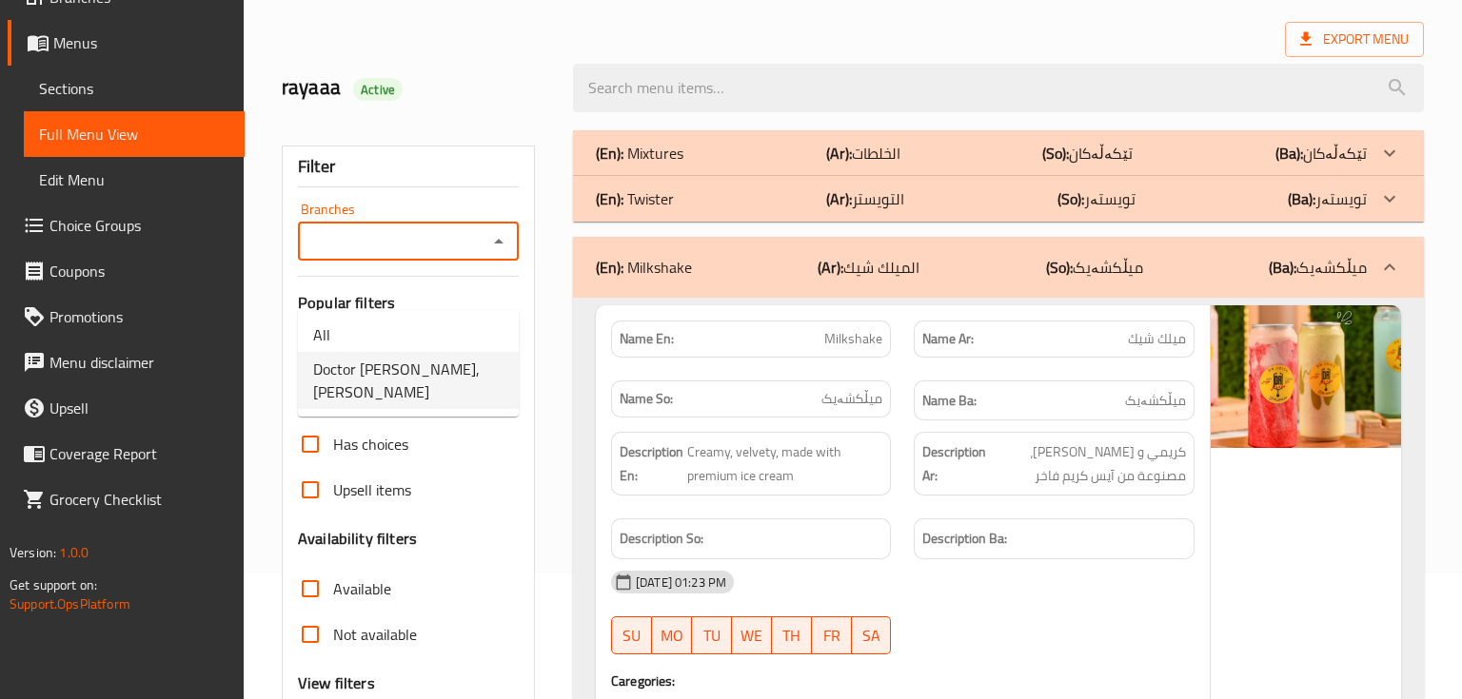
click at [454, 365] on li "Doctor Juice, Al Ashar" at bounding box center [408, 380] width 221 height 57
type input "Doctor Juice, Al Ashar"
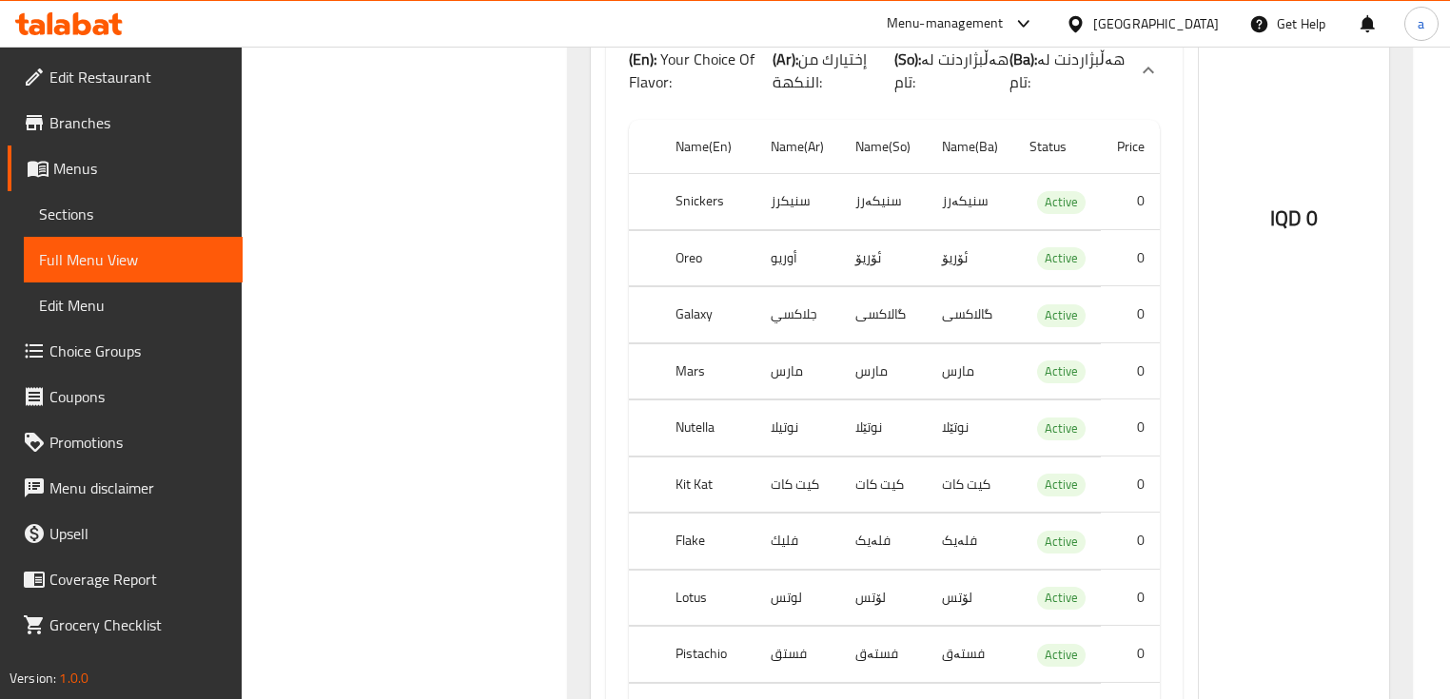
scroll to position [0, 0]
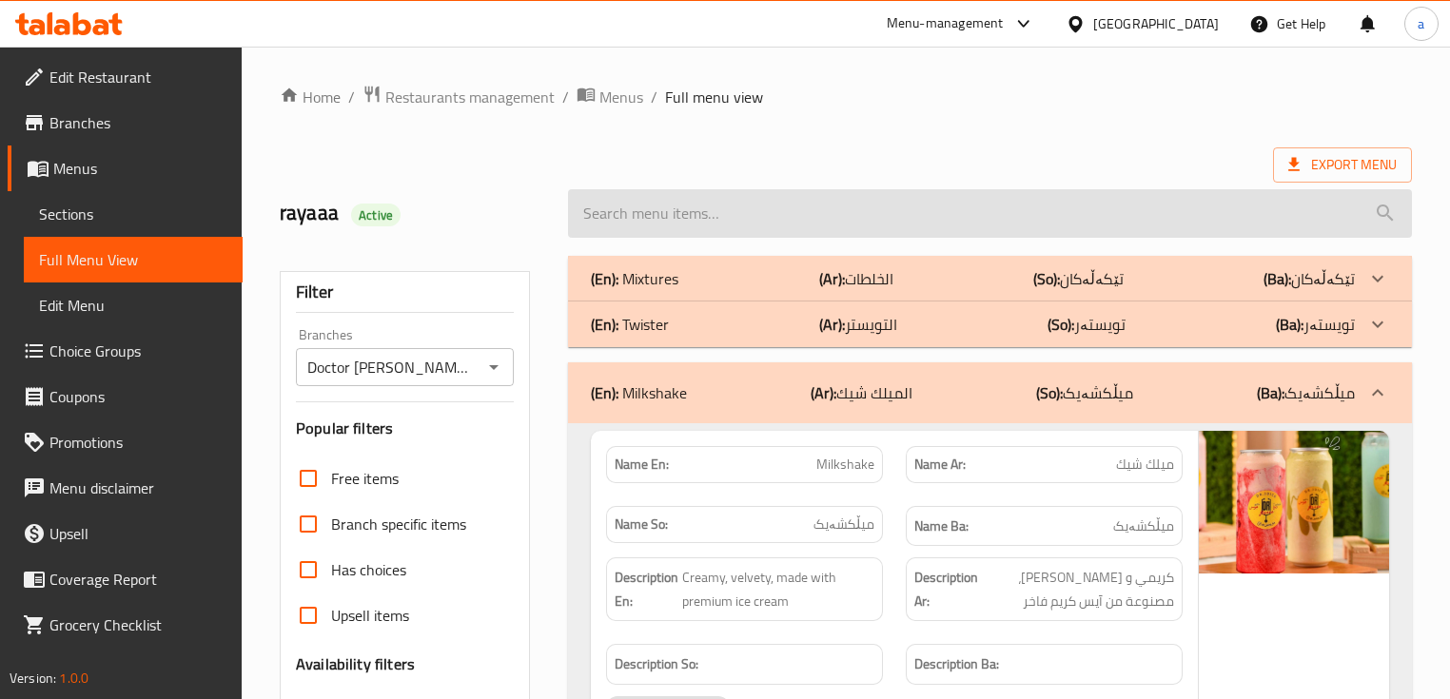
click at [1071, 212] on input "search" at bounding box center [989, 213] width 843 height 49
paste input "Mix Samadi"
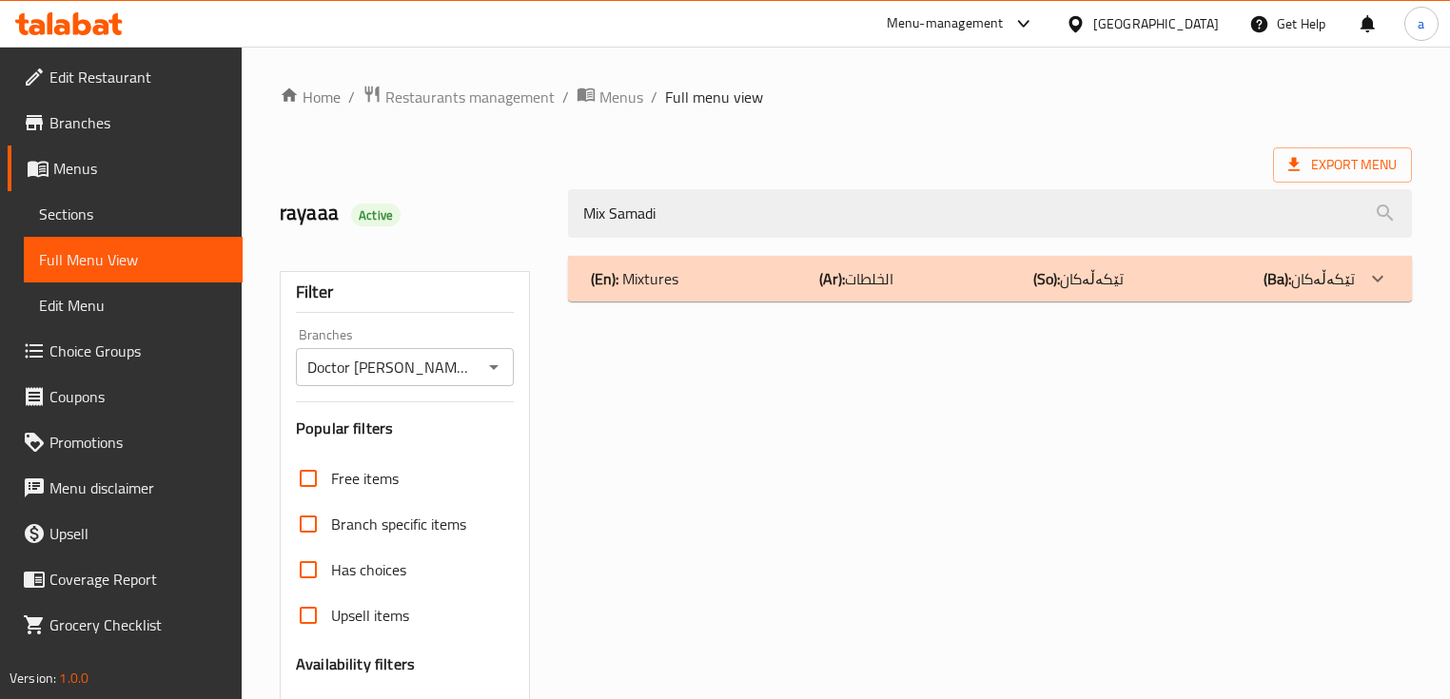
type input "Mix Samadi"
click at [1255, 268] on div "(En): Mixtures (Ar): الخلطات (So): تێکەڵەکان (Ba): تێکەڵەکان" at bounding box center [972, 278] width 763 height 23
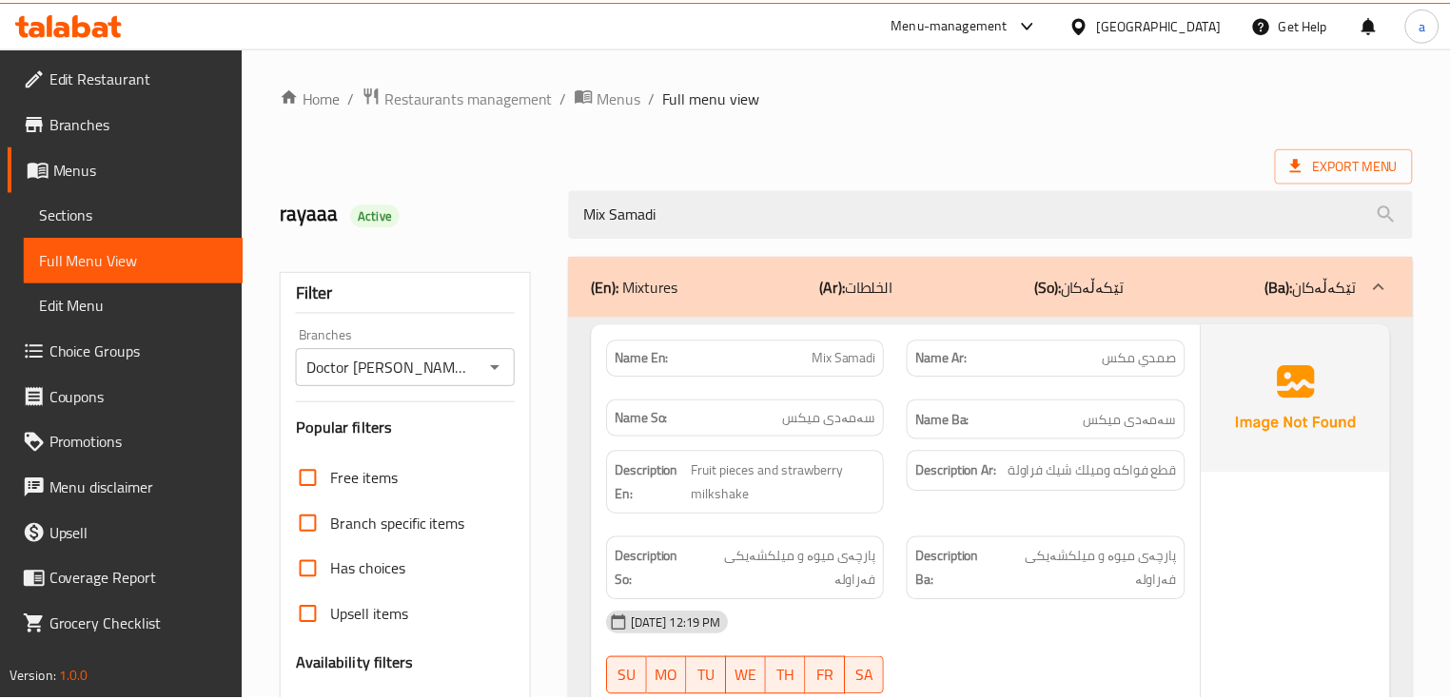
scroll to position [430, 0]
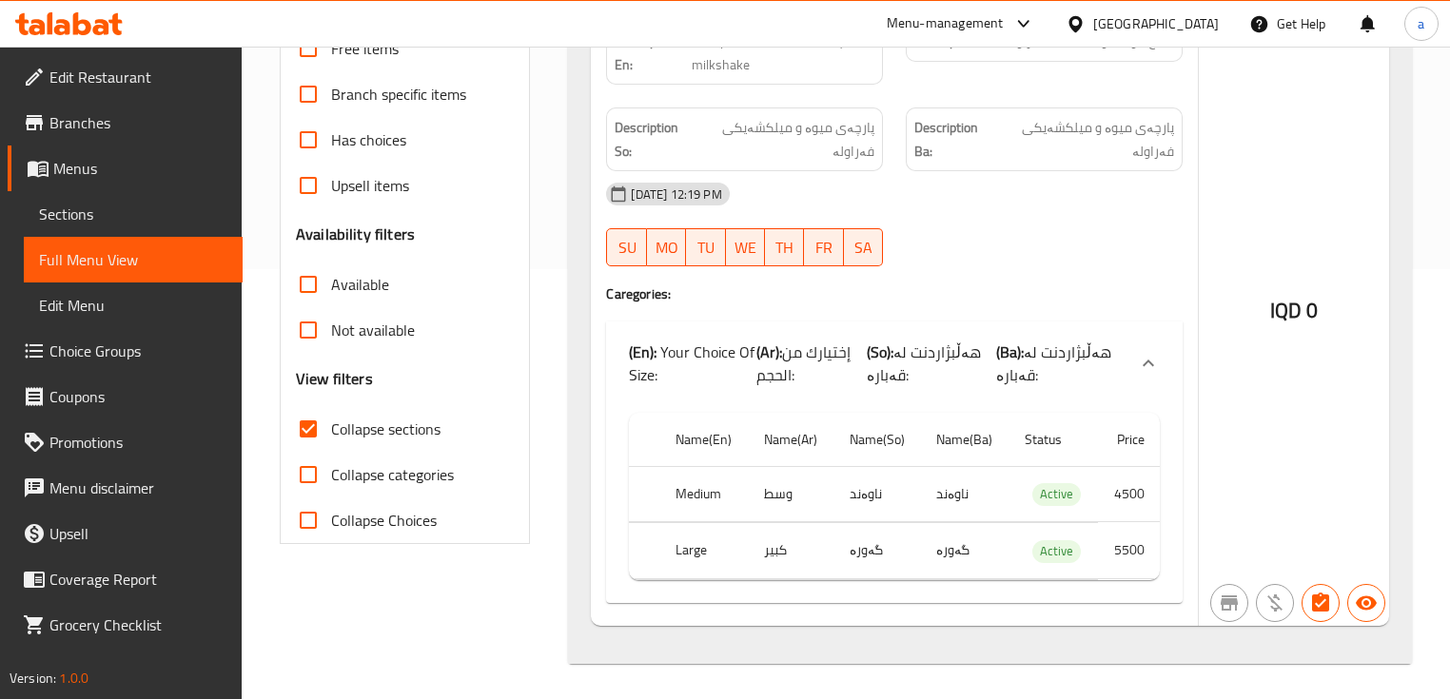
click at [110, 118] on span "Branches" at bounding box center [138, 122] width 178 height 23
